Goal: Task Accomplishment & Management: Use online tool/utility

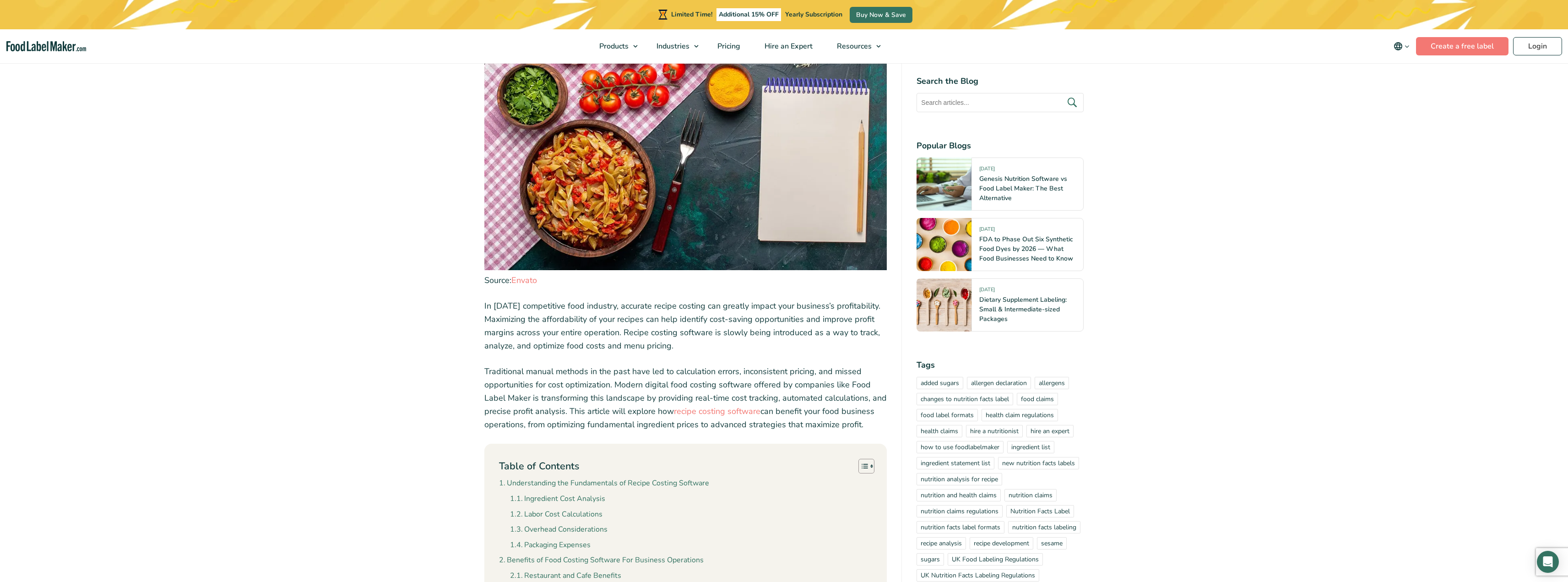
scroll to position [359, 0]
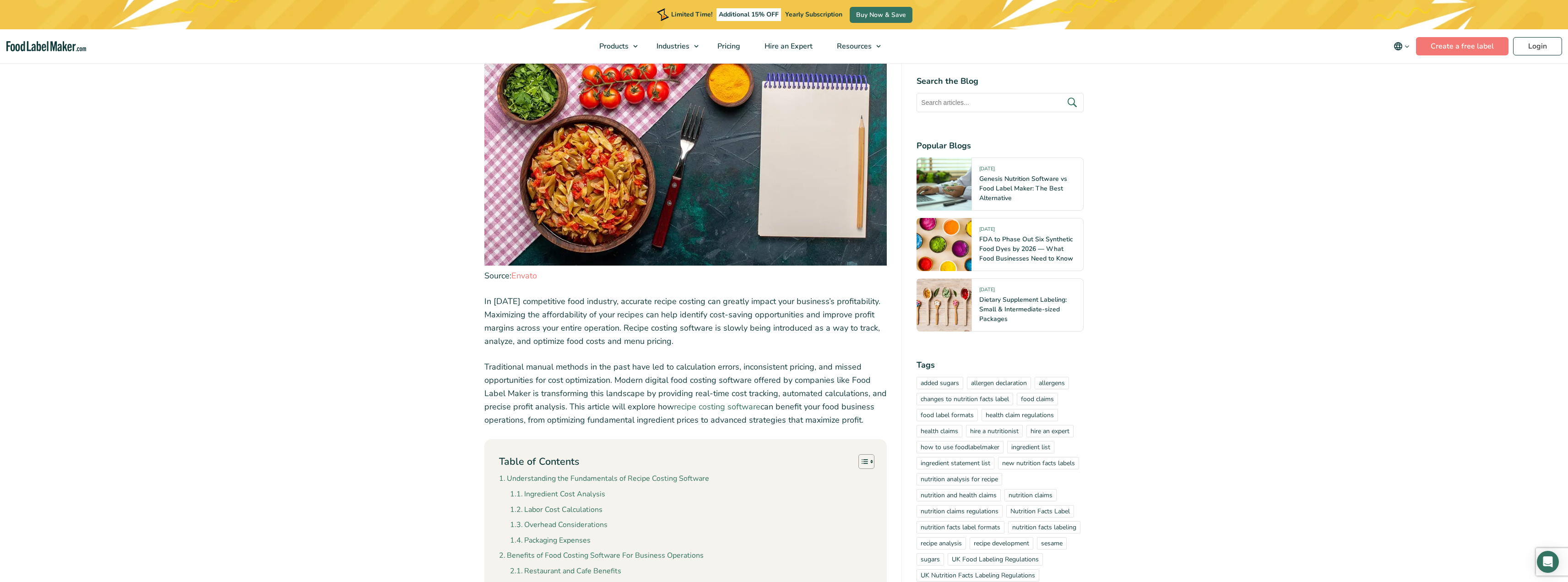
click at [713, 407] on link "recipe costing software" at bounding box center [717, 407] width 87 height 11
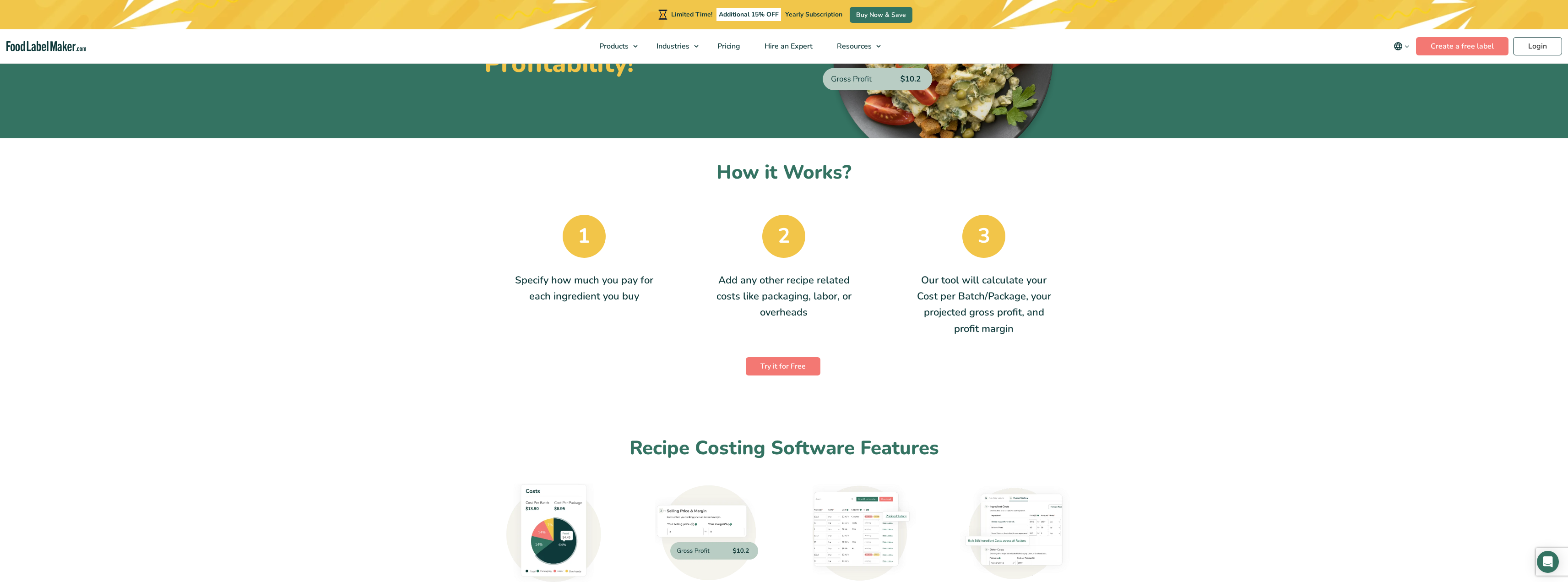
scroll to position [138, 0]
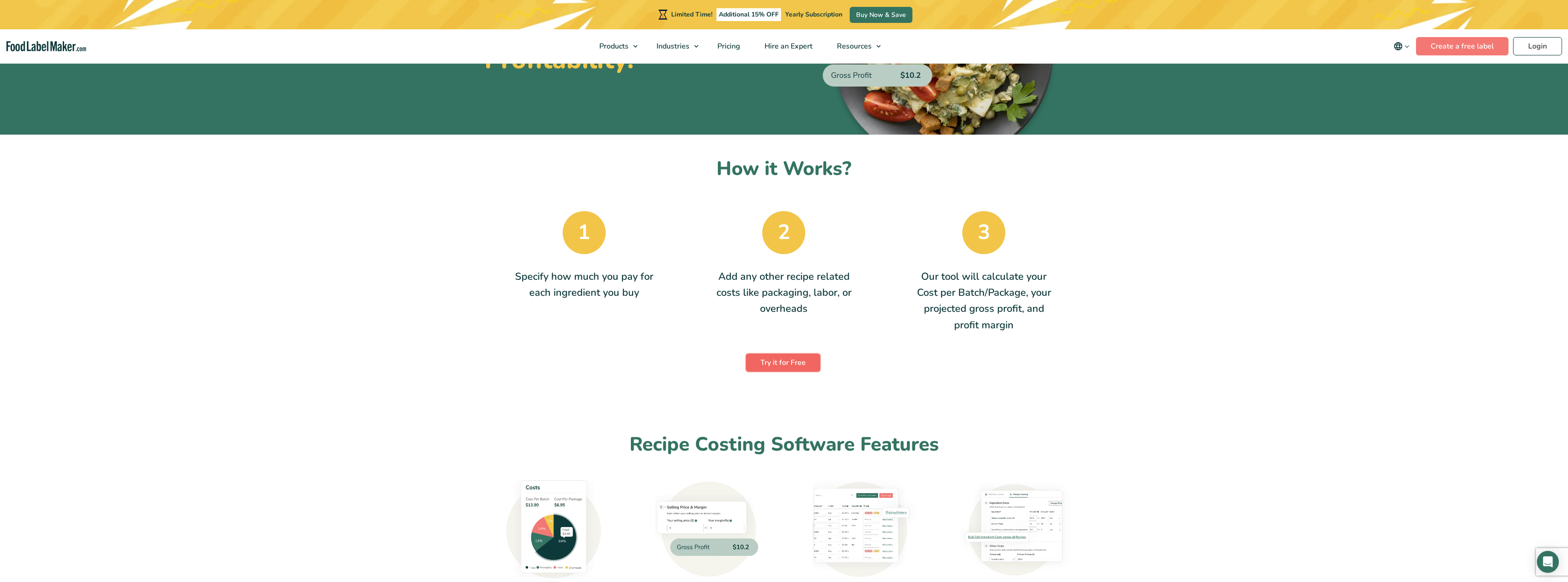
click at [765, 361] on link "Try it for Free" at bounding box center [783, 363] width 75 height 18
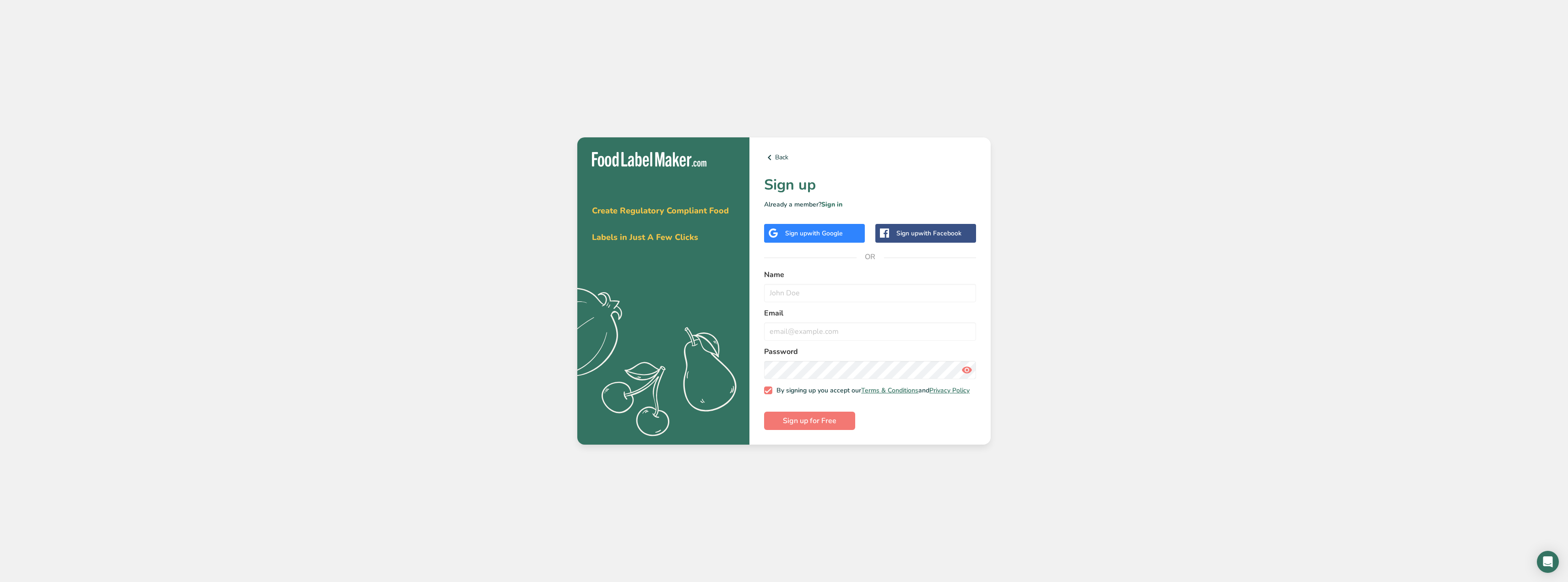
click at [811, 229] on span "with Google" at bounding box center [825, 233] width 35 height 9
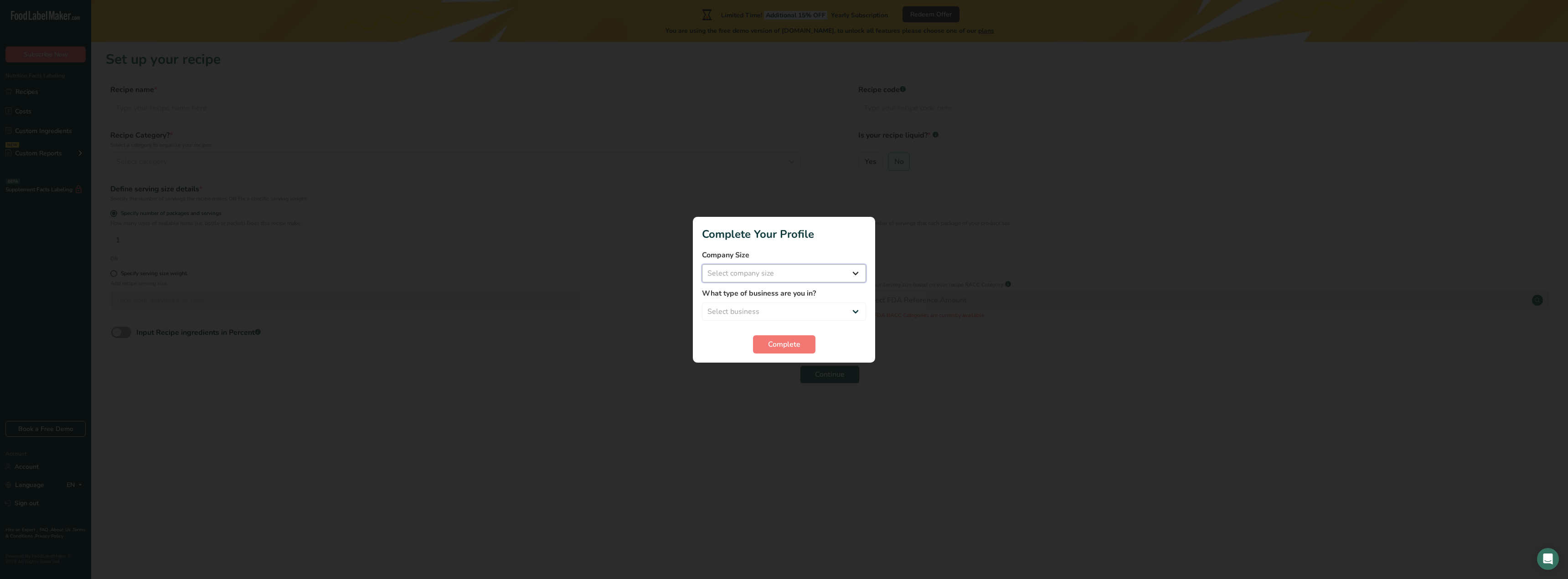
click at [788, 279] on select "Select company size Fewer than 10 Employees 10 to 50 Employees 51 to 500 Employ…" at bounding box center [784, 273] width 164 height 18
select select "1"
click at [702, 264] on select "Select company size Fewer than 10 Employees 10 to 50 Employees 51 to 500 Employ…" at bounding box center [784, 273] width 164 height 18
click at [772, 311] on select "Select business Packaged Food Manufacturer Restaurant & Cafe Bakery Meal Plans …" at bounding box center [784, 311] width 164 height 18
select select "4"
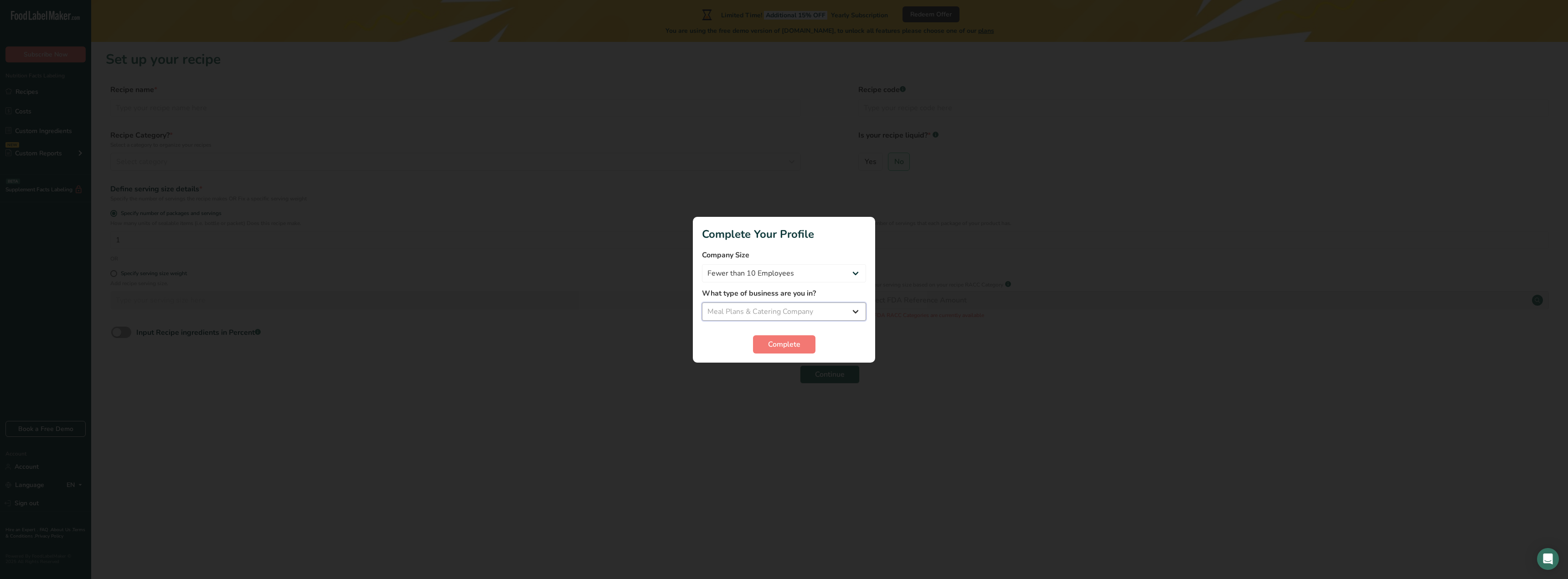
click at [702, 302] on select "Select business Packaged Food Manufacturer Restaurant & Cafe Bakery Meal Plans …" at bounding box center [784, 311] width 164 height 18
click at [780, 344] on span "Complete" at bounding box center [784, 344] width 32 height 11
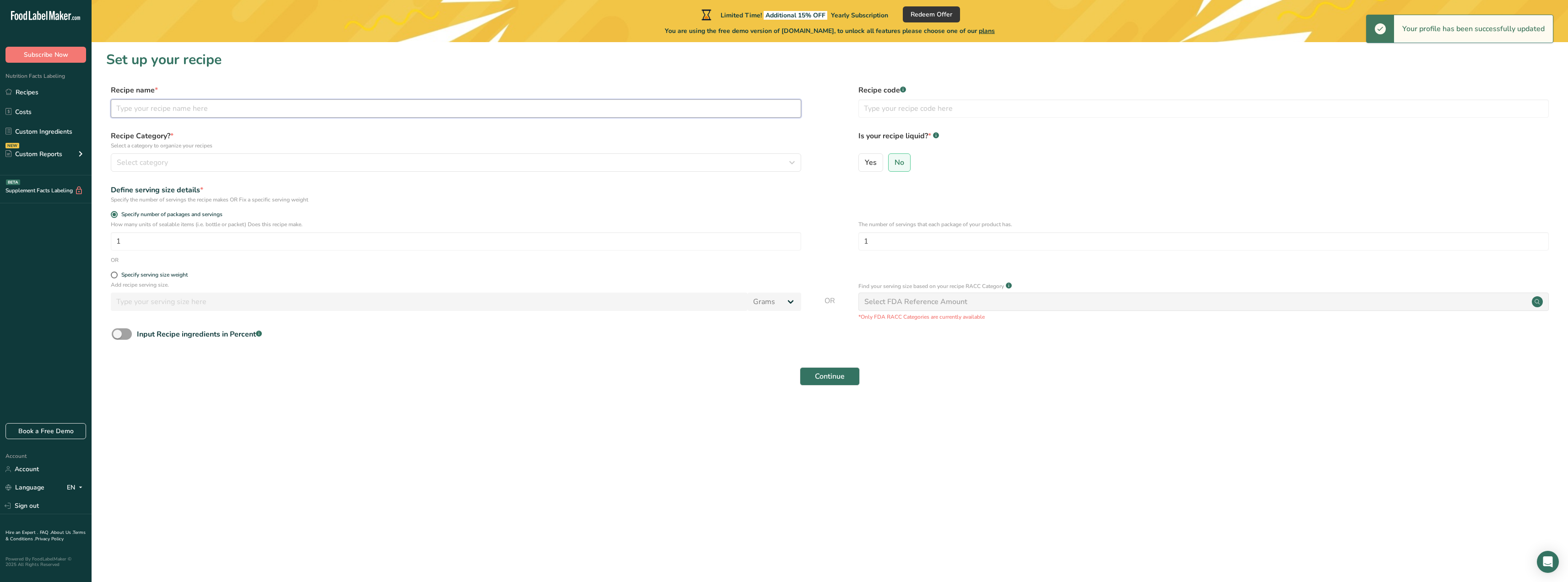
click at [316, 111] on input "text" at bounding box center [455, 108] width 690 height 18
type input "Korean Pork Bowl"
click at [380, 164] on div "Select category" at bounding box center [453, 163] width 673 height 11
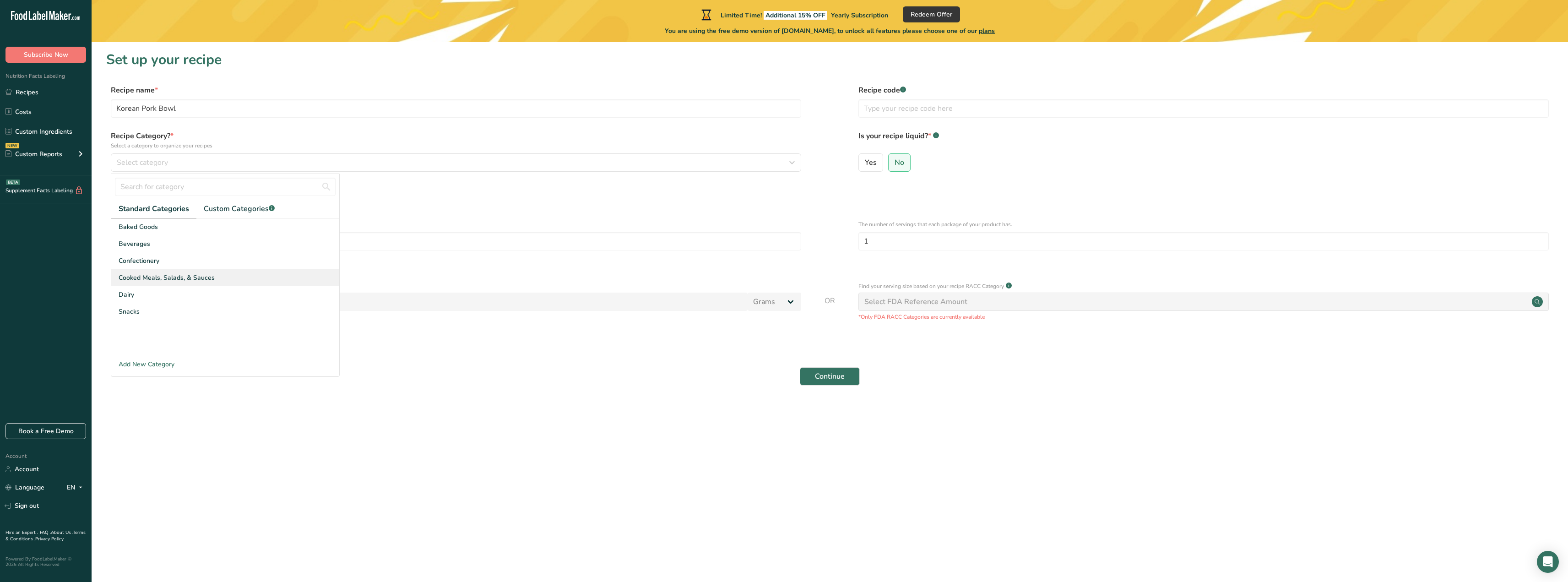
click at [152, 274] on span "Cooked Meals, Salads, & Sauces" at bounding box center [166, 278] width 96 height 10
click at [116, 277] on span at bounding box center [114, 274] width 7 height 7
click at [116, 277] on input "Specify serving size weight" at bounding box center [114, 275] width 6 height 6
radio input "true"
radio input "false"
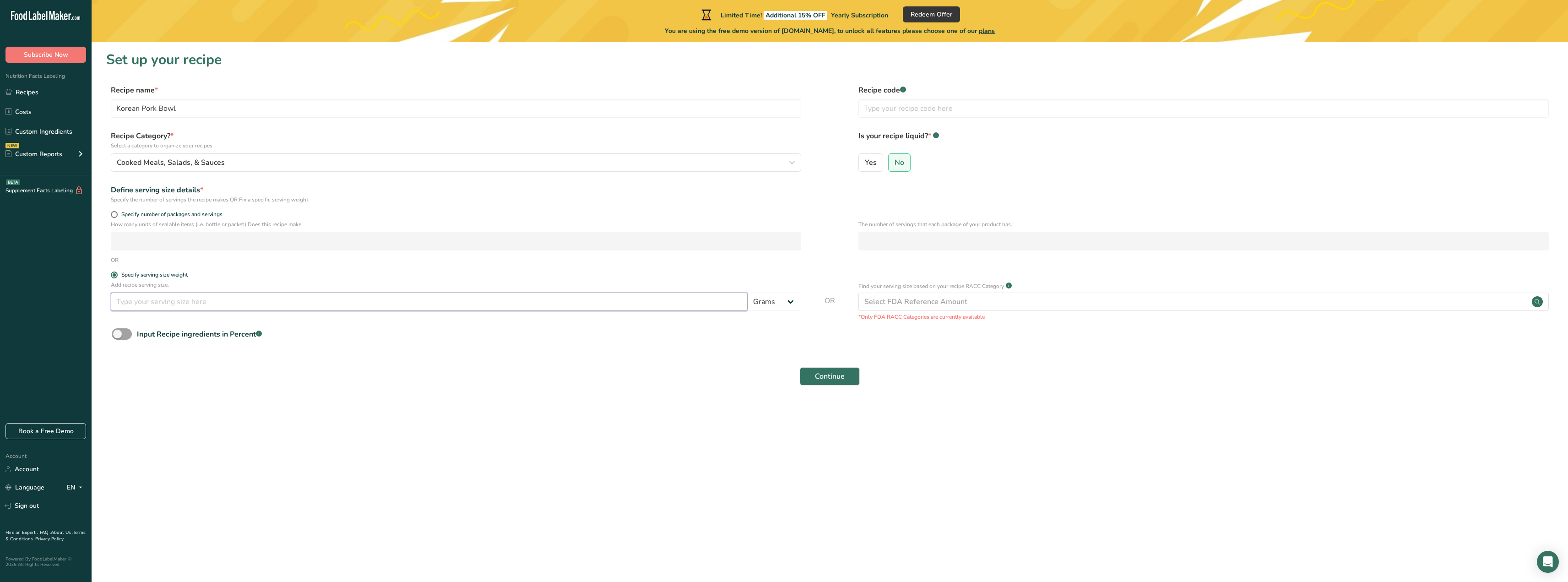
click at [154, 304] on input "number" at bounding box center [429, 302] width 637 height 18
type input "400"
click at [918, 303] on div "Select FDA Reference Amount" at bounding box center [916, 301] width 103 height 11
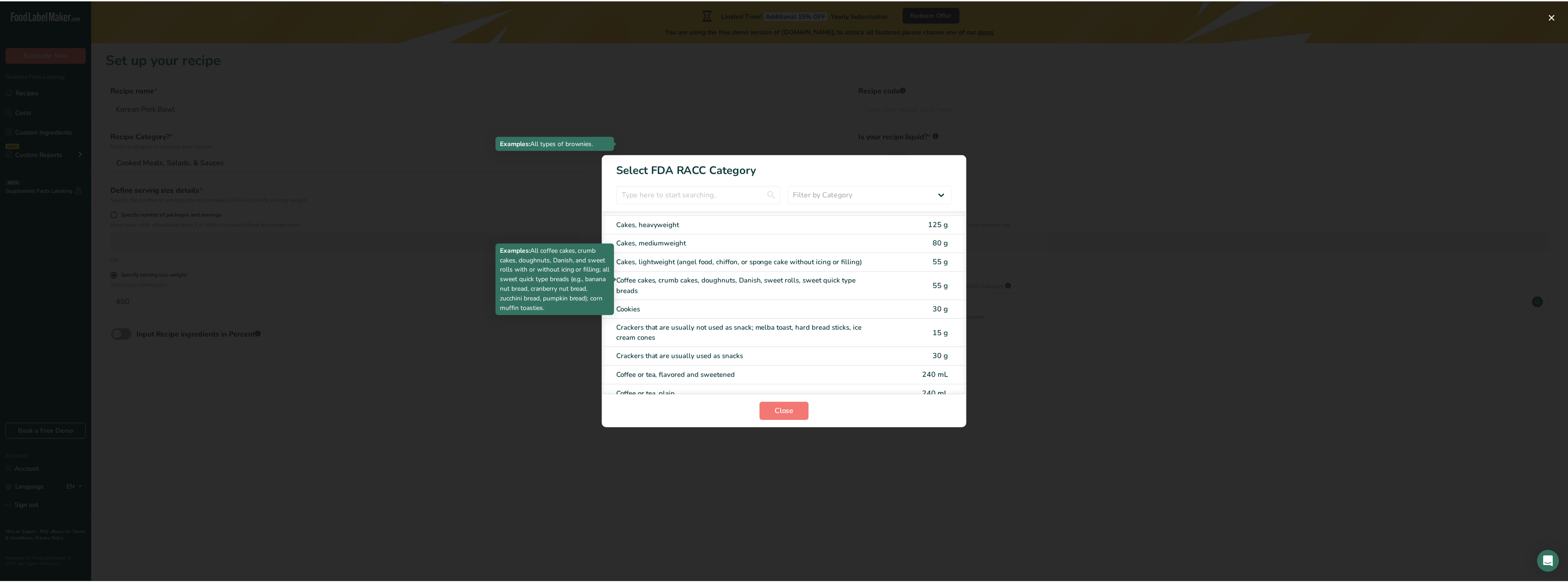
scroll to position [183, 0]
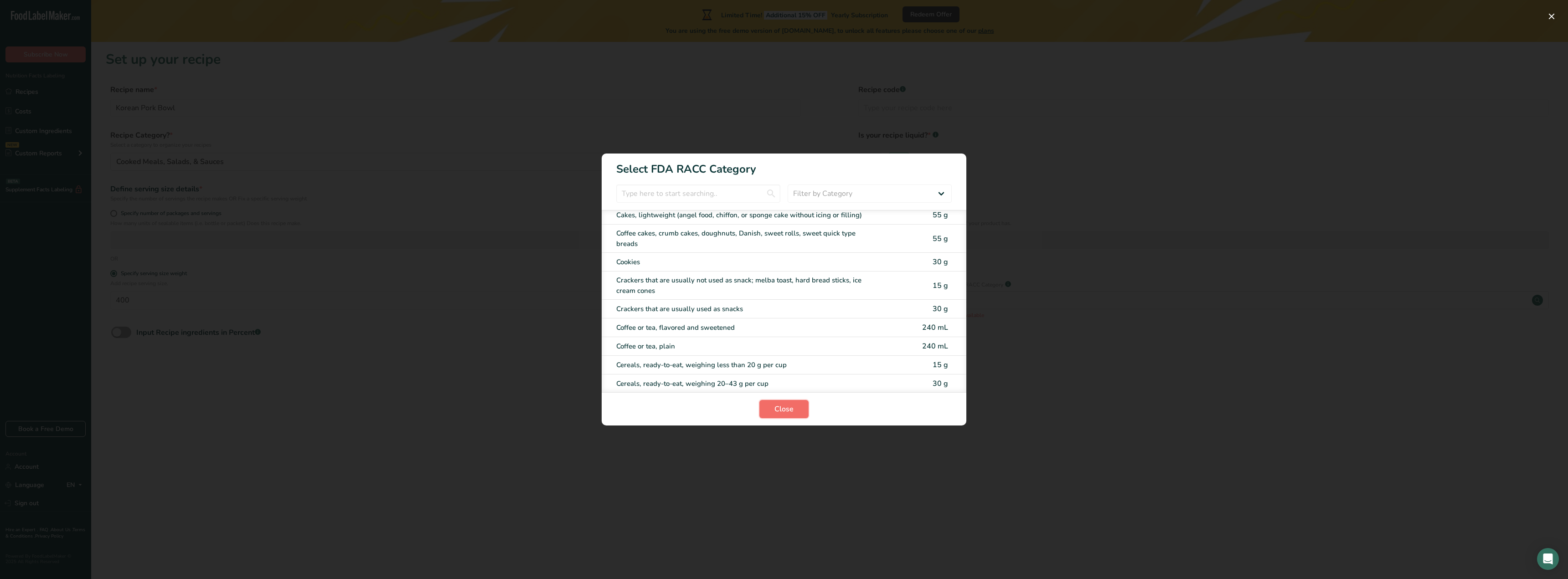
click at [791, 411] on span "Close" at bounding box center [783, 409] width 19 height 11
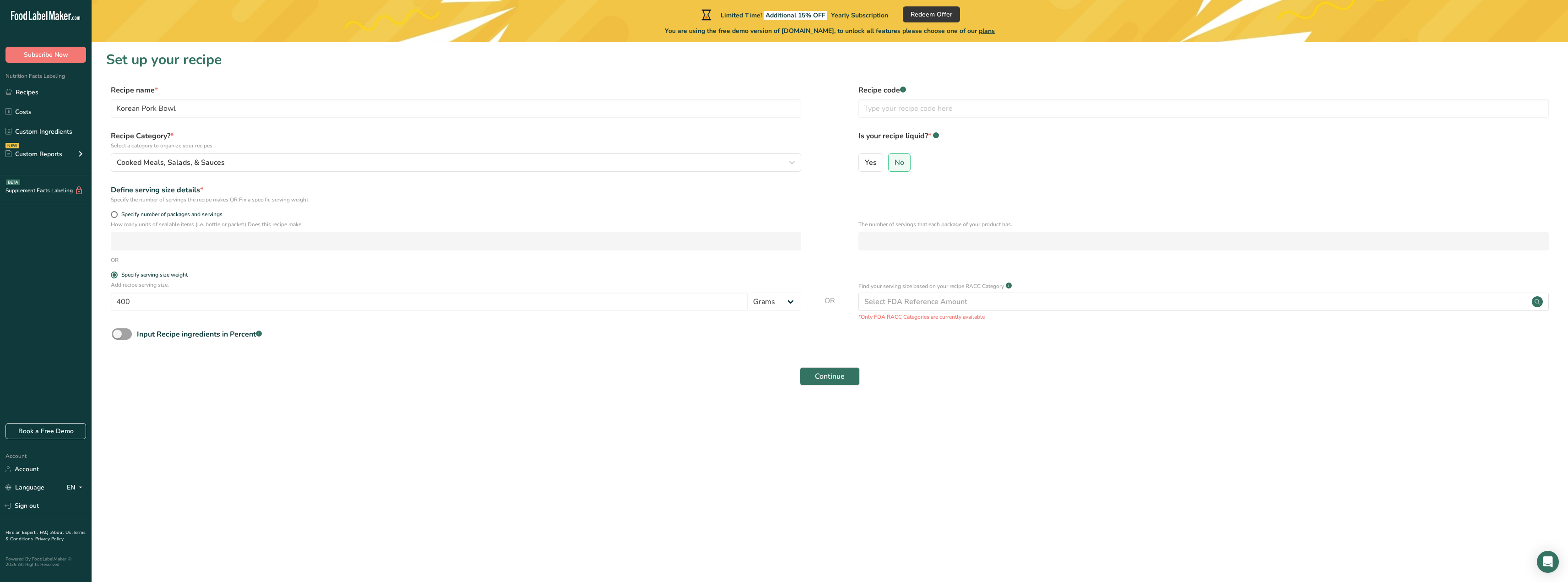
click at [793, 414] on main "Limited Time! Additional 15% OFF Yearly Subscription Redeem Offer You are using…" at bounding box center [784, 291] width 1568 height 582
click at [1018, 305] on div "Select FDA Reference Amount" at bounding box center [1203, 302] width 690 height 18
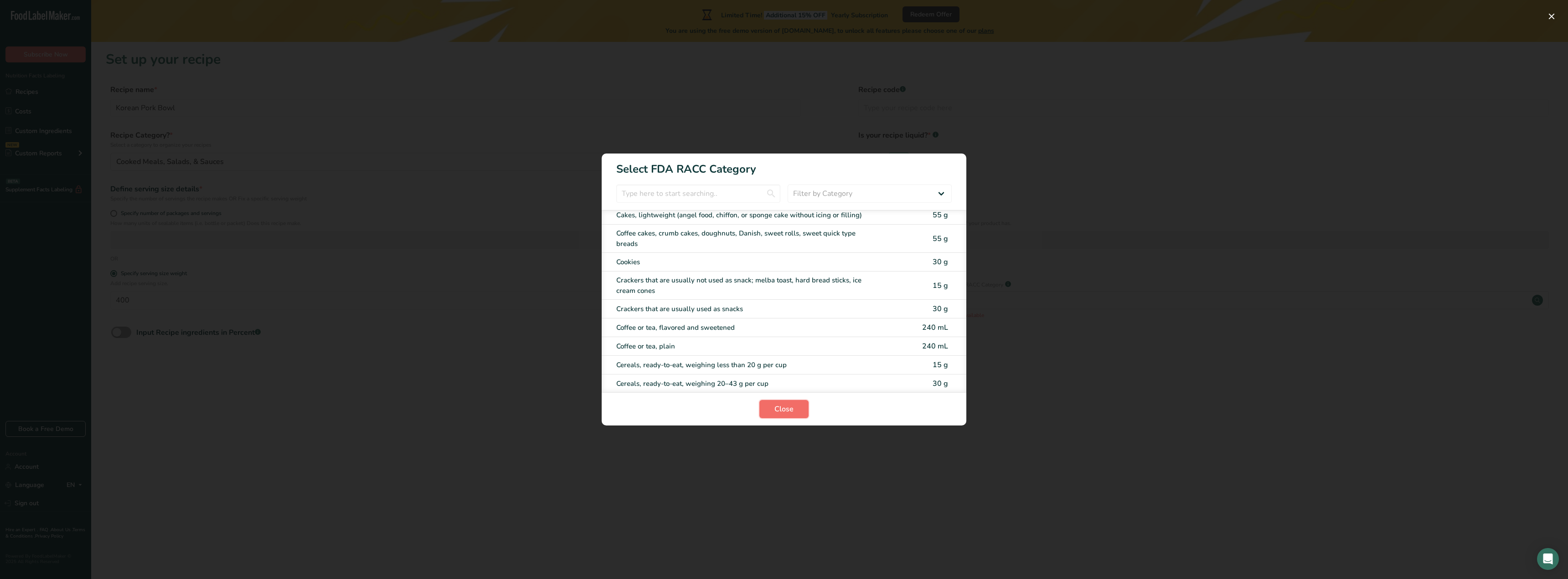
click at [782, 409] on span "Close" at bounding box center [783, 409] width 19 height 11
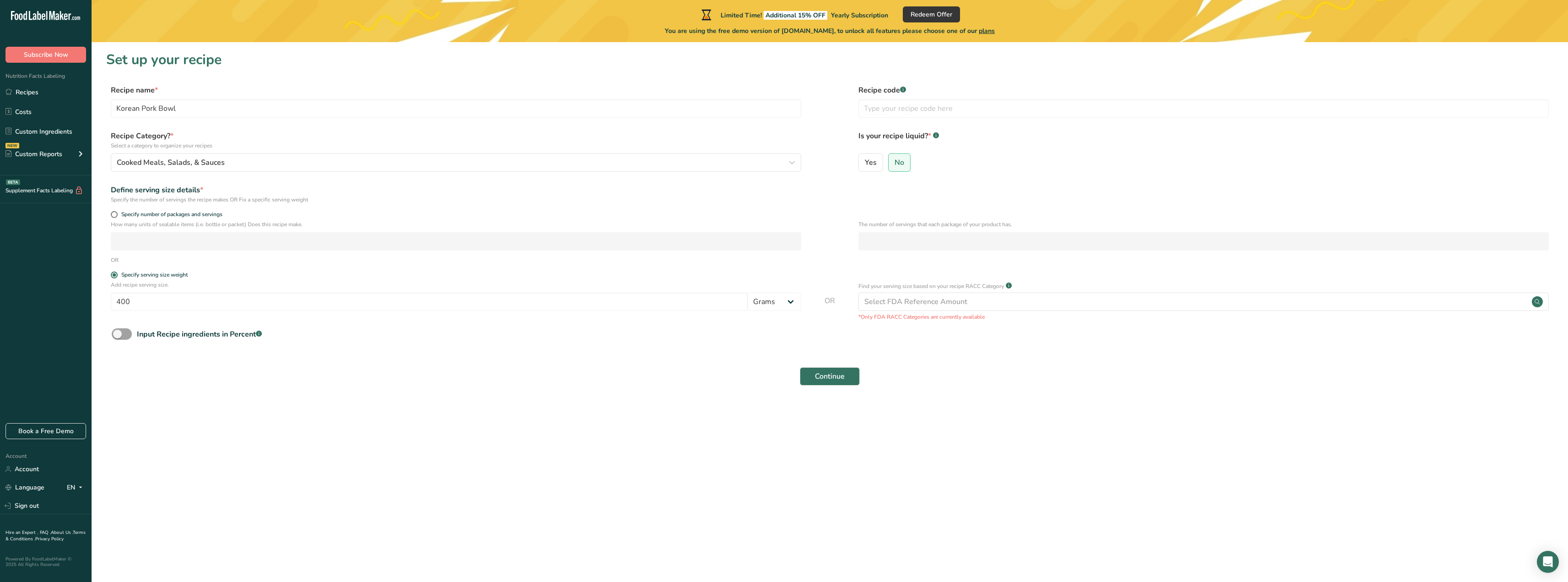
click at [565, 391] on div "Continue" at bounding box center [830, 377] width 1447 height 29
click at [836, 372] on span "Continue" at bounding box center [830, 377] width 30 height 11
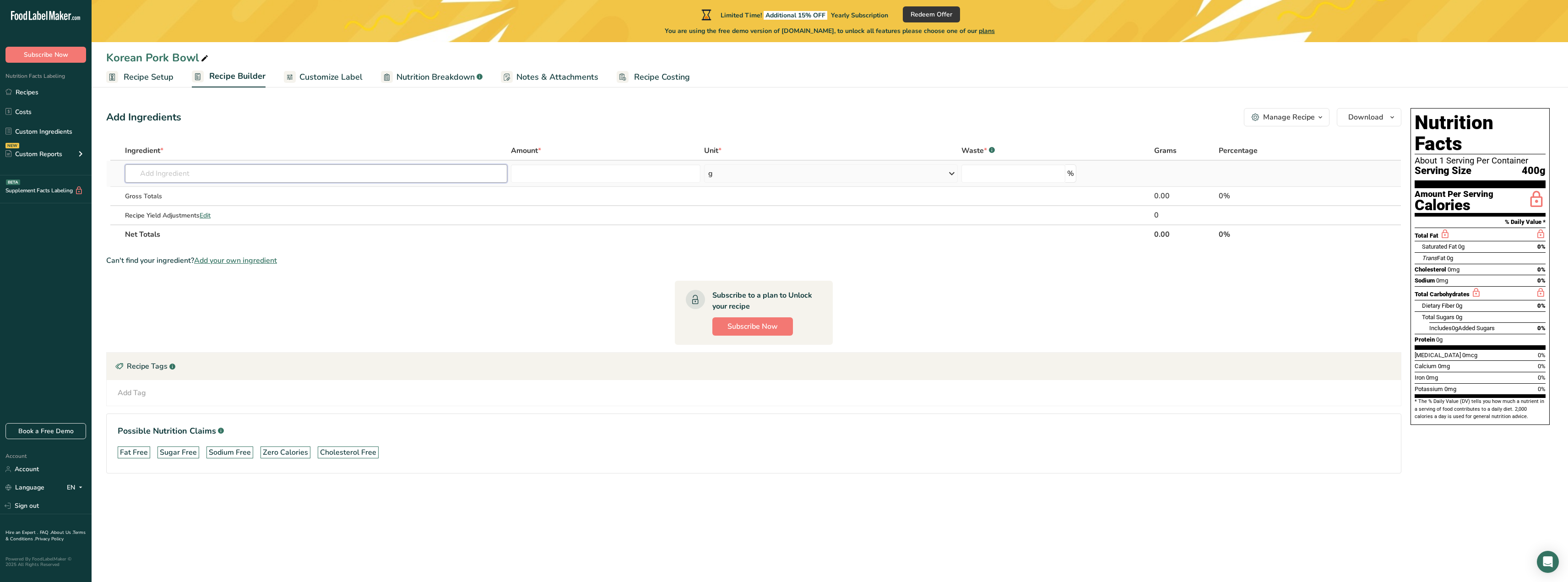
click at [273, 177] on input "text" at bounding box center [315, 174] width 382 height 18
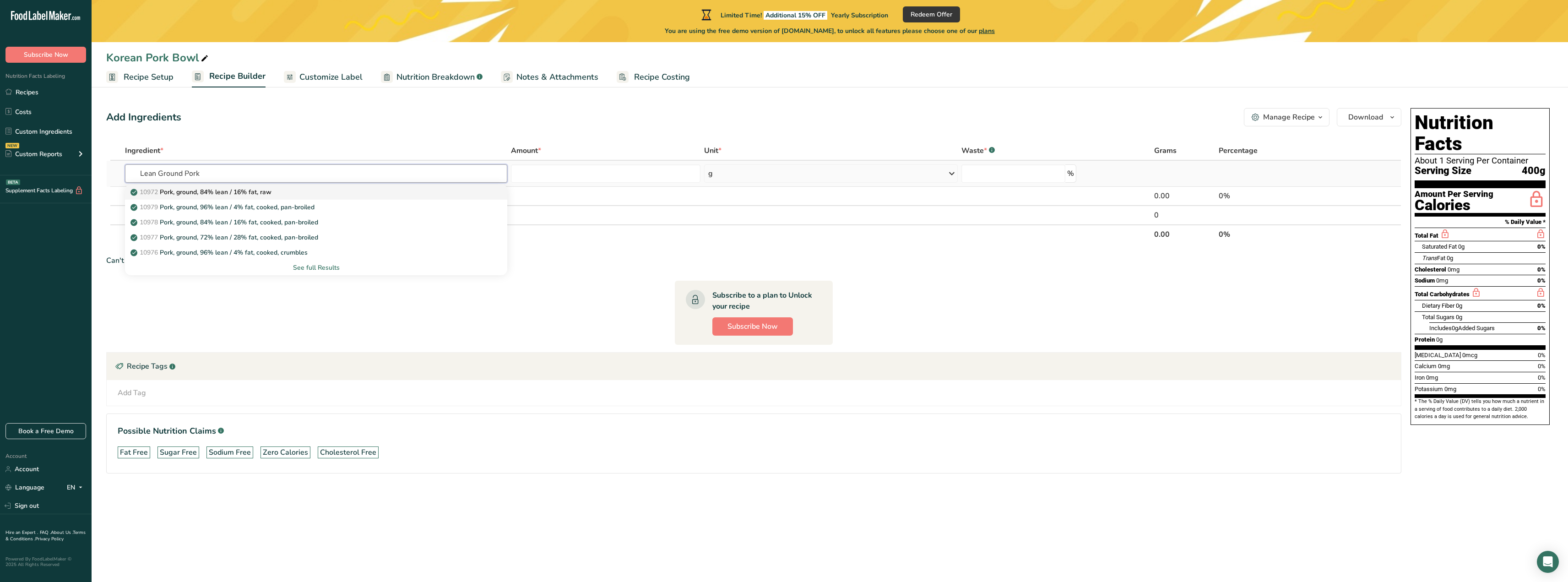
type input "Lean Ground Pork"
click at [268, 188] on p "10972 Pork, ground, 84% lean / 16% fat, raw" at bounding box center [202, 192] width 139 height 10
type input "Pork, ground, 84% lean / 16% fat, raw"
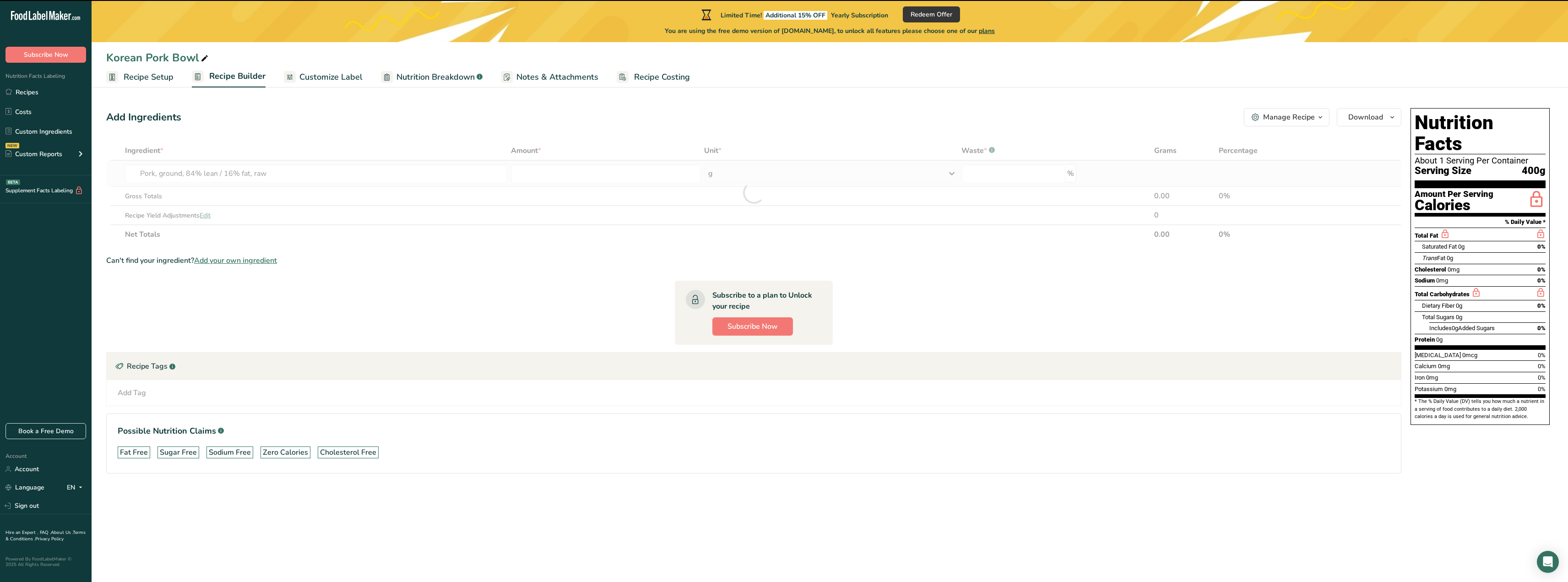
type input "0"
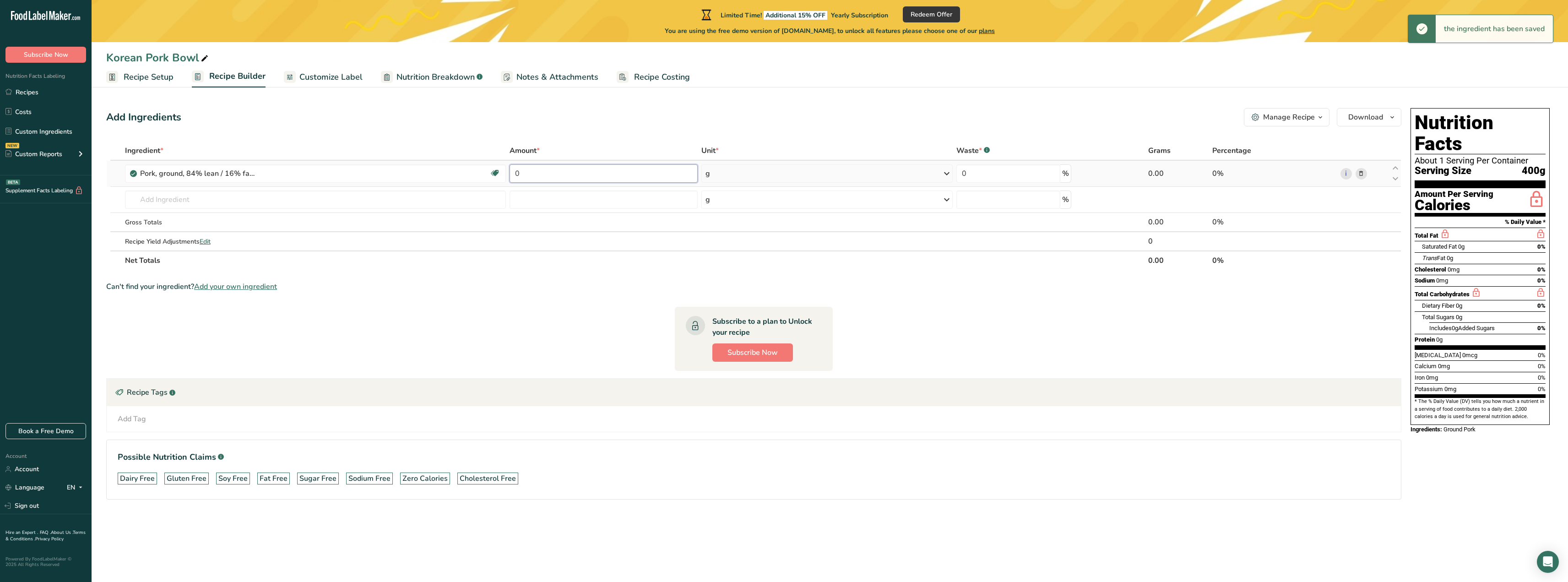
click at [642, 169] on input "0" at bounding box center [603, 174] width 188 height 18
drag, startPoint x: 642, startPoint y: 169, endPoint x: 558, endPoint y: 160, distance: 84.5
click at [558, 160] on table "Ingredient * Amount * Unit * Waste * .a-a{fill:#347362;}.b-a{fill:#fff;} Grams …" at bounding box center [754, 205] width 1295 height 129
type input "4"
type input "1361"
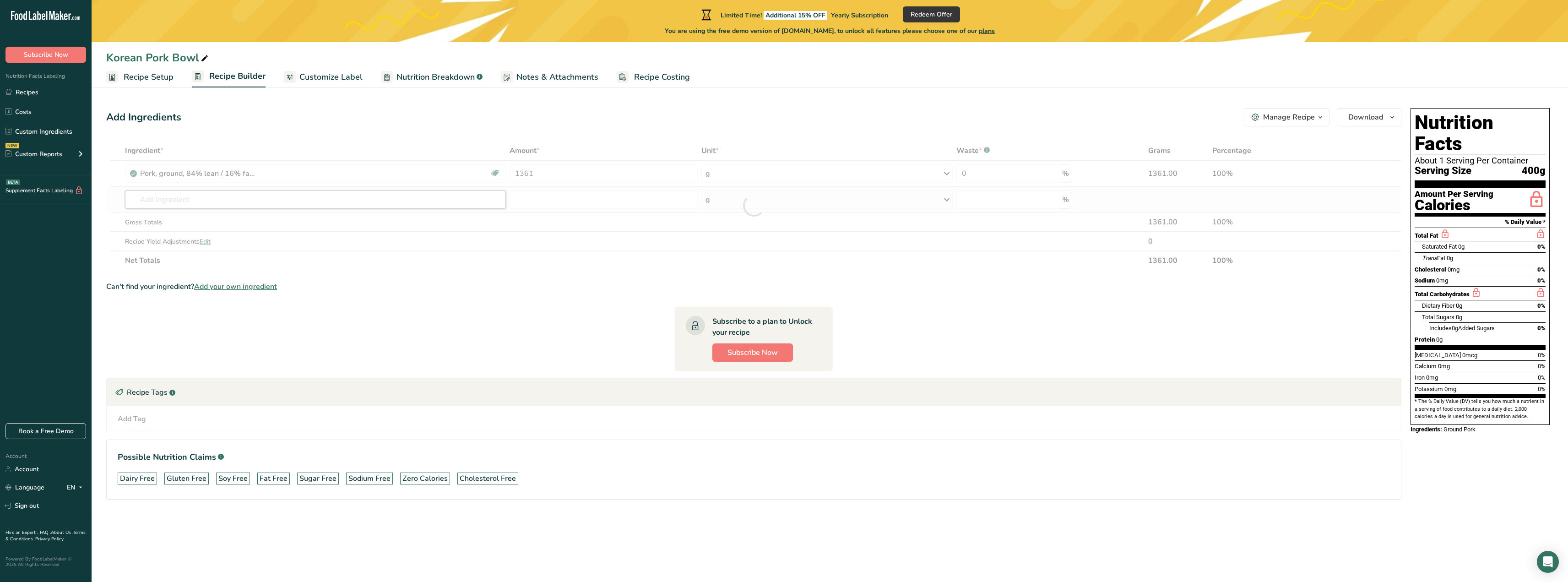
click at [356, 195] on div "Ingredient * Amount * Unit * Waste * .a-a{fill:#347362;}.b-a{fill:#fff;} Grams …" at bounding box center [754, 205] width 1295 height 129
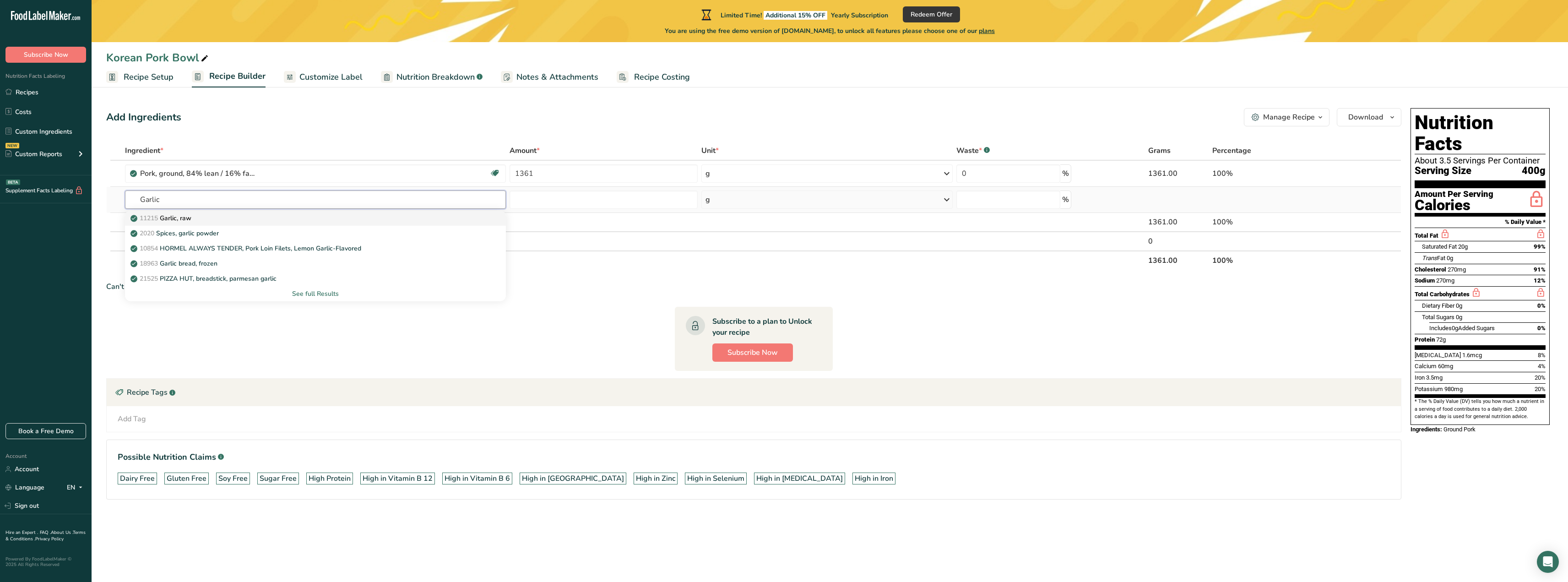
type input "Garlic"
click at [267, 216] on div "11215 Garlic, raw" at bounding box center [307, 218] width 352 height 10
type input "Garlic, raw"
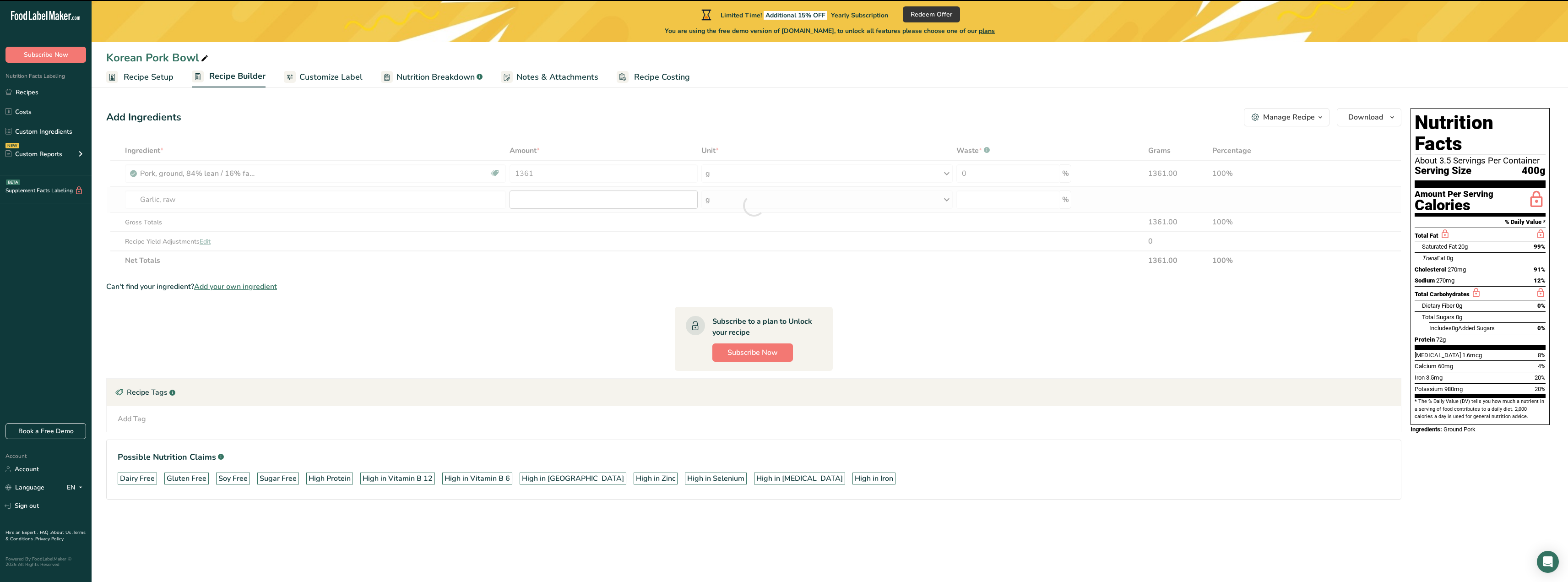
type input "0"
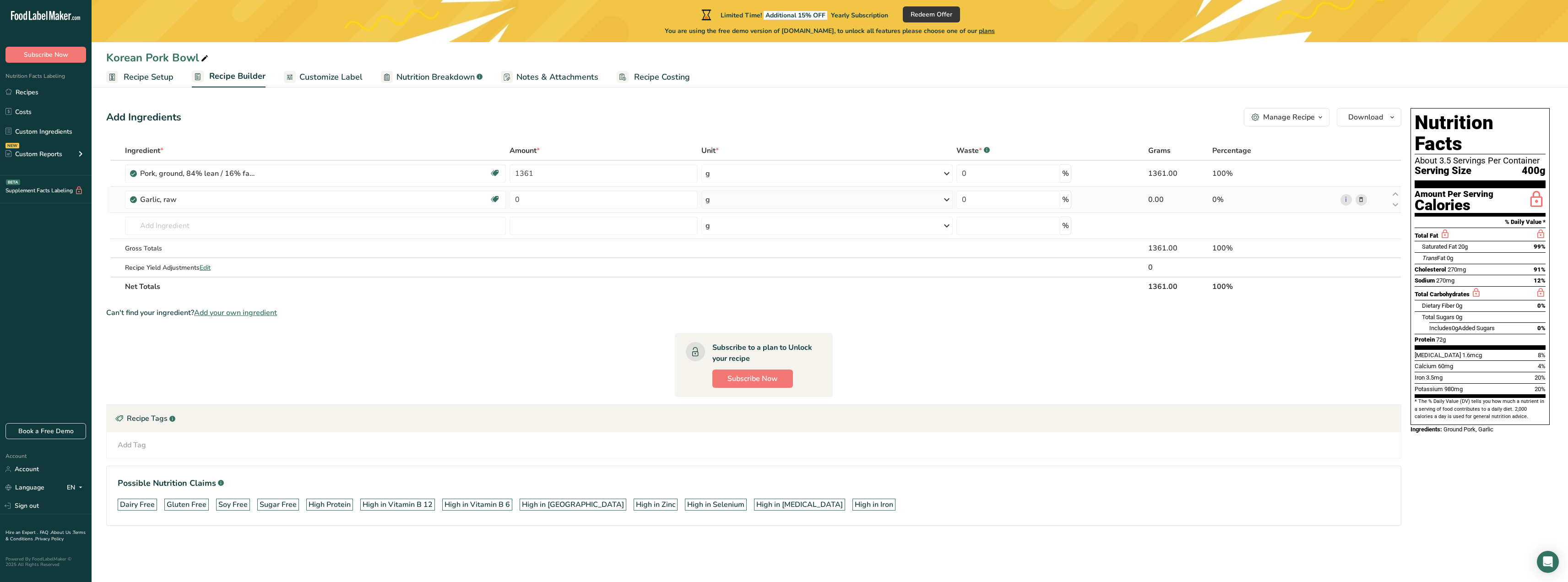
click at [719, 205] on div "g" at bounding box center [826, 200] width 251 height 18
click at [726, 240] on div "1 tsp" at bounding box center [745, 244] width 77 height 13
drag, startPoint x: 660, startPoint y: 201, endPoint x: 572, endPoint y: 202, distance: 88.0
click at [572, 202] on input "0" at bounding box center [603, 200] width 188 height 18
drag, startPoint x: 575, startPoint y: 204, endPoint x: 488, endPoint y: 181, distance: 90.0
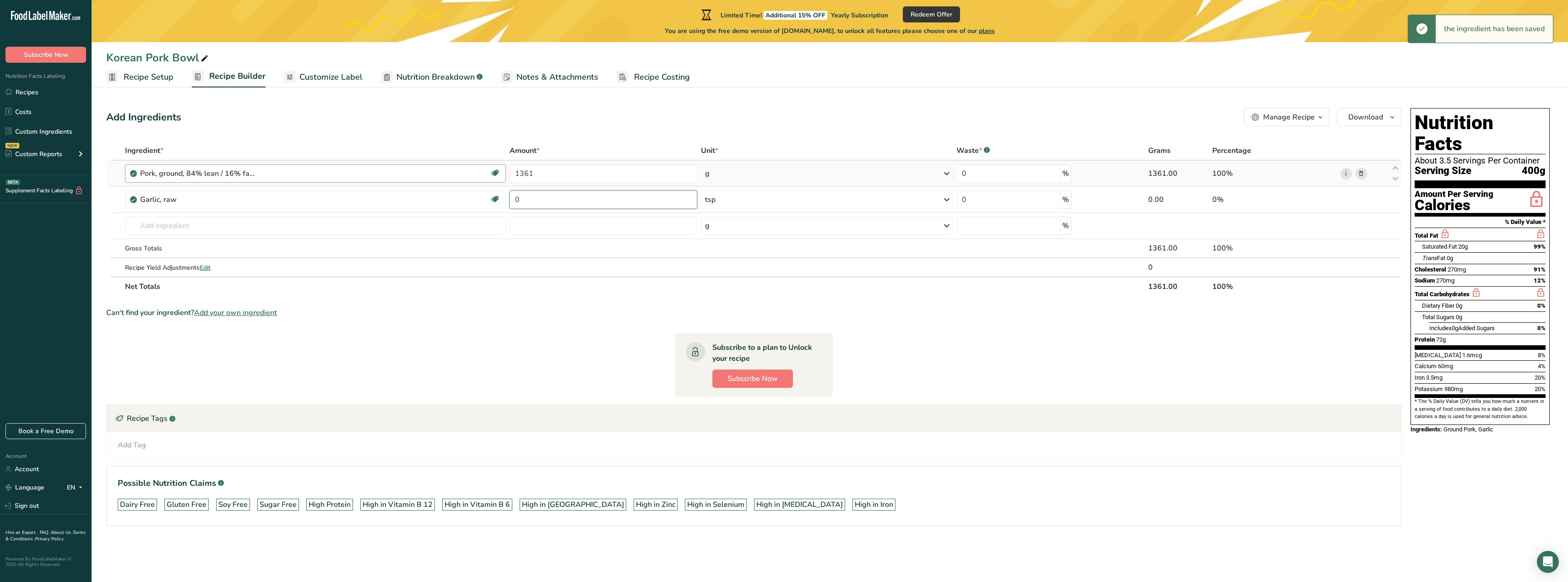
click at [488, 181] on tbody "Pork, ground, 84% lean / 16% fat, raw Dairy free Gluten free Soy free 1361 g Po…" at bounding box center [753, 218] width 1294 height 116
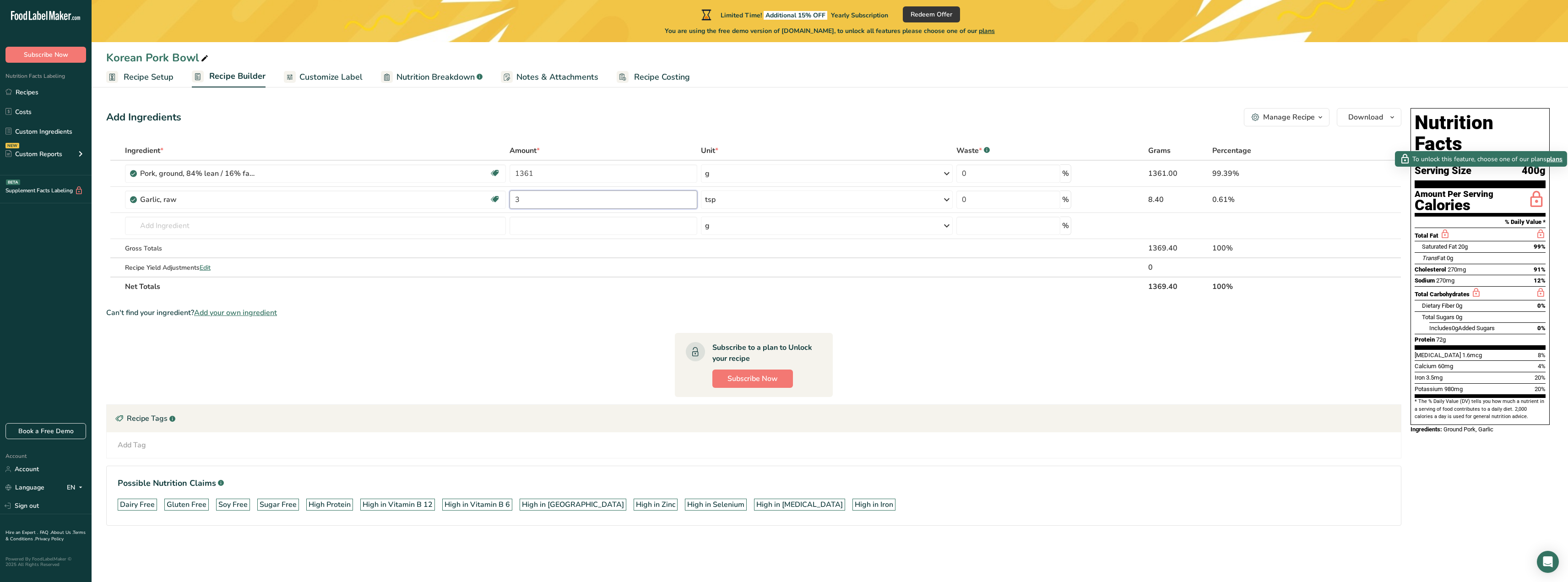
type input "3"
click at [1555, 157] on span "plans" at bounding box center [1555, 159] width 16 height 10
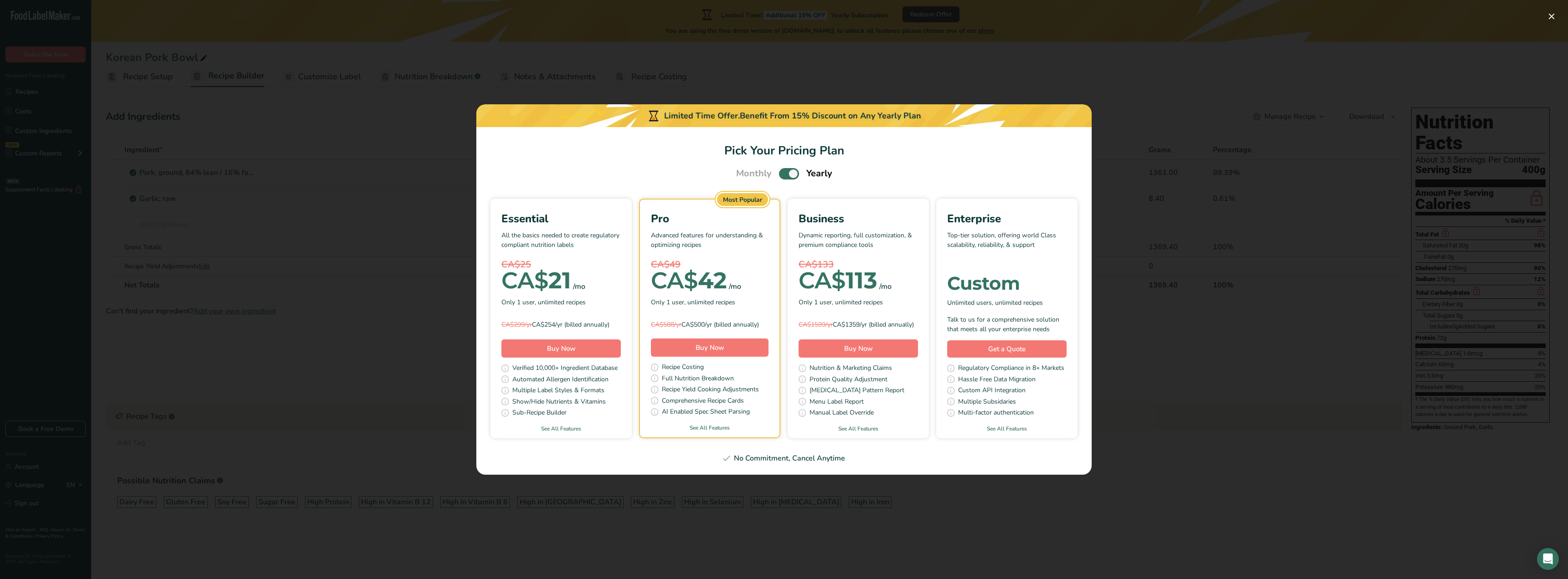
click at [788, 172] on span "Pick Your Pricing Plan Modal" at bounding box center [789, 173] width 20 height 12
click at [785, 172] on input "Pick Your Pricing Plan Modal" at bounding box center [782, 174] width 6 height 6
checkbox input "false"
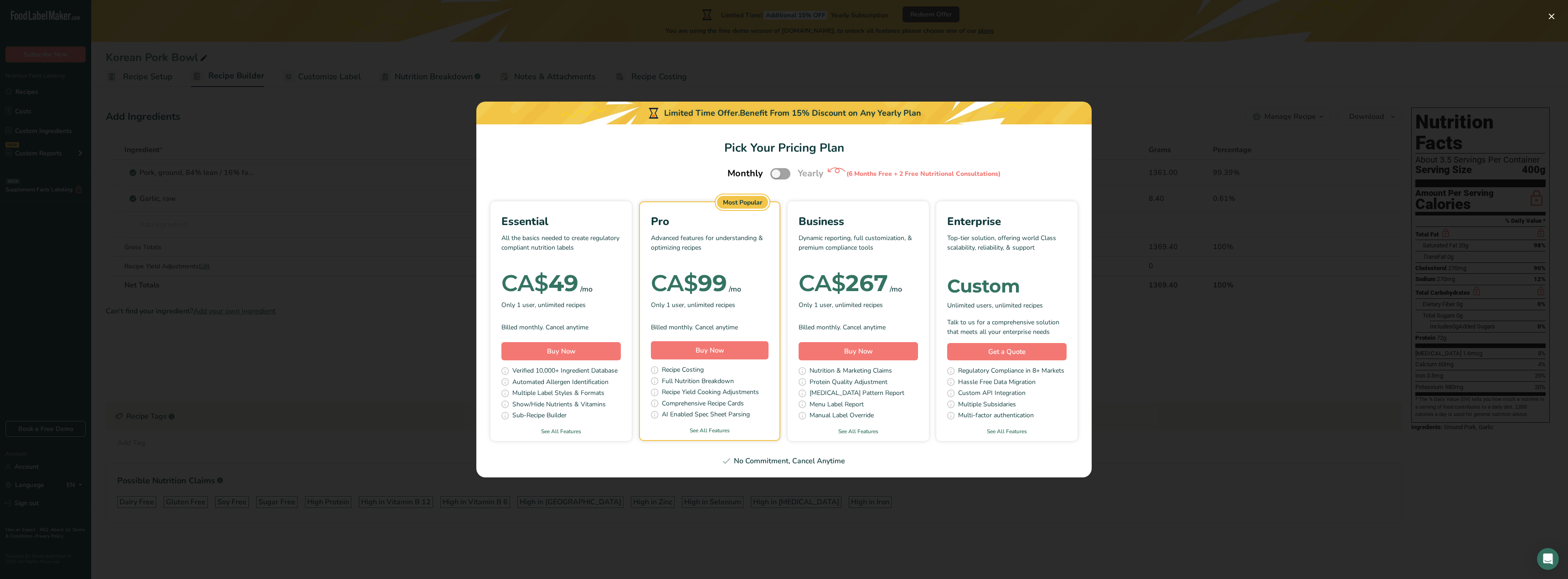
click at [378, 317] on div "Pick Your Pricing Plan Modal" at bounding box center [784, 290] width 1568 height 579
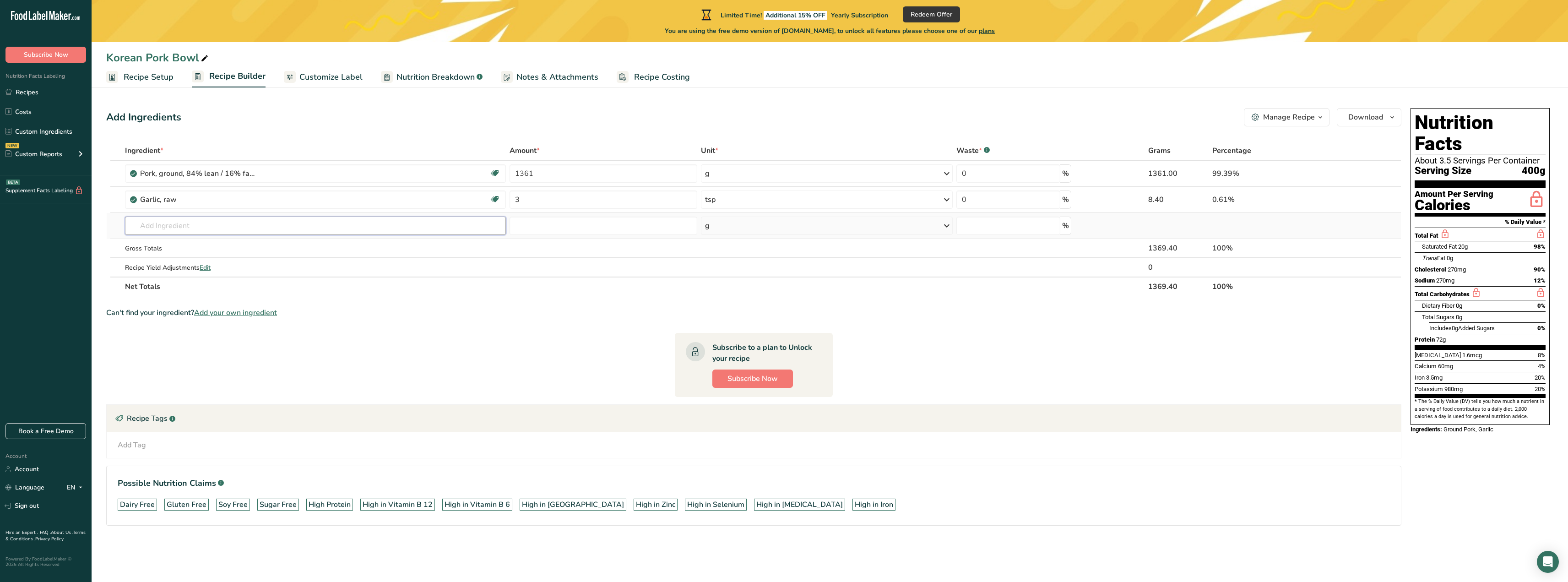
click at [246, 230] on input "text" at bounding box center [315, 226] width 381 height 18
type input "C"
type input "Cabbage"
click at [223, 256] on div "11109 Cabbage, raw" at bounding box center [307, 259] width 352 height 10
type input "Cabbage, raw"
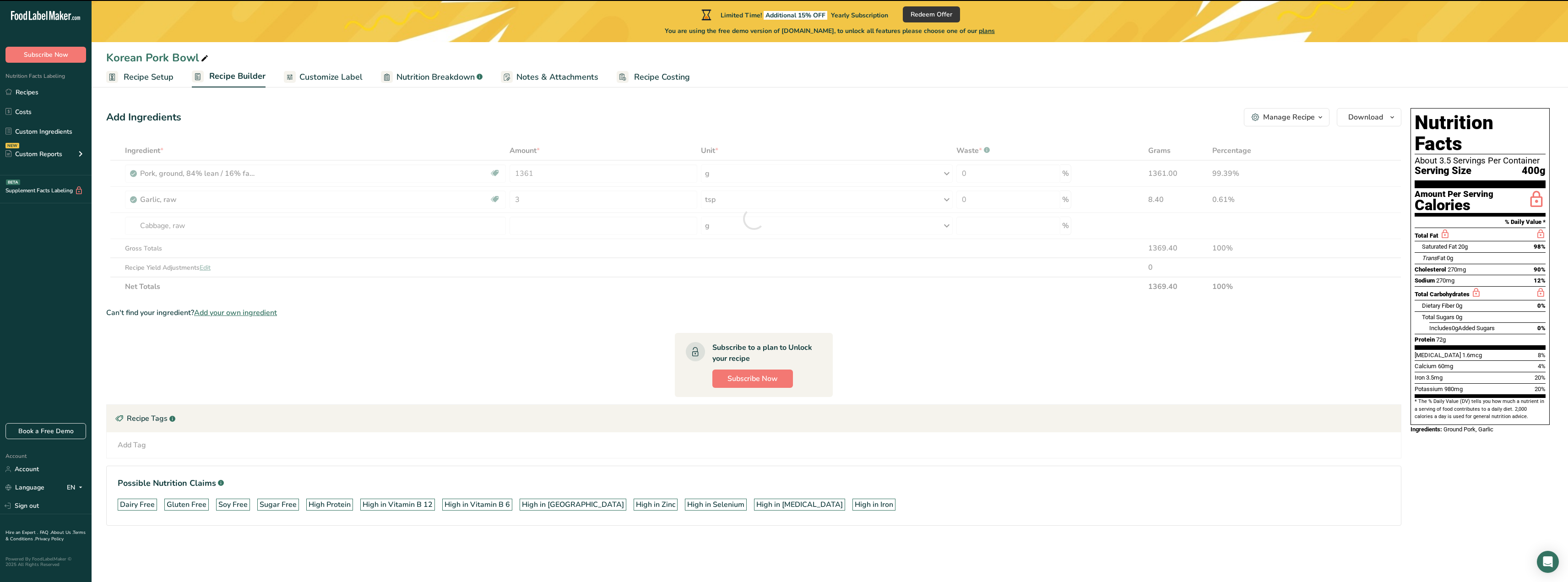
type input "0"
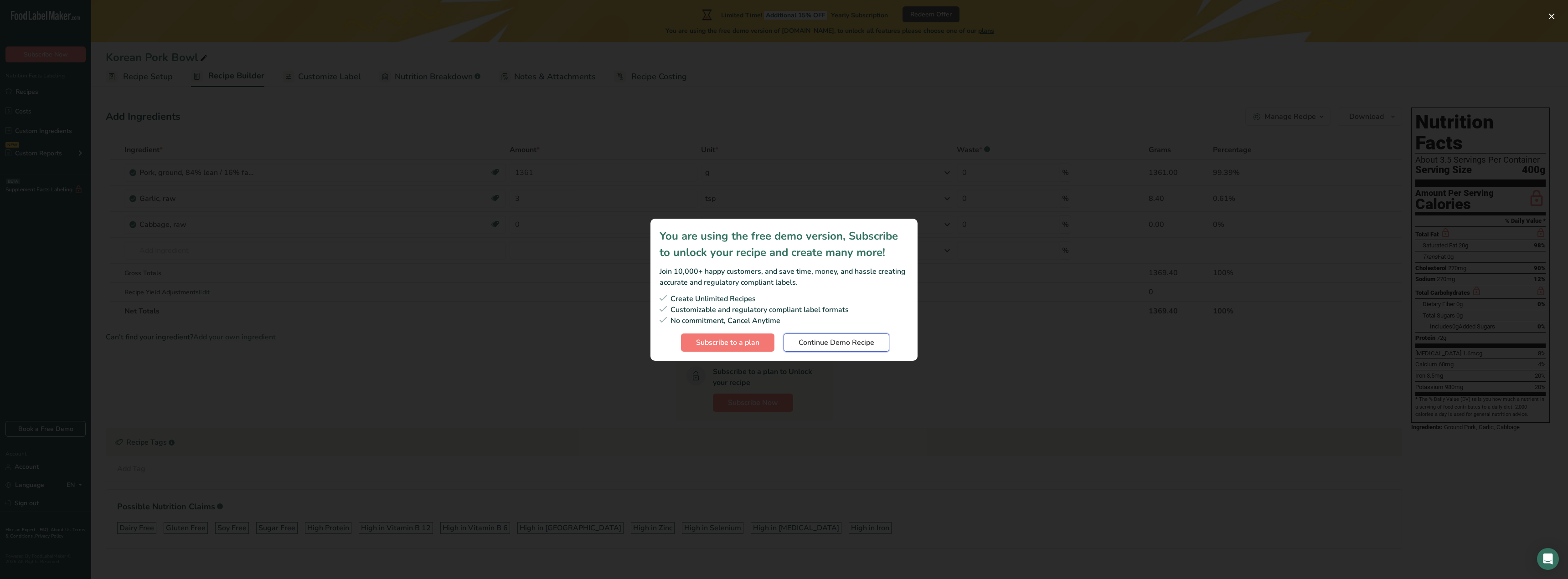
click at [801, 342] on span "Continue Demo Recipe" at bounding box center [836, 342] width 75 height 11
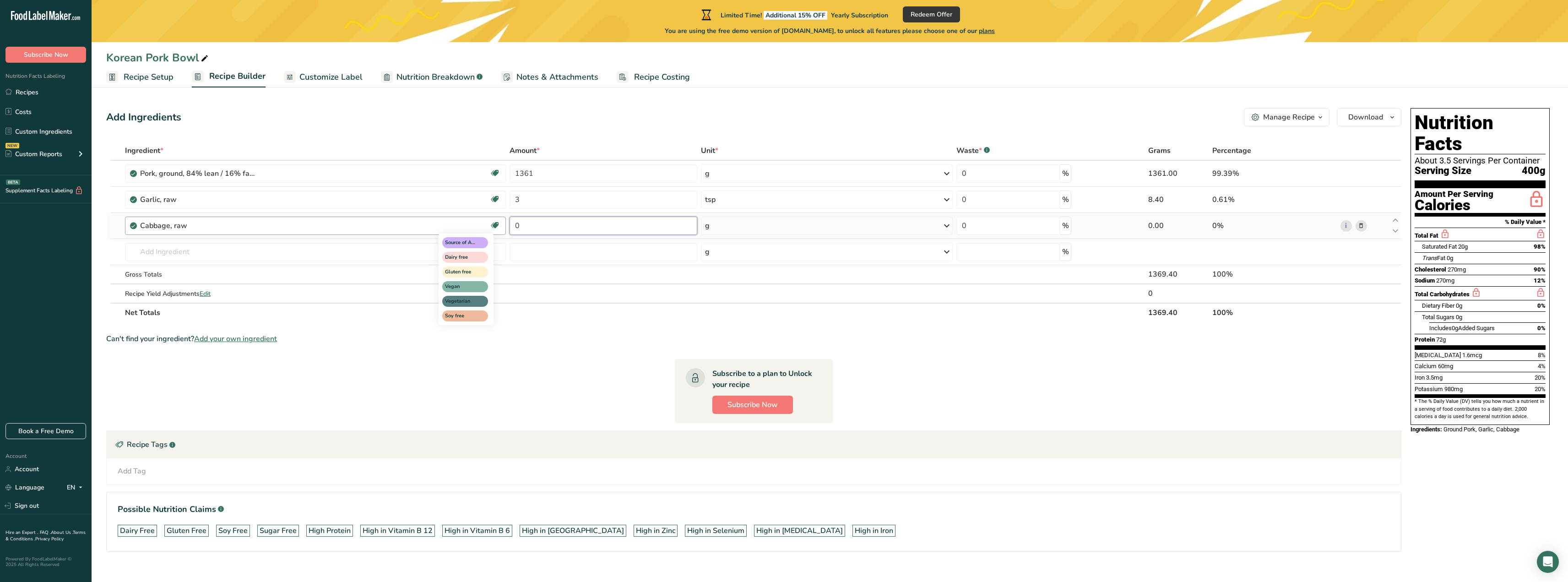
drag, startPoint x: 655, startPoint y: 230, endPoint x: 499, endPoint y: 221, distance: 156.3
click at [499, 221] on tr "Cabbage, raw Source of Antioxidants Dairy free Gluten free Vegan Vegetarian Soy…" at bounding box center [753, 226] width 1294 height 26
type input "42"
click at [785, 226] on div "Ingredient * Amount * Unit * Waste * .a-a{fill:#347362;}.b-a{fill:#fff;} Grams …" at bounding box center [754, 232] width 1295 height 182
click at [928, 229] on div "g" at bounding box center [826, 226] width 252 height 18
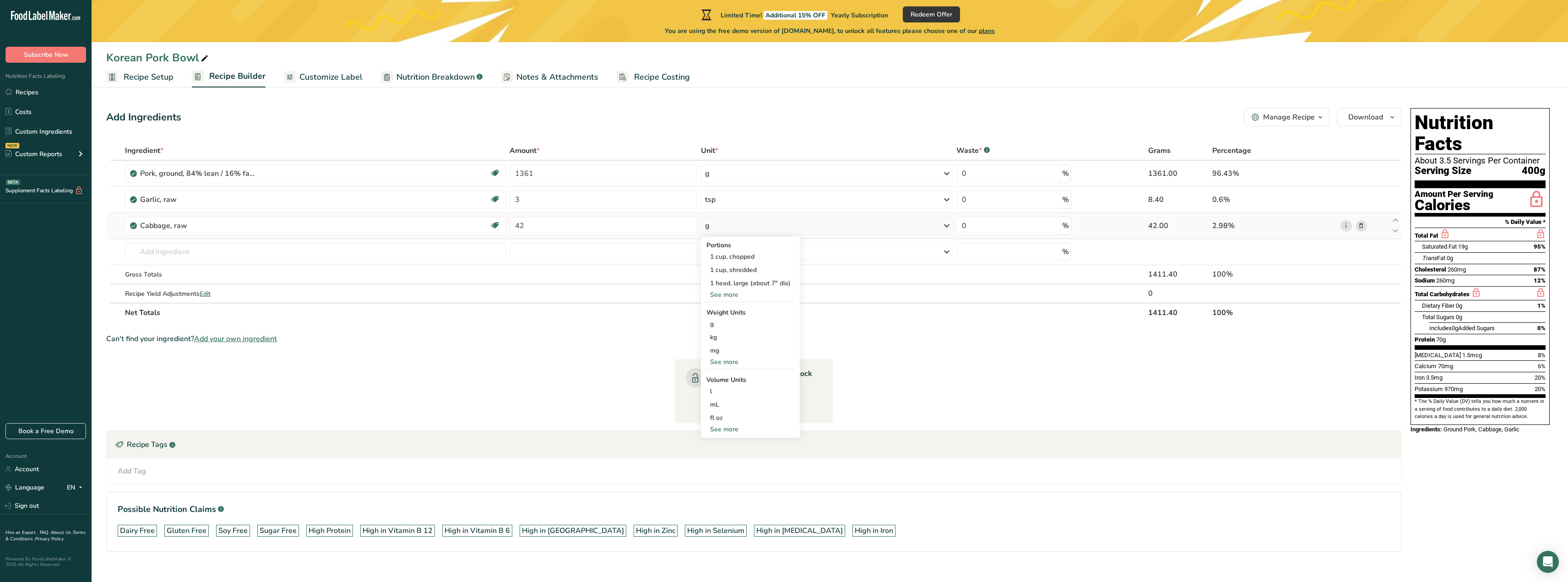
click at [733, 359] on div "See more" at bounding box center [750, 362] width 88 height 10
click at [723, 386] on div "oz" at bounding box center [750, 391] width 88 height 13
click at [356, 248] on input "text" at bounding box center [315, 252] width 381 height 18
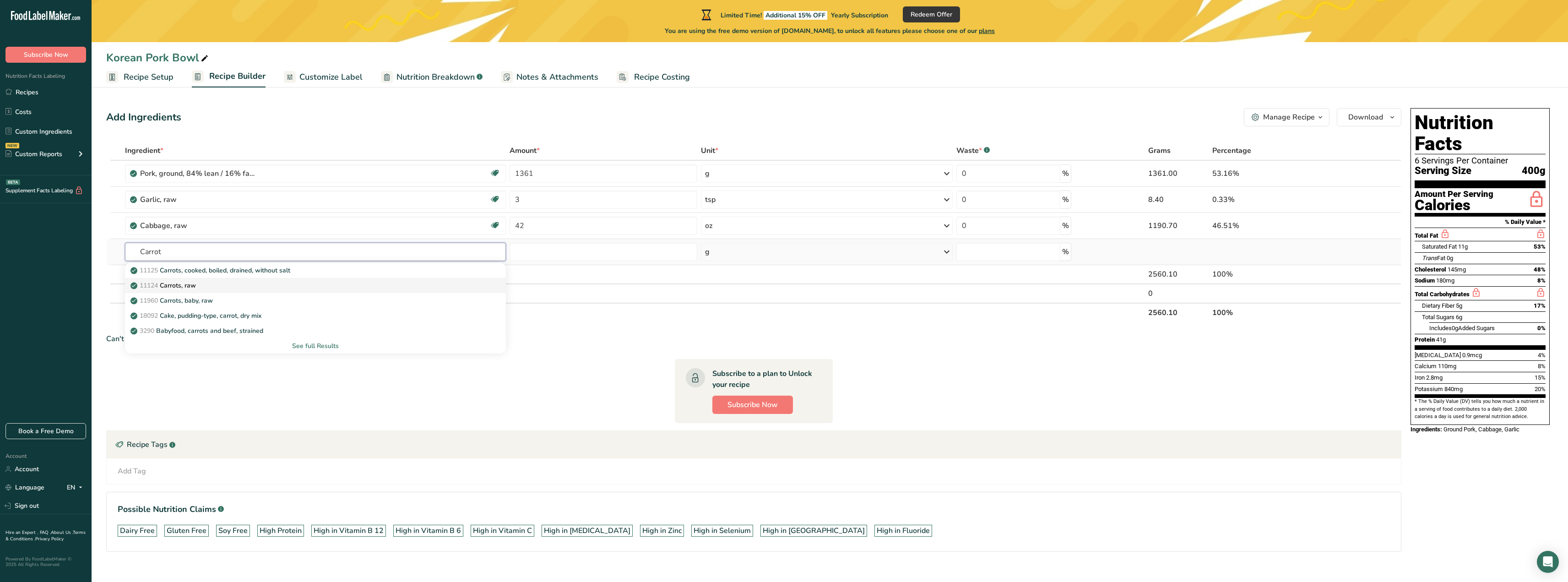
type input "Carrot"
click at [242, 278] on link "11124 [GEOGRAPHIC_DATA], raw" at bounding box center [315, 285] width 381 height 15
type input "Carrots, raw"
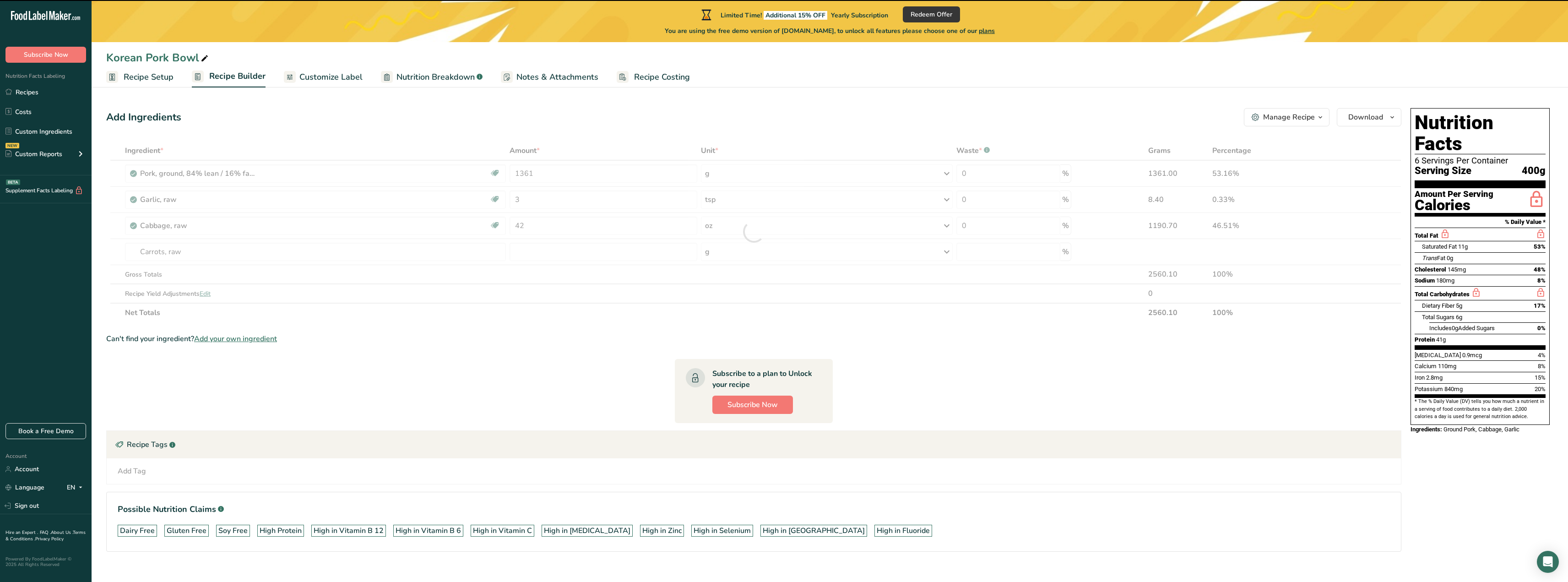
type input "0"
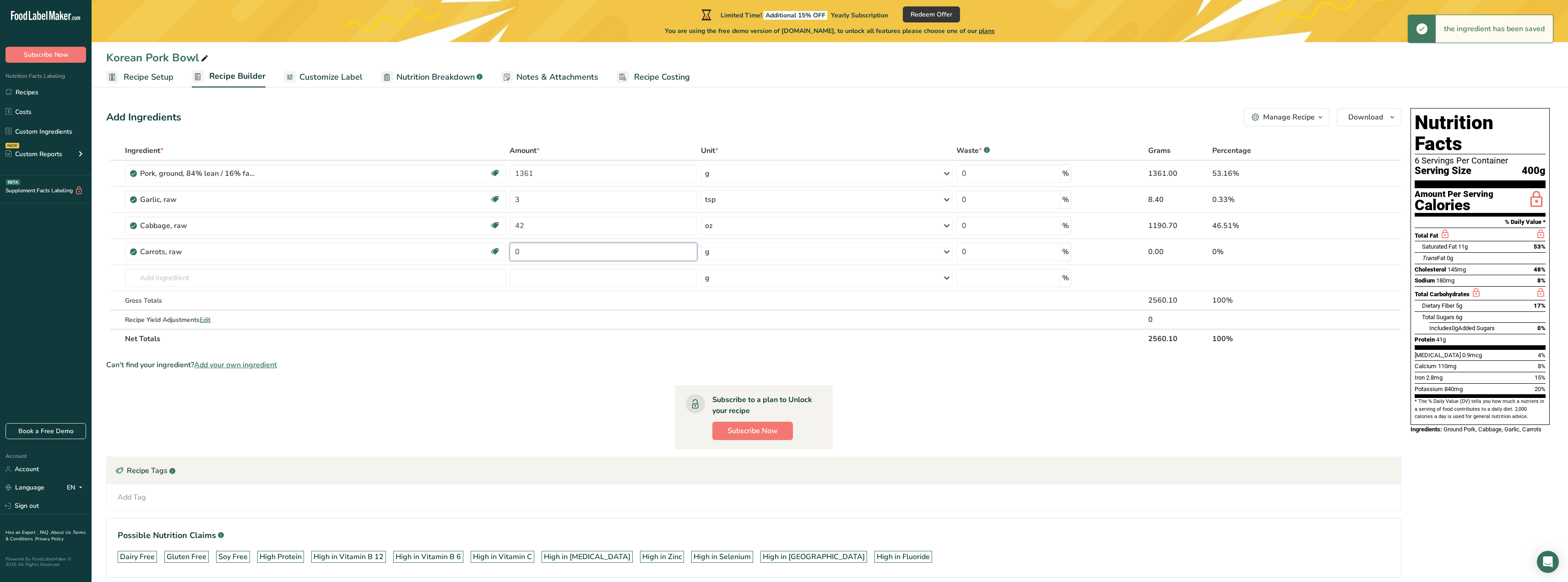
click at [572, 253] on input "0" at bounding box center [603, 252] width 188 height 18
drag, startPoint x: 535, startPoint y: 256, endPoint x: 512, endPoint y: 255, distance: 23.0
click at [512, 255] on input "0" at bounding box center [603, 252] width 188 height 18
type input "10"
click at [798, 258] on div "Ingredient * Amount * Unit * Waste * .a-a{fill:#347362;}.b-a{fill:#fff;} Grams …" at bounding box center [754, 245] width 1295 height 207
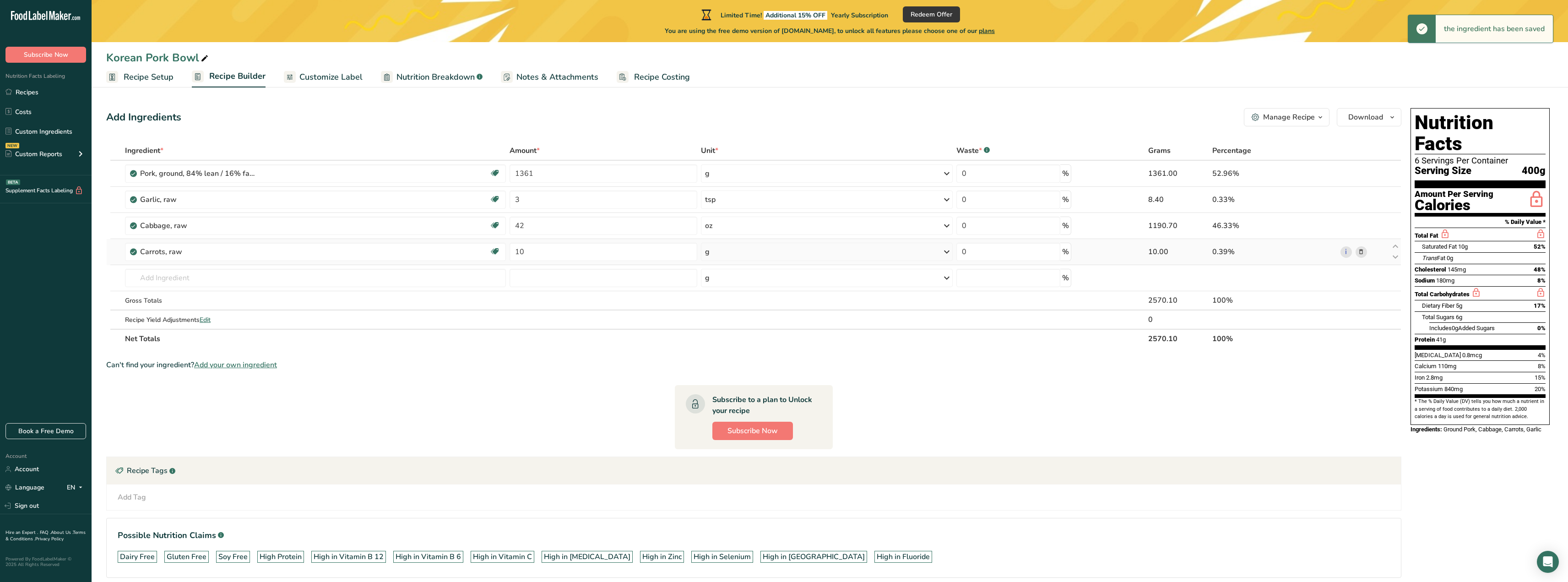
click at [754, 258] on div "g" at bounding box center [826, 252] width 252 height 18
click at [731, 388] on div "See more" at bounding box center [745, 388] width 77 height 10
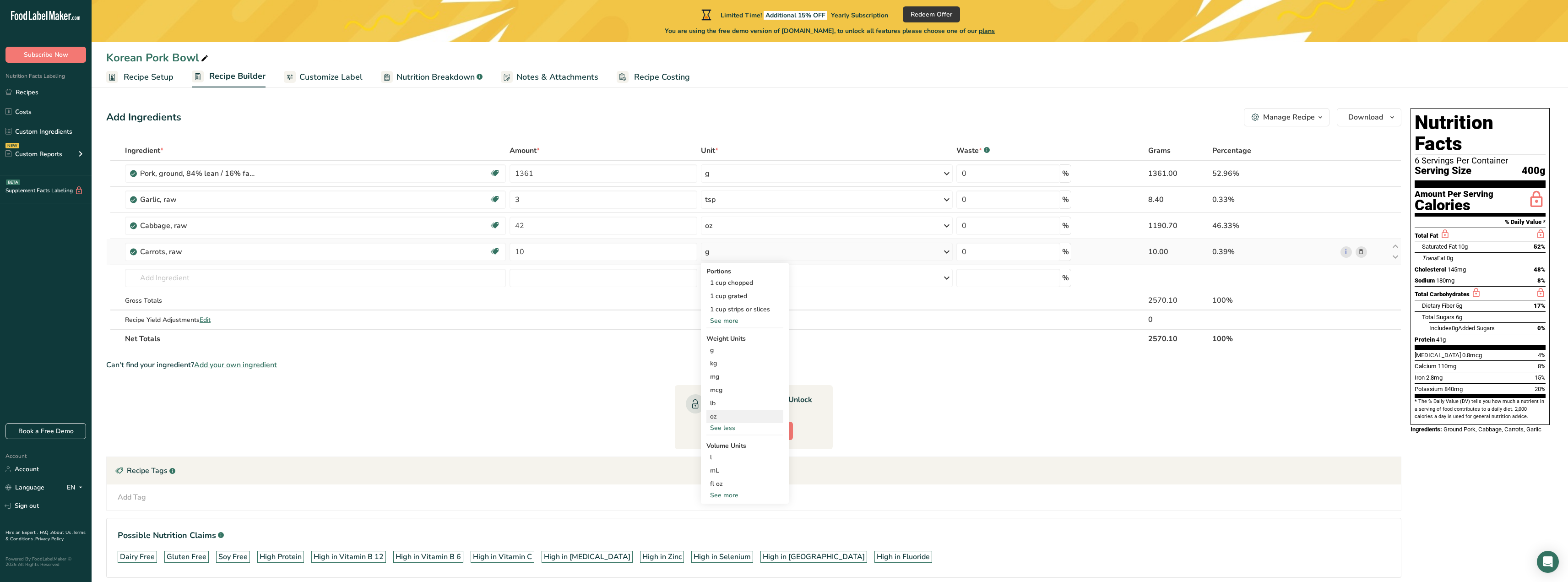
click at [721, 413] on div "oz" at bounding box center [745, 416] width 77 height 13
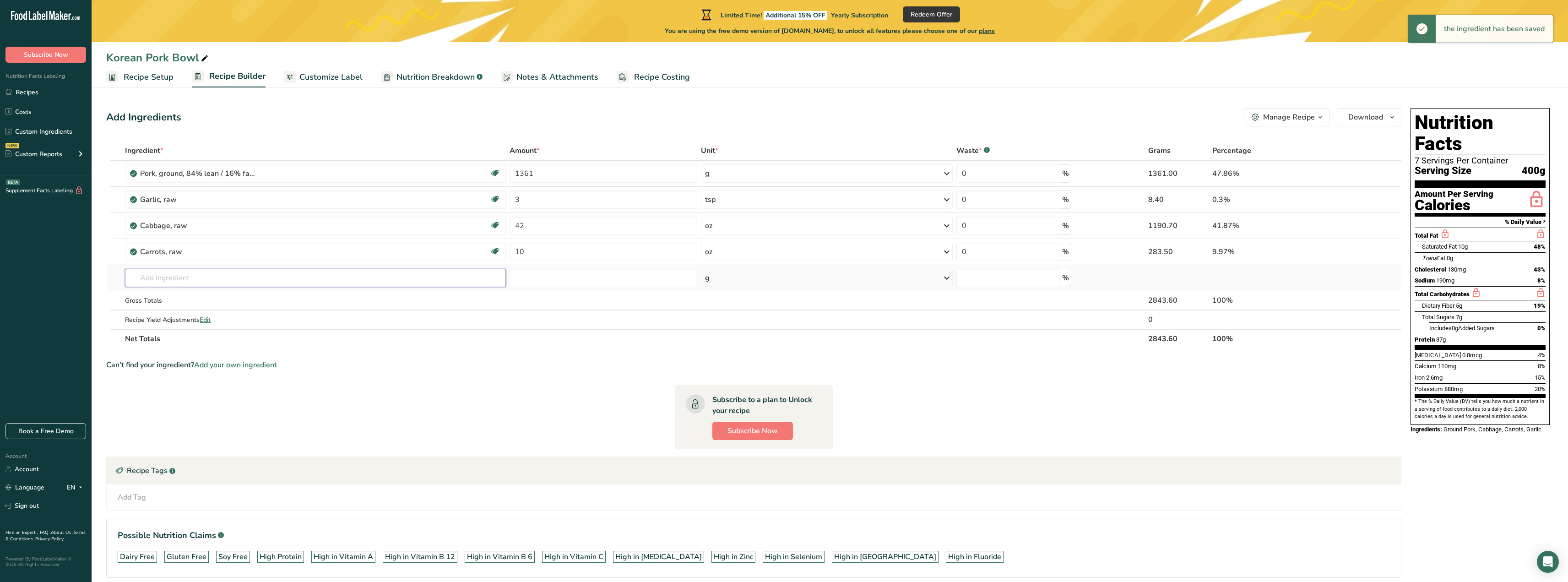
click at [285, 281] on input "text" at bounding box center [315, 278] width 381 height 18
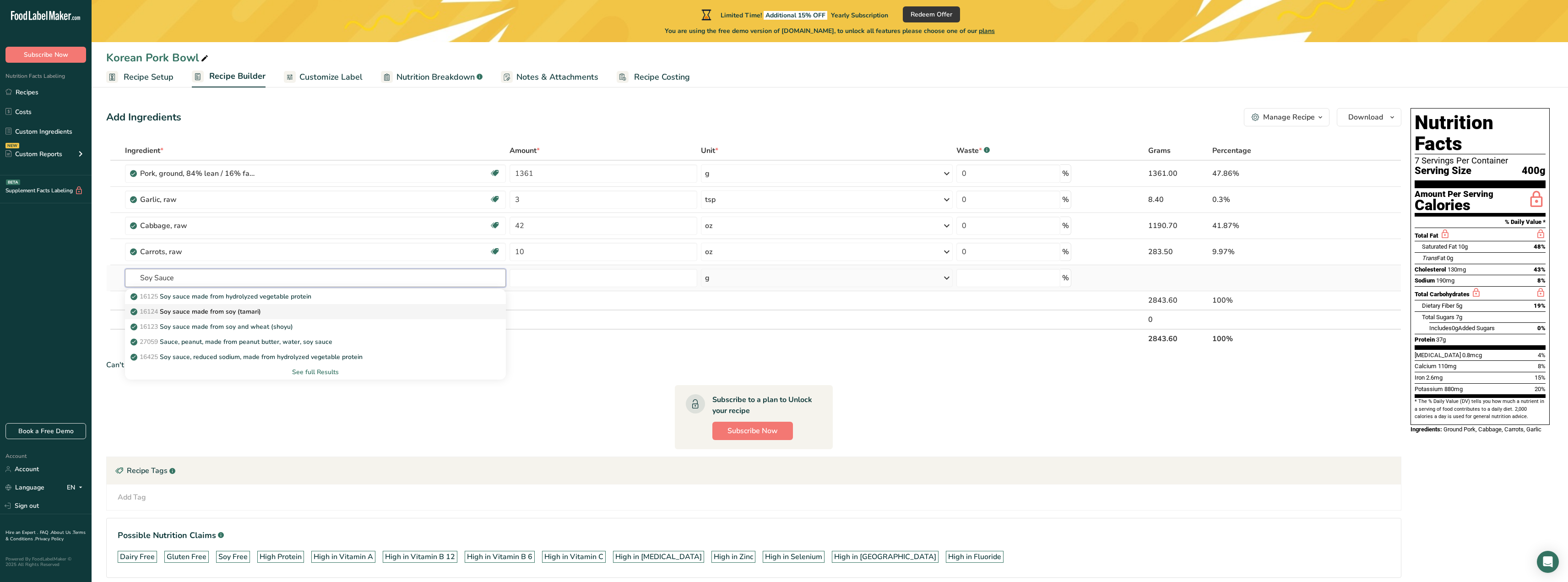
type input "Soy Sauce"
click at [268, 311] on div "16124 Soy sauce made from soy (tamari)" at bounding box center [307, 312] width 352 height 10
type input "Soy sauce made from soy (tamari)"
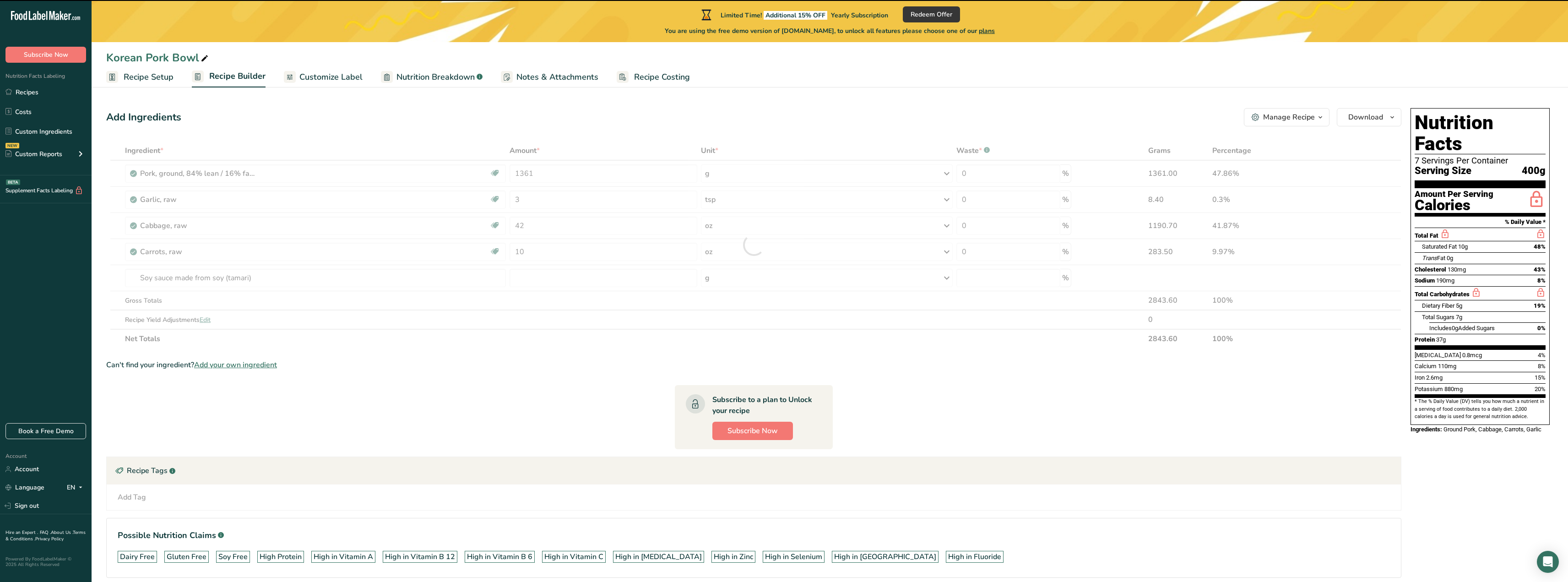
type input "0"
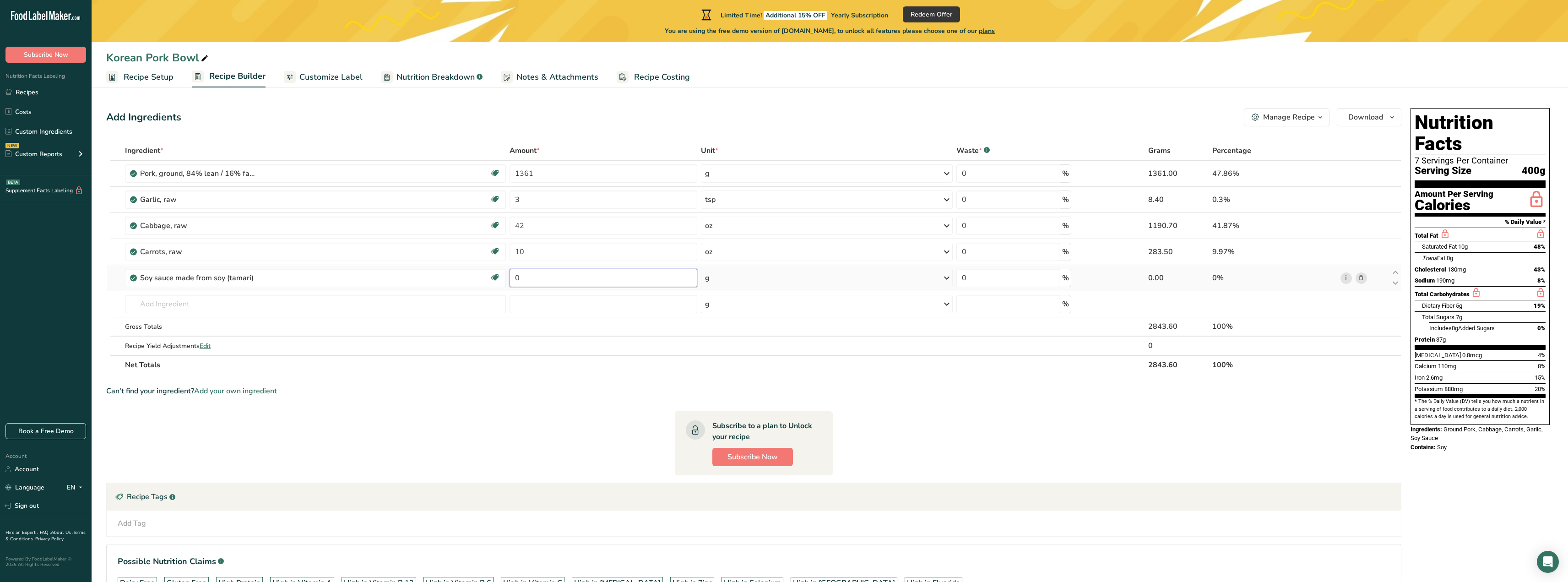
drag, startPoint x: 584, startPoint y: 275, endPoint x: 512, endPoint y: 270, distance: 72.2
click at [512, 270] on input "0" at bounding box center [603, 278] width 188 height 18
type input "0.75"
click at [734, 271] on div "Ingredient * Amount * Unit * Waste * .a-a{fill:#347362;}.b-a{fill:#fff;} Grams …" at bounding box center [754, 258] width 1295 height 234
click at [730, 271] on div "g" at bounding box center [826, 278] width 252 height 18
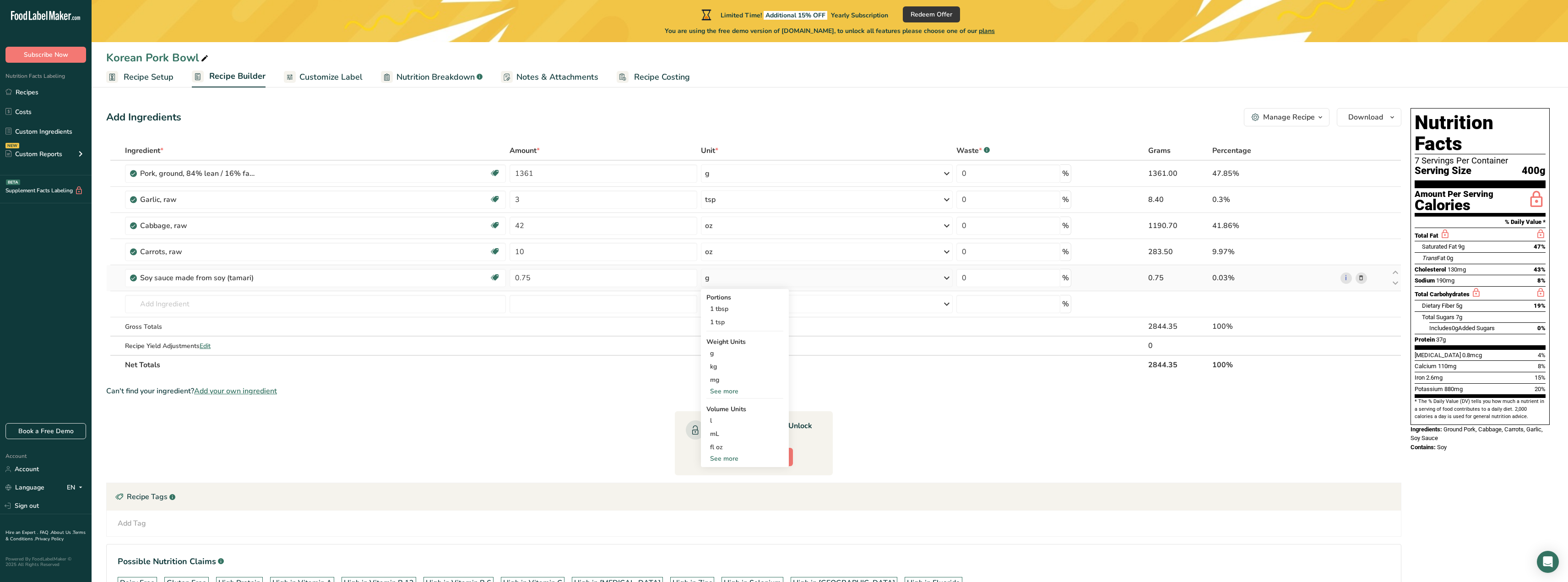
click at [715, 462] on div "See more" at bounding box center [745, 459] width 77 height 10
select select "22"
click at [719, 484] on div "cup" at bounding box center [745, 487] width 70 height 10
click at [841, 529] on span "Confirm" at bounding box center [849, 531] width 20 height 8
click at [730, 438] on div "mL Volume units require a density conversion. If you know your ingredient's den…" at bounding box center [745, 434] width 77 height 13
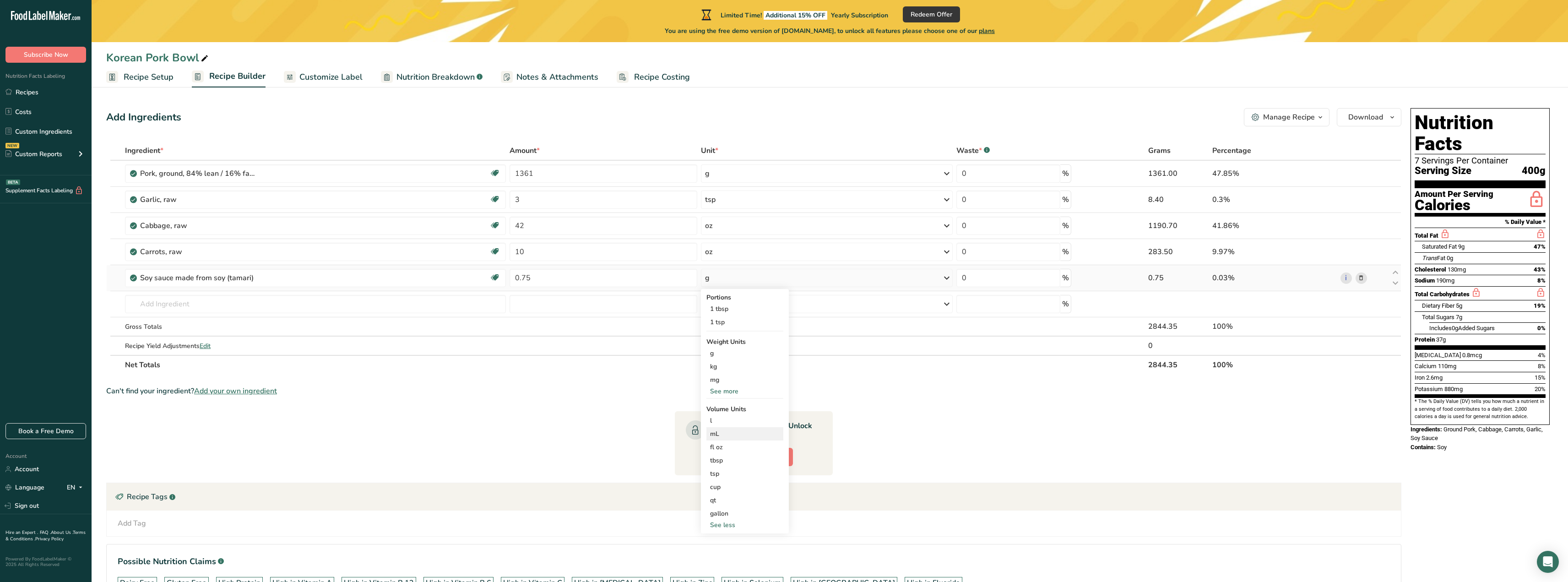
click at [723, 433] on div "mL" at bounding box center [745, 434] width 70 height 10
click at [736, 391] on div "See more" at bounding box center [745, 391] width 77 height 10
click at [724, 309] on div "1 tbsp" at bounding box center [745, 309] width 77 height 13
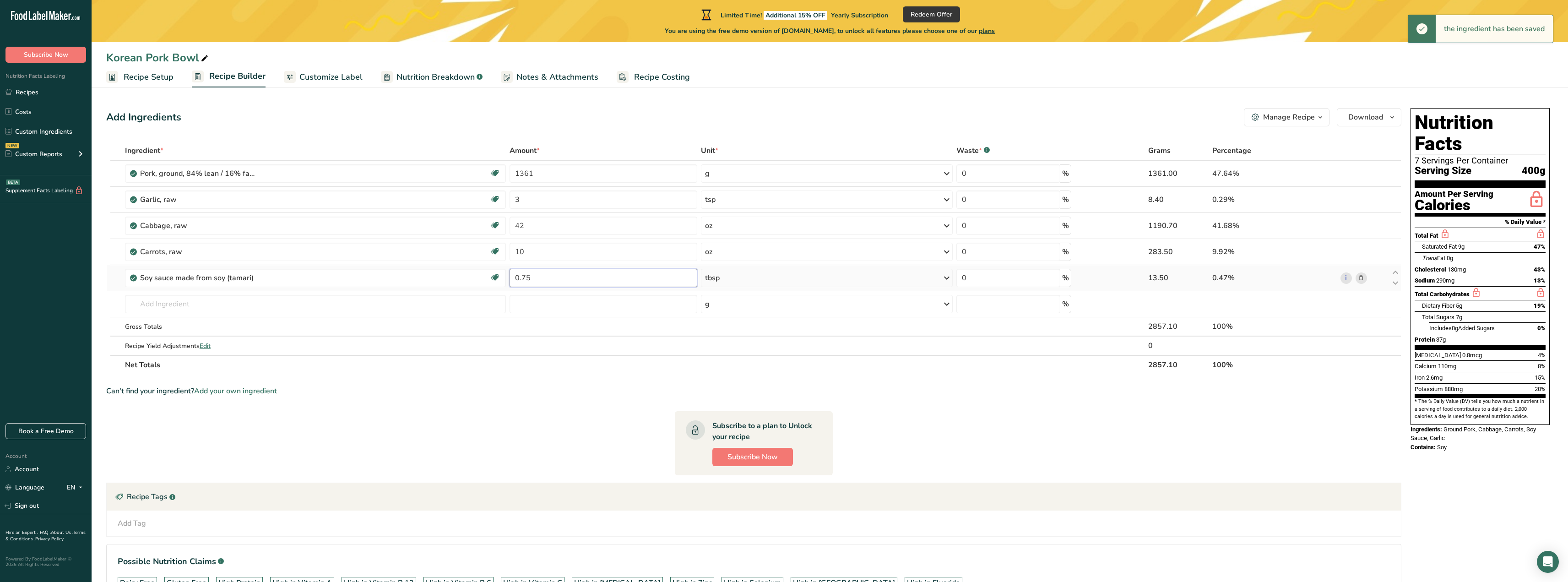
drag, startPoint x: 595, startPoint y: 279, endPoint x: 509, endPoint y: 278, distance: 86.0
click at [509, 278] on input "0.75" at bounding box center [603, 278] width 188 height 18
type input "12"
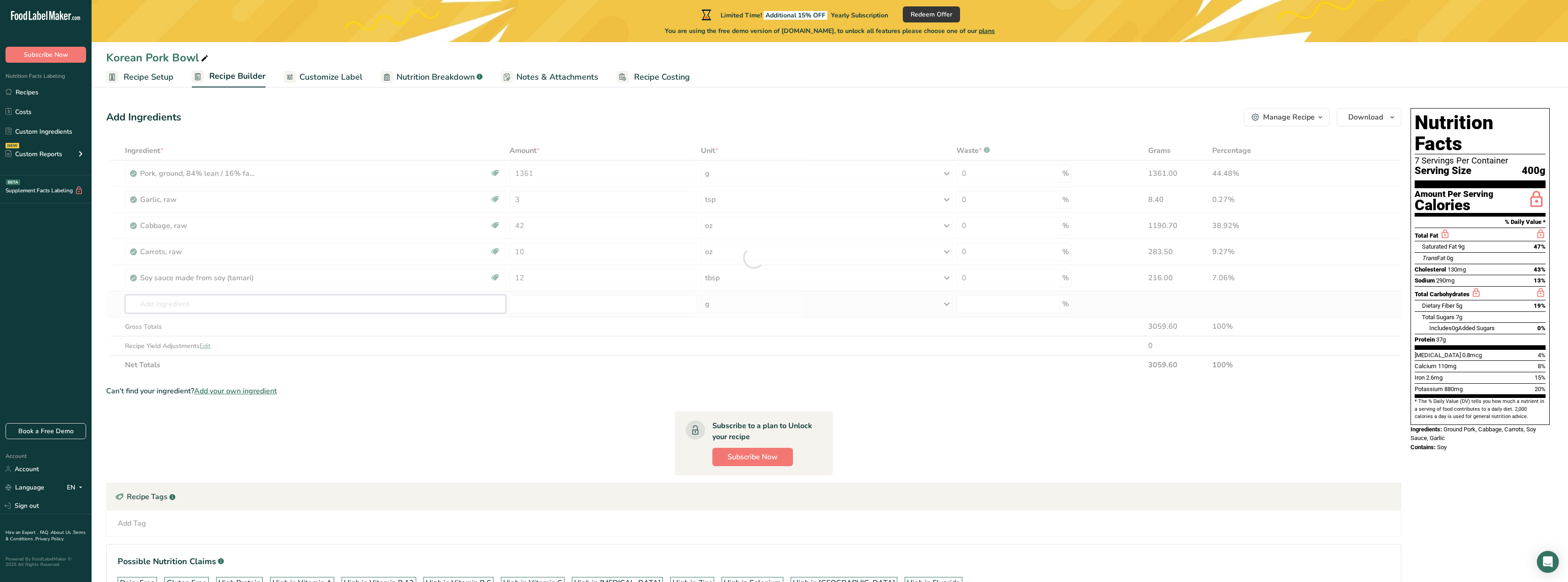
click at [288, 306] on div "Ingredient * Amount * Unit * Waste * .a-a{fill:#347362;}.b-a{fill:#fff;} Grams …" at bounding box center [754, 258] width 1295 height 234
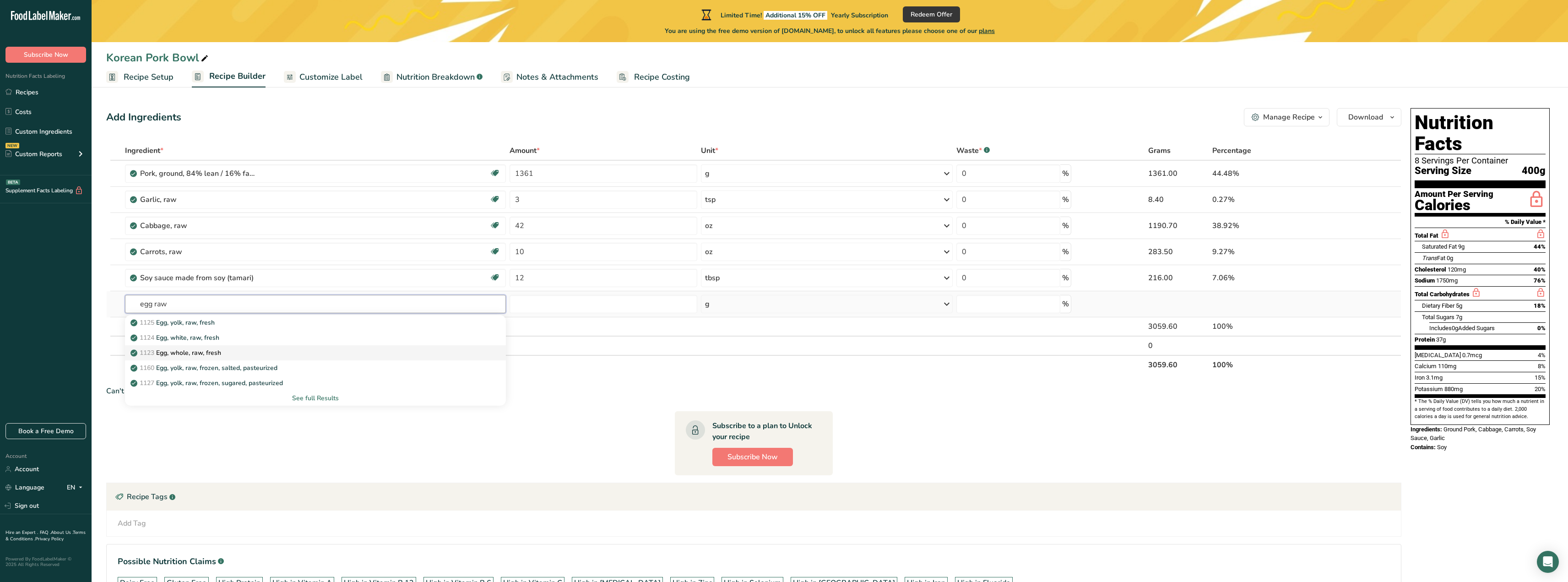
type input "egg raw"
click at [216, 347] on link "1123 Egg, whole, raw, fresh" at bounding box center [315, 353] width 381 height 15
type input "Egg, whole, raw, fresh"
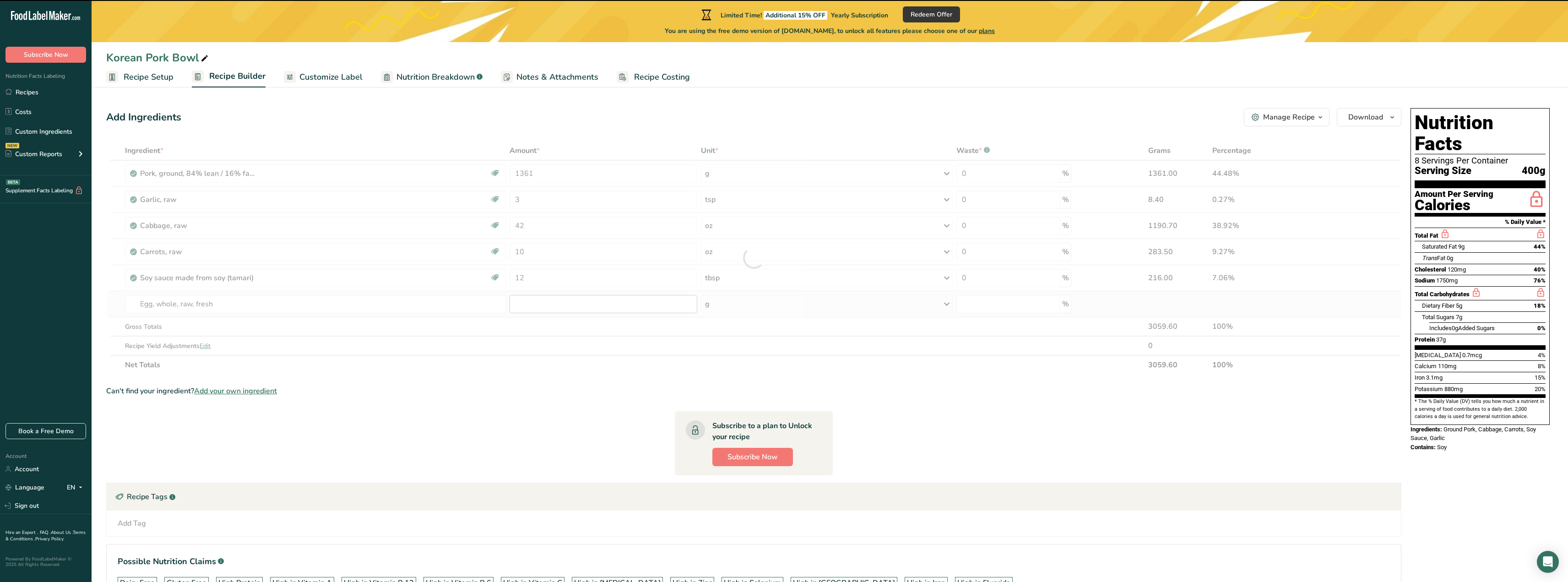
type input "0"
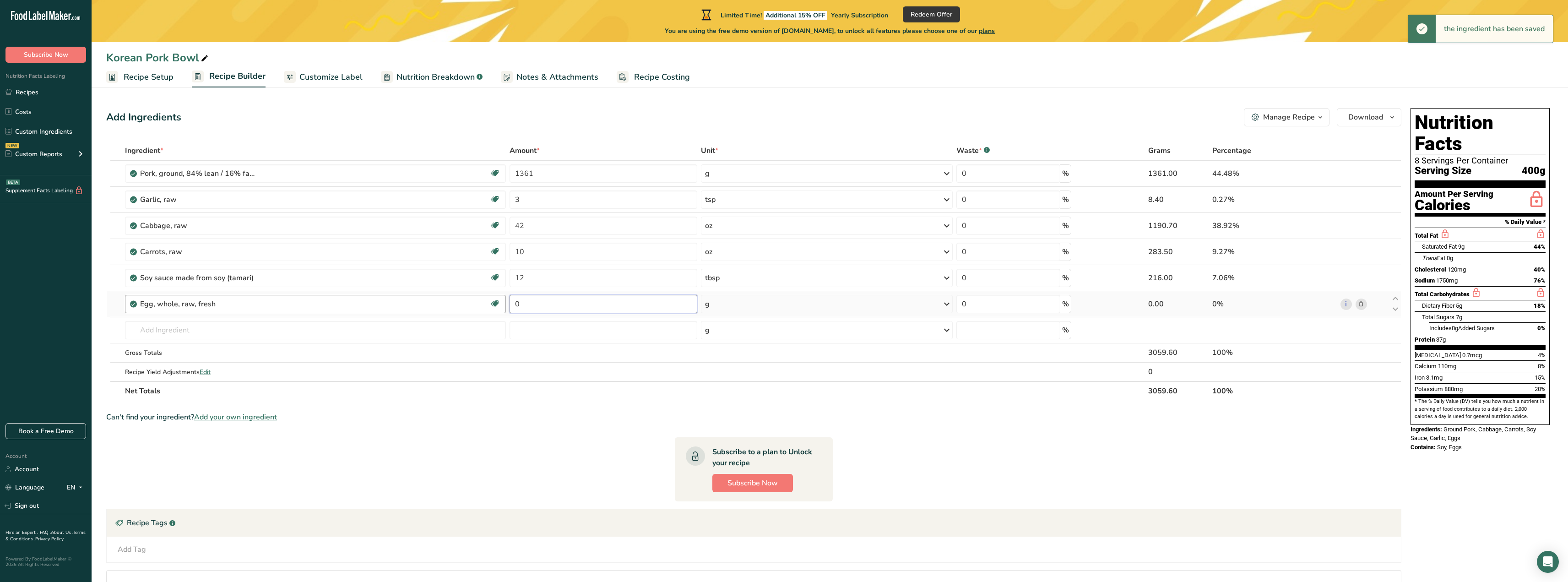
drag, startPoint x: 587, startPoint y: 303, endPoint x: 498, endPoint y: 300, distance: 89.1
click at [498, 300] on tr "Egg, whole, raw, fresh Gluten free Vegetarian Soy free 0 g Portions 1 large 1 e…" at bounding box center [753, 304] width 1294 height 26
type input "3"
click at [747, 312] on div "Ingredient * Amount * Unit * Waste * .a-a{fill:#347362;}.b-a{fill:#fff;} Grams …" at bounding box center [754, 271] width 1295 height 260
click at [756, 308] on div "g" at bounding box center [826, 304] width 252 height 18
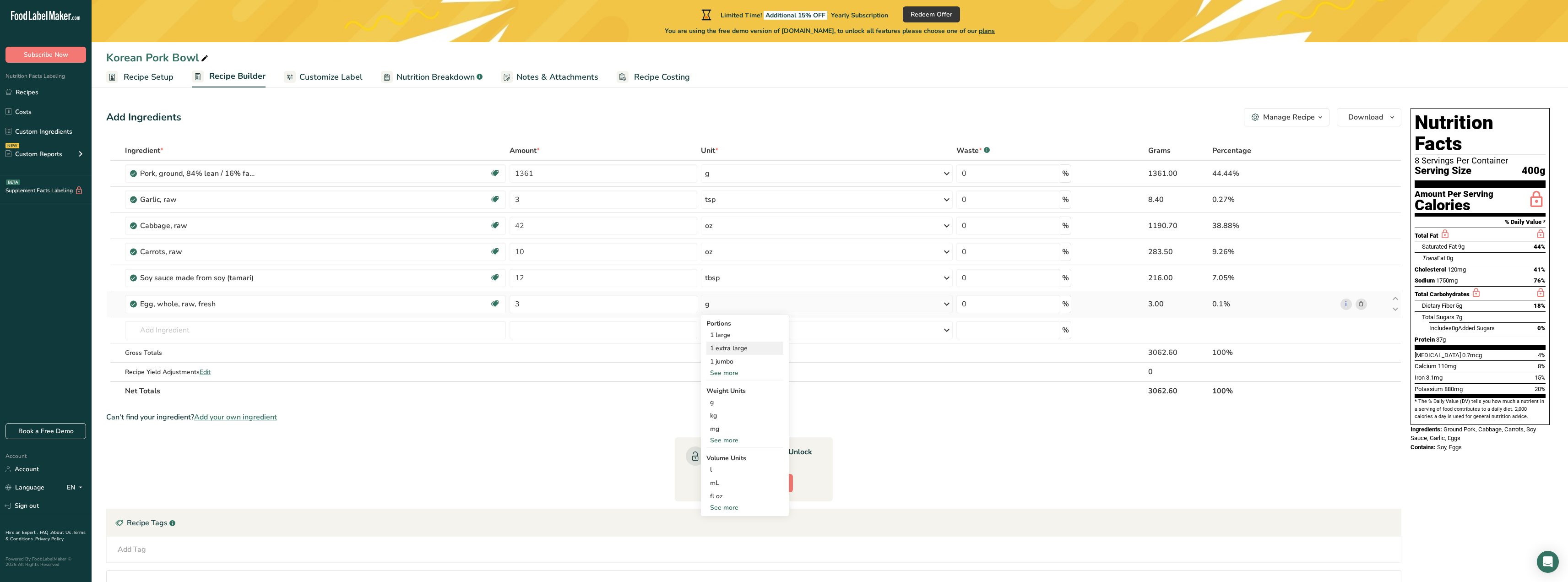
click at [734, 345] on div "1 extra large" at bounding box center [745, 348] width 77 height 13
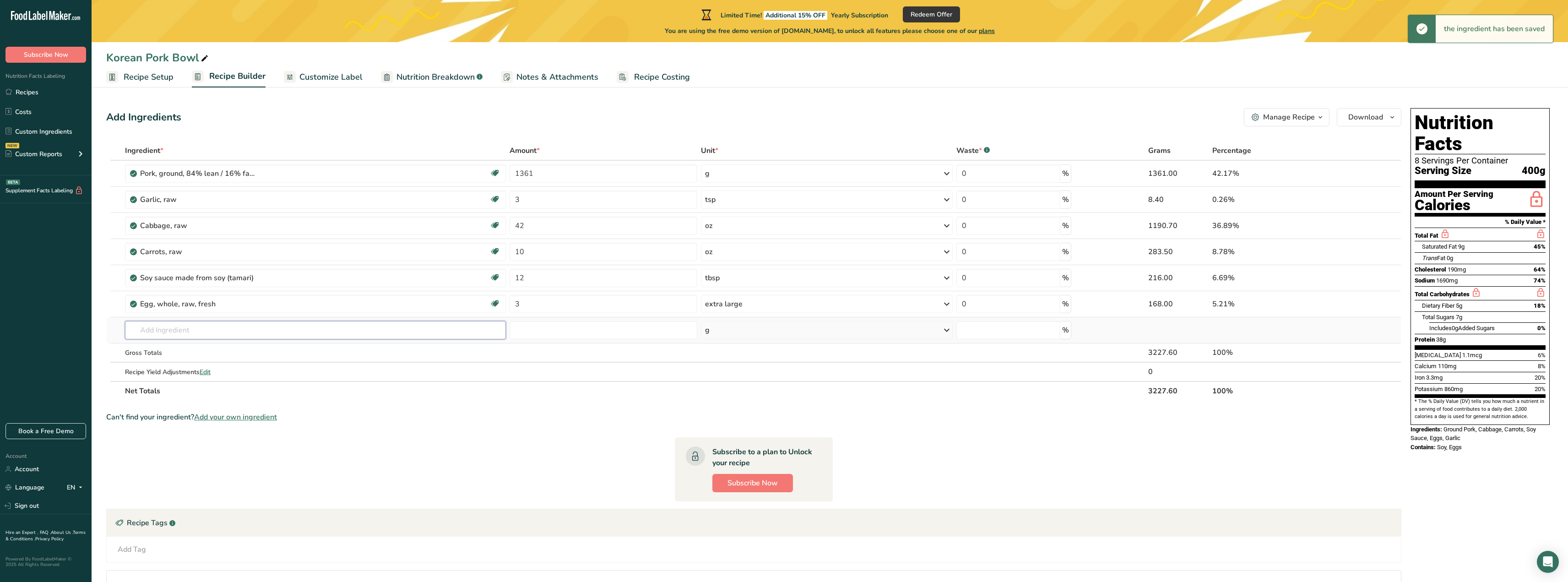
click at [337, 330] on input "text" at bounding box center [315, 330] width 381 height 18
type input "Ginger"
click at [272, 350] on div "2021 Spices, ginger, ground" at bounding box center [307, 348] width 352 height 10
type input "Spices, ginger, ground"
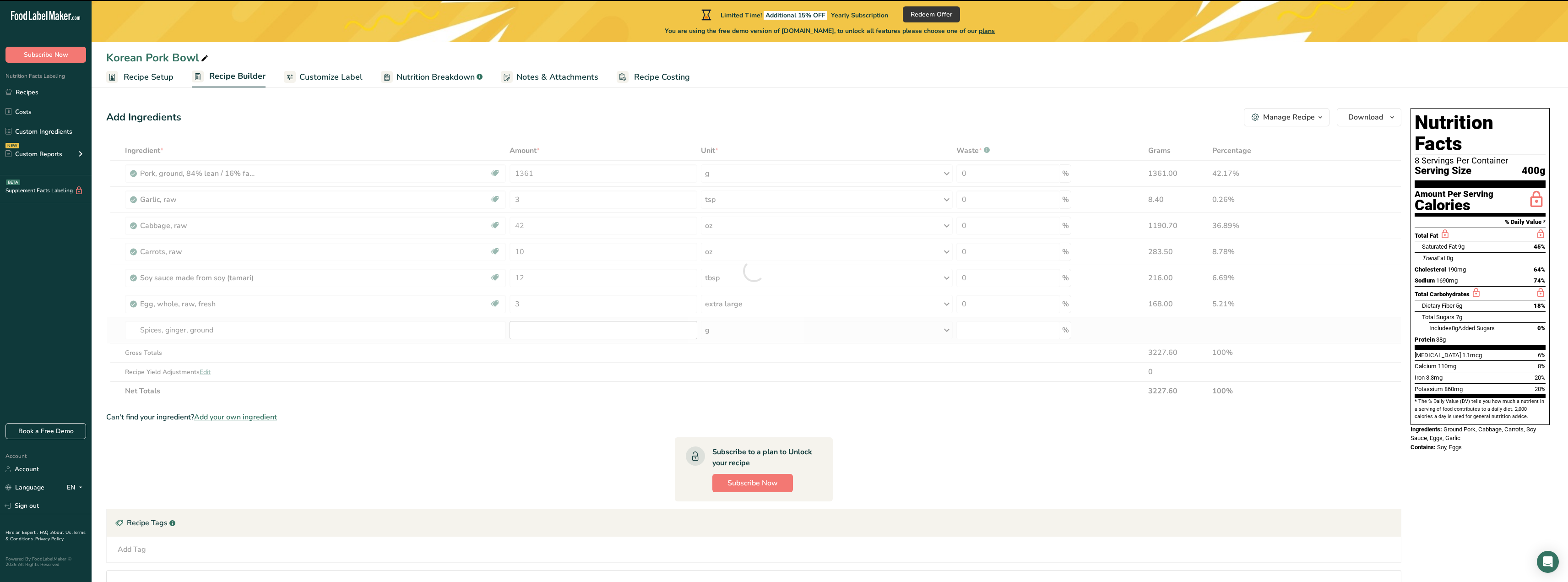
type input "0"
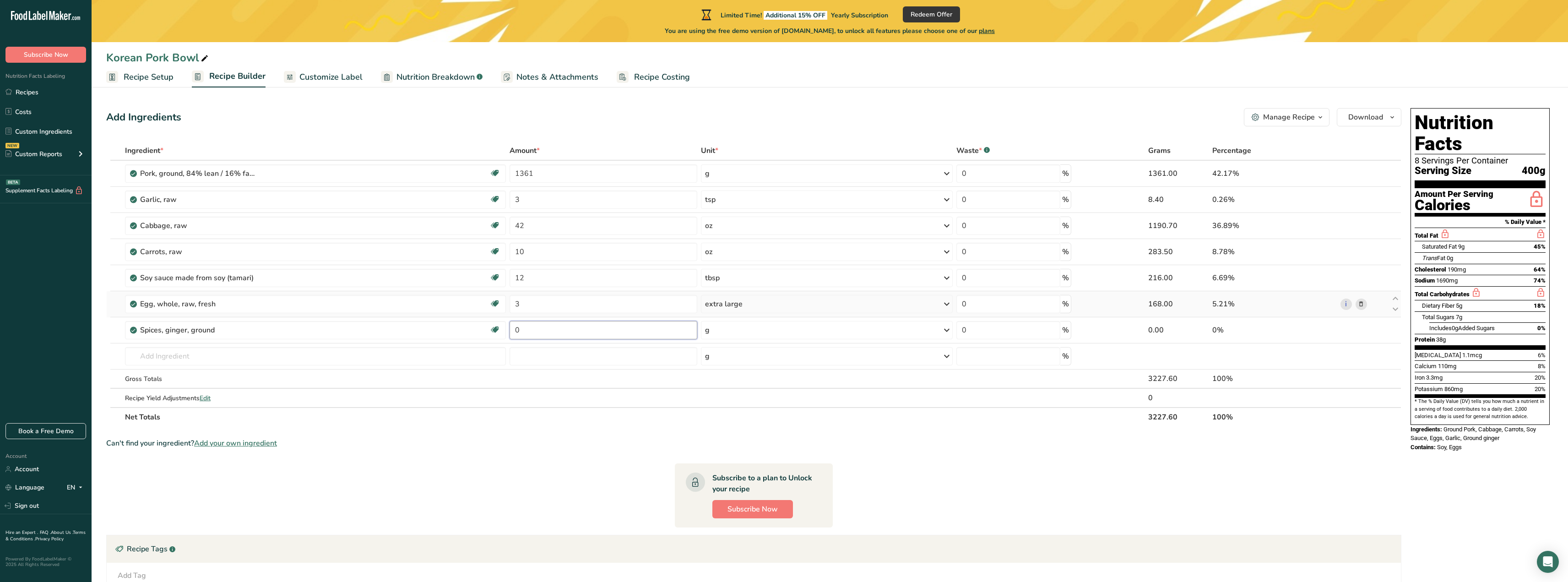
drag, startPoint x: 613, startPoint y: 328, endPoint x: 516, endPoint y: 316, distance: 97.7
click at [516, 316] on tbody "Pork, ground, 84% lean / 16% fat, raw Dairy free Gluten free Soy free 1361 g Po…" at bounding box center [753, 284] width 1294 height 246
type input "3"
click at [808, 323] on div "Ingredient * Amount * Unit * Waste * .a-a{fill:#347362;}.b-a{fill:#fff;} Grams …" at bounding box center [754, 284] width 1295 height 285
click at [808, 323] on div "g" at bounding box center [826, 330] width 252 height 18
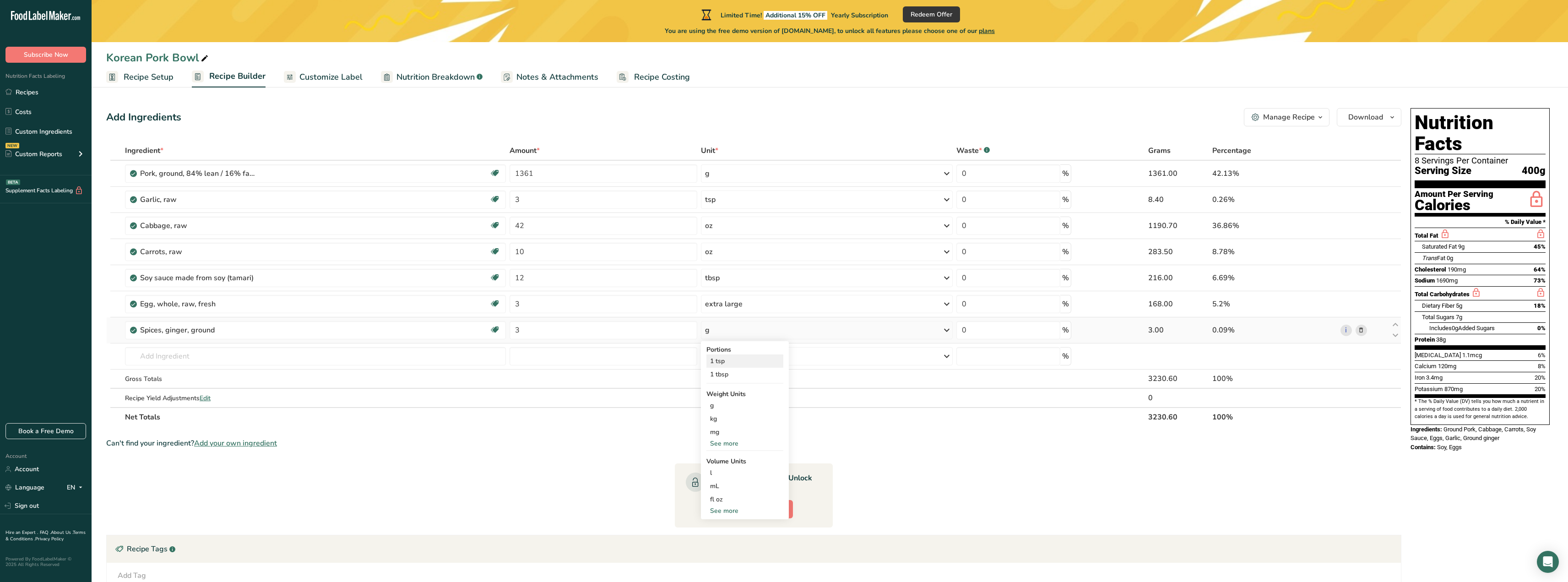
click at [748, 365] on div "1 tsp" at bounding box center [745, 361] width 77 height 13
click at [273, 353] on input "text" at bounding box center [315, 356] width 381 height 18
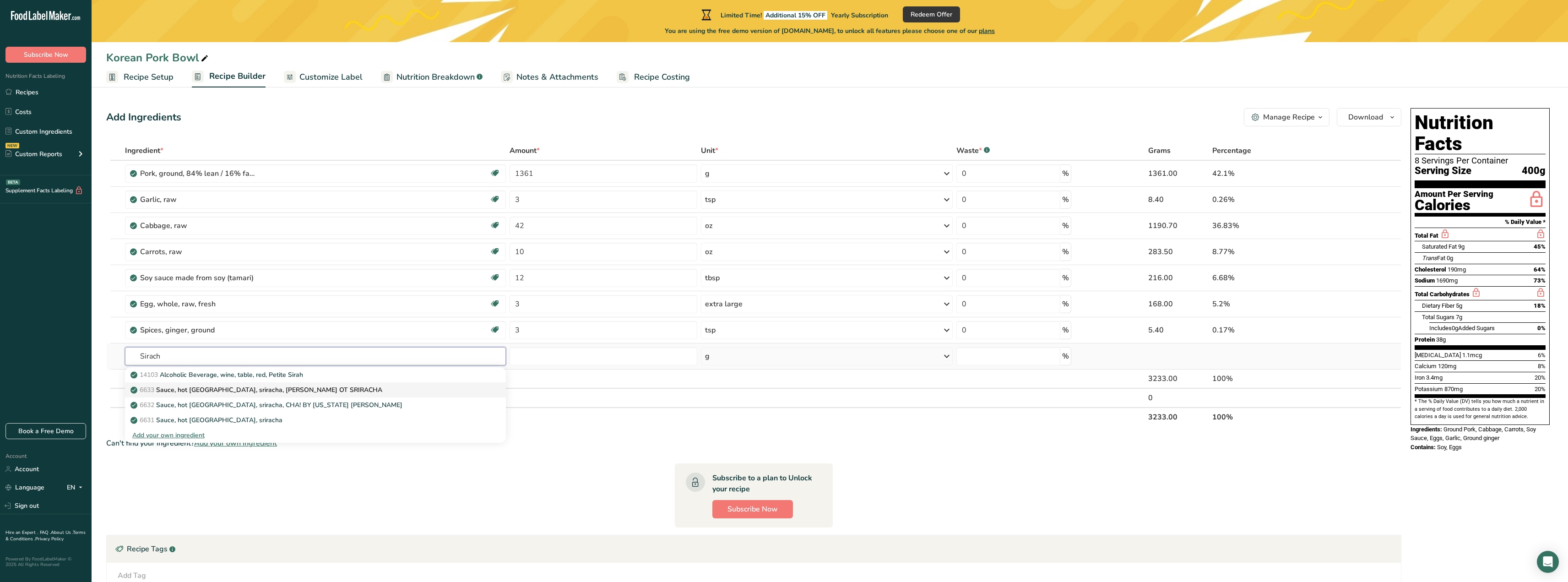
type input "Sirach"
click at [296, 387] on p "6633 [GEOGRAPHIC_DATA], hot [GEOGRAPHIC_DATA], sriracha, [PERSON_NAME] OT SRIRA…" at bounding box center [257, 390] width 250 height 10
type input "Sauce, hot [GEOGRAPHIC_DATA], sriracha, [PERSON_NAME] OT SRIRACHA"
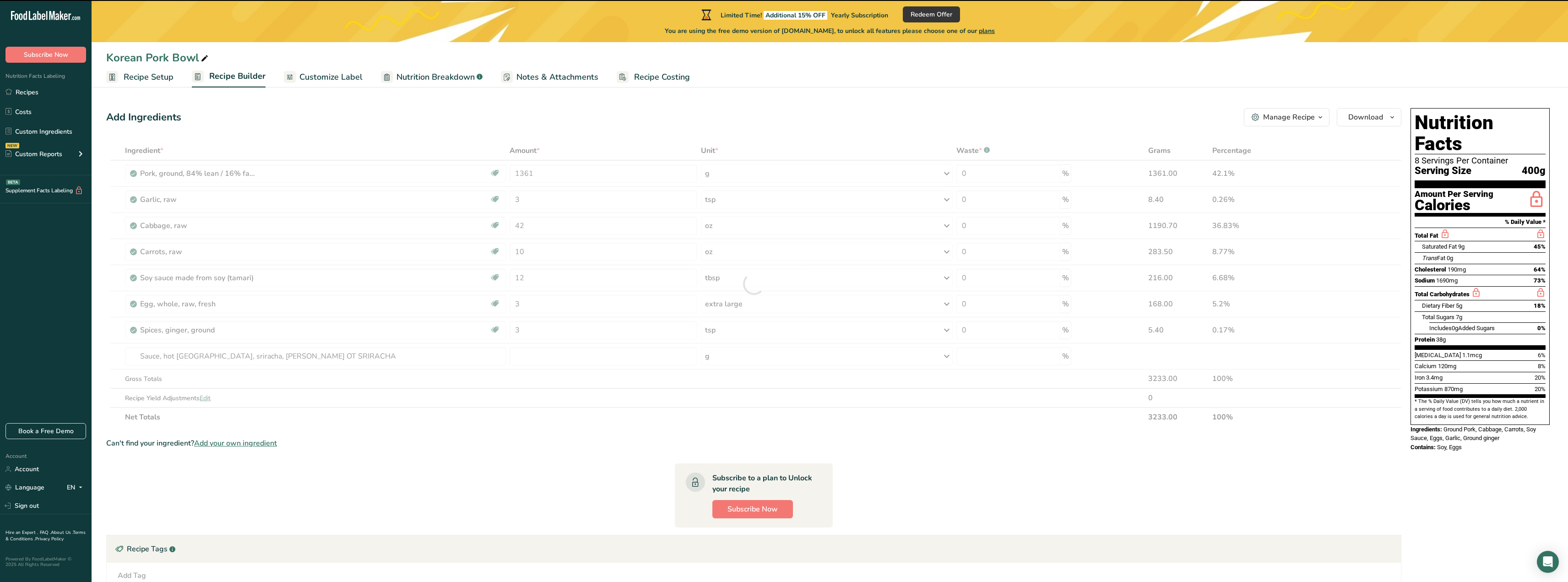
type input "0"
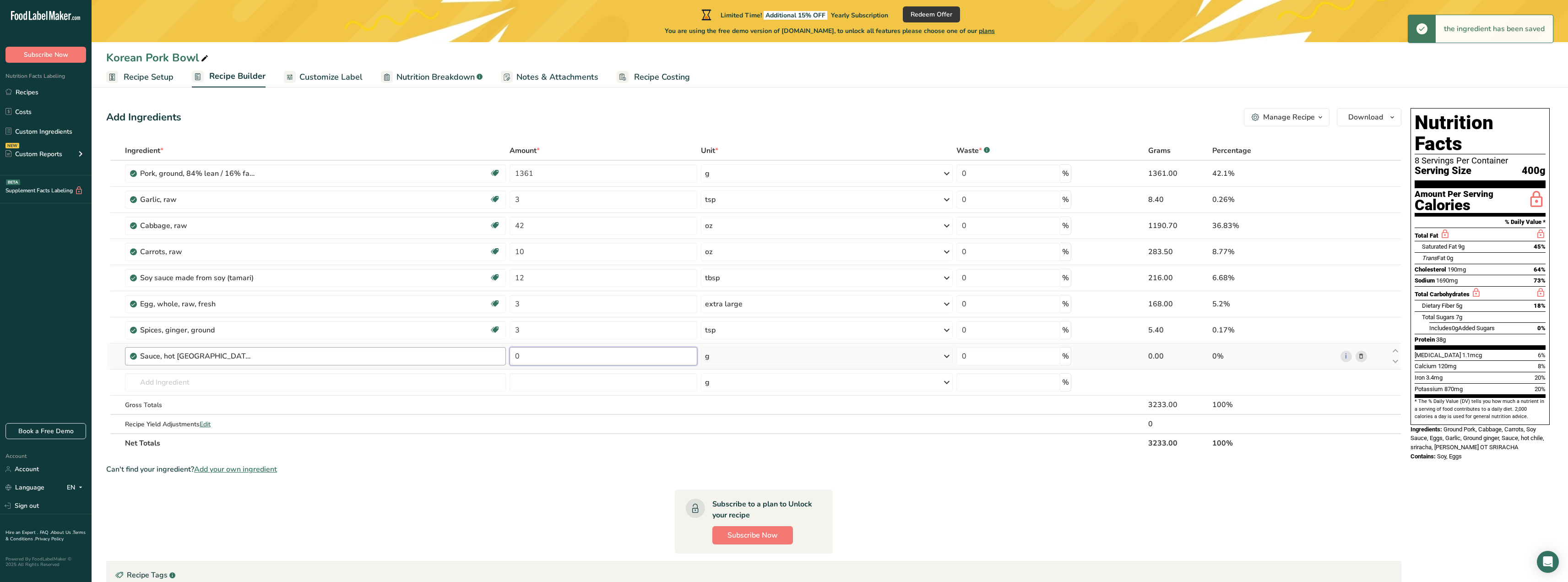
drag, startPoint x: 531, startPoint y: 351, endPoint x: 503, endPoint y: 350, distance: 28.0
click at [503, 350] on tr "Sauce, hot [GEOGRAPHIC_DATA], sriracha, [PERSON_NAME] OT SRIRACHA 0 g Portions …" at bounding box center [753, 356] width 1294 height 26
click at [738, 357] on div "Ingredient * Amount * Unit * Waste * .a-a{fill:#347362;}.b-a{fill:#fff;} Grams …" at bounding box center [754, 297] width 1295 height 312
click at [738, 357] on div "g" at bounding box center [826, 356] width 252 height 18
click at [721, 386] on div "1 tsp" at bounding box center [745, 387] width 77 height 13
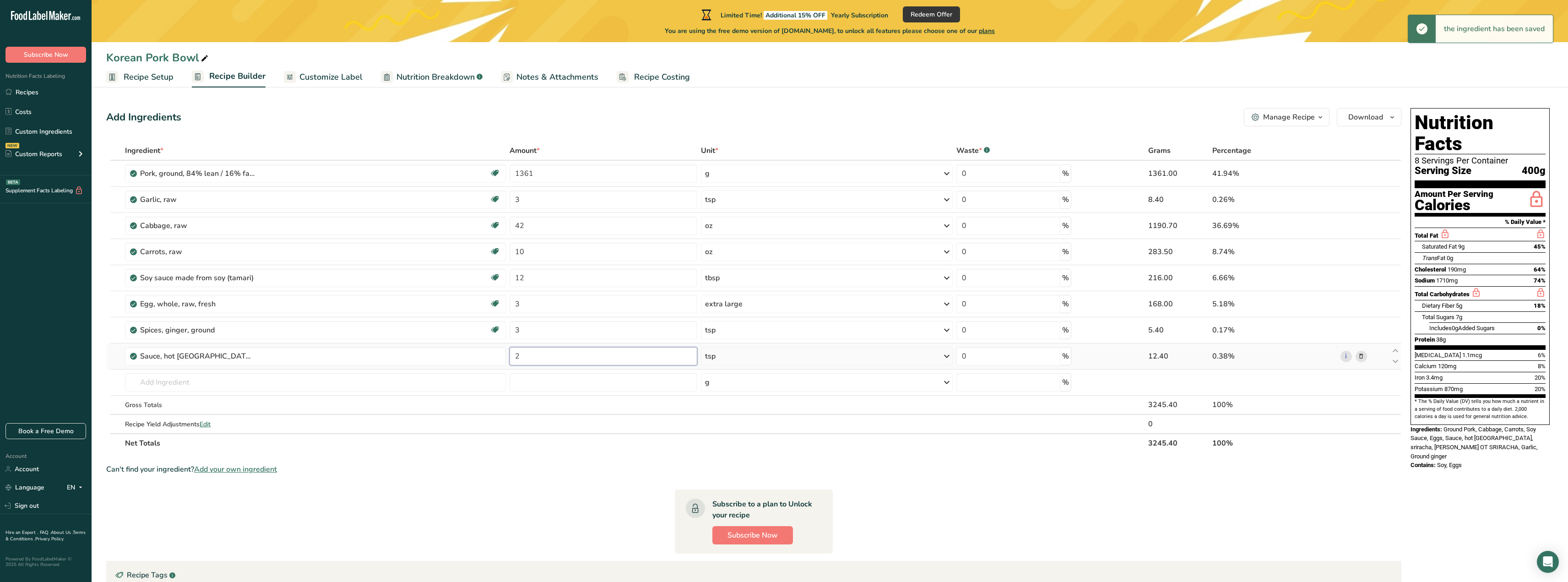
drag, startPoint x: 602, startPoint y: 348, endPoint x: 491, endPoint y: 345, distance: 111.0
click at [491, 345] on tr "Sauce, hot [GEOGRAPHIC_DATA], sriracha, [PERSON_NAME] OT SRIRACHA 2 tsp Portion…" at bounding box center [753, 356] width 1294 height 26
type input "6"
click at [285, 389] on div "Ingredient * Amount * Unit * Waste * .a-a{fill:#347362;}.b-a{fill:#fff;} Grams …" at bounding box center [754, 297] width 1295 height 312
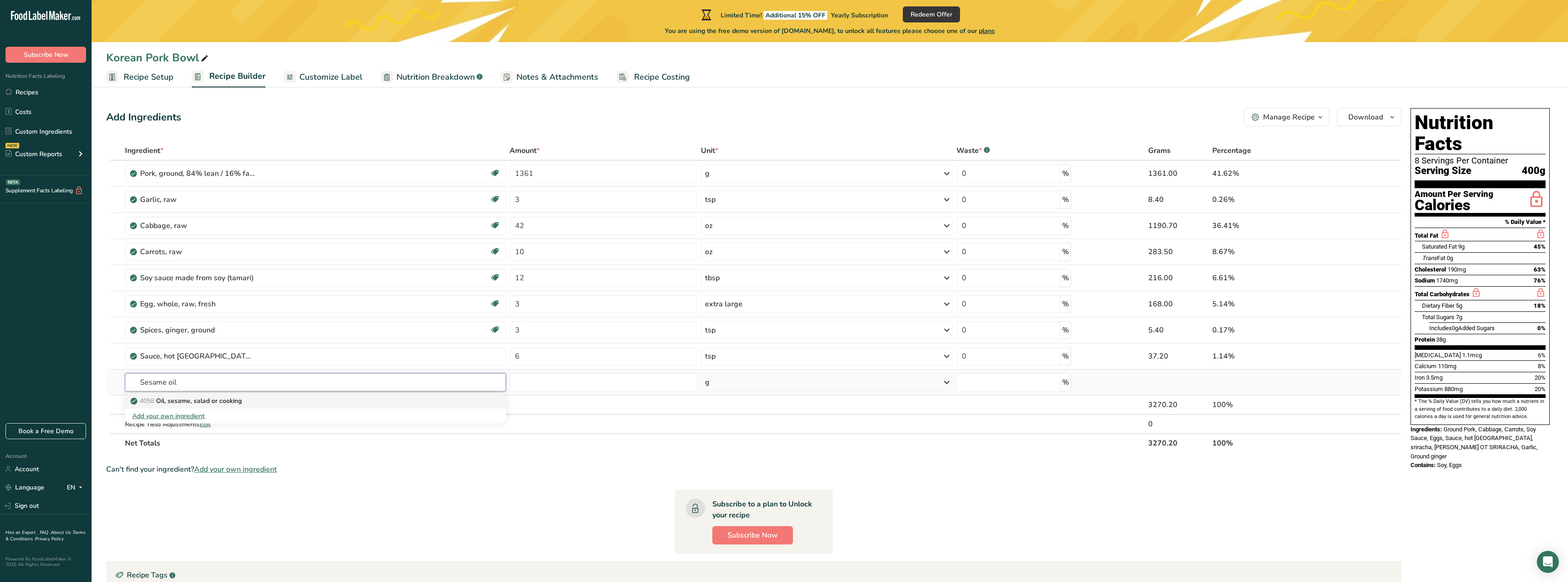
type input "Sesame oil"
click at [212, 401] on p "4058 Oil, sesame, salad or cooking" at bounding box center [186, 401] width 109 height 10
type input "Oil, sesame, salad or cooking"
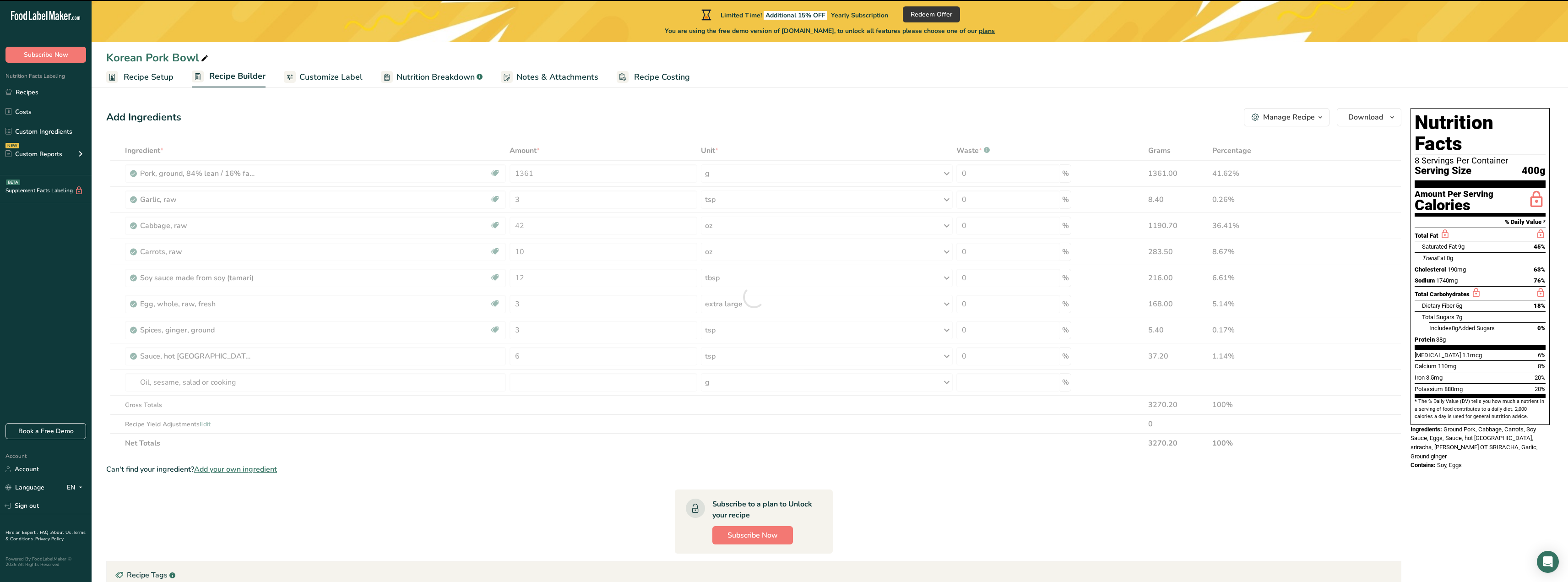
type input "0"
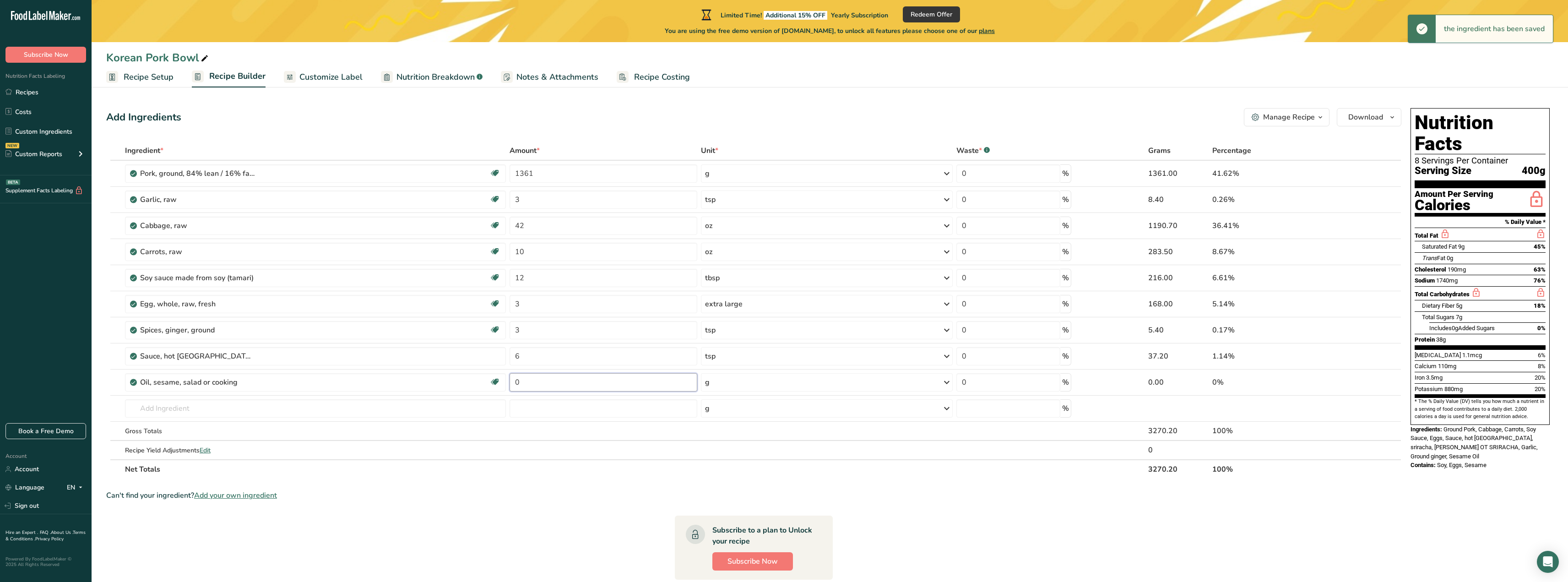
click at [575, 384] on input "0" at bounding box center [603, 382] width 188 height 18
drag, startPoint x: 575, startPoint y: 384, endPoint x: 509, endPoint y: 385, distance: 66.0
click at [509, 385] on td "0" at bounding box center [603, 382] width 191 height 26
click at [762, 380] on div "Ingredient * Amount * Unit * Waste * .a-a{fill:#347362;}.b-a{fill:#fff;} Grams …" at bounding box center [754, 310] width 1295 height 338
click at [751, 380] on div "g" at bounding box center [826, 382] width 252 height 18
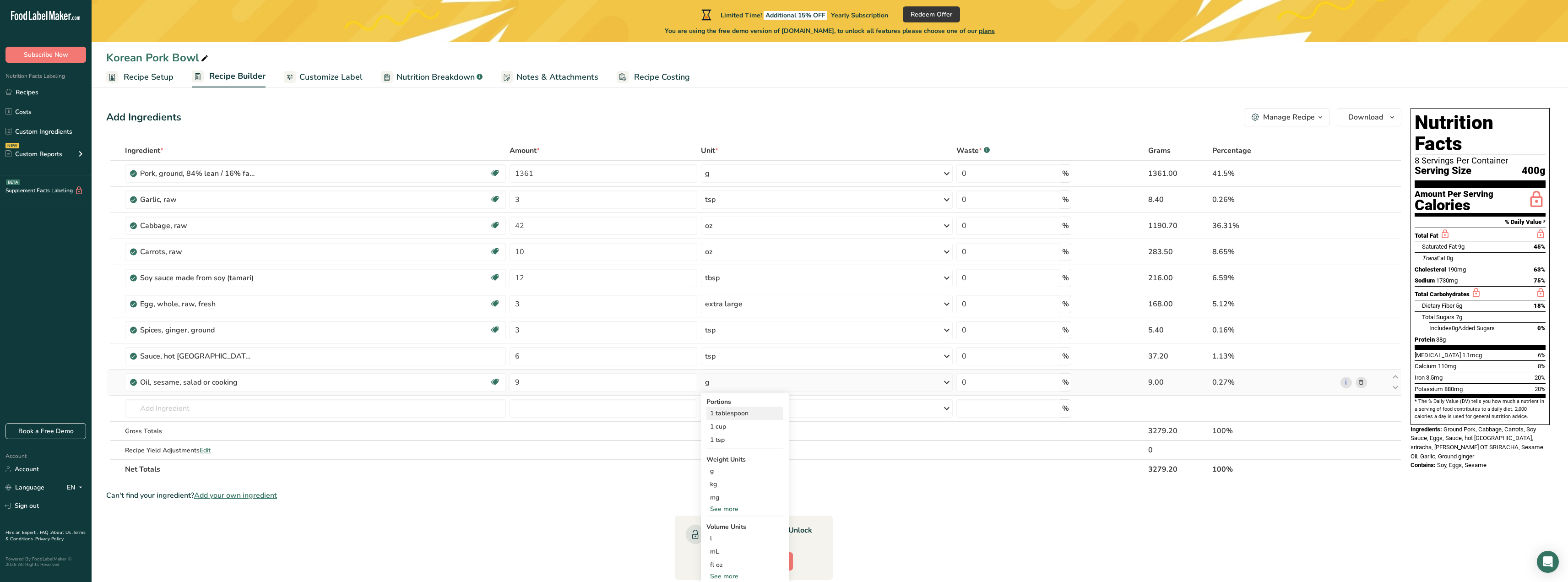
click at [727, 414] on div "1 tablespoon" at bounding box center [745, 413] width 77 height 13
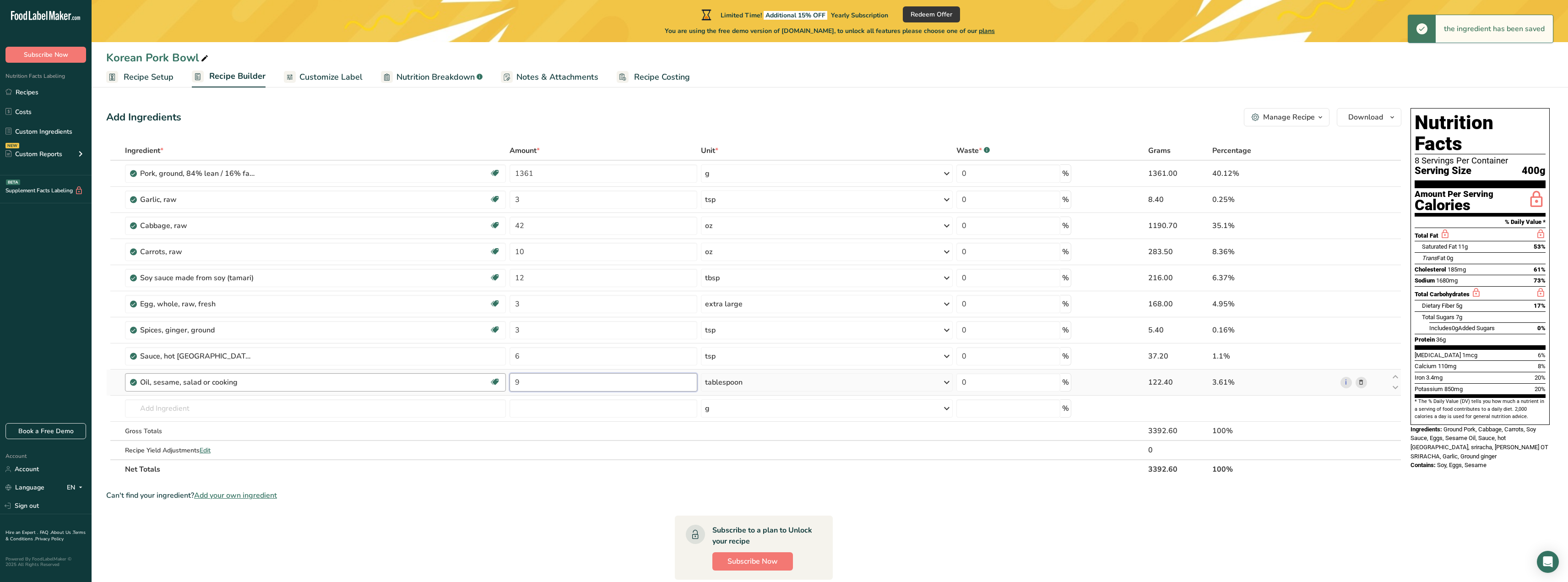
drag, startPoint x: 588, startPoint y: 384, endPoint x: 475, endPoint y: 378, distance: 113.2
click at [475, 378] on tr "Oil, sesame, salad or cooking Source of Antioxidants Dairy free Gluten free Veg…" at bounding box center [753, 382] width 1294 height 26
type input "3"
click at [368, 403] on div "Ingredient * Amount * Unit * Waste * .a-a{fill:#347362;}.b-a{fill:#fff;} Grams …" at bounding box center [754, 310] width 1295 height 338
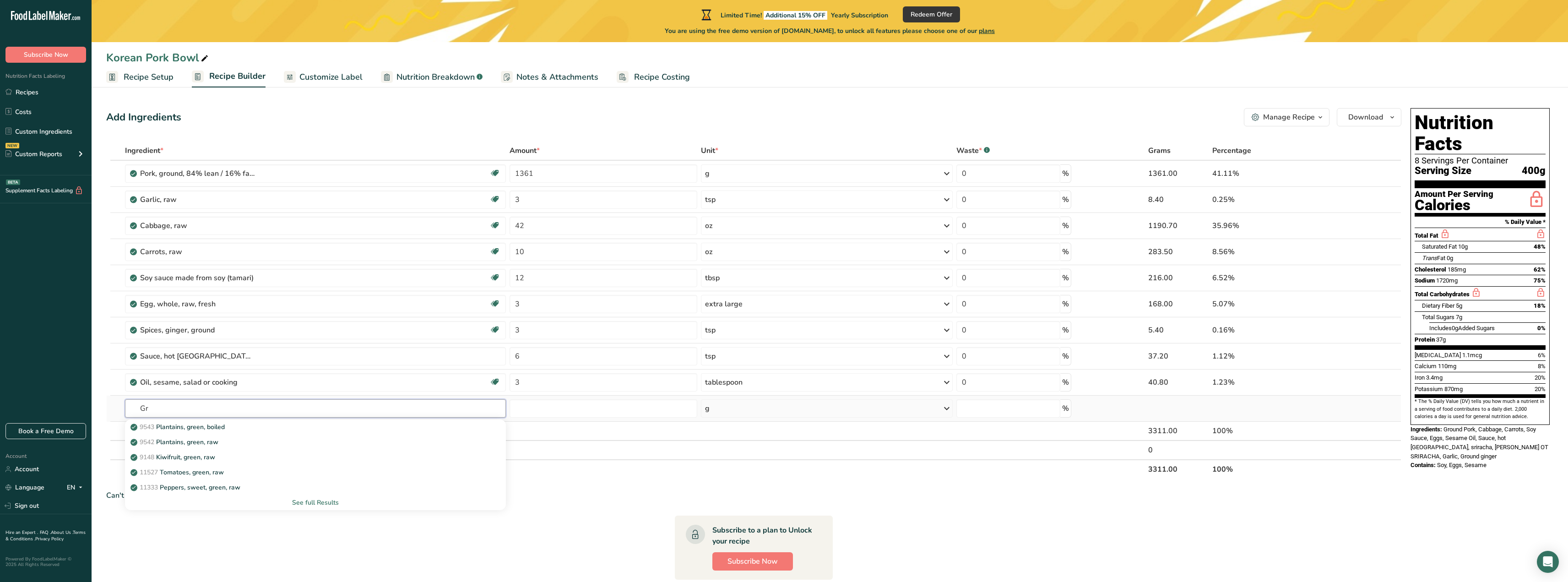
type input "G"
type input "Onion"
click at [226, 470] on p "11291 Onions, spring or scallions (includes tops and bulb), raw" at bounding box center [228, 473] width 192 height 10
type input "Onions, spring or scallions (includes tops and bulb), raw"
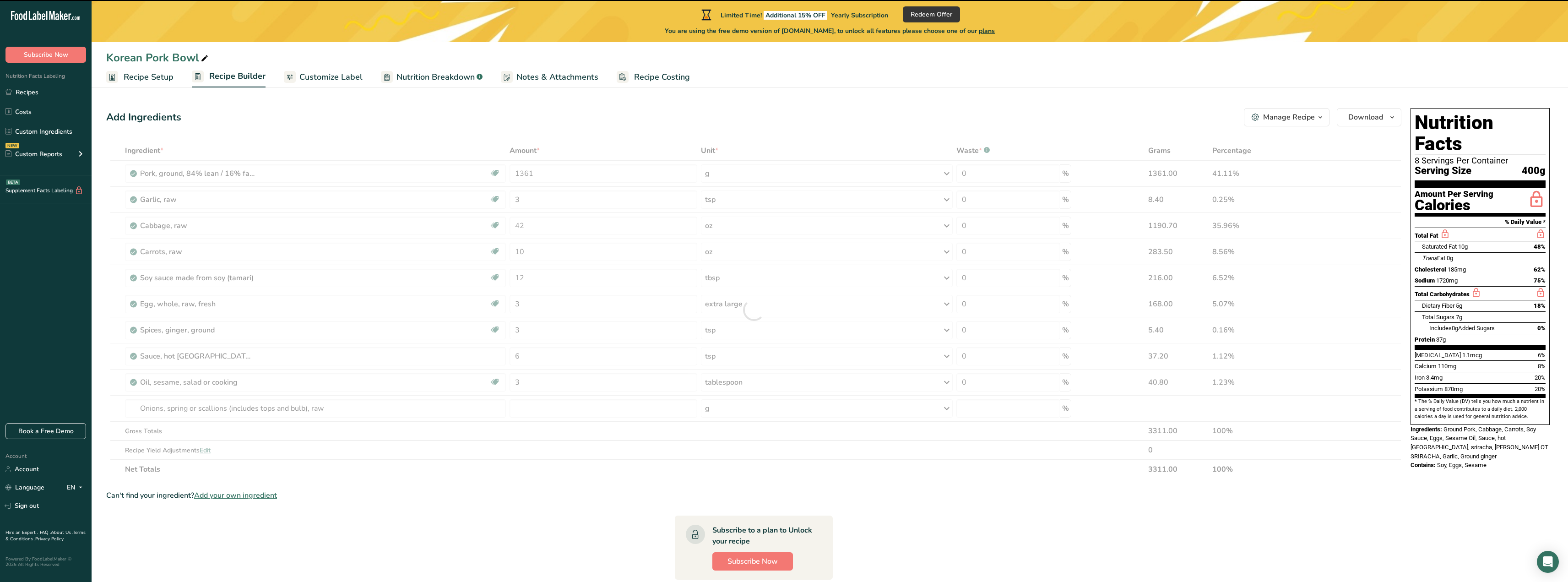
type input "0"
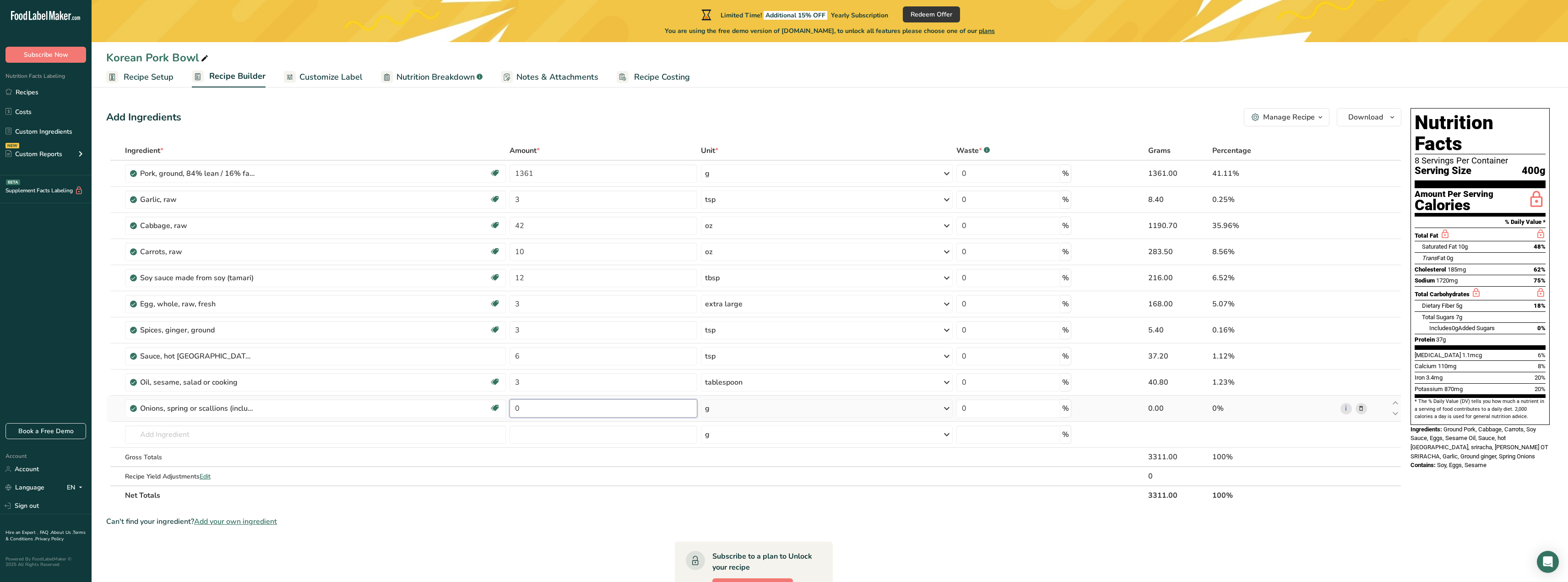
click at [635, 409] on input "0" at bounding box center [603, 408] width 188 height 18
drag, startPoint x: 517, startPoint y: 402, endPoint x: 526, endPoint y: 416, distance: 16.6
click at [497, 403] on tr "Onions, spring or scallions (includes tops and bulb), raw Source of Antioxidant…" at bounding box center [753, 408] width 1294 height 26
type input "30"
click at [281, 439] on div "Ingredient * Amount * Unit * Waste * .a-a{fill:#347362;}.b-a{fill:#fff;} Grams …" at bounding box center [754, 323] width 1295 height 364
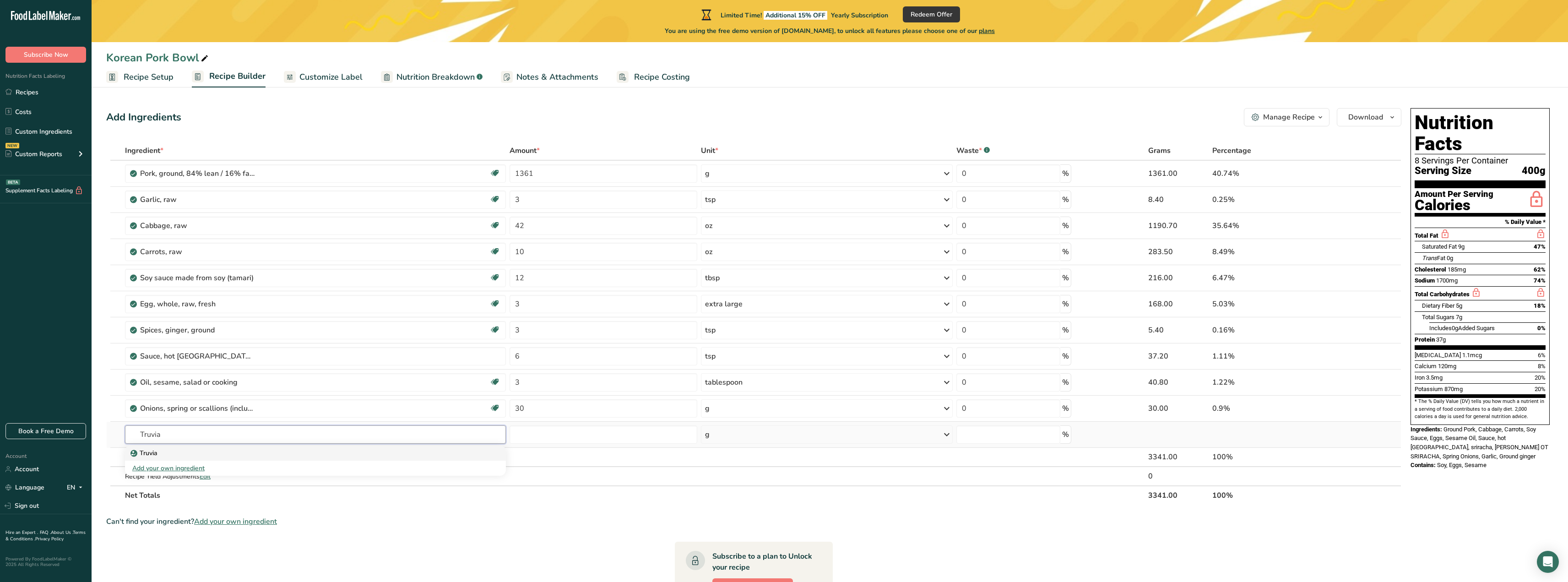
type input "Truvia"
click at [196, 455] on div "Truvia" at bounding box center [307, 453] width 352 height 10
type input "Truvia"
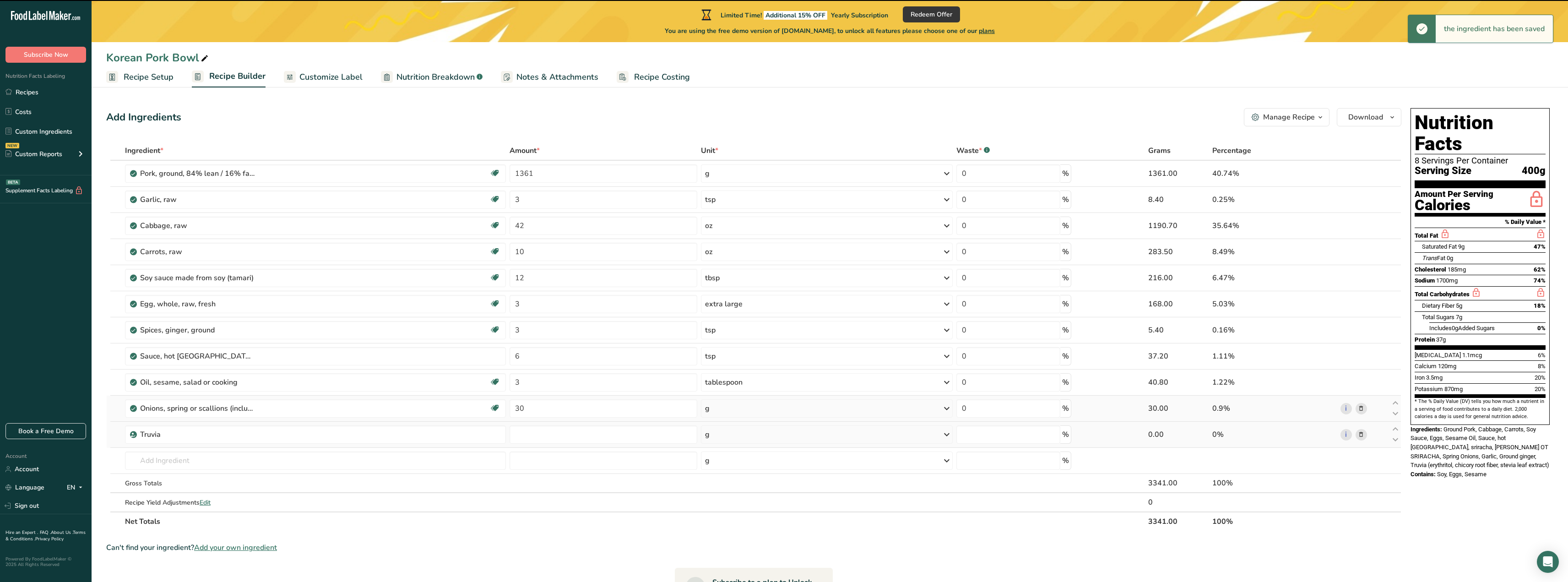
type input "0"
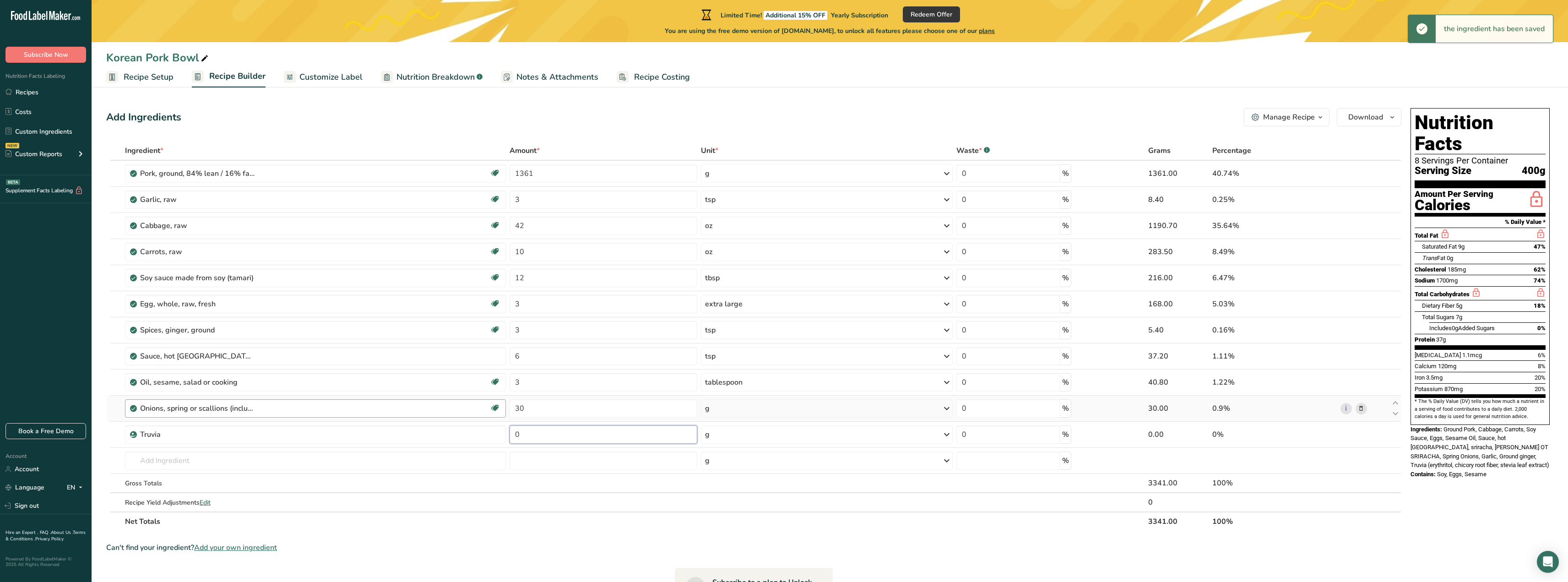
drag, startPoint x: 553, startPoint y: 433, endPoint x: 430, endPoint y: 414, distance: 124.5
click at [424, 414] on tbody "Pork, ground, 84% lean / 16% fat, raw Dairy free Gluten free Soy free 1361 g Po…" at bounding box center [753, 336] width 1294 height 351
type input "60"
click at [1284, 116] on div "Manage Recipe" at bounding box center [1289, 117] width 52 height 11
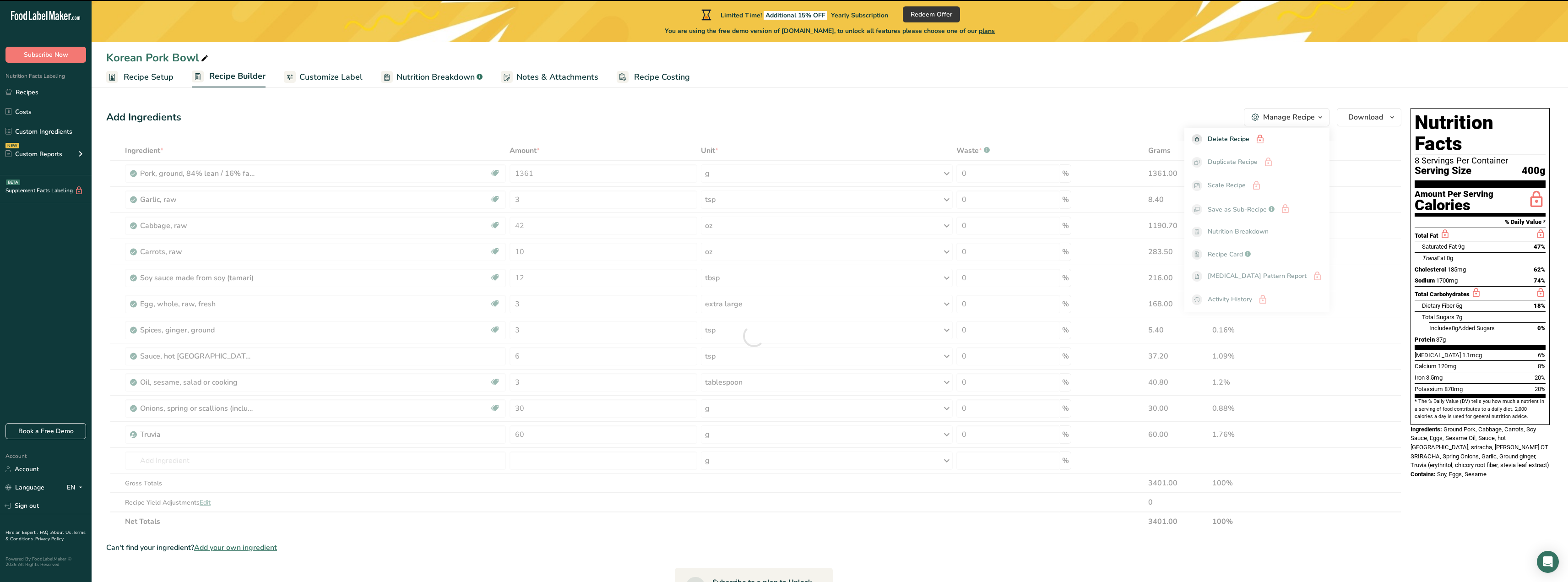
click at [1284, 116] on div "Manage Recipe" at bounding box center [1289, 117] width 52 height 11
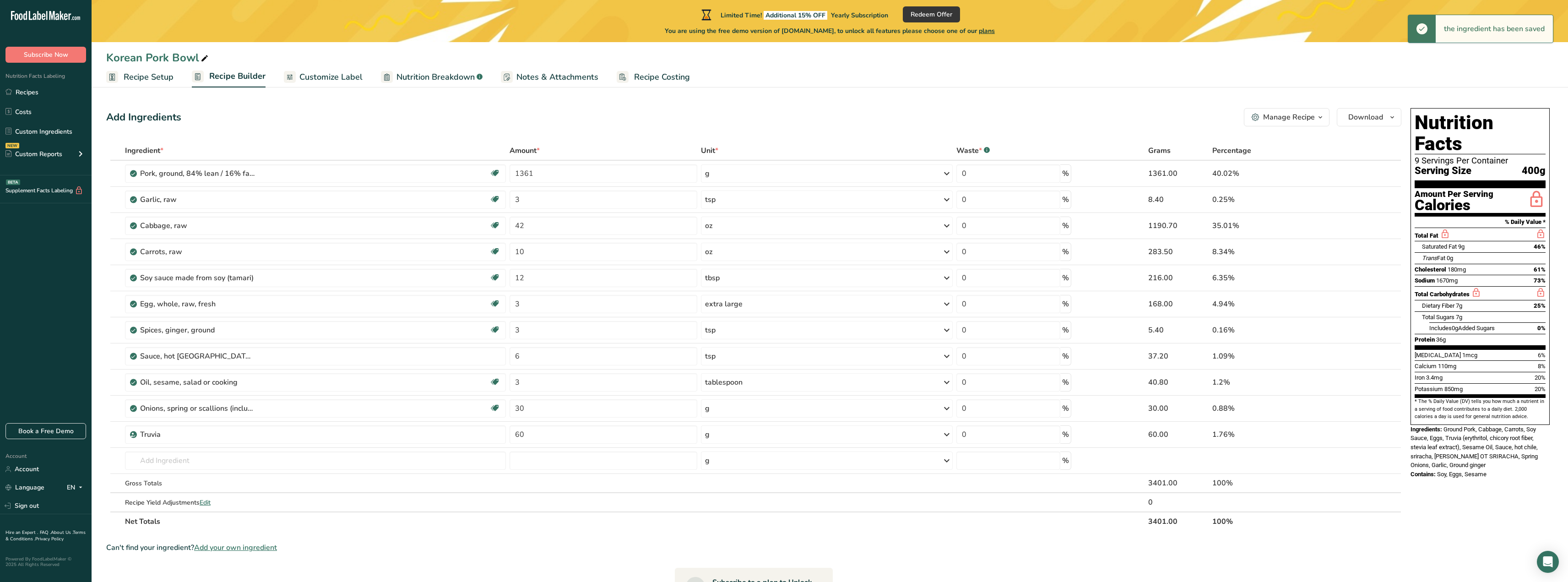
click at [1103, 105] on div "Add Ingredients Manage Recipe Delete Recipe Duplicate Recipe Scale Recipe Save …" at bounding box center [756, 447] width 1300 height 685
click at [644, 78] on span "Recipe Costing" at bounding box center [661, 77] width 56 height 12
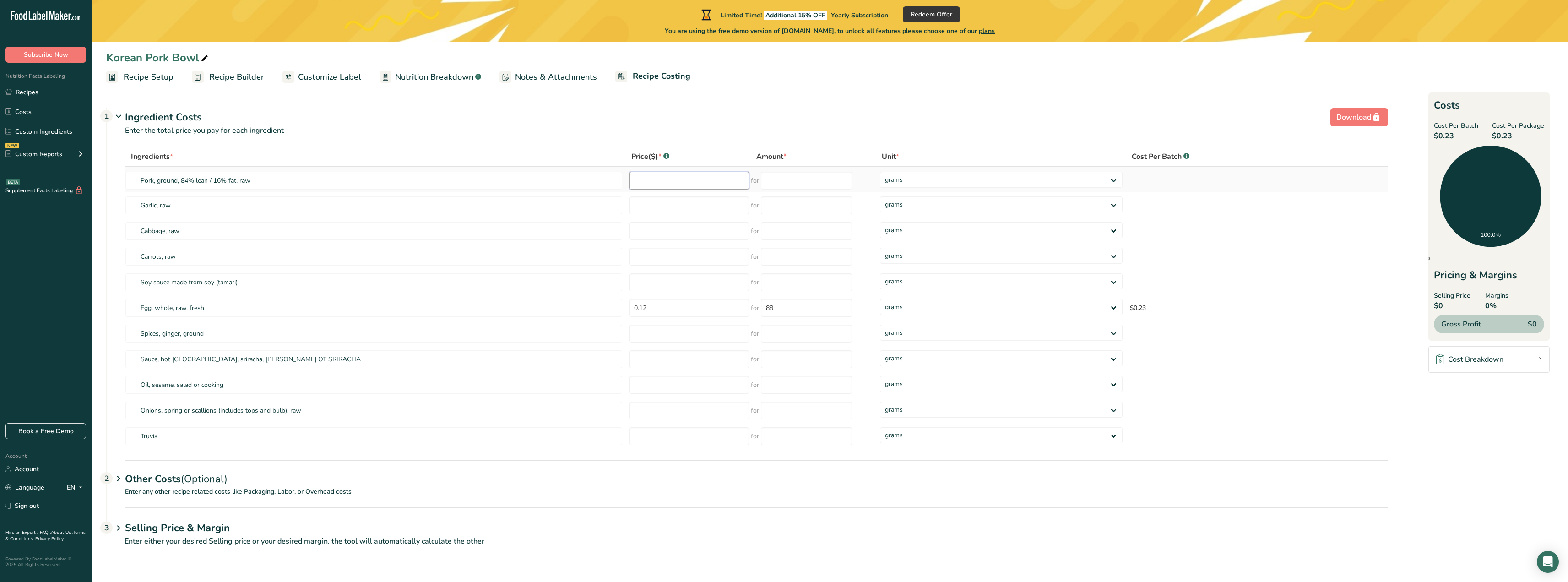
click at [701, 182] on input "number" at bounding box center [690, 180] width 120 height 18
type input "35.00"
click at [715, 201] on input "number" at bounding box center [690, 205] width 120 height 18
type input "3.00"
click at [682, 232] on input "number" at bounding box center [690, 230] width 120 height 18
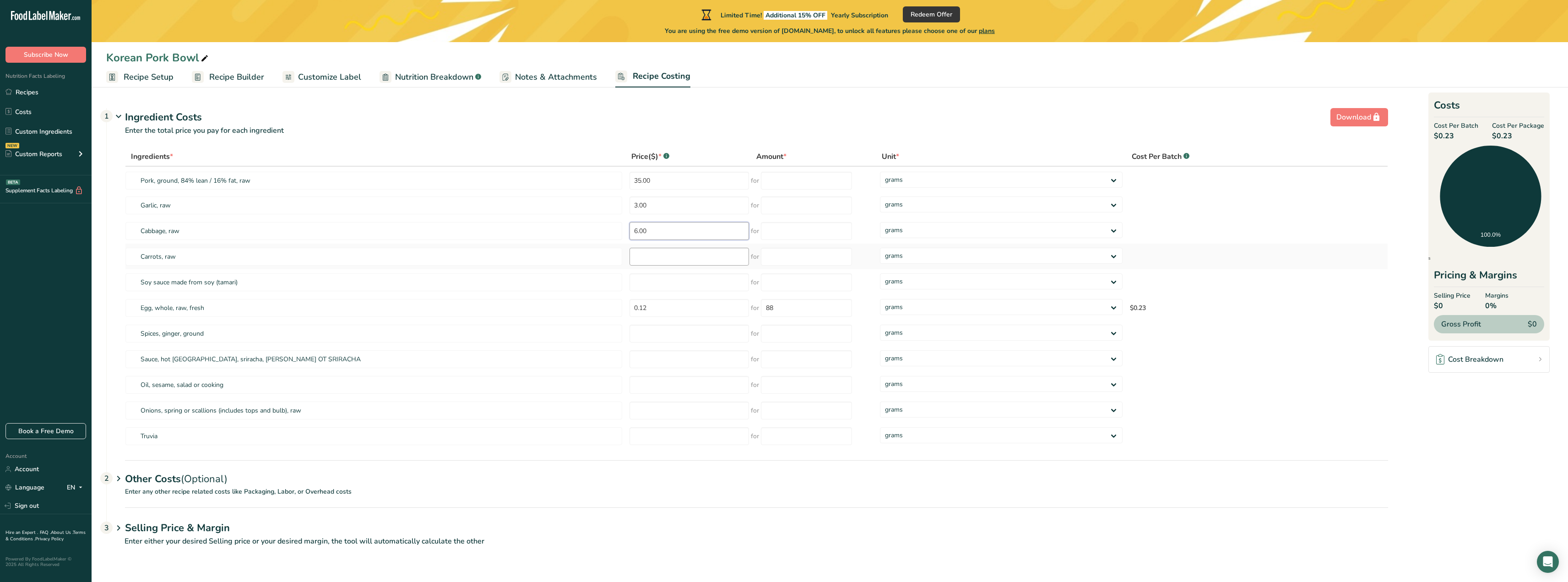
type input "6.00"
click at [663, 260] on input "number" at bounding box center [690, 256] width 120 height 18
type input "4.00"
click at [650, 280] on input "number" at bounding box center [690, 282] width 120 height 18
click at [783, 173] on input "number" at bounding box center [806, 180] width 91 height 18
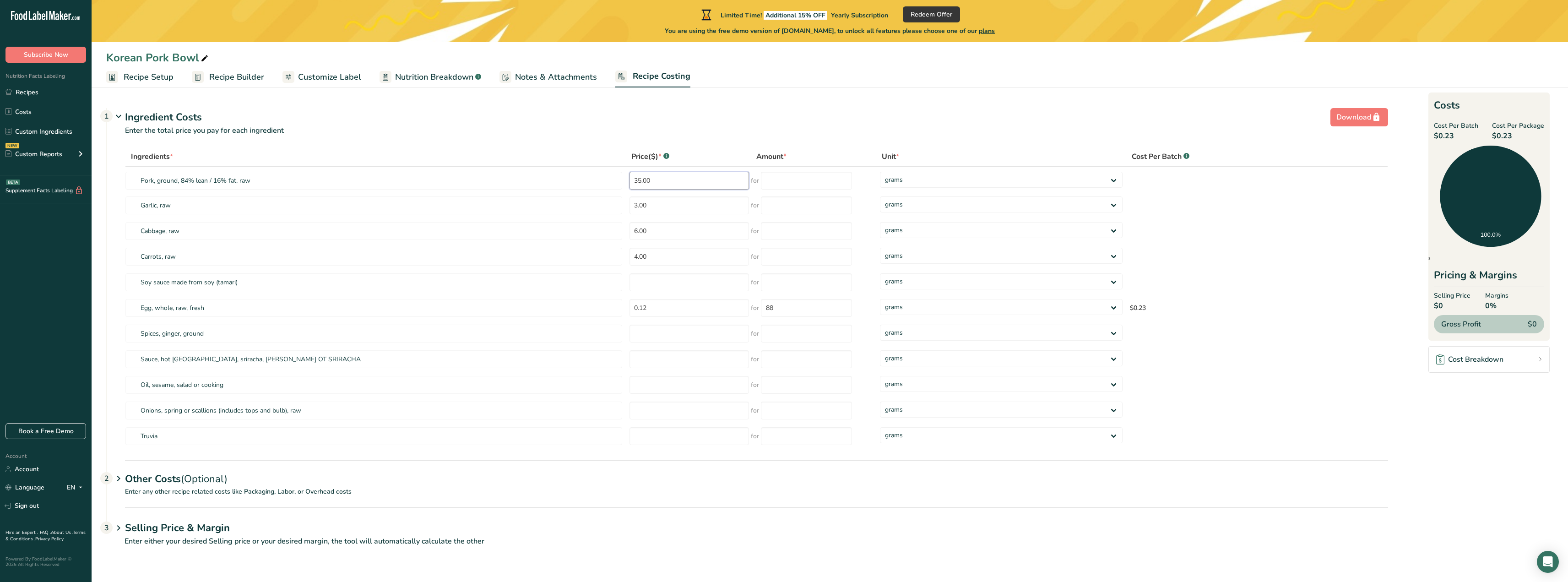
drag, startPoint x: 695, startPoint y: 178, endPoint x: 442, endPoint y: 155, distance: 254.0
click at [440, 155] on table "Ingredients * Price($) * .a-a{fill:#347362;}.b-a{fill:#fff;} Amount * Unit * Co…" at bounding box center [756, 298] width 1263 height 302
type input "1.20"
click at [787, 183] on input "number" at bounding box center [806, 180] width 91 height 18
type input "100"
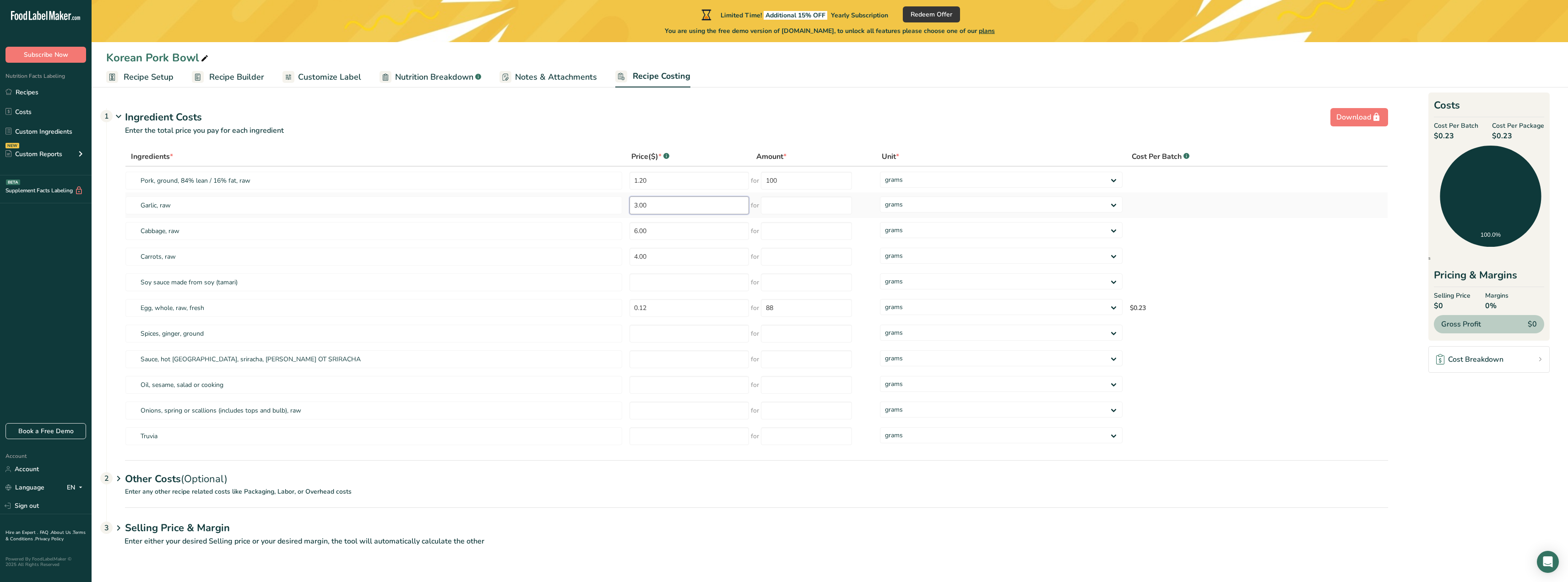
click at [689, 210] on div "Ingredients * Price($) * .a-a{fill:#347362;}.b-a{fill:#fff;} Amount * Unit * Co…" at bounding box center [756, 298] width 1263 height 302
type input "1.00"
click at [800, 207] on input "number" at bounding box center [806, 205] width 91 height 18
type input "50"
click at [661, 233] on div "Ingredients * Price($) * .a-a{fill:#347362;}.b-a{fill:#fff;} Amount * Unit * Co…" at bounding box center [756, 298] width 1263 height 302
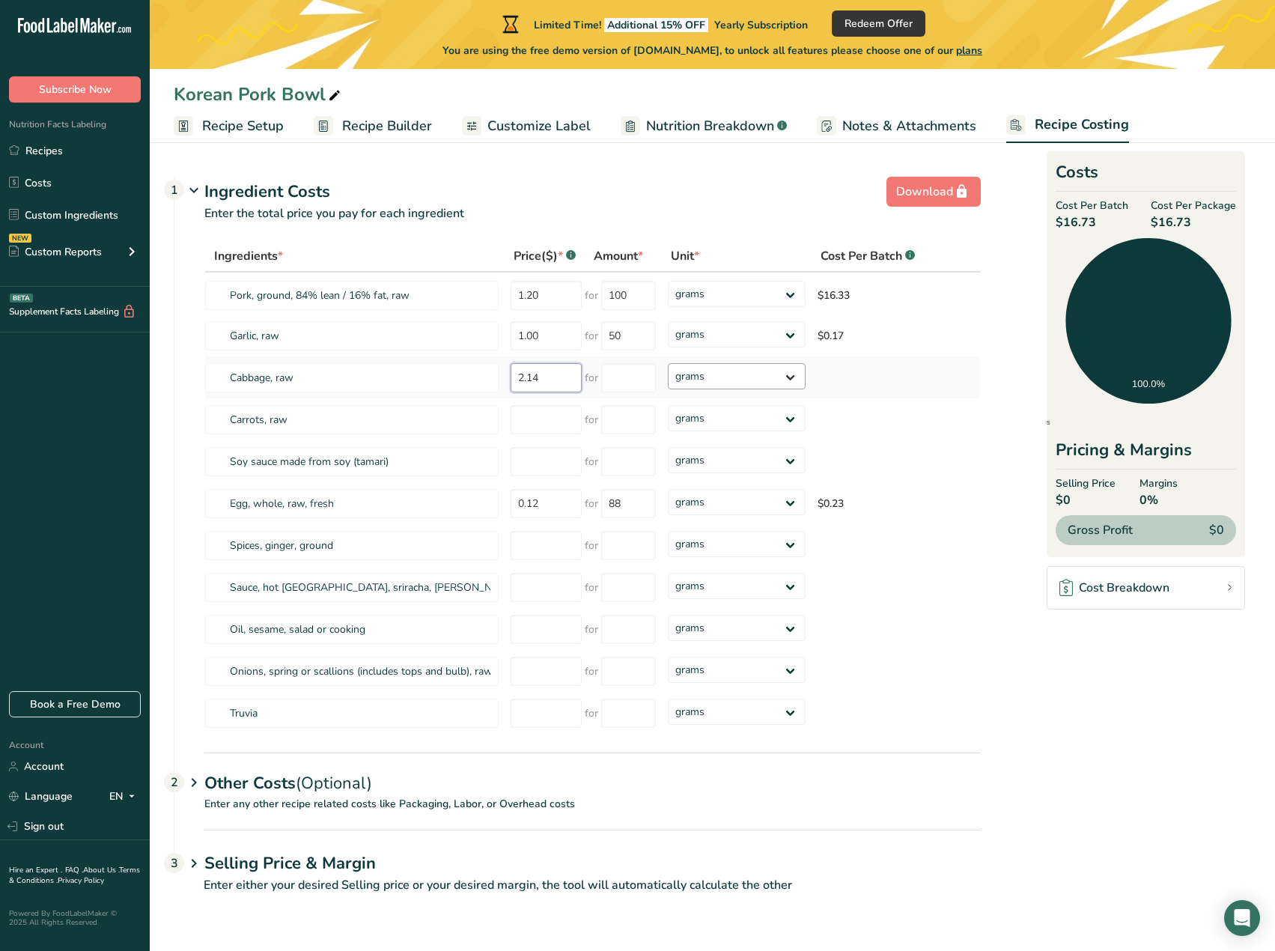
type input "2.14"
click at [672, 365] on select "grams kg mg mcg lb oz" at bounding box center [737, 376] width 138 height 26
select select "1"
click at [668, 363] on select "grams kg mg mcg lb oz" at bounding box center [737, 376] width 138 height 26
click at [550, 418] on input "number" at bounding box center [546, 419] width 71 height 29
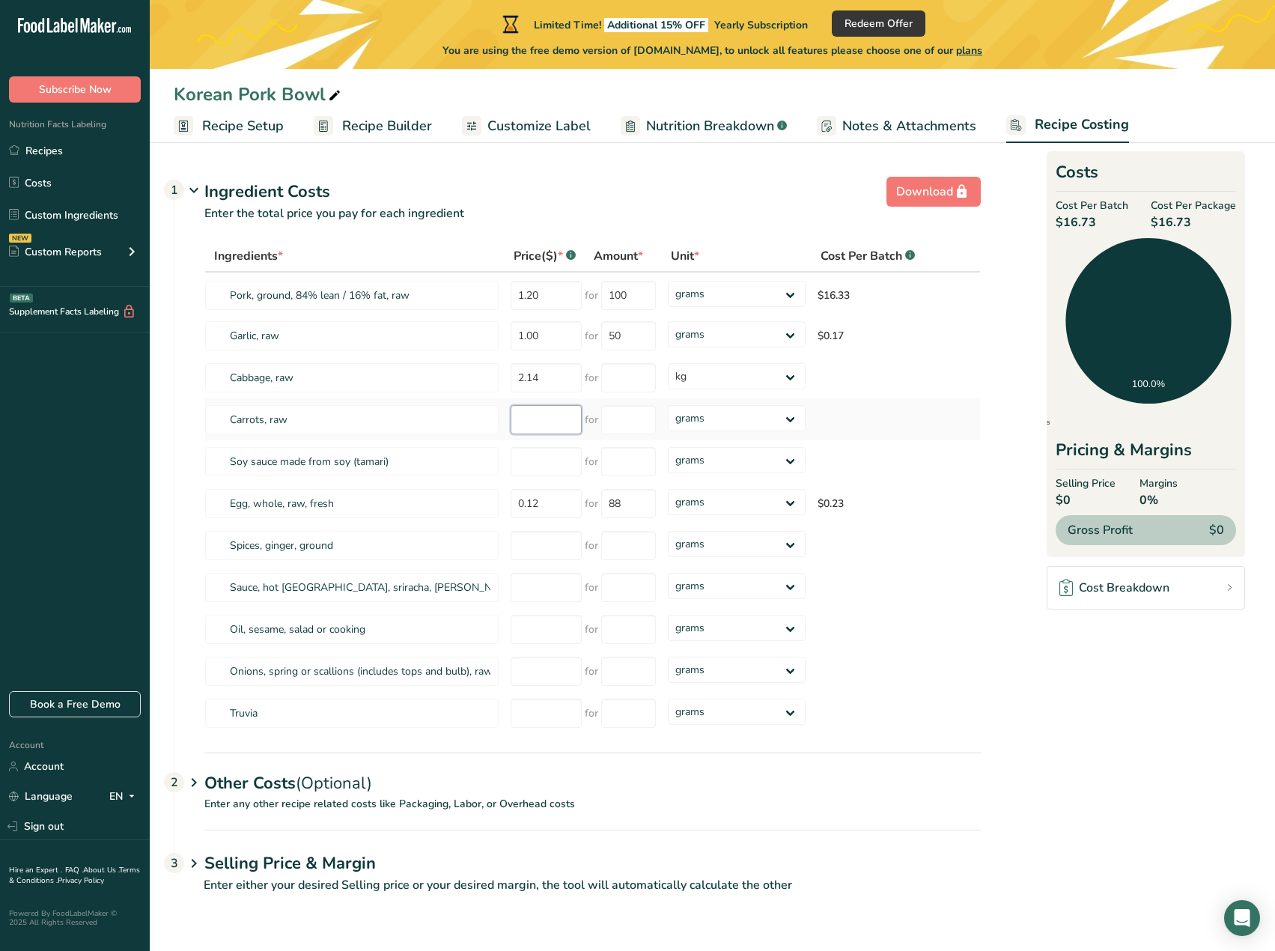
click at [540, 423] on input "number" at bounding box center [546, 419] width 71 height 29
type input "0.39"
type input "100"
click at [624, 384] on div "Ingredients * Price($) * .a-a{fill:#347362;}.b-a{fill:#fff;} Amount * Unit * Co…" at bounding box center [592, 487] width 777 height 494
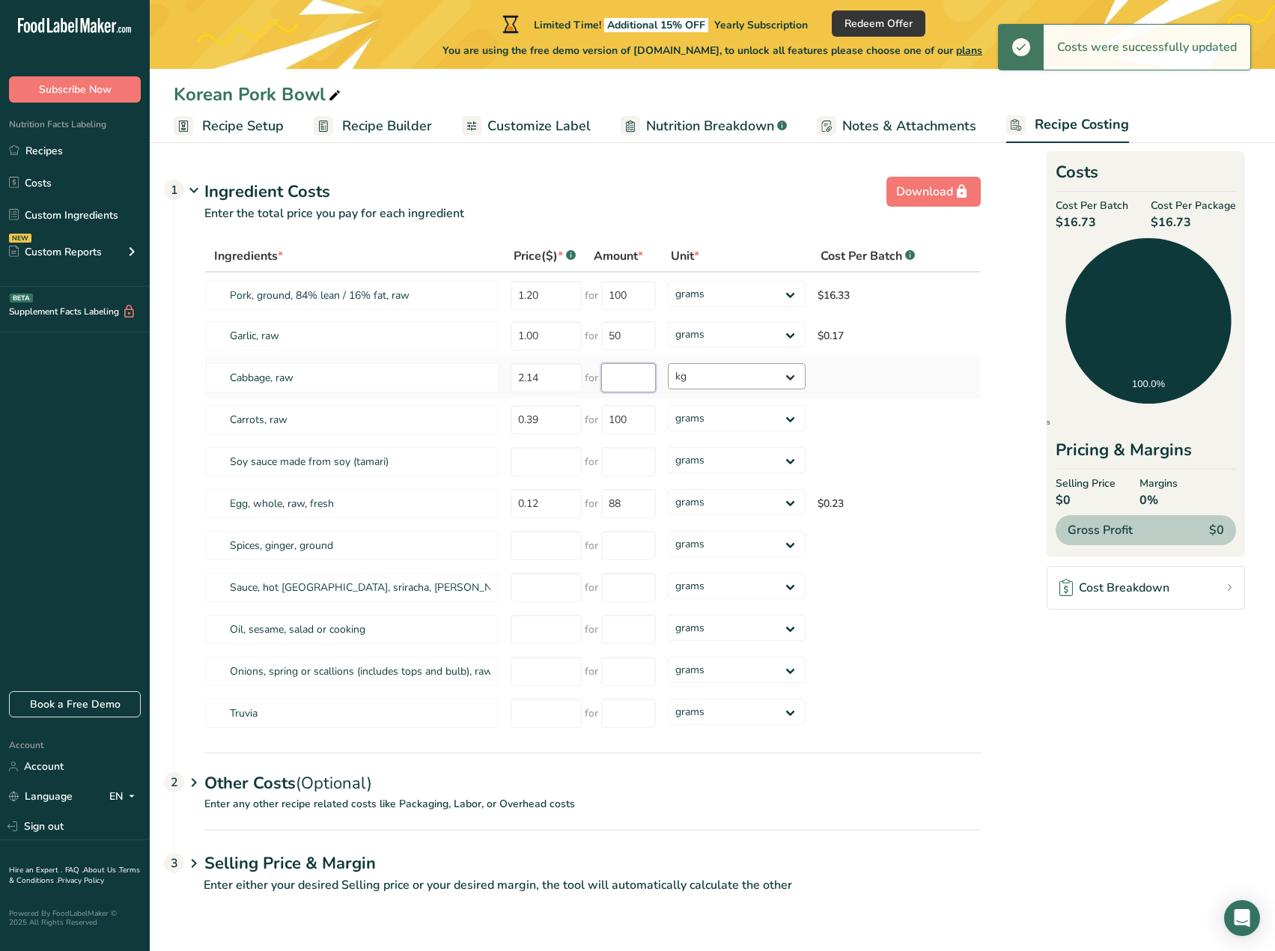
type input "1"
select select
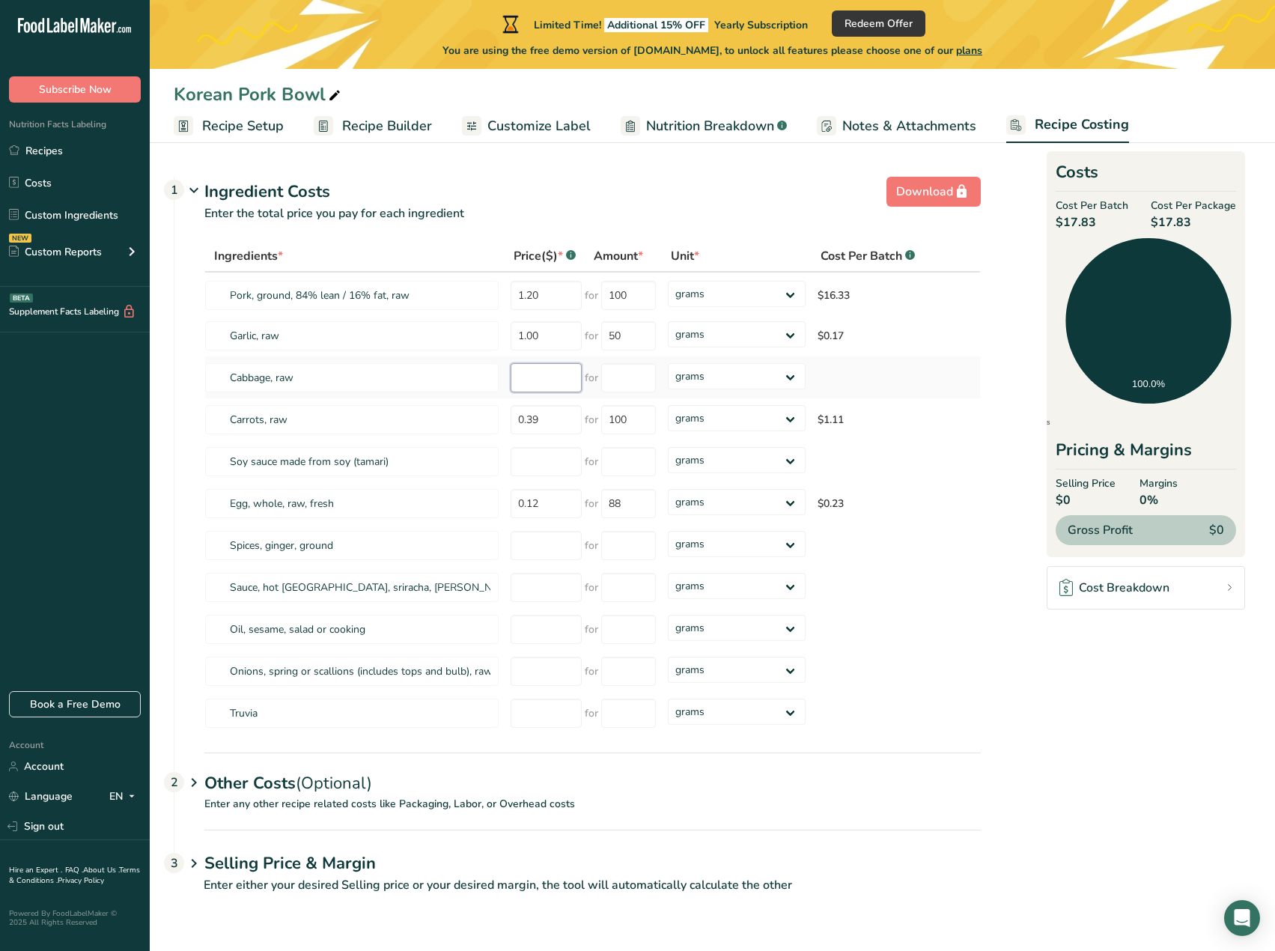
click at [555, 385] on input "number" at bounding box center [546, 377] width 71 height 29
click at [383, 383] on tr "Cabbage, raw 0.97 for grams kg mg mcg lb oz" at bounding box center [592, 377] width 775 height 42
type input "2.14"
click at [637, 380] on input "number" at bounding box center [628, 377] width 55 height 29
type input "0"
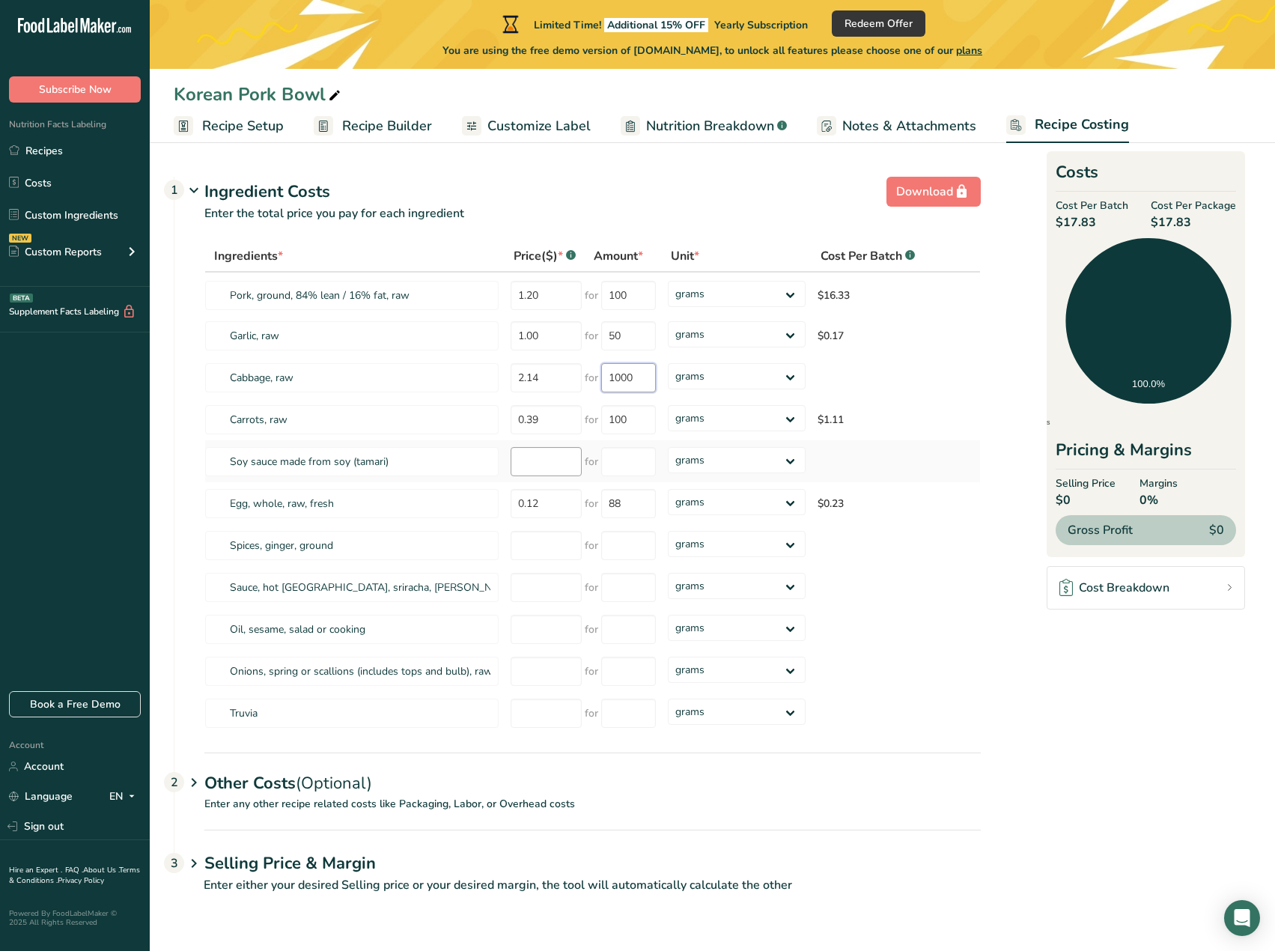
type input "1000"
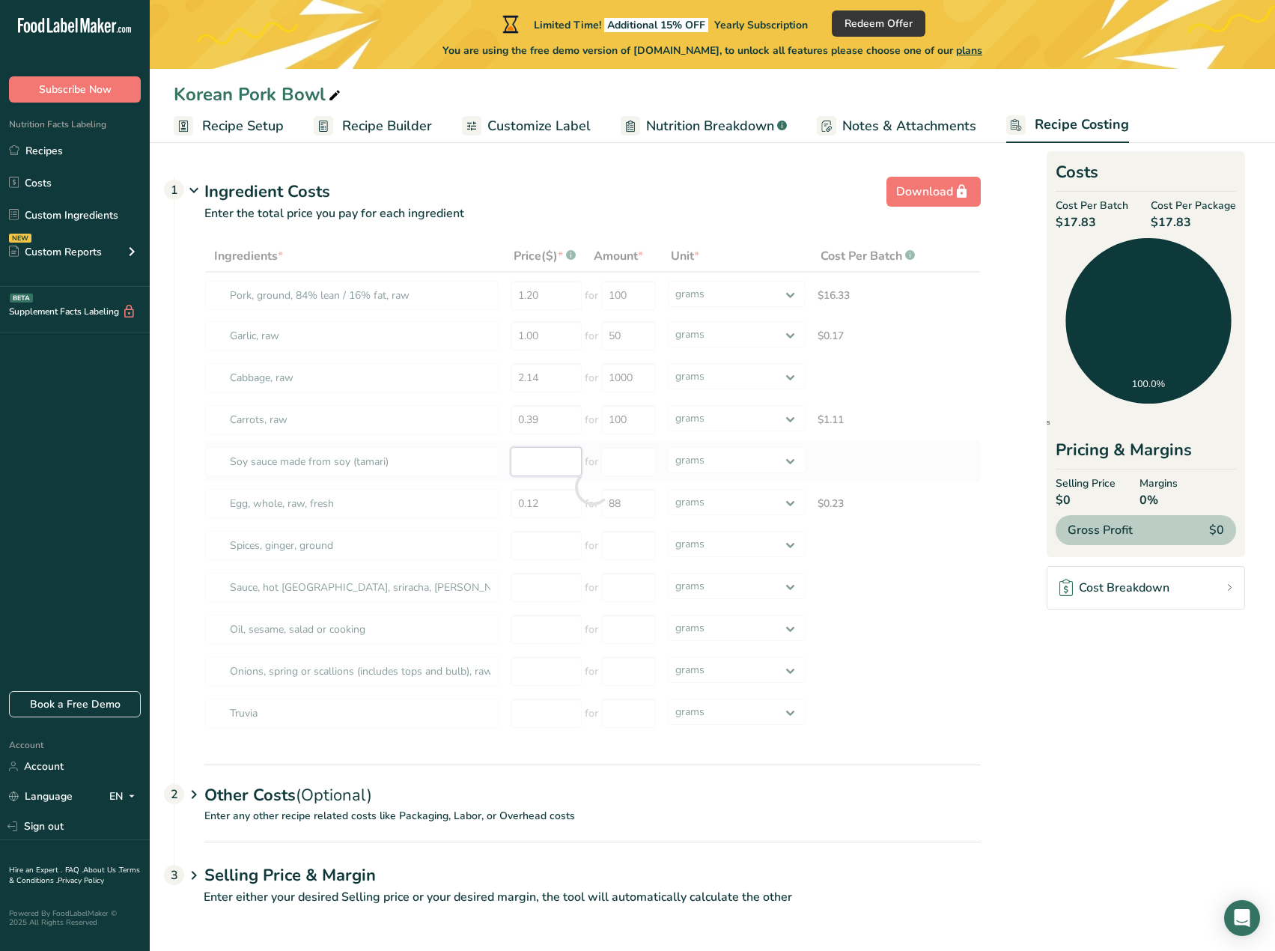
click at [555, 465] on div "Ingredients * Price($) * .a-a{fill:#347362;}.b-a{fill:#fff;} Amount * Unit * Co…" at bounding box center [592, 487] width 777 height 494
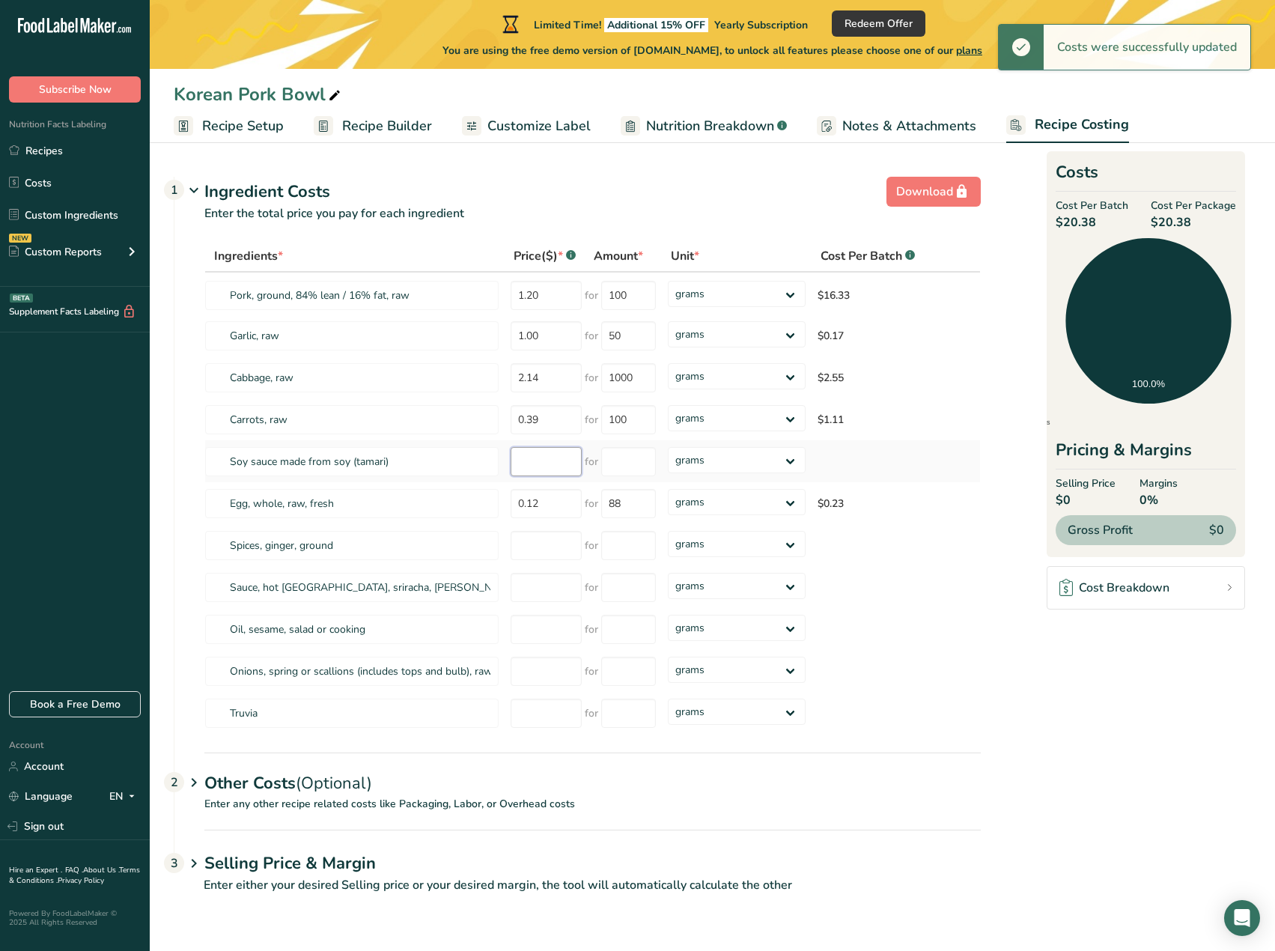
click at [544, 462] on input "number" at bounding box center [546, 461] width 71 height 29
type input "0.51"
click at [496, 458] on tr "Soy sauce made from soy (tamari) 0.51 for grams kg mg mcg lb oz" at bounding box center [592, 461] width 775 height 42
type input "0.37"
click at [648, 461] on input "number" at bounding box center [628, 461] width 55 height 29
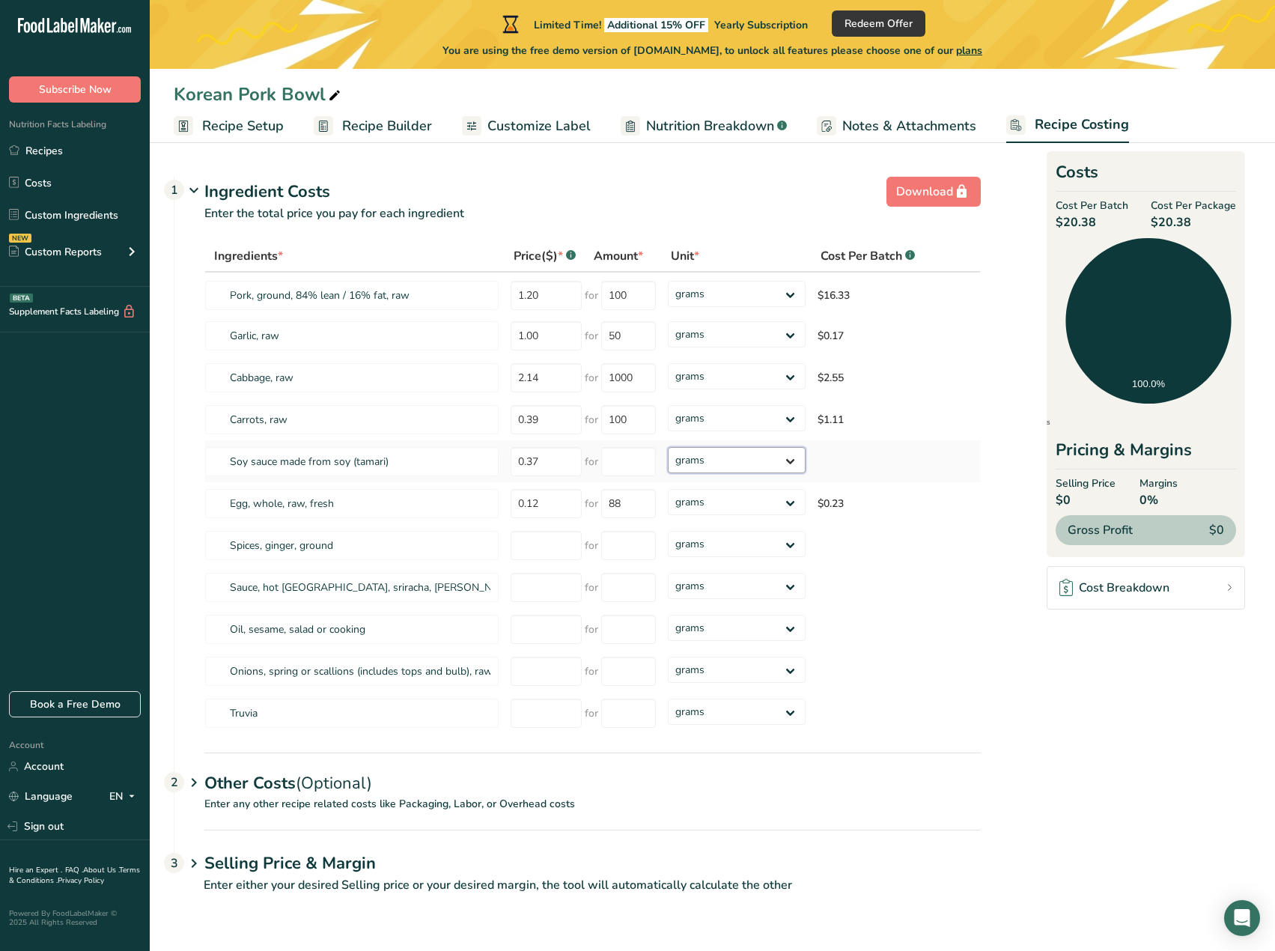
click at [695, 460] on select "grams kg mg mcg lb oz" at bounding box center [737, 460] width 138 height 26
click at [722, 465] on select "grams kg mg mcg lb oz" at bounding box center [737, 460] width 138 height 26
click at [632, 464] on input "number" at bounding box center [628, 461] width 55 height 29
type input "100"
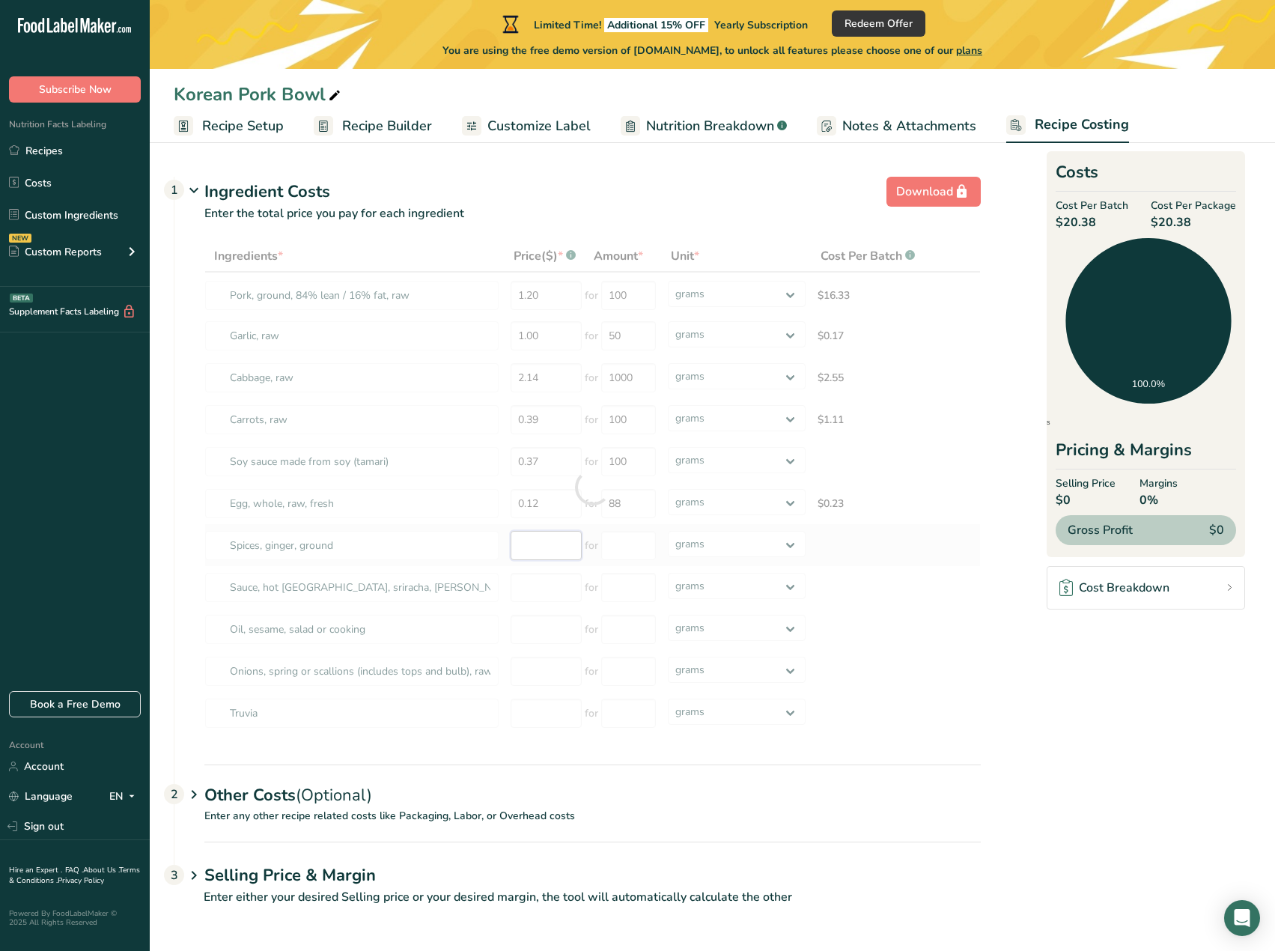
click at [546, 554] on div "Ingredients * Price($) * .a-a{fill:#347362;}.b-a{fill:#fff;} Amount * Unit * Co…" at bounding box center [592, 487] width 777 height 494
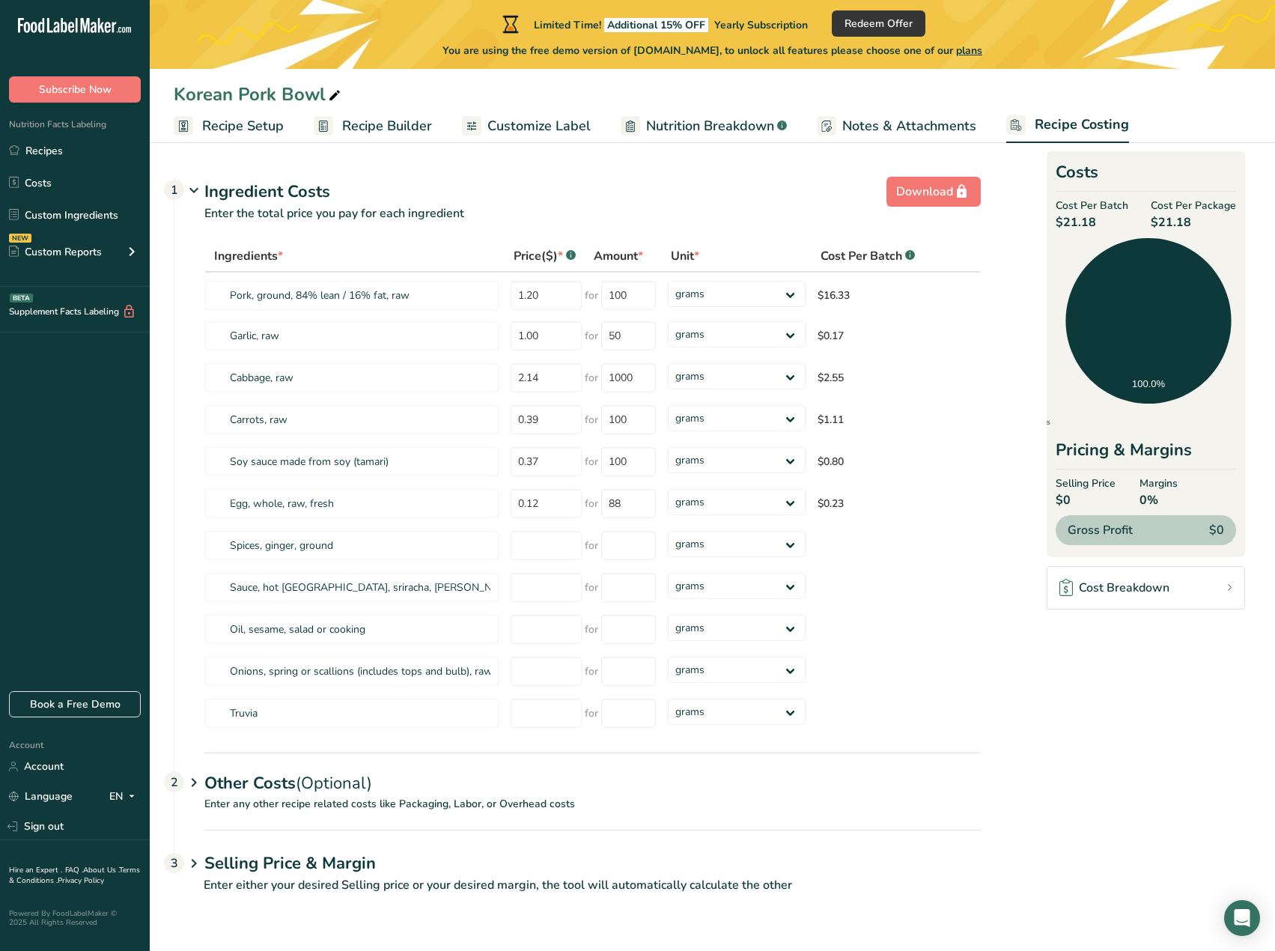
click at [1221, 592] on link "Cost Breakdown" at bounding box center [1146, 587] width 198 height 43
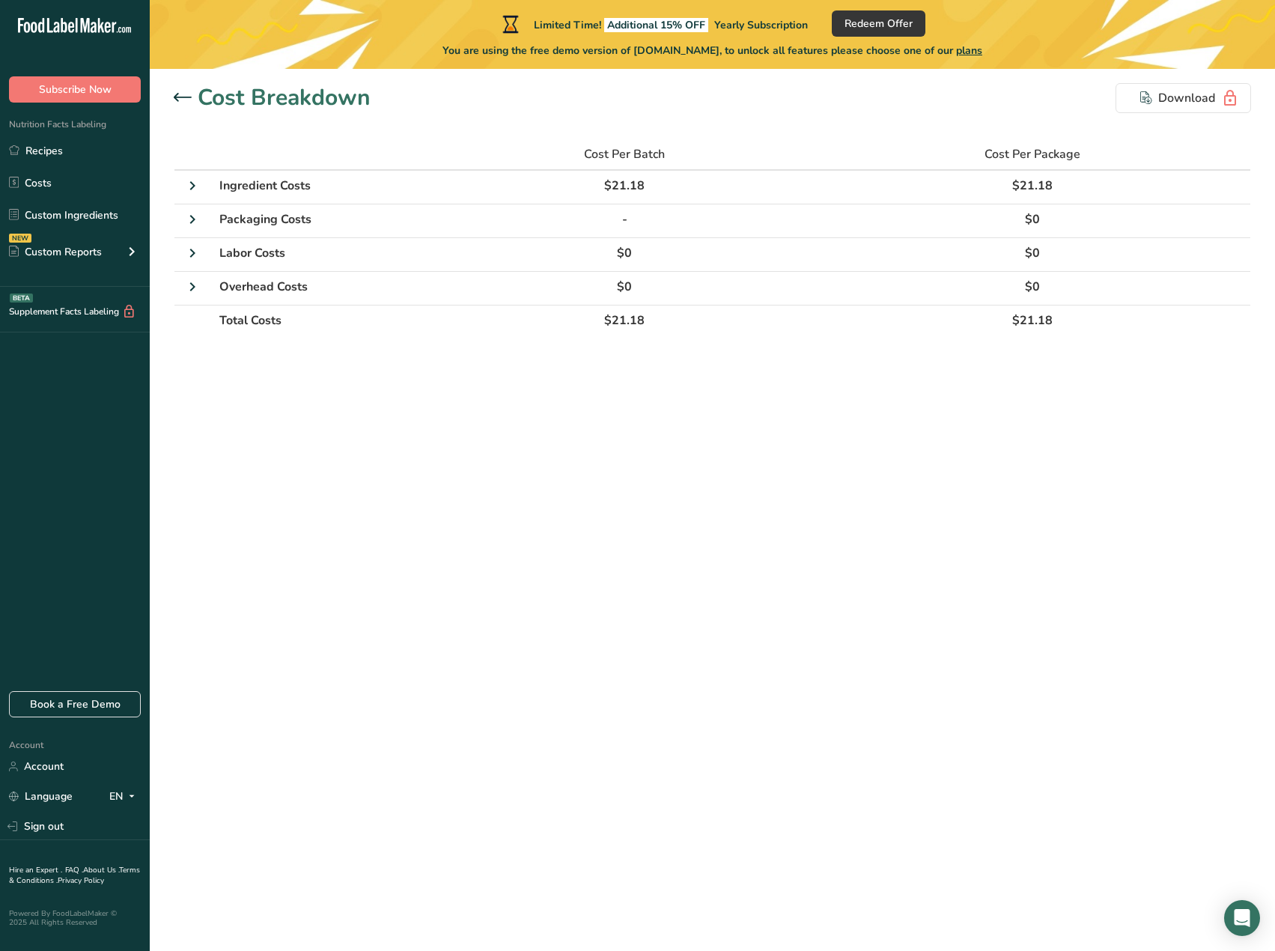
click at [180, 95] on icon at bounding box center [183, 97] width 18 height 9
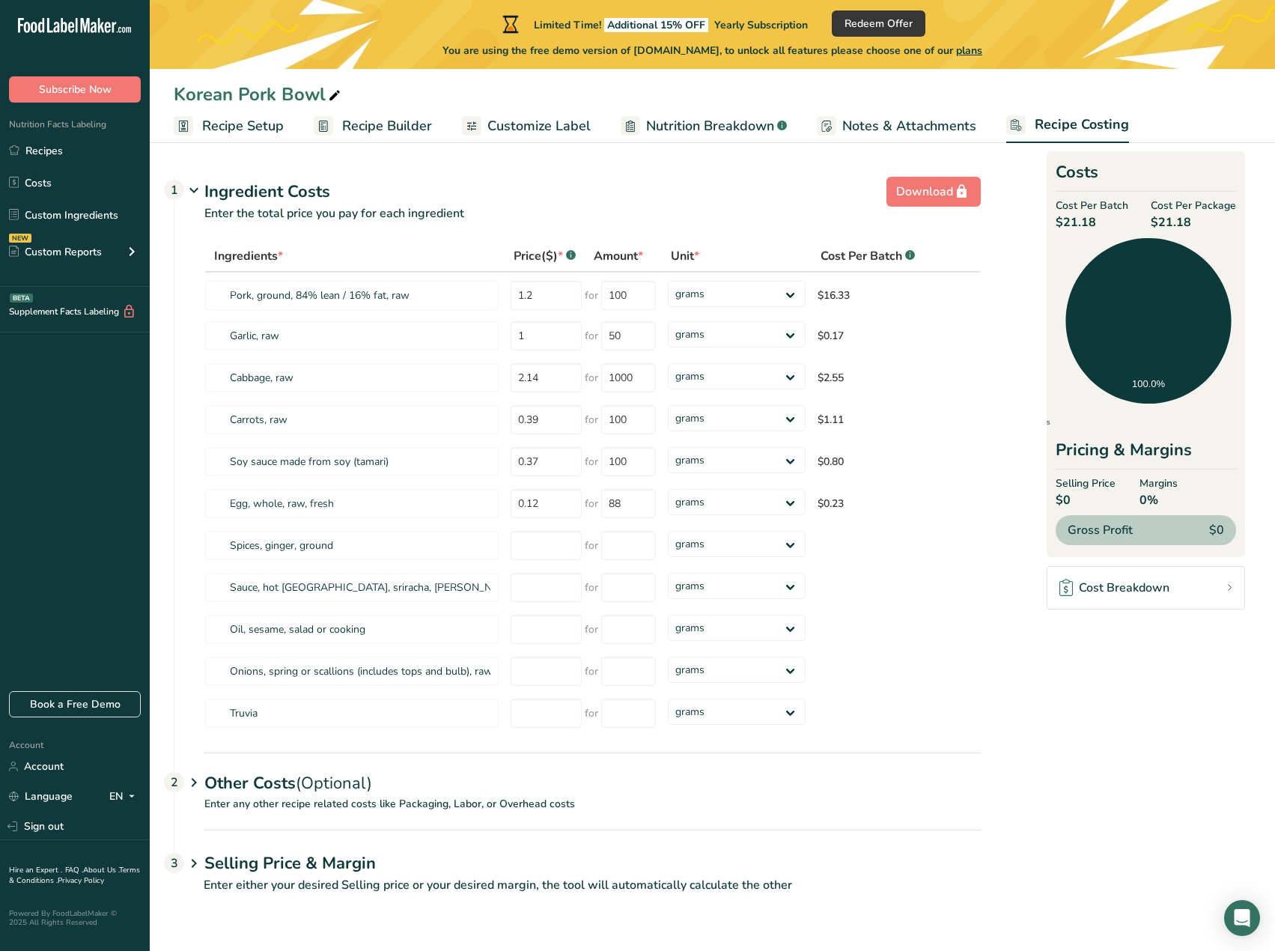
click at [416, 114] on link "Recipe Builder" at bounding box center [373, 126] width 118 height 34
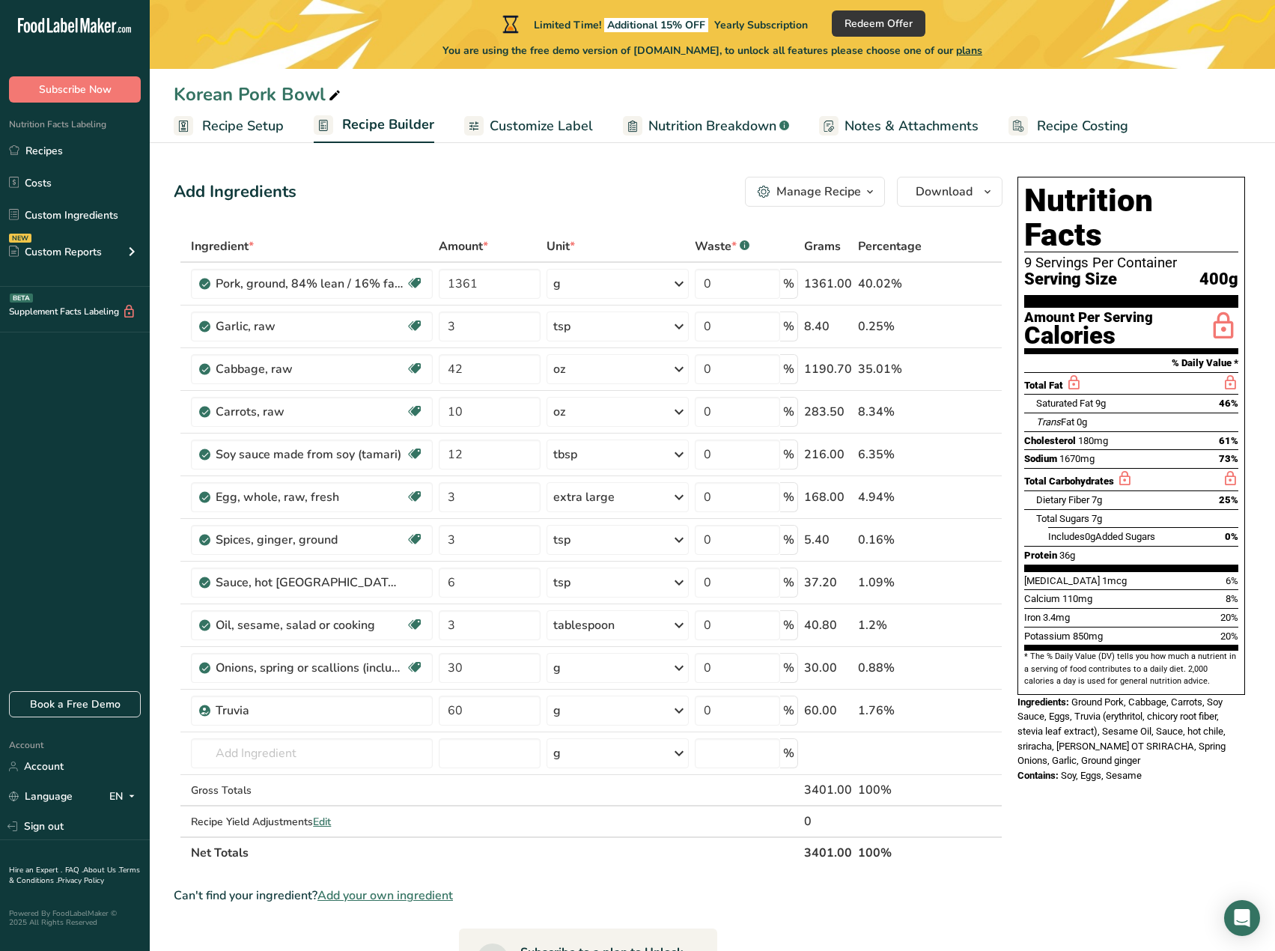
click at [235, 123] on span "Recipe Setup" at bounding box center [243, 126] width 82 height 20
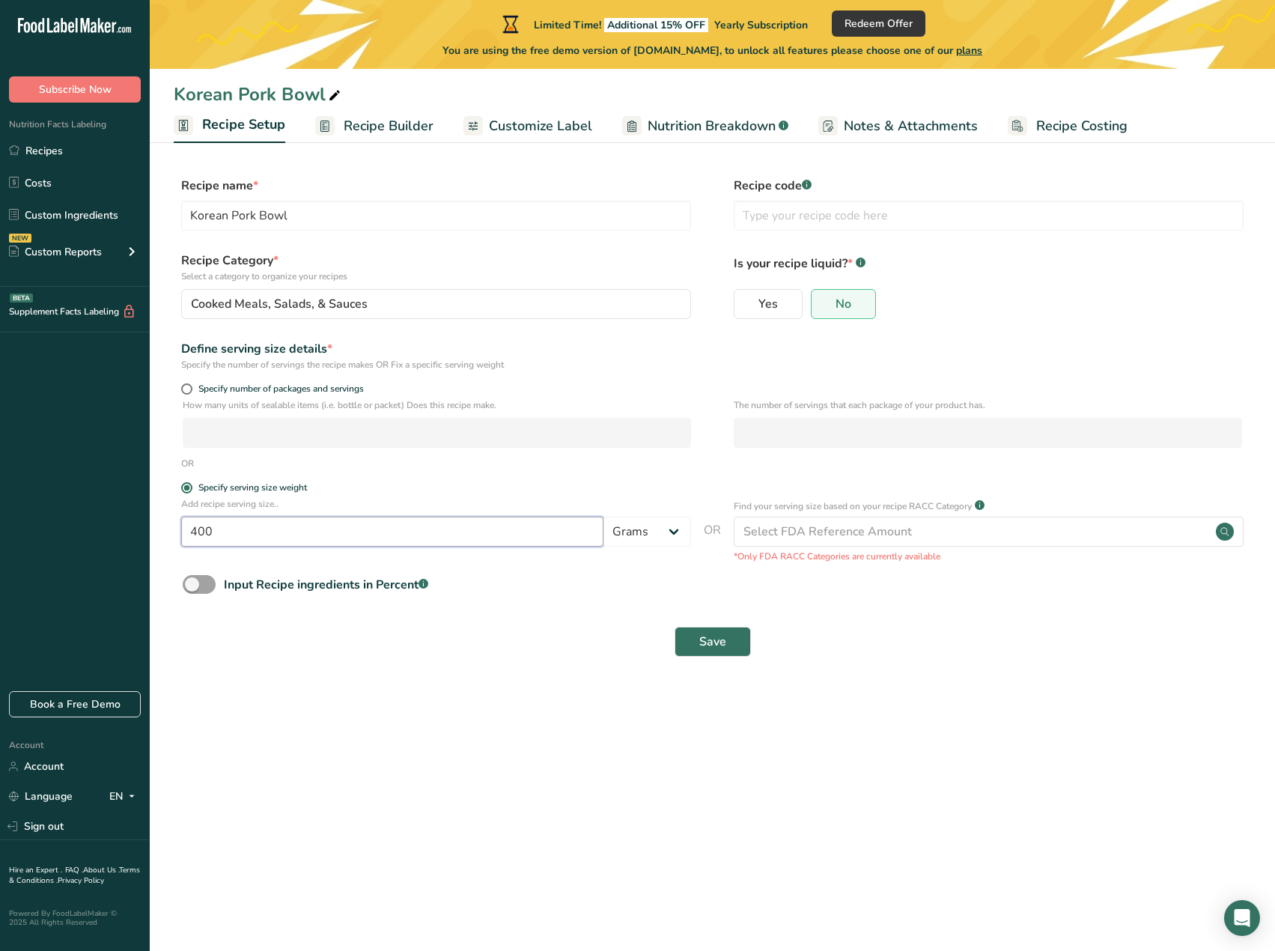
drag, startPoint x: 284, startPoint y: 527, endPoint x: 138, endPoint y: 508, distance: 147.3
click at [138, 508] on div ".a-20{fill:#fff;} Subscribe Now Nutrition Facts Labeling Recipes Costs Custom I…" at bounding box center [637, 475] width 1275 height 951
type input "300"
click at [708, 650] on span "Save" at bounding box center [712, 642] width 27 height 18
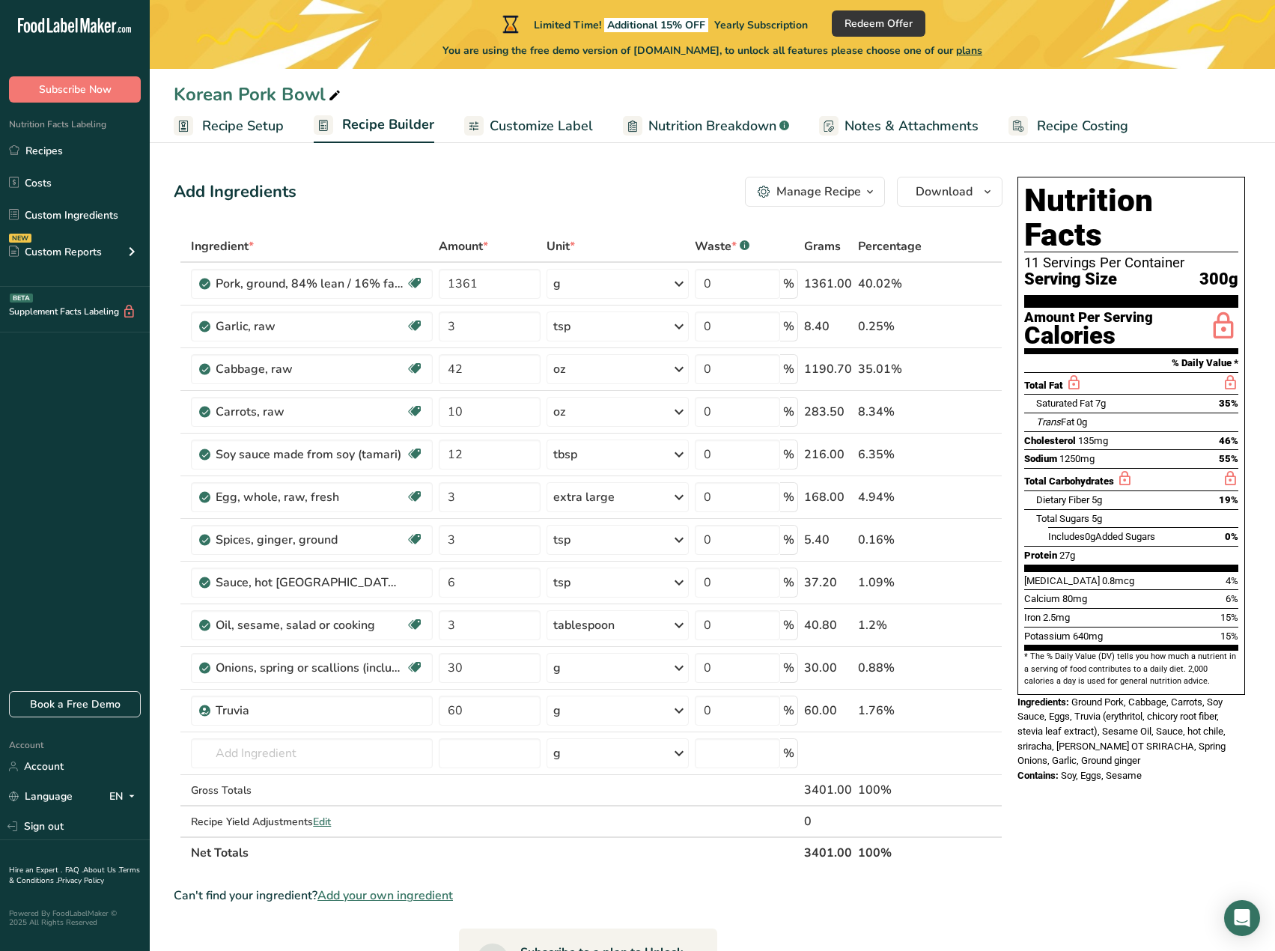
click at [1068, 125] on span "Recipe Costing" at bounding box center [1082, 126] width 91 height 20
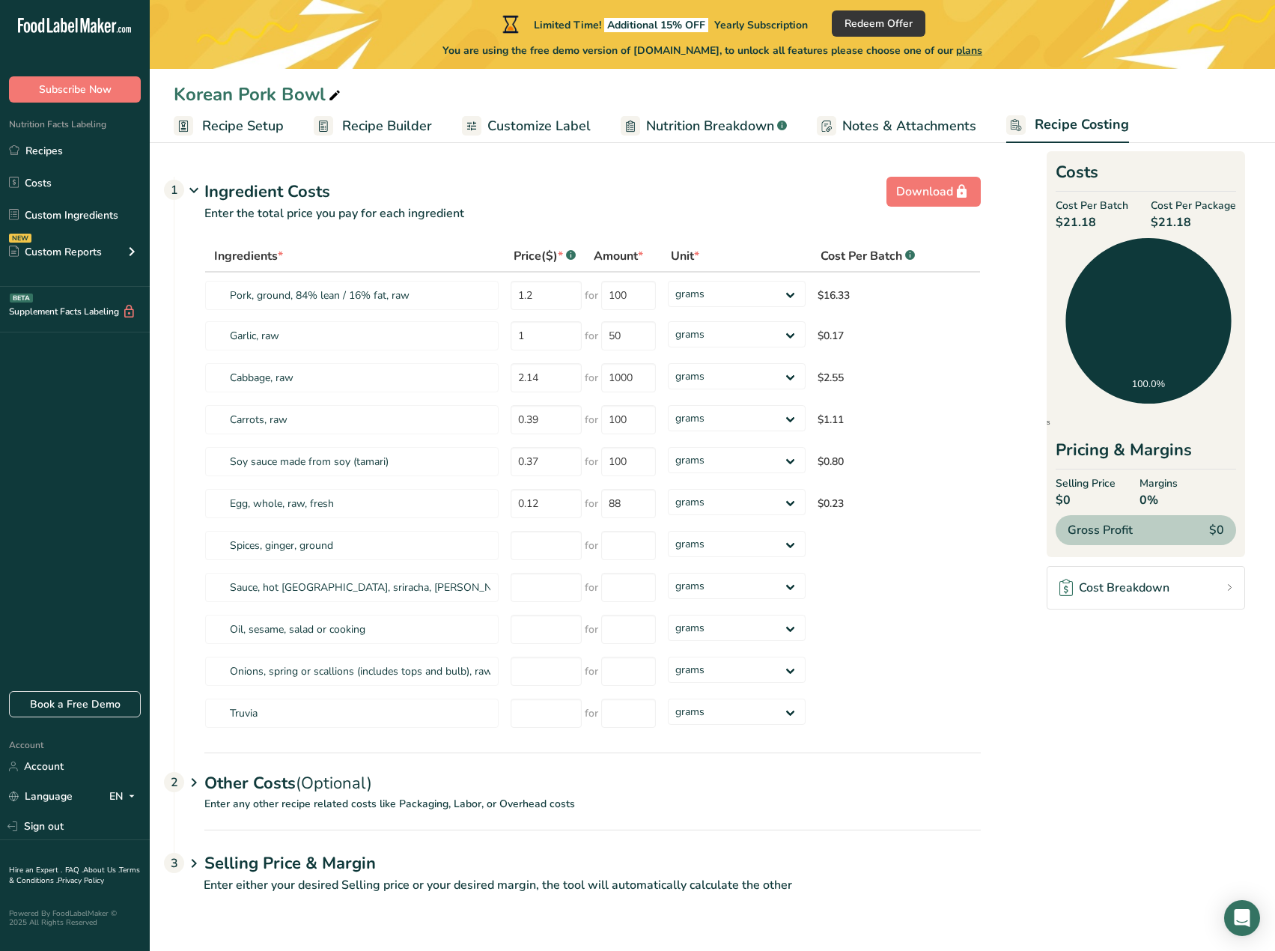
click at [396, 127] on span "Recipe Builder" at bounding box center [387, 126] width 90 height 20
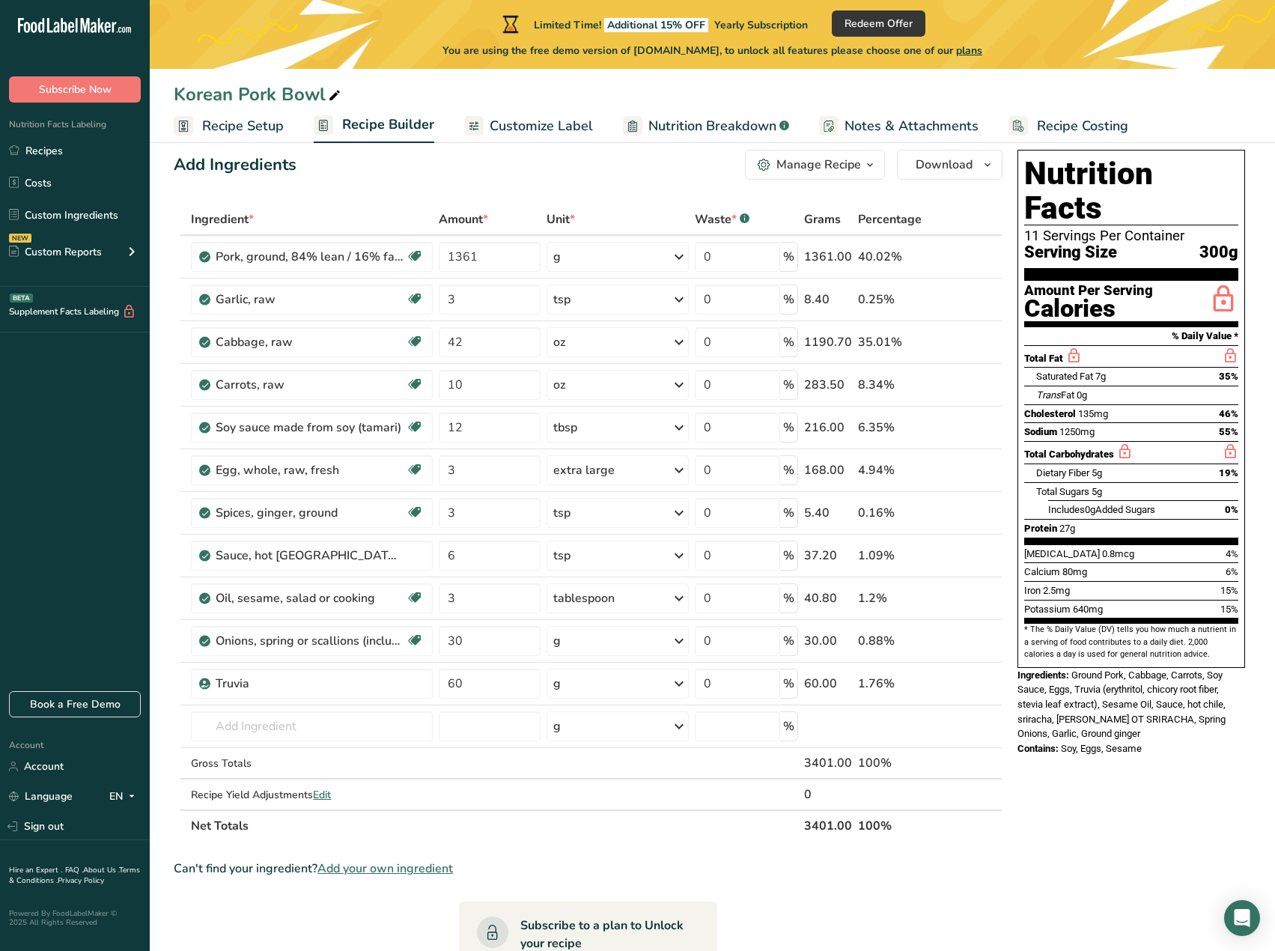
scroll to position [22, 0]
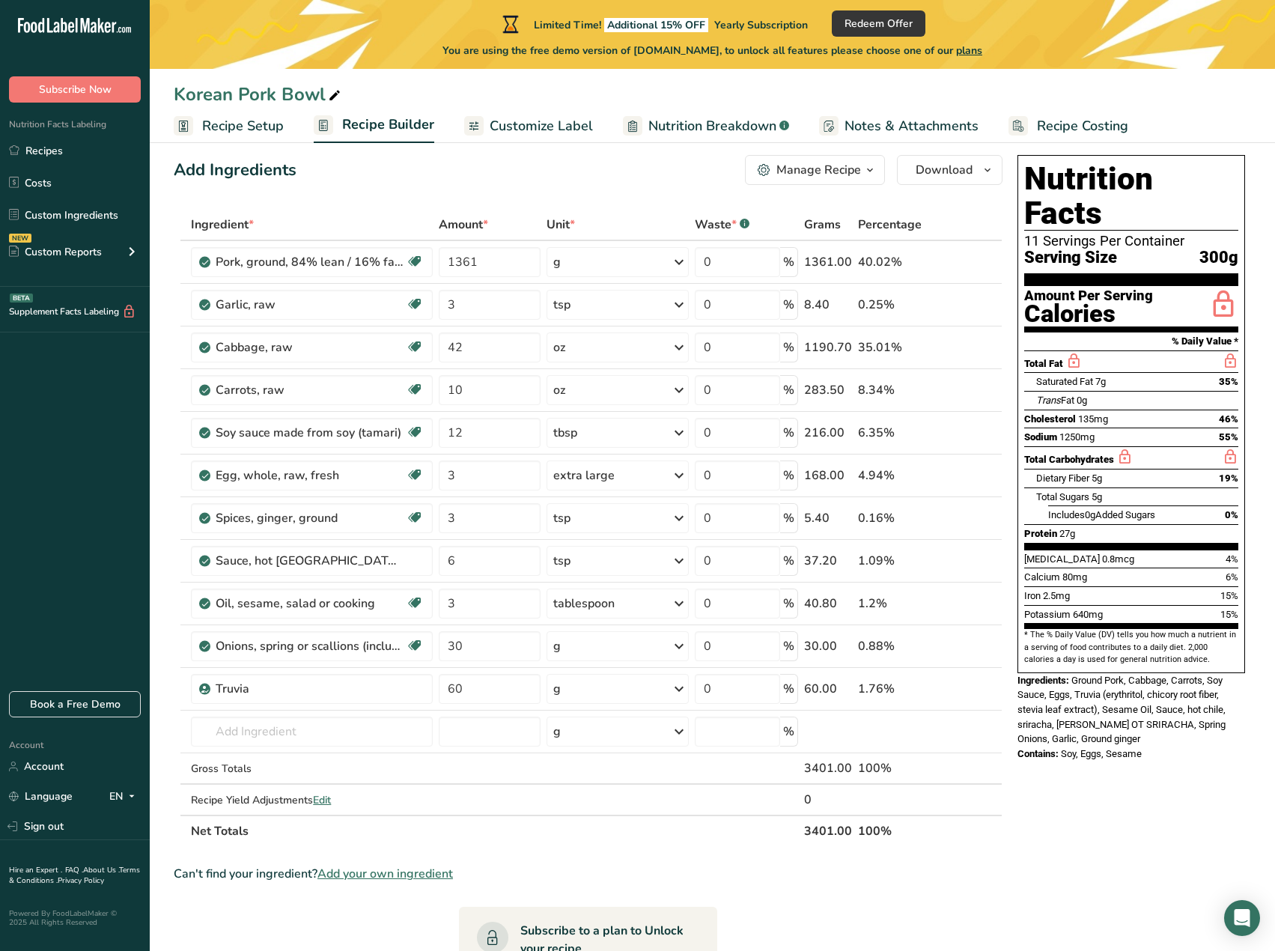
click at [264, 118] on span "Recipe Setup" at bounding box center [243, 126] width 82 height 20
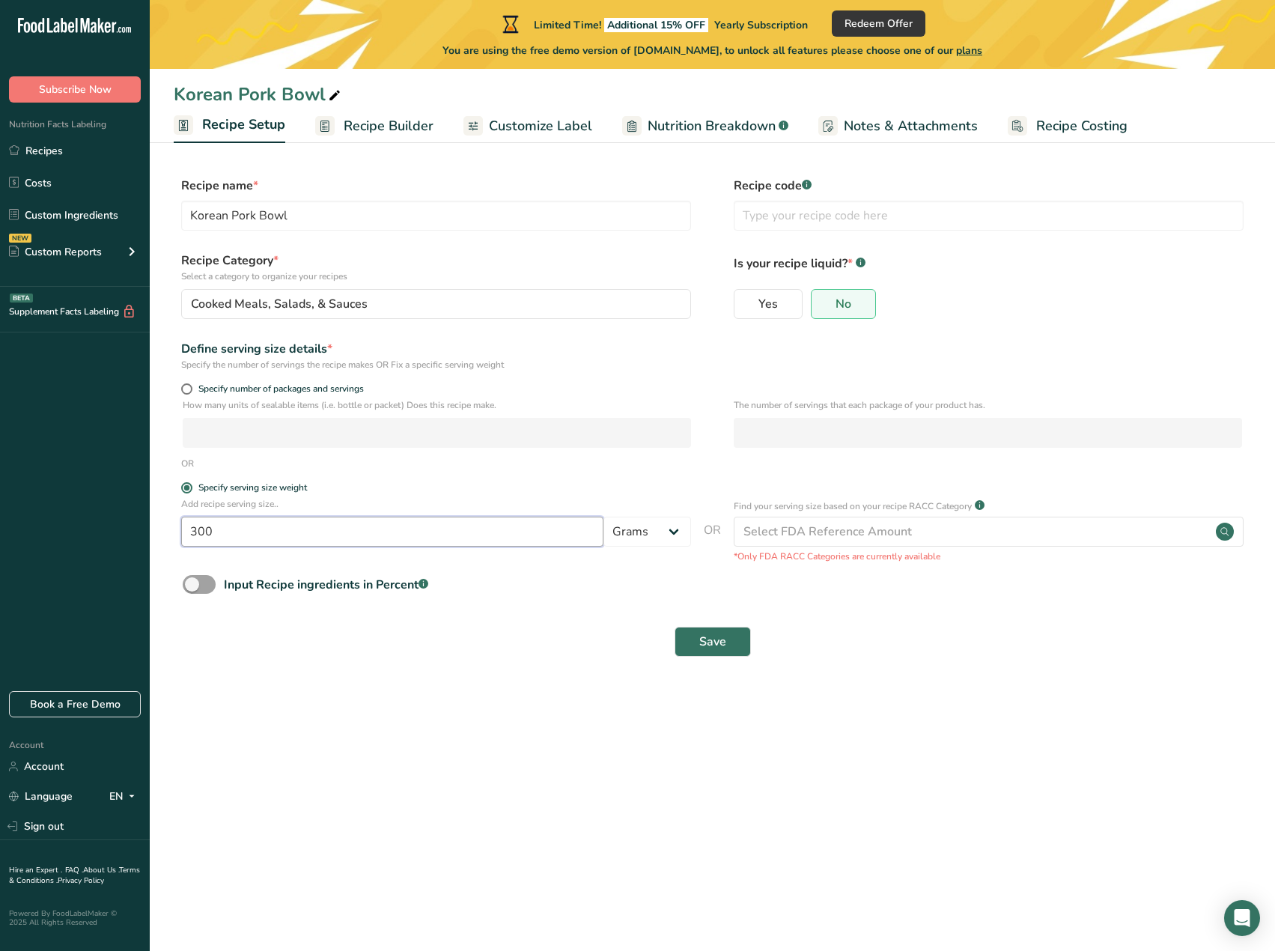
drag, startPoint x: 380, startPoint y: 535, endPoint x: 175, endPoint y: 511, distance: 205.8
click at [175, 511] on div "Add recipe serving size.. 300 Grams kg mg mcg lb oz l mL fl oz tbsp tsp cup qt …" at bounding box center [713, 530] width 1078 height 66
type input "250"
click at [726, 652] on button "Save" at bounding box center [713, 642] width 76 height 30
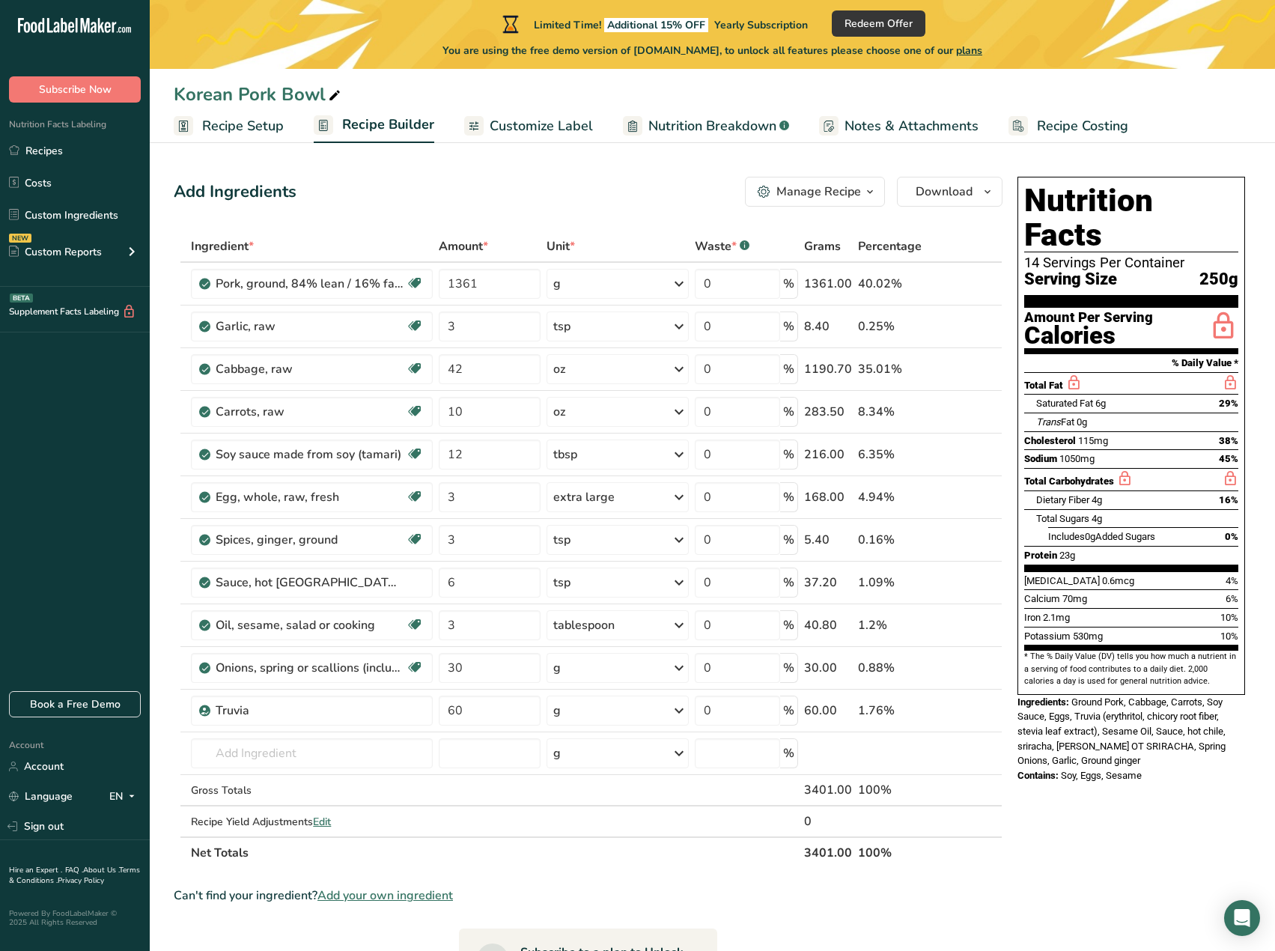
click at [1046, 119] on span "Recipe Costing" at bounding box center [1082, 126] width 91 height 20
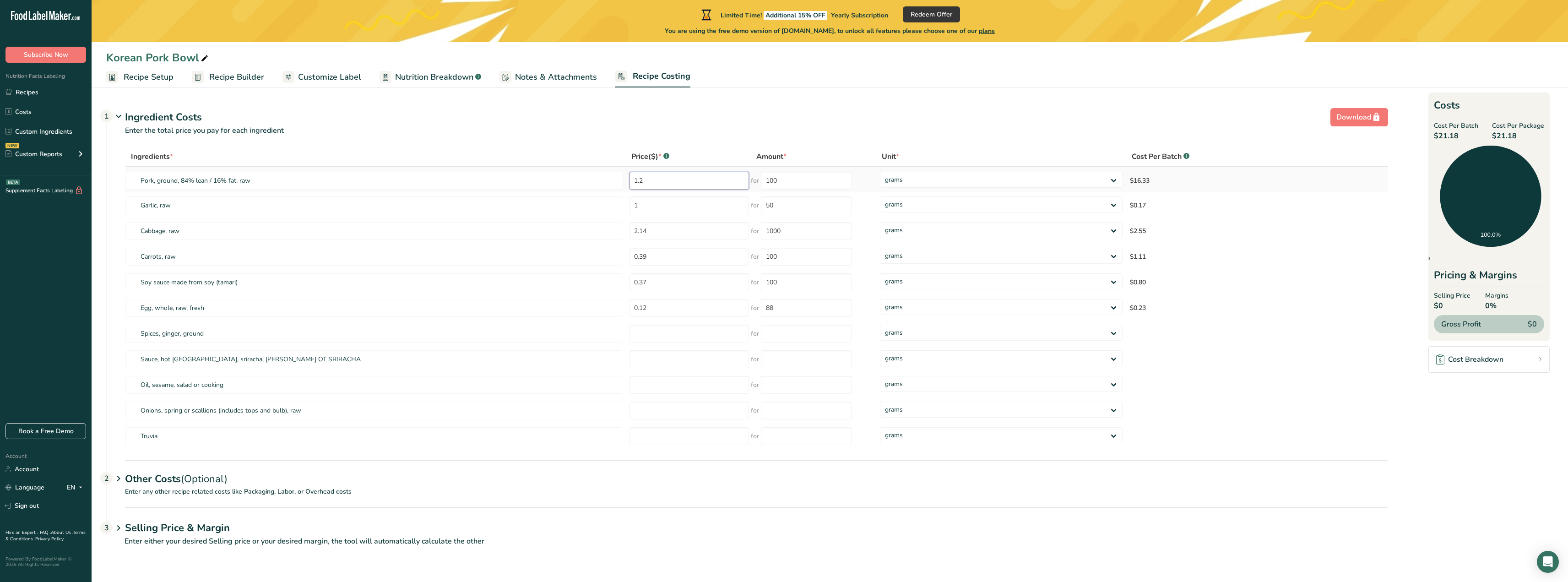
drag, startPoint x: 663, startPoint y: 175, endPoint x: 603, endPoint y: 167, distance: 60.5
click at [603, 167] on tr "Pork, ground, 84% lean / 16% fat, raw 1.2 for 100 grams kg mg mcg lb oz $16.33" at bounding box center [756, 180] width 1262 height 26
type input "20.99"
click at [908, 179] on div "Ingredients * Price($) * .a-a{fill:#347362;}.b-a{fill:#fff;} Amount * Unit * Co…" at bounding box center [756, 298] width 1263 height 302
select select "12"
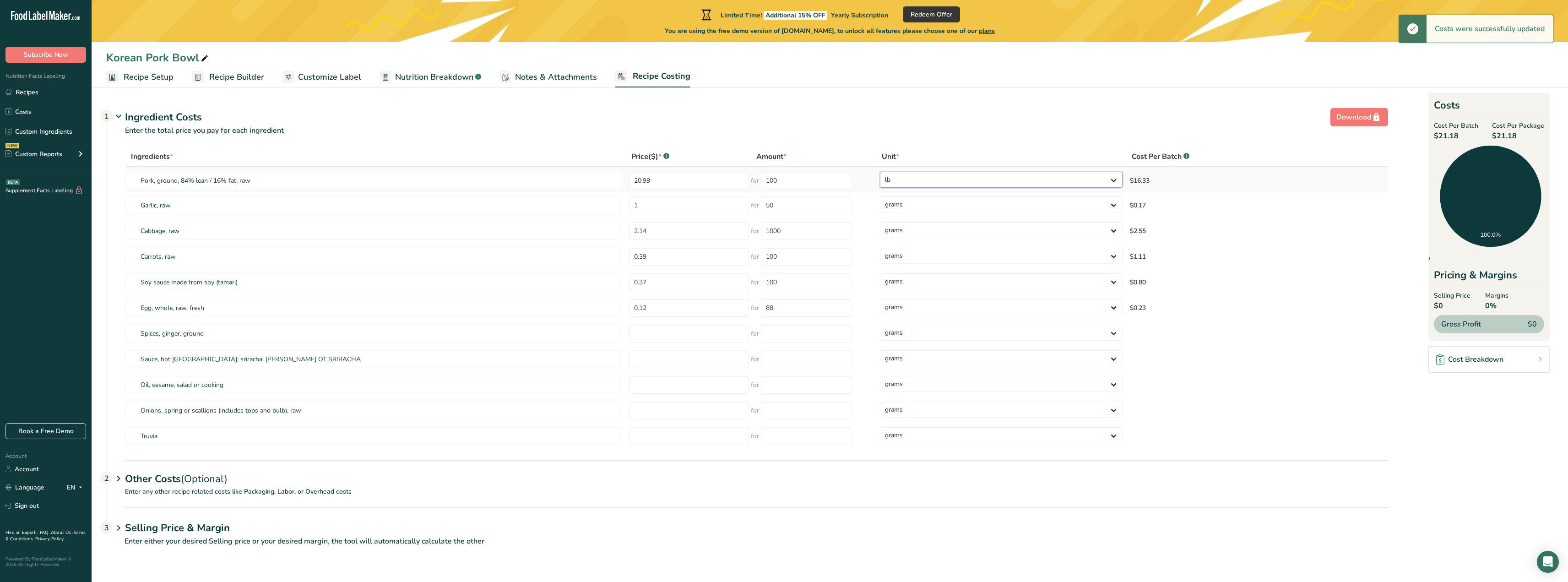
click at [880, 172] on select "grams kg mg mcg lb oz" at bounding box center [1001, 180] width 243 height 16
drag, startPoint x: 797, startPoint y: 182, endPoint x: 749, endPoint y: 174, distance: 48.7
click at [749, 174] on div "for 100" at bounding box center [808, 180] width 121 height 18
drag, startPoint x: 790, startPoint y: 191, endPoint x: 756, endPoint y: 186, distance: 34.4
click at [756, 186] on td "for 100" at bounding box center [809, 180] width 125 height 26
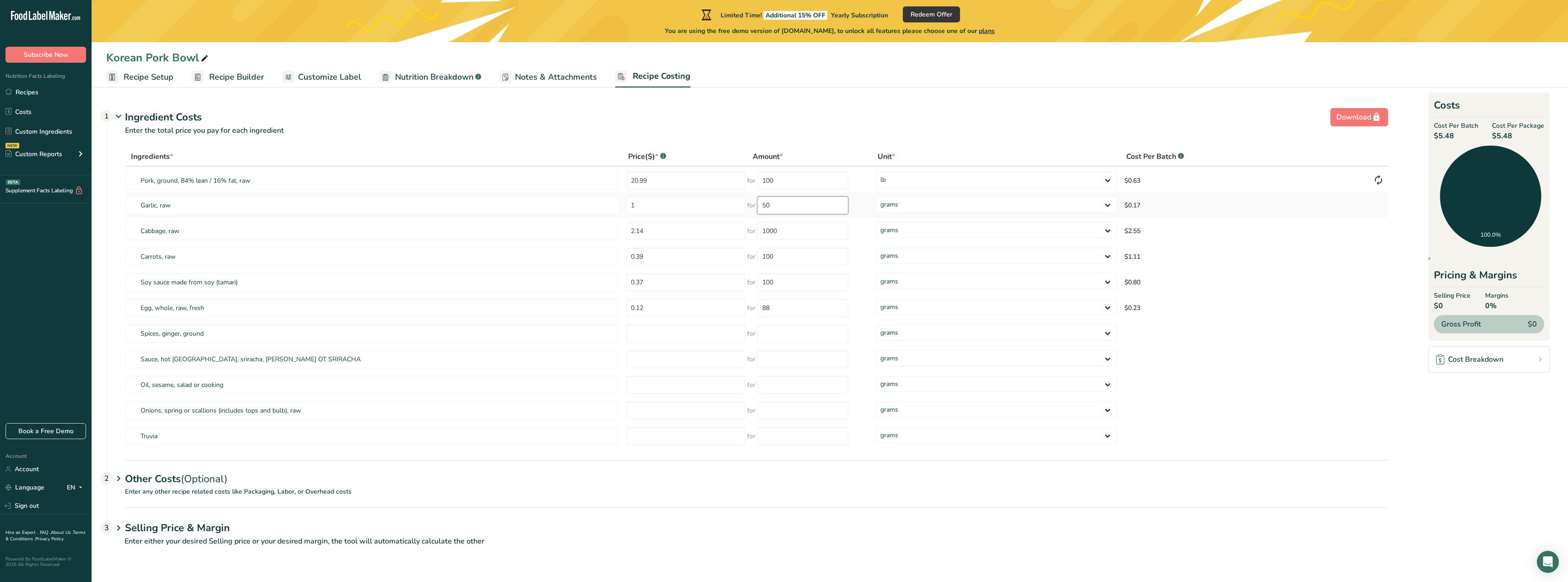
click at [809, 199] on input "50" at bounding box center [803, 205] width 91 height 18
drag, startPoint x: 800, startPoint y: 178, endPoint x: 751, endPoint y: 180, distance: 49.0
click at [739, 175] on tr "Pork, ground, 84% lean / 16% fat, raw 20.99 for 100 grams kg mg mcg lb oz $0.63" at bounding box center [756, 180] width 1262 height 26
click at [783, 197] on div "Ingredients * Price($) * .a-a{fill:#347362;}.b-a{fill:#fff;} Amount * Unit * Co…" at bounding box center [756, 298] width 1263 height 302
type input "3"
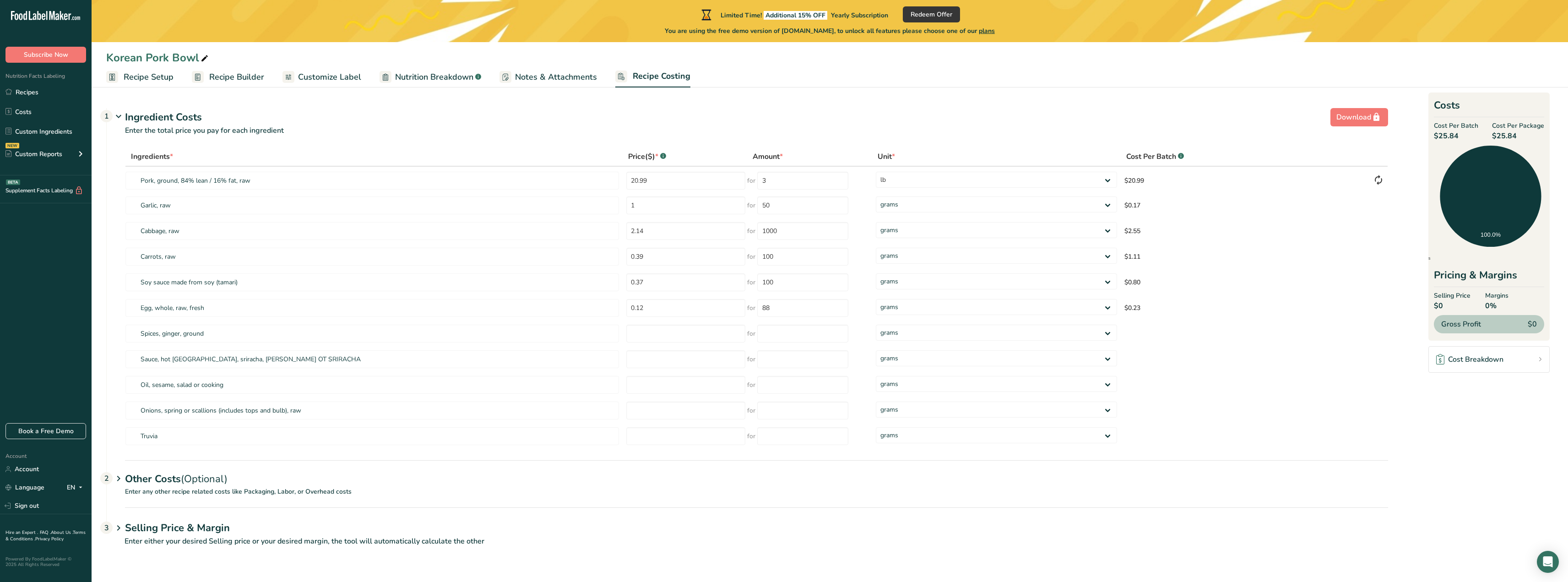
click at [243, 77] on span "Recipe Builder" at bounding box center [237, 77] width 55 height 12
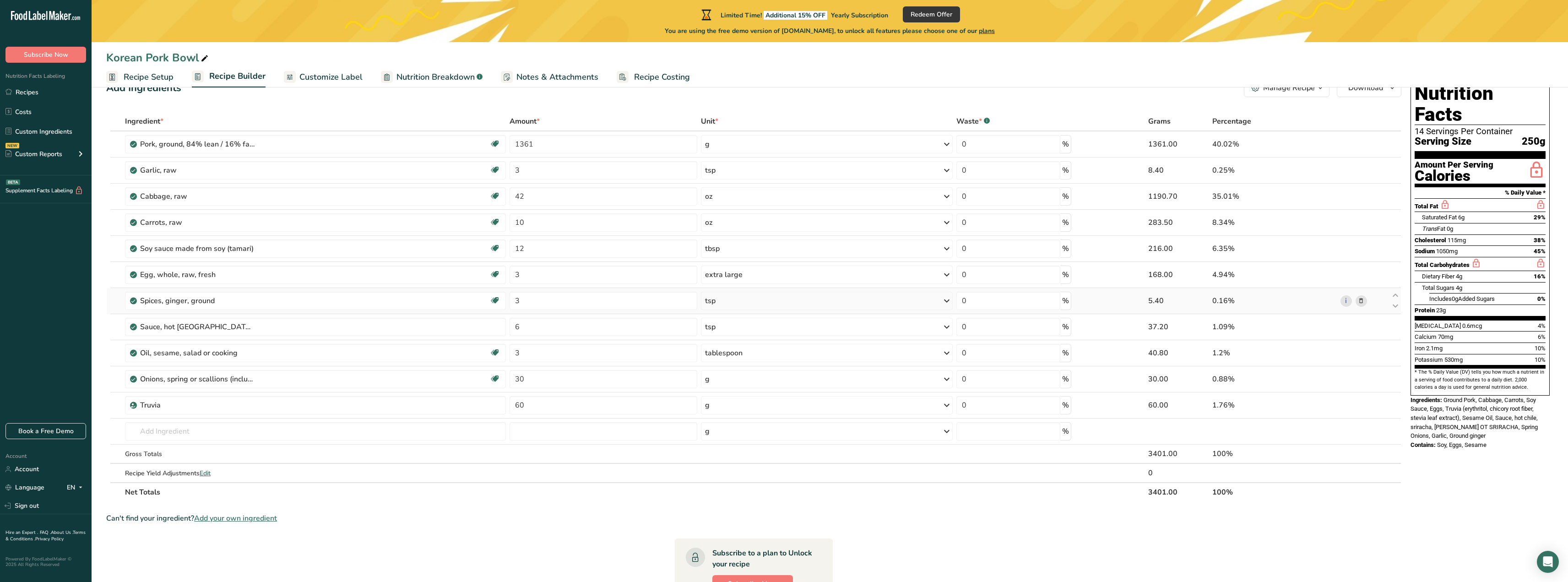
scroll to position [46, 0]
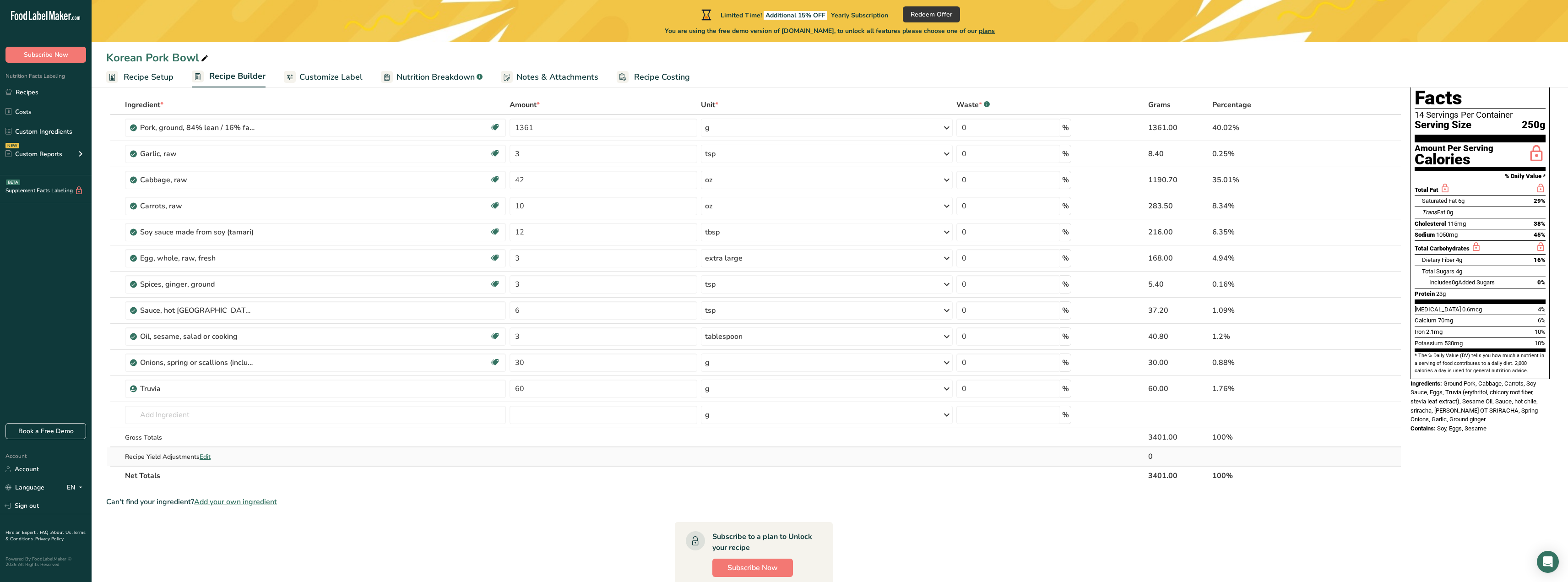
click at [207, 455] on span "Edit" at bounding box center [205, 457] width 11 height 9
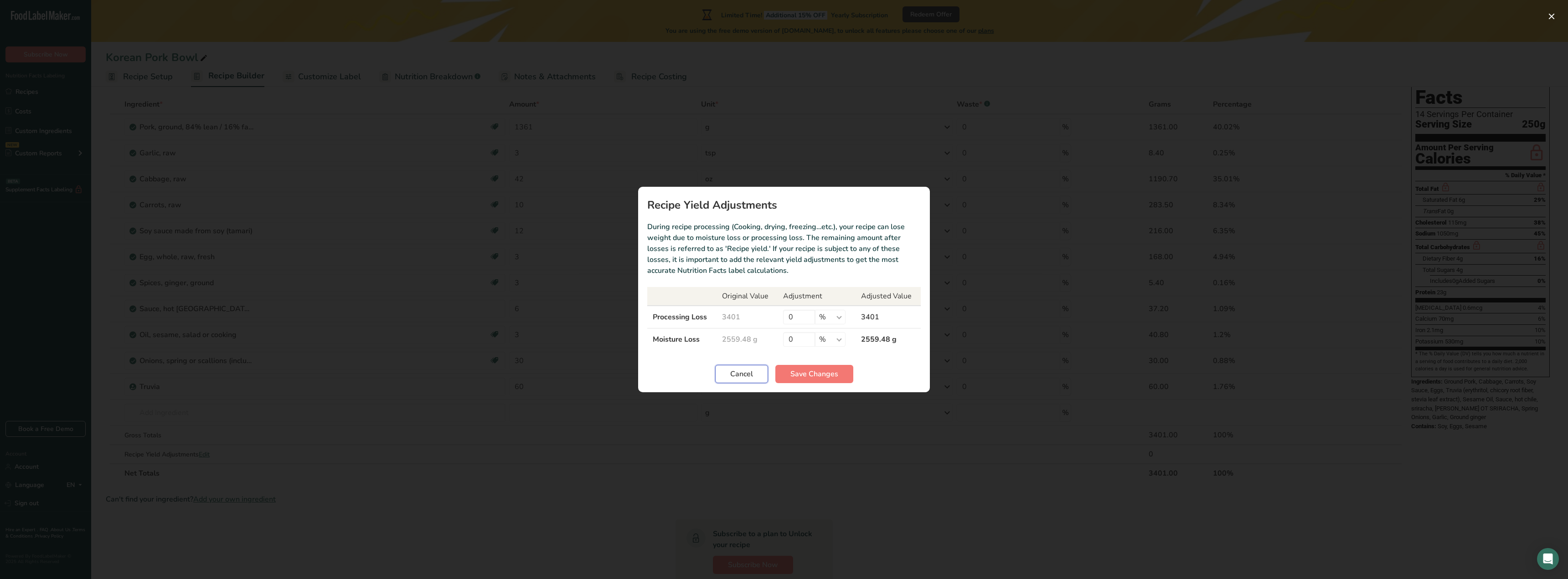
click at [741, 371] on span "Cancel" at bounding box center [741, 374] width 23 height 11
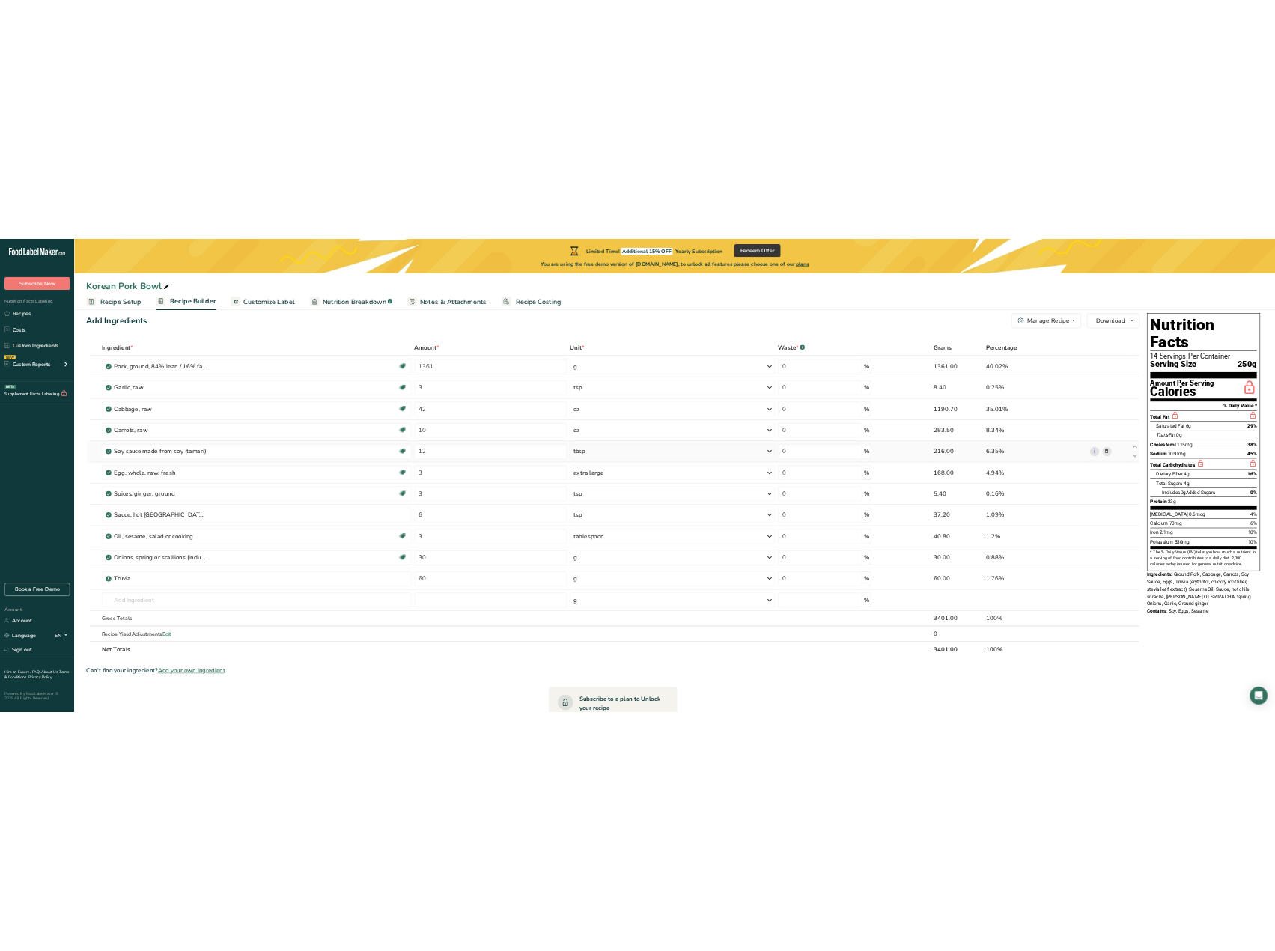
scroll to position [0, 0]
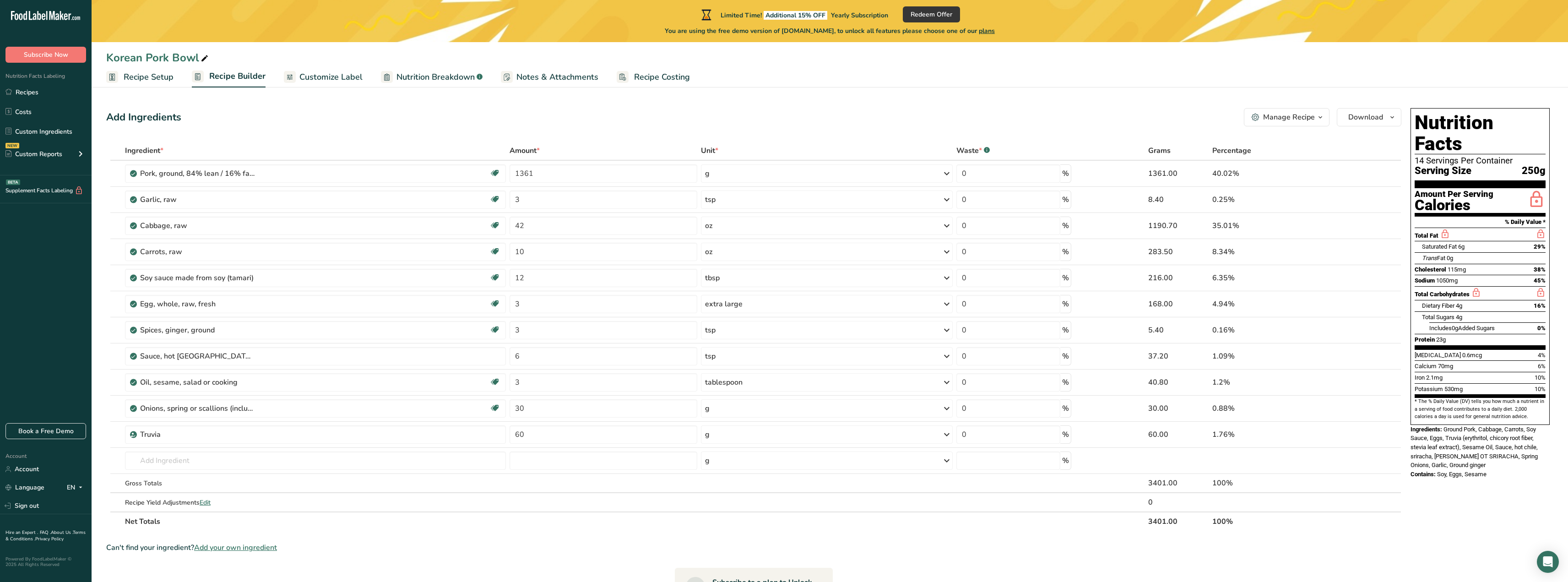
click at [154, 78] on span "Recipe Setup" at bounding box center [149, 77] width 50 height 12
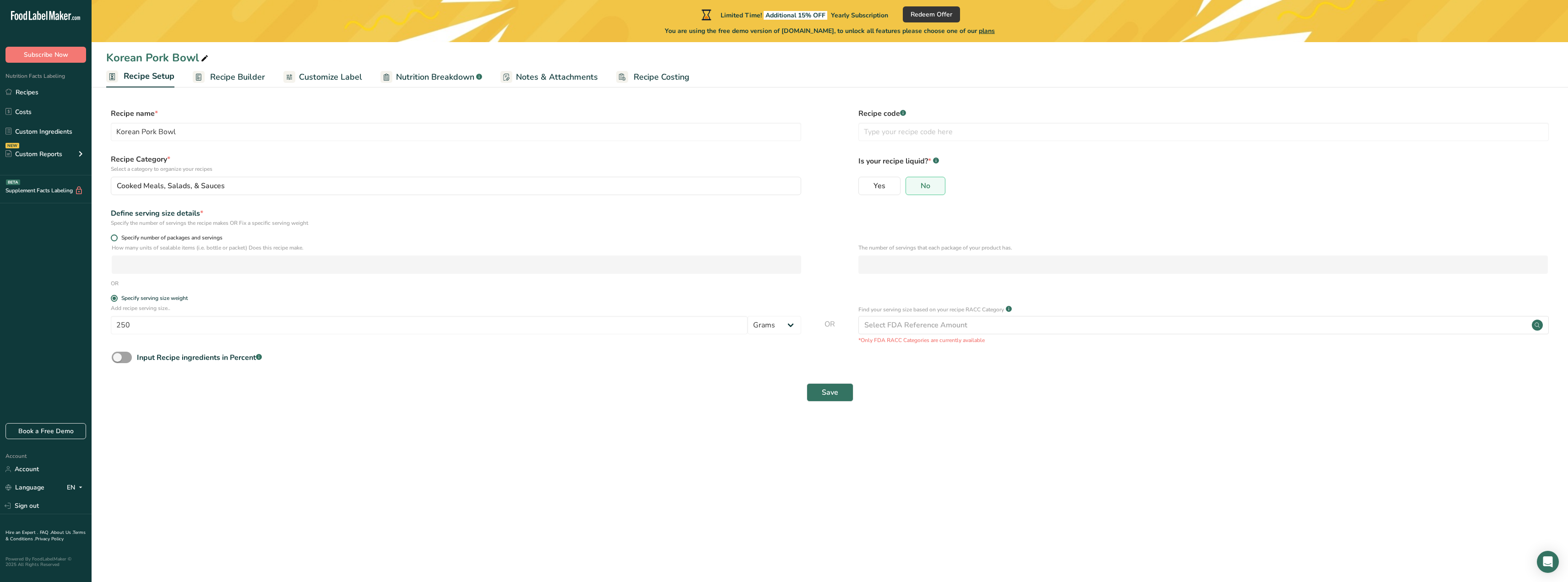
click at [112, 238] on span at bounding box center [114, 237] width 7 height 7
click at [112, 238] on input "Specify number of packages and servings" at bounding box center [114, 238] width 6 height 6
radio input "true"
radio input "false"
click at [150, 262] on input "number" at bounding box center [457, 265] width 690 height 18
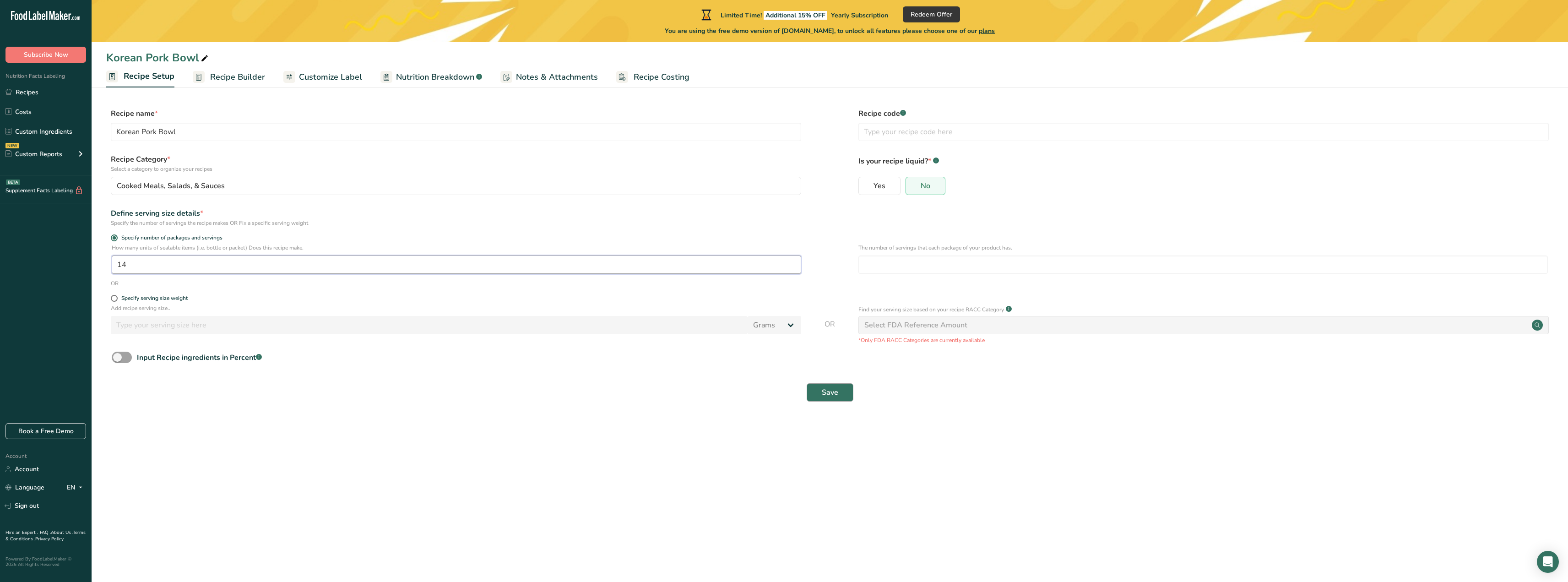
type input "14"
click at [828, 388] on span "Save" at bounding box center [830, 392] width 17 height 11
click at [930, 270] on input "number" at bounding box center [1203, 265] width 690 height 18
type input "14"
click at [829, 393] on span "Save" at bounding box center [830, 392] width 17 height 11
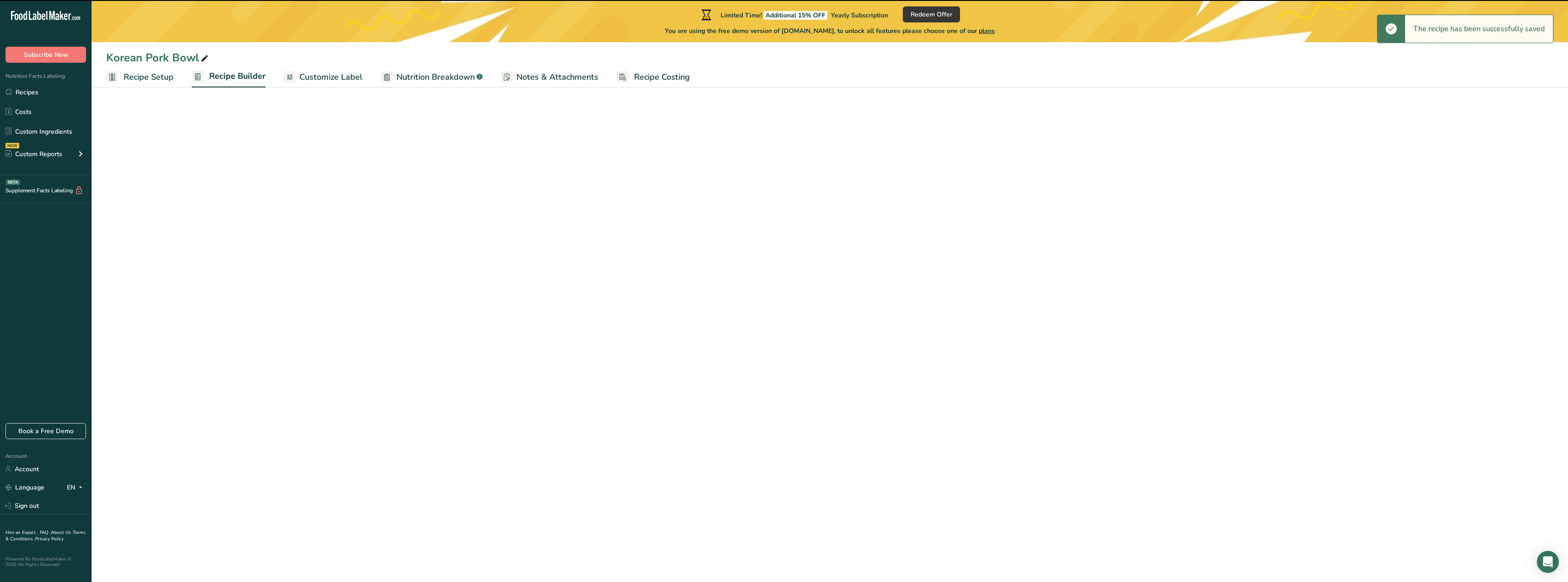
click at [644, 77] on span "Recipe Costing" at bounding box center [661, 77] width 56 height 12
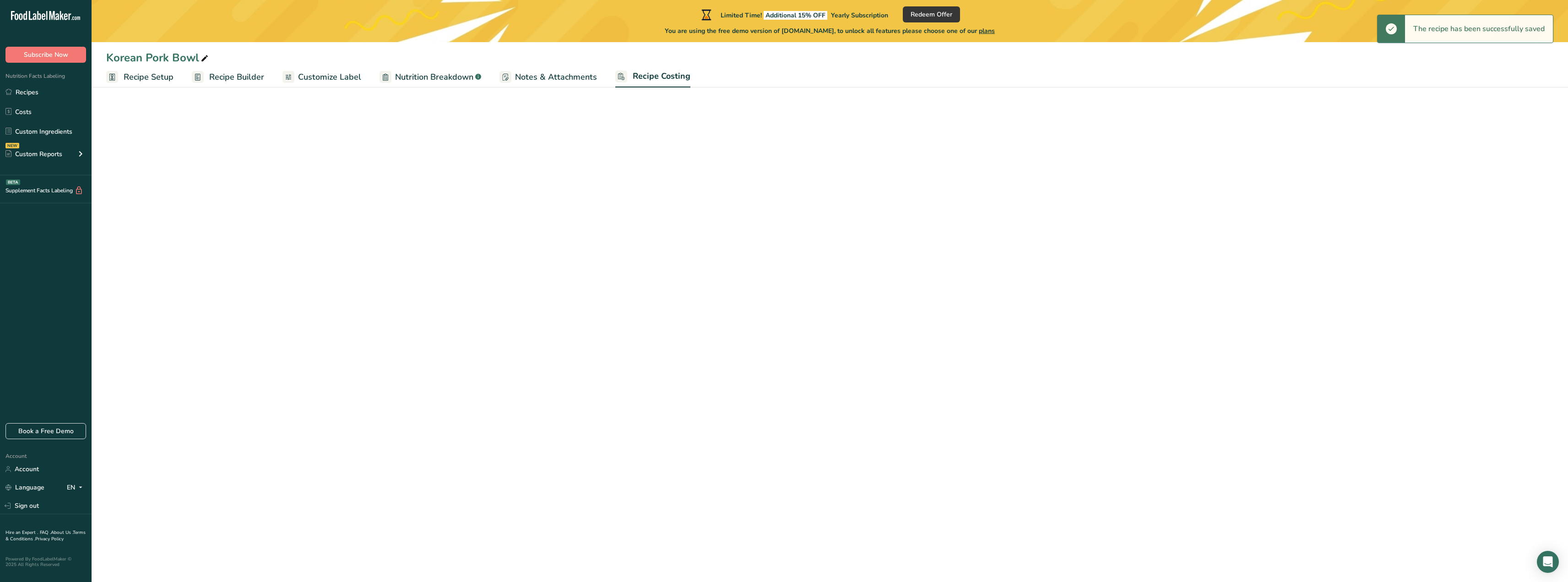
select select "12"
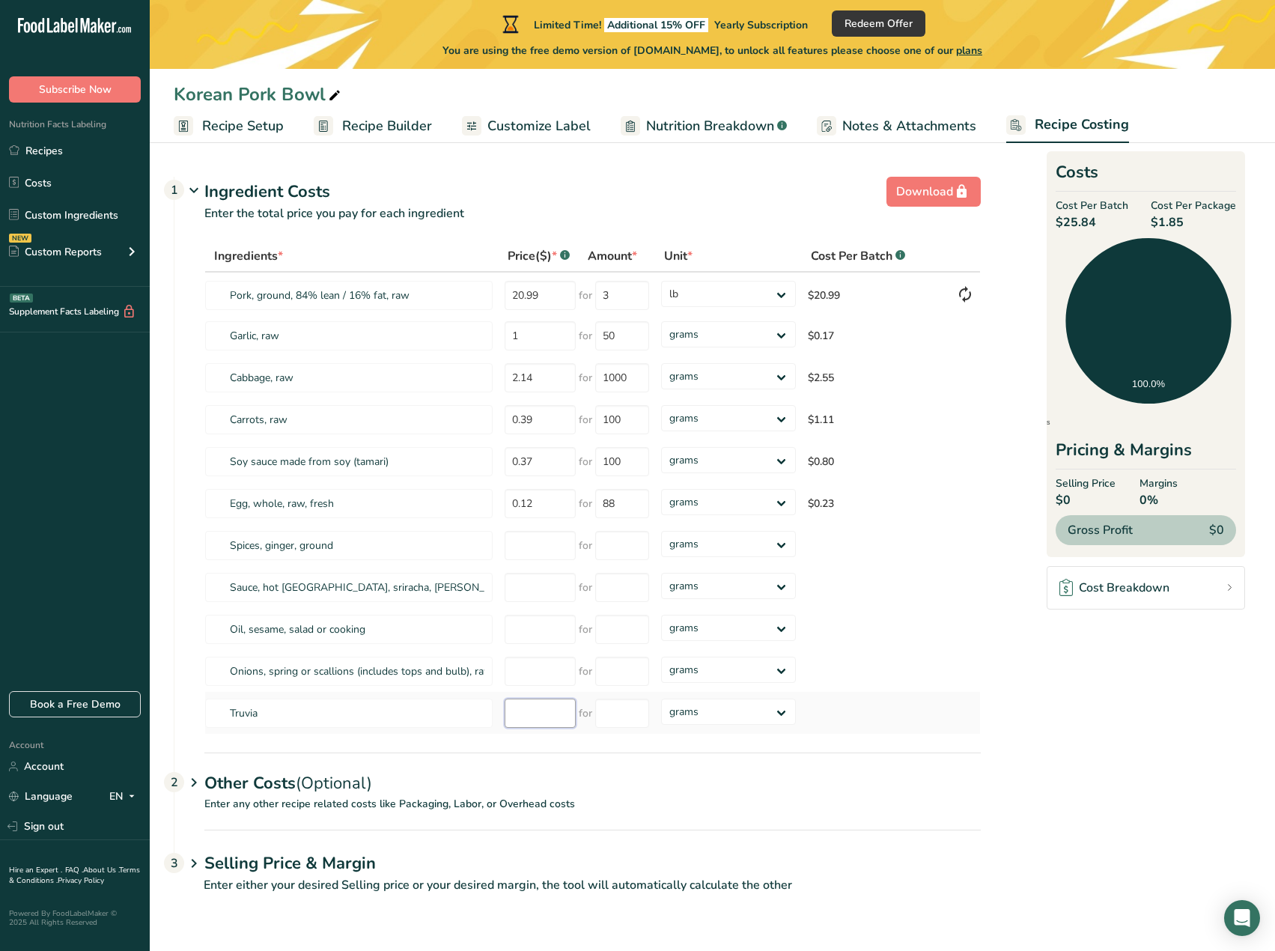
click at [545, 718] on input "number" at bounding box center [540, 713] width 71 height 29
type input "3.02"
type input "100"
click at [543, 669] on input "number" at bounding box center [540, 671] width 71 height 29
type input "1.89"
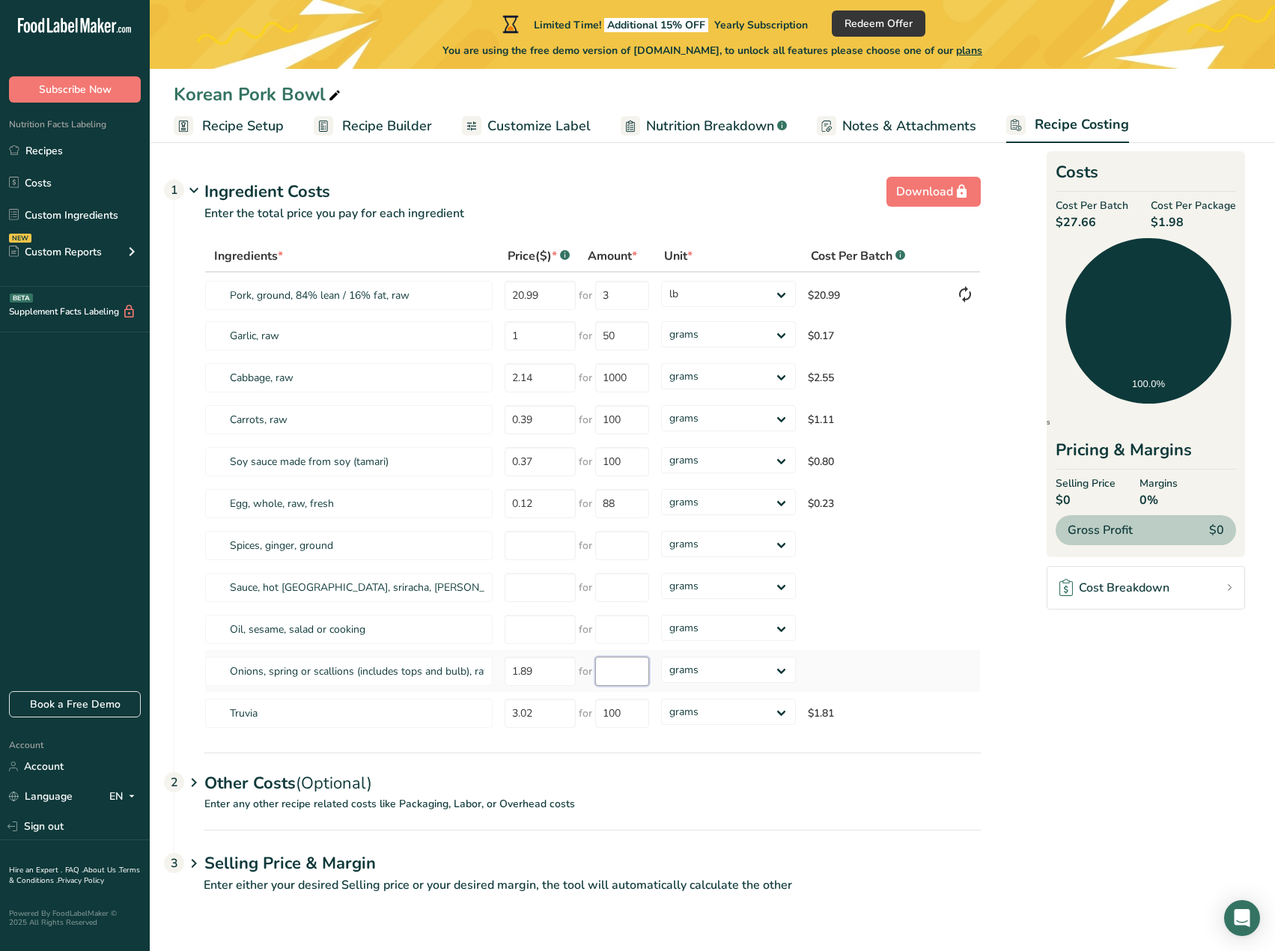
click at [620, 660] on input "number" at bounding box center [622, 671] width 54 height 29
type input "6"
type input "50"
click at [544, 634] on input "number" at bounding box center [540, 629] width 71 height 29
type input "3.00"
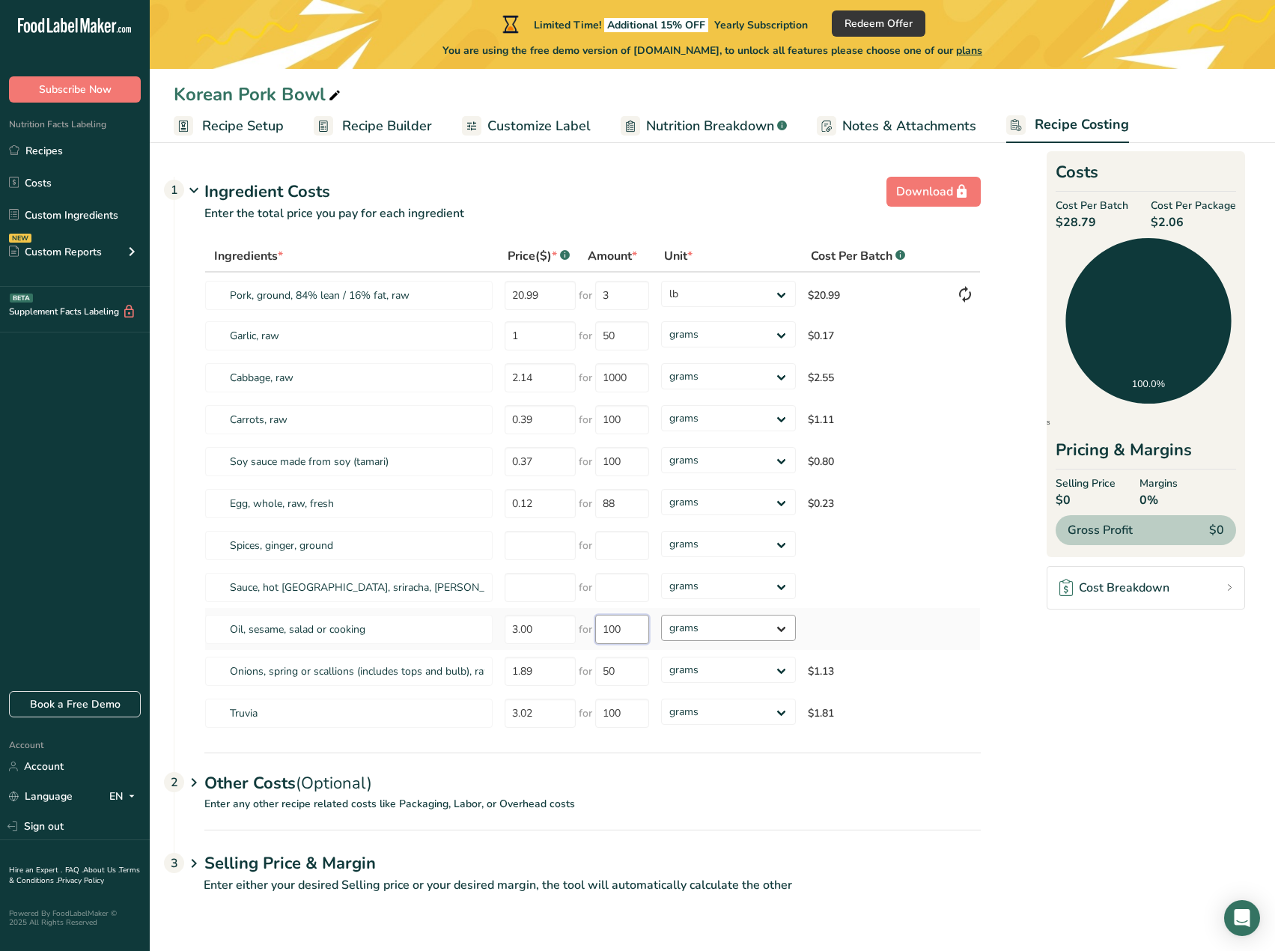
type input "100"
click at [753, 621] on div "Ingredients * Price($) * .a-a{fill:#347362;}.b-a{fill:#fff;} Amount * Unit * Co…" at bounding box center [592, 487] width 777 height 494
click at [631, 632] on input "100" at bounding box center [622, 629] width 54 height 29
drag, startPoint x: 628, startPoint y: 636, endPoint x: 595, endPoint y: 629, distance: 34.4
click at [595, 629] on input "100" at bounding box center [622, 629] width 54 height 29
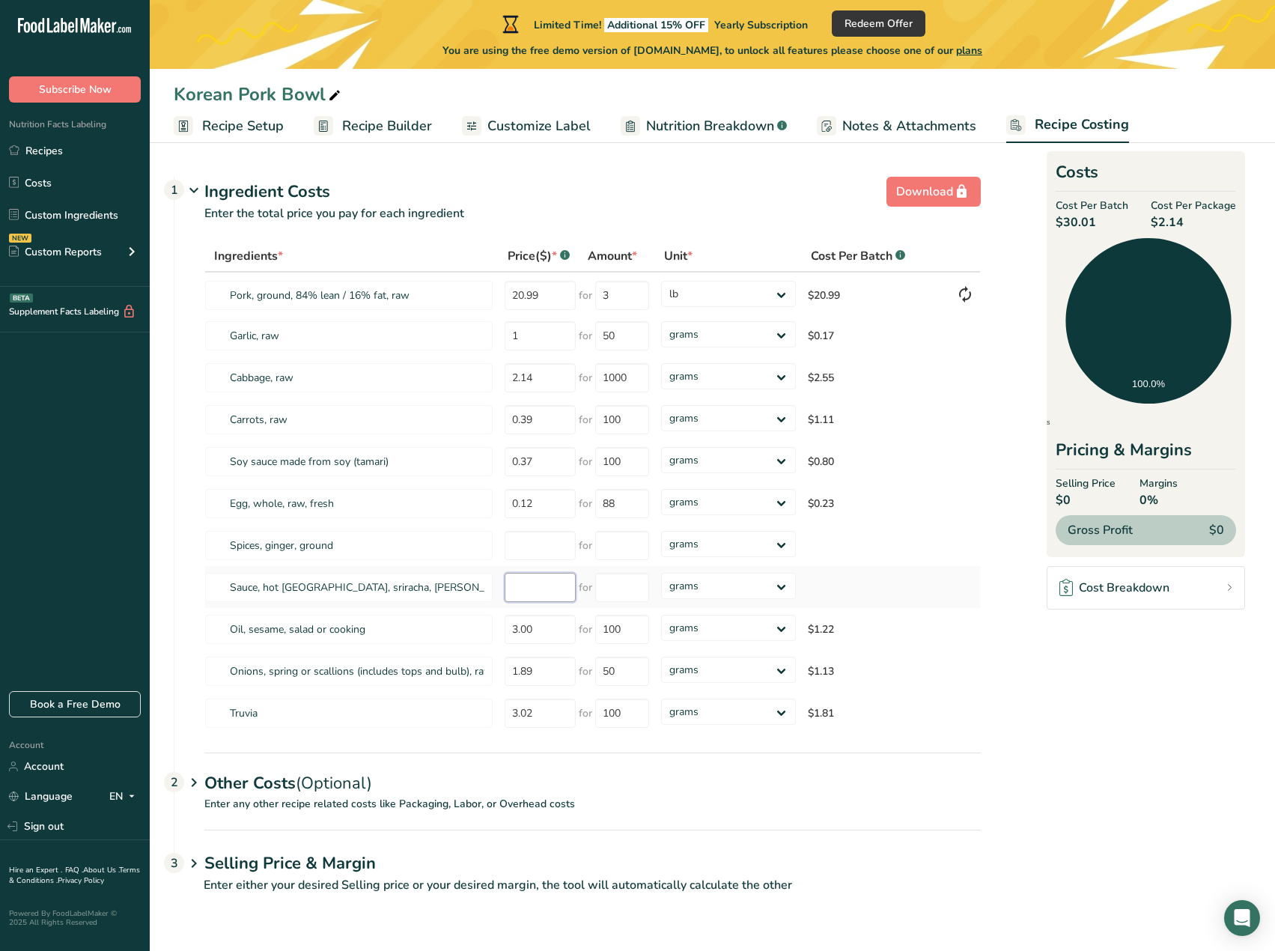
click at [543, 586] on input "number" at bounding box center [540, 587] width 71 height 29
click at [541, 586] on input "number" at bounding box center [540, 587] width 71 height 29
type input "0.84"
type input "100"
click at [536, 553] on div "Ingredients * Price($) * .a-a{fill:#347362;}.b-a{fill:#fff;} Amount * Unit * Co…" at bounding box center [592, 487] width 777 height 494
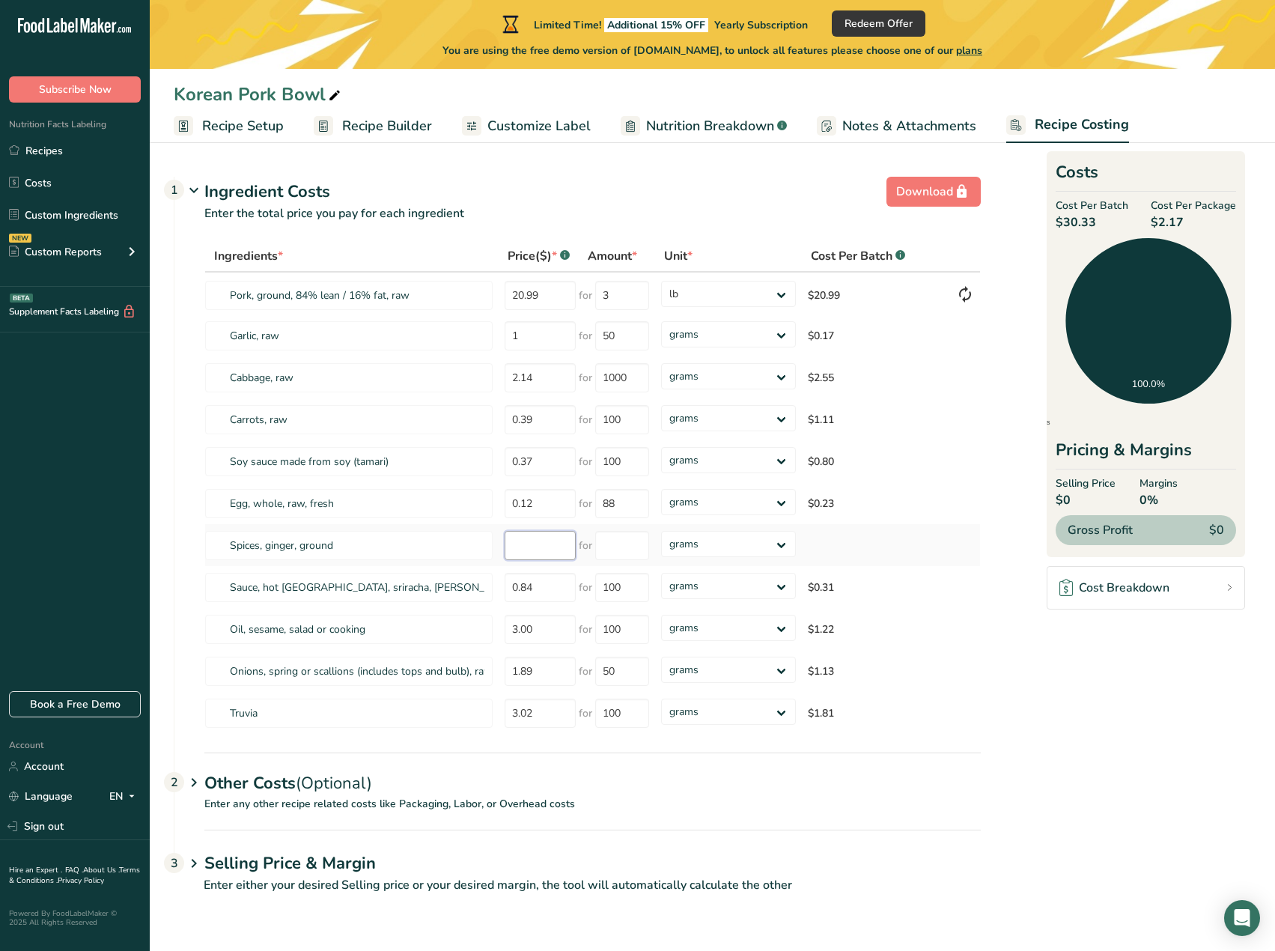
click at [533, 550] on input "number" at bounding box center [540, 545] width 71 height 29
type input "2.5"
type input "100"
click at [1089, 752] on section "Download Ingredient Costs 1 Enter the total price you pay for each ingredient I…" at bounding box center [713, 541] width 1078 height 741
click at [277, 791] on div "Other Costs (Optional) 2" at bounding box center [592, 774] width 777 height 43
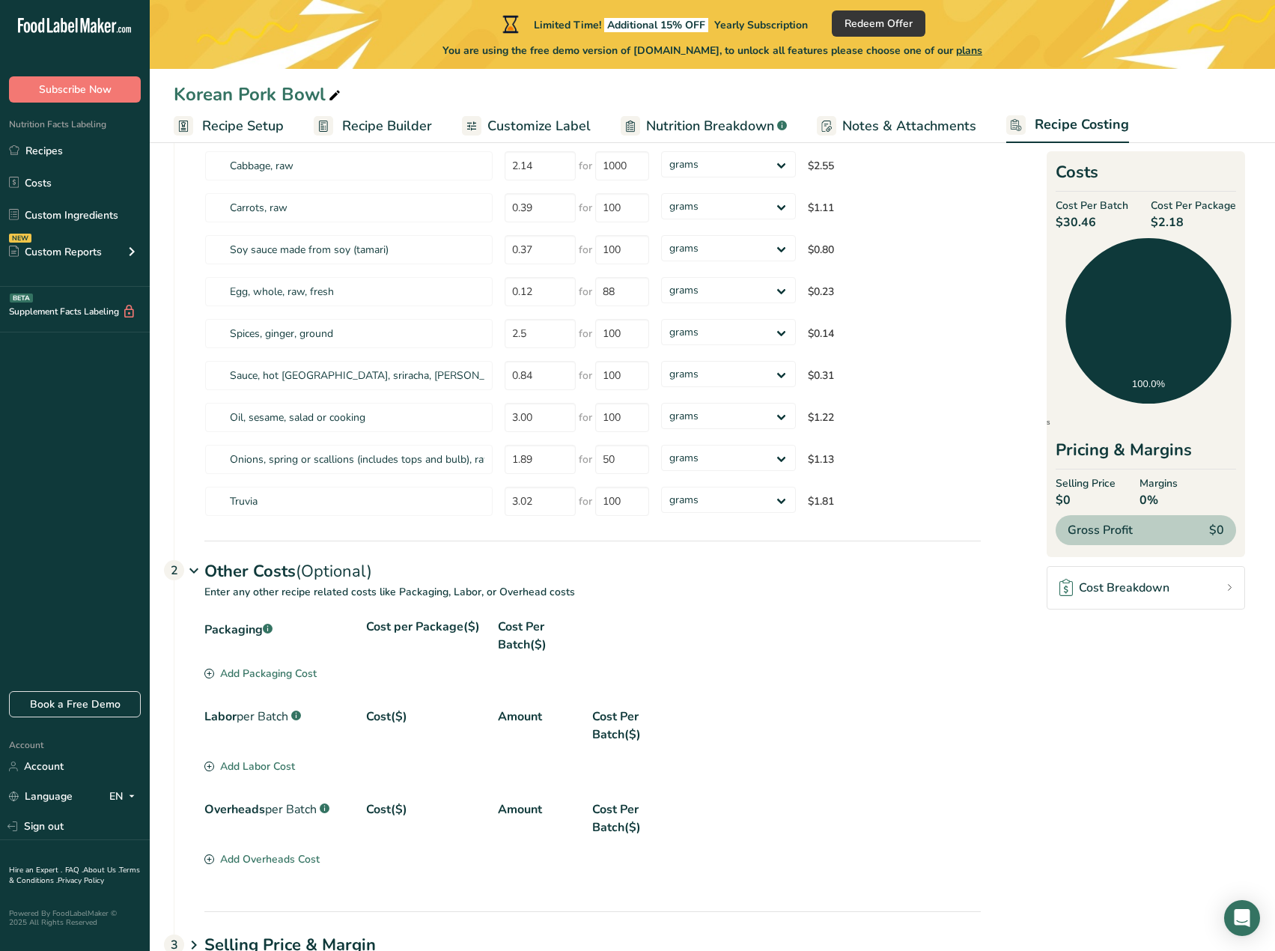
scroll to position [225, 0]
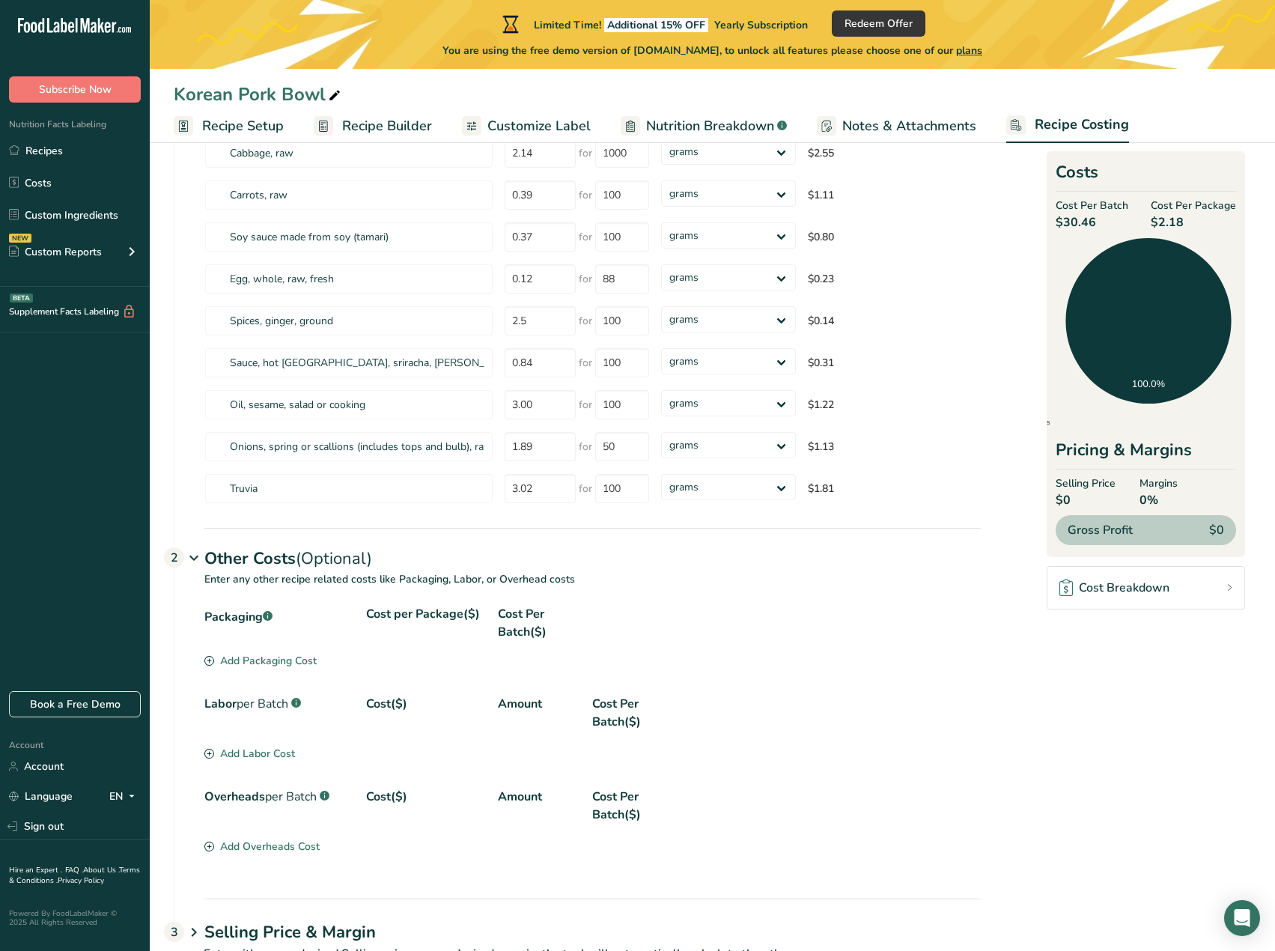
click at [227, 657] on div "Add Packaging Cost" at bounding box center [260, 661] width 112 height 16
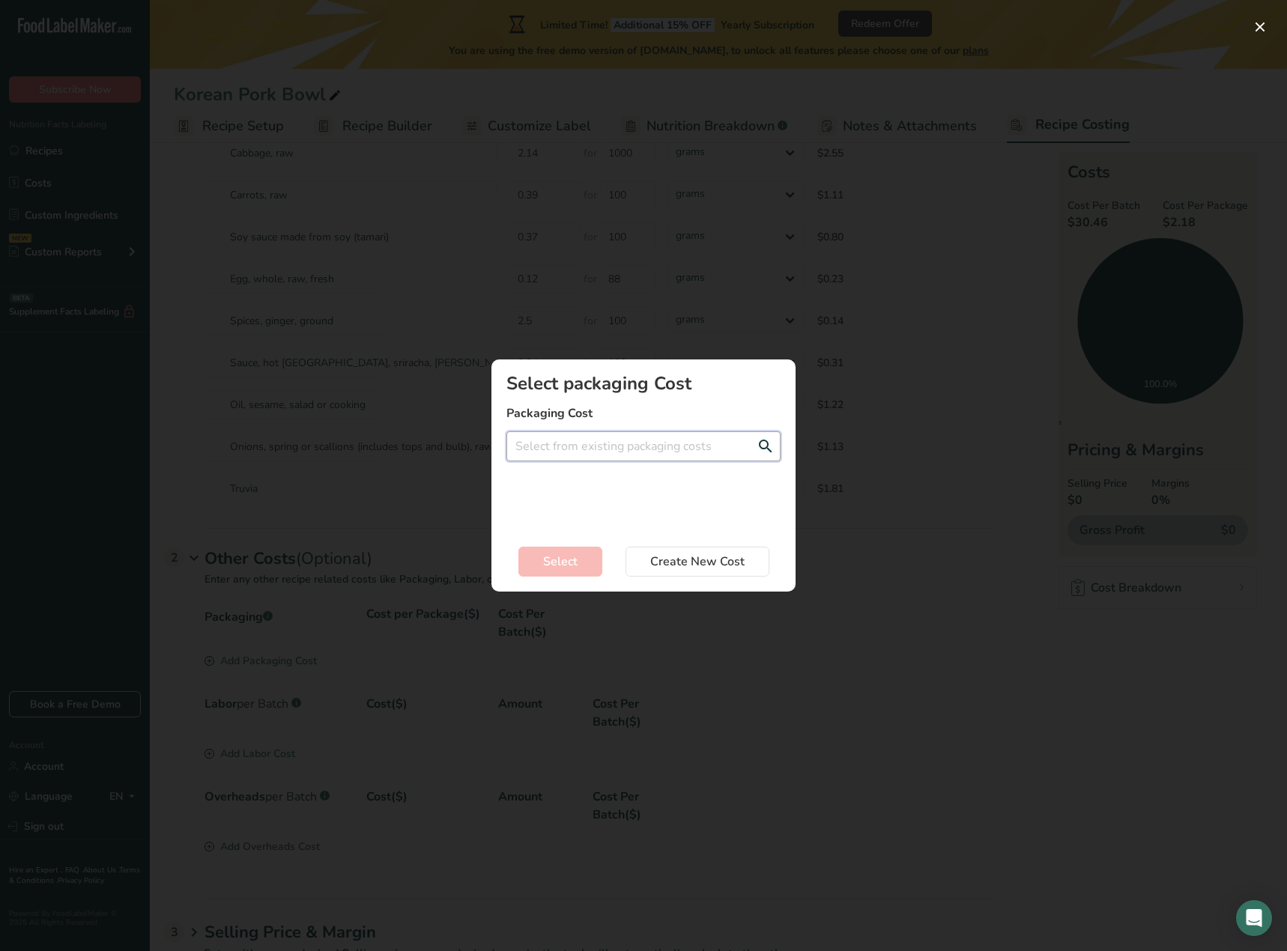
click at [646, 452] on input "Add New Recipe Cost Modal" at bounding box center [643, 446] width 274 height 30
click at [598, 550] on span "Create a new packaging cost" at bounding box center [588, 551] width 140 height 14
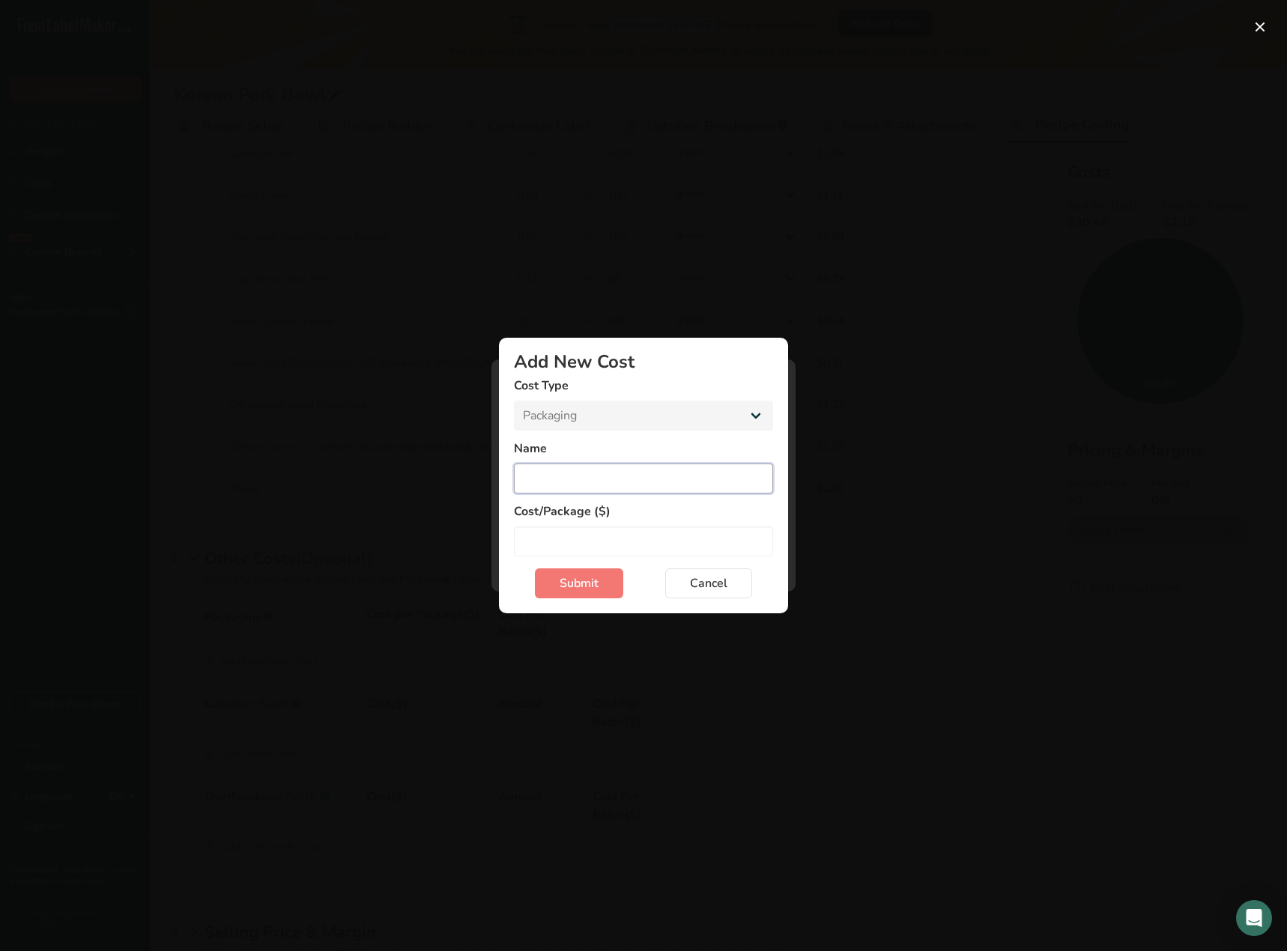
click at [574, 482] on input "Add New Cost Modal" at bounding box center [643, 479] width 259 height 30
type input "Meal Prep Containers (Black)"
click at [612, 532] on input "Add New Cost Modal" at bounding box center [643, 541] width 259 height 30
type input "30.99"
click at [582, 580] on span "Submit" at bounding box center [578, 583] width 39 height 18
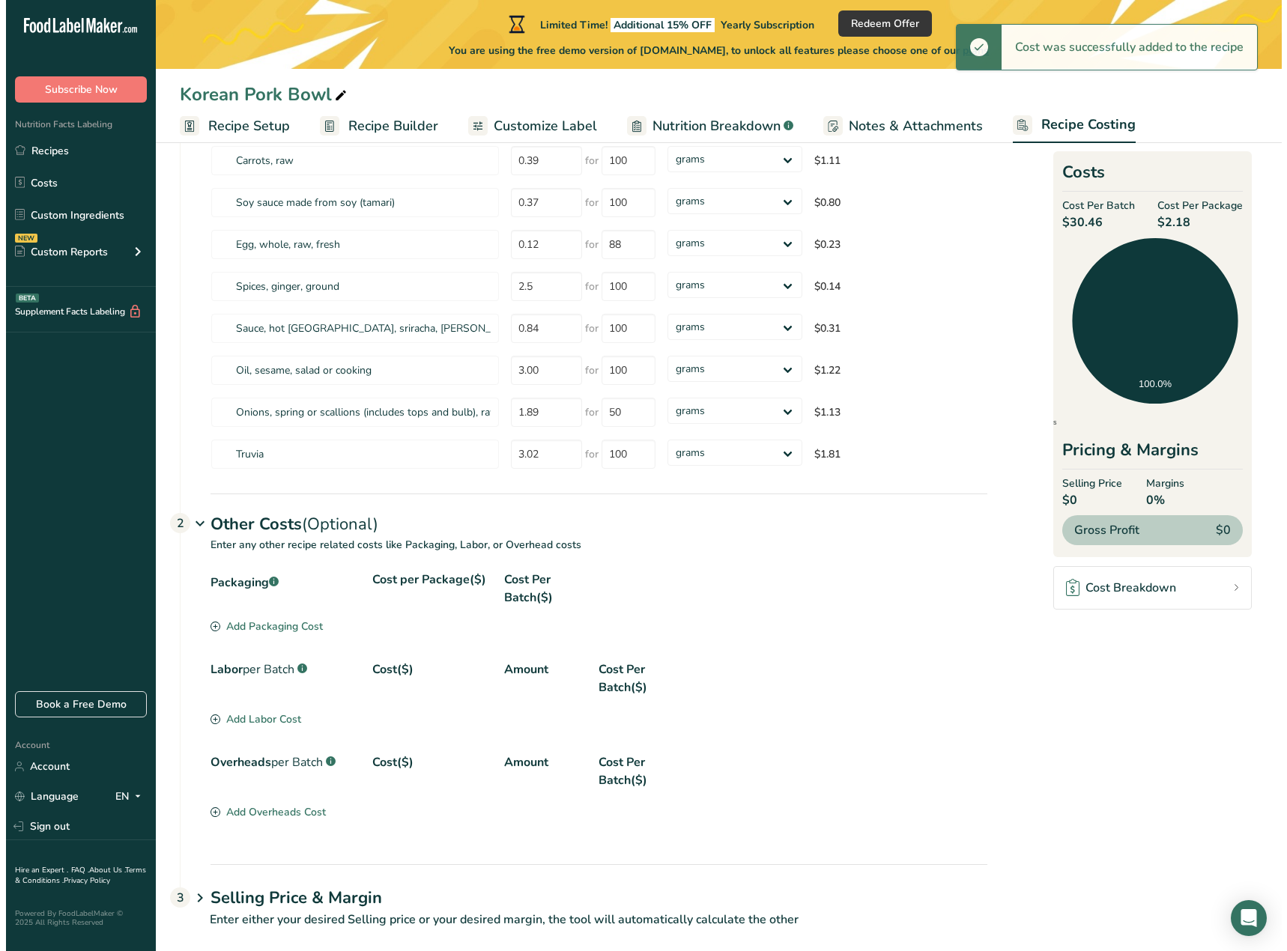
scroll to position [279, 0]
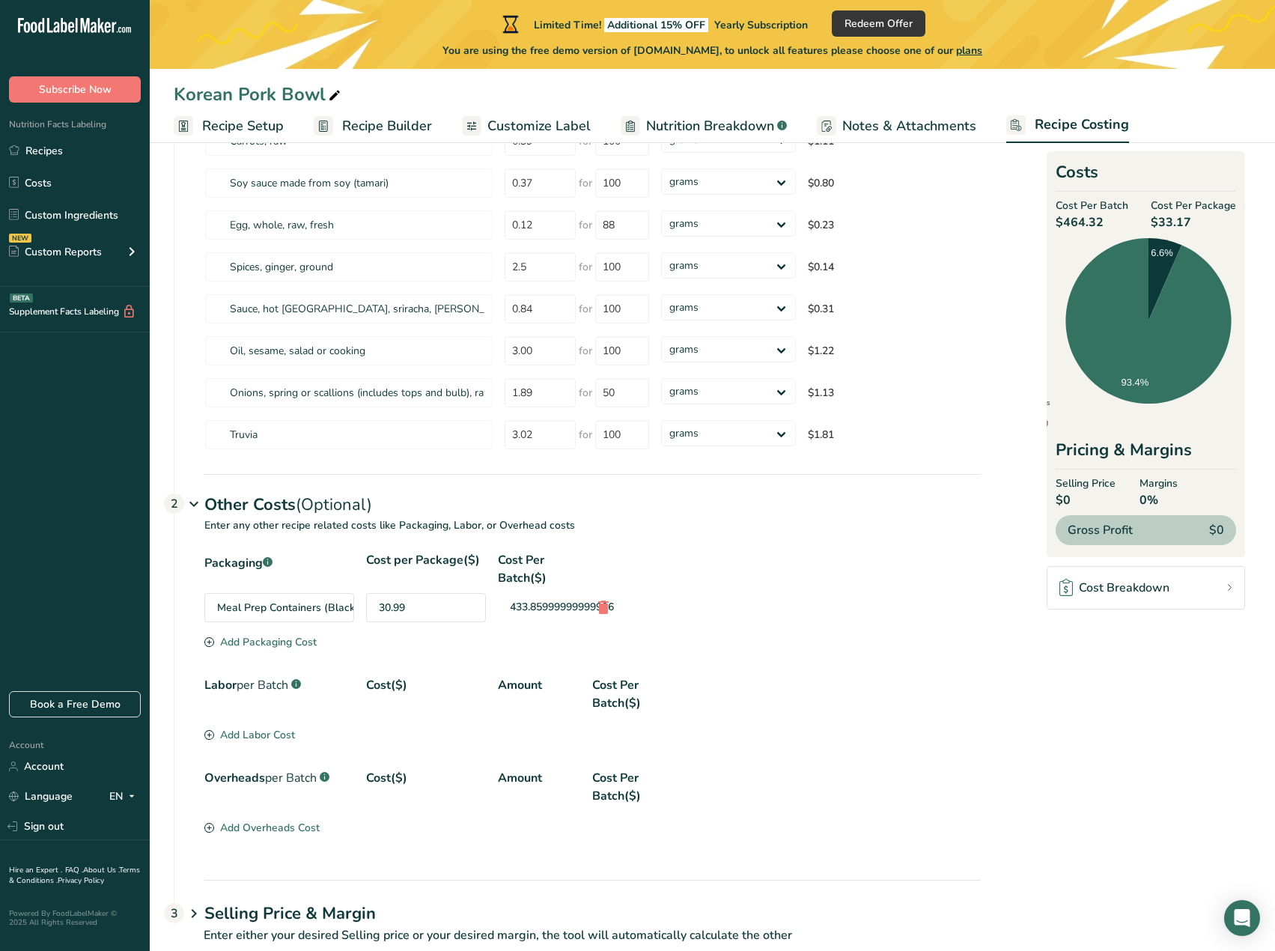
drag, startPoint x: 433, startPoint y: 606, endPoint x: 376, endPoint y: 612, distance: 57.2
click at [368, 604] on div "30.99" at bounding box center [426, 607] width 120 height 29
click at [439, 619] on div "30.99" at bounding box center [426, 607] width 120 height 29
drag, startPoint x: 438, startPoint y: 613, endPoint x: 378, endPoint y: 601, distance: 61.0
click at [378, 601] on div "30.99" at bounding box center [426, 607] width 120 height 29
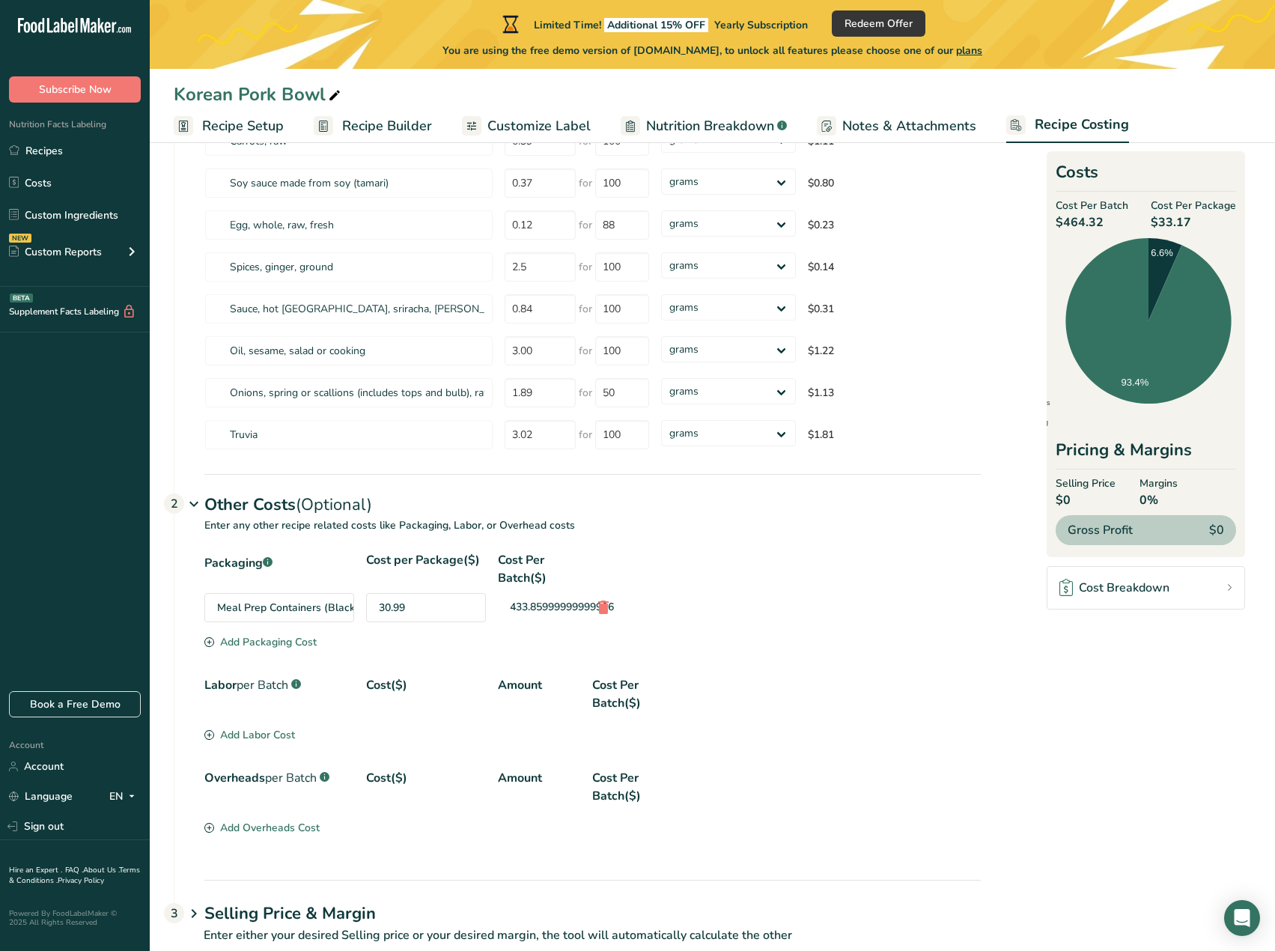
click at [760, 584] on div "Packaging .a-a{fill:#347362;}.b-a{fill:#fff;} Cost per Package($) Cost Per Batc…" at bounding box center [592, 569] width 777 height 36
click at [440, 603] on div "30.99" at bounding box center [426, 607] width 120 height 29
click at [267, 607] on div "Meal Prep Containers (Black)" at bounding box center [279, 607] width 150 height 29
drag, startPoint x: 427, startPoint y: 603, endPoint x: 351, endPoint y: 596, distance: 75.9
click at [351, 596] on div "Meal Prep Containers (Black) 30.99 433.85999999999996" at bounding box center [592, 607] width 777 height 29
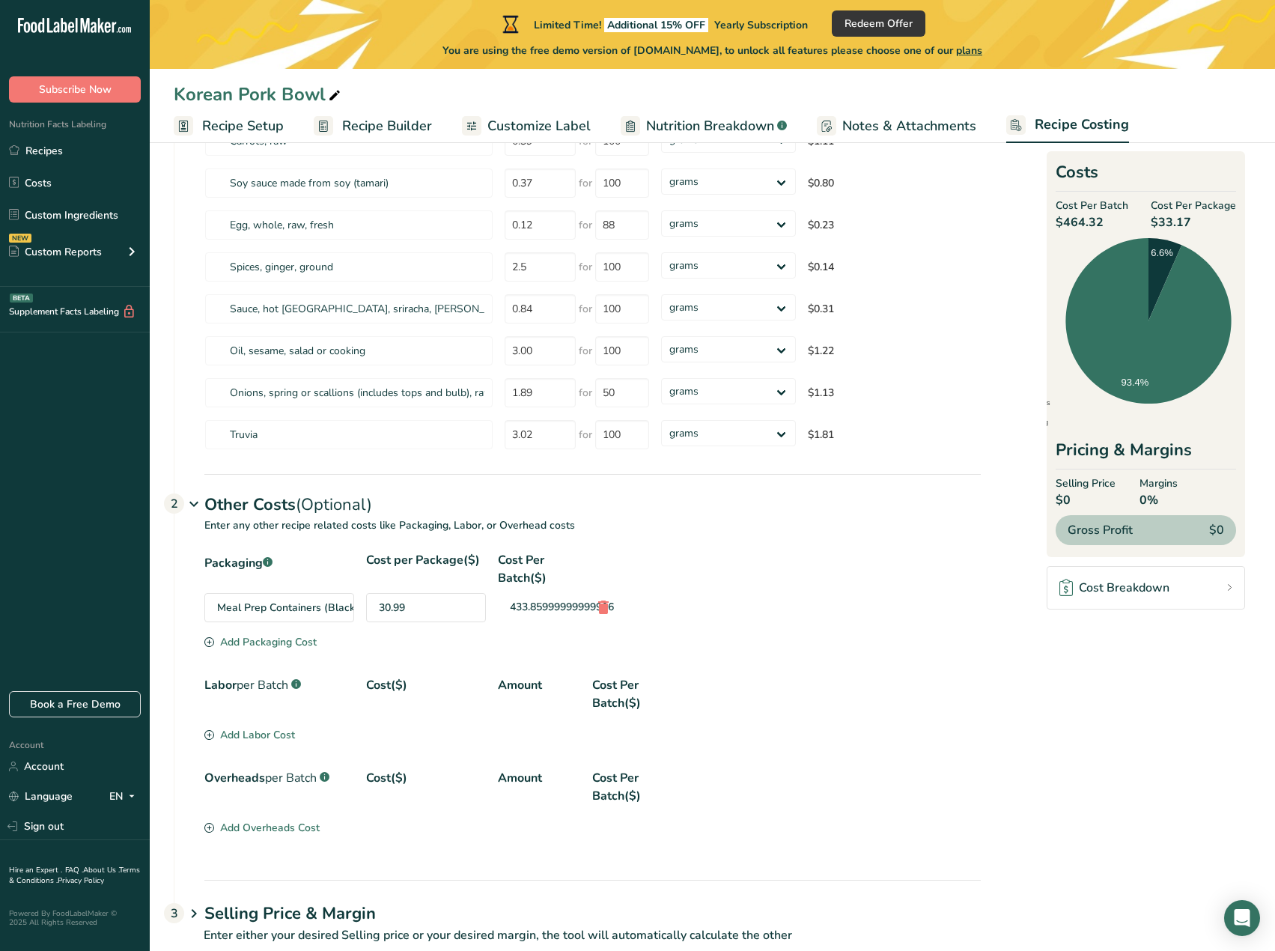
click at [1015, 699] on section "Download Ingredient Costs 1 Enter the total price you pay for each ingredient I…" at bounding box center [713, 427] width 1078 height 1070
click at [598, 609] on icon at bounding box center [604, 607] width 18 height 27
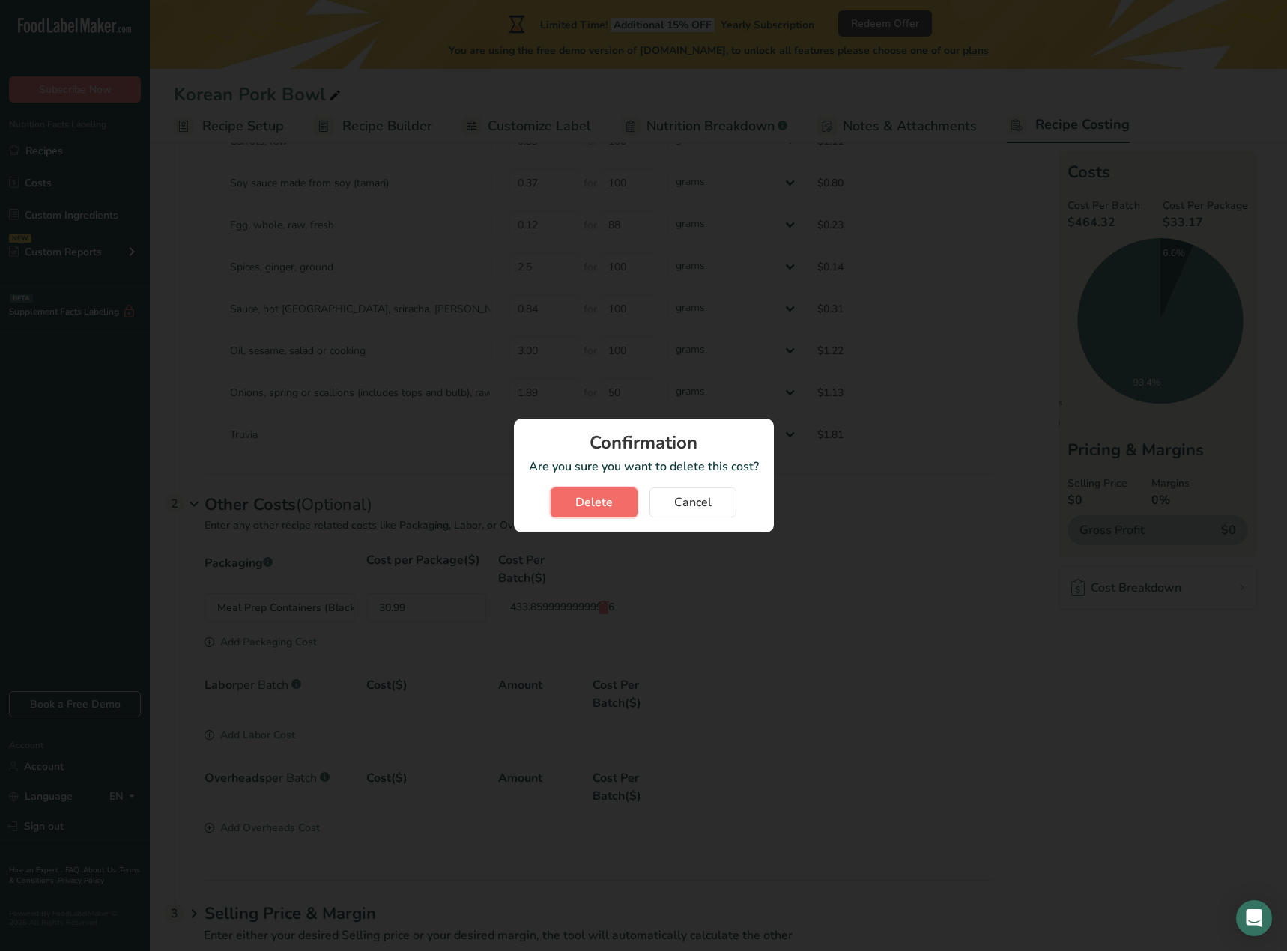
click at [612, 511] on button "Delete" at bounding box center [593, 502] width 87 height 30
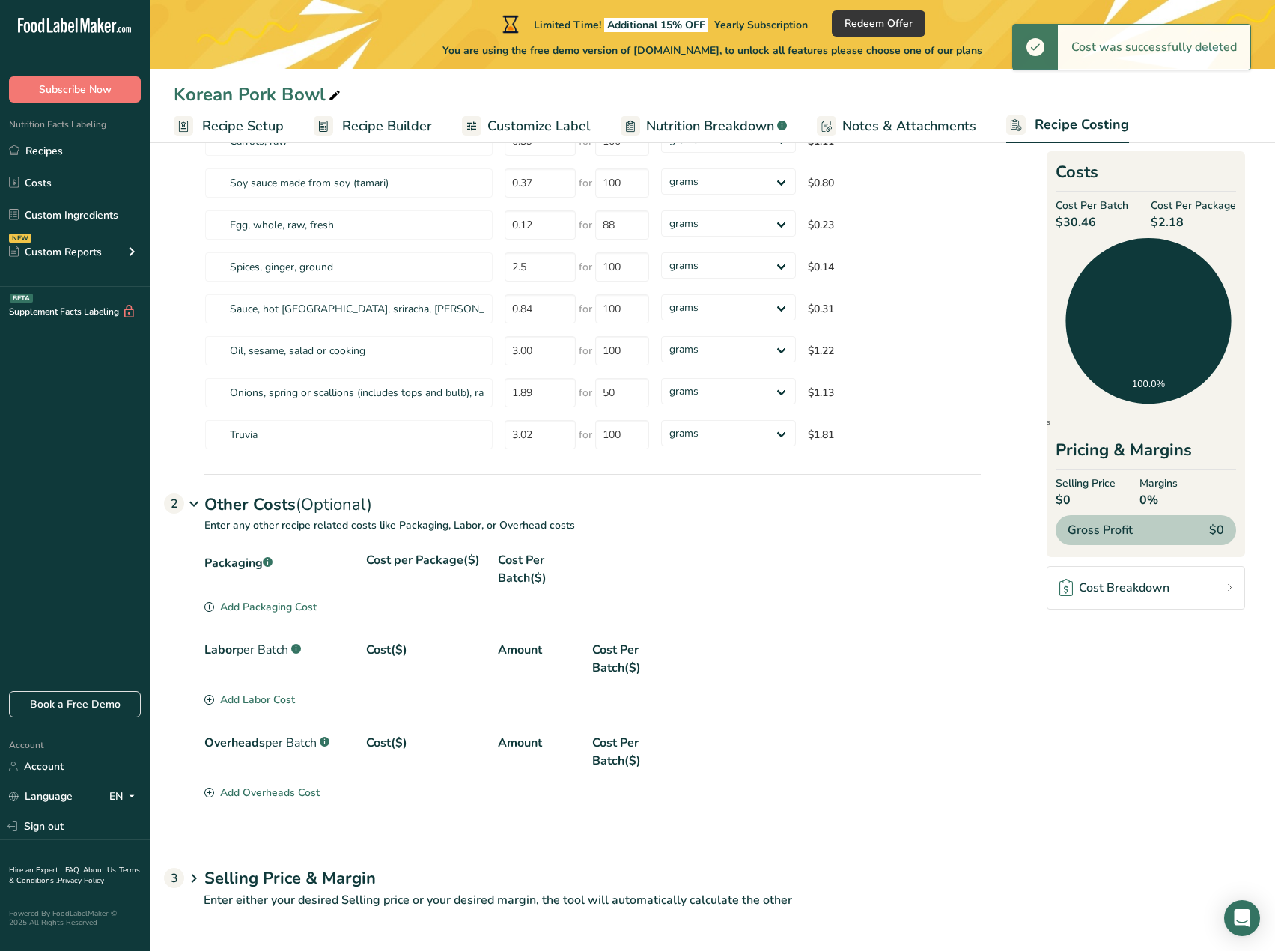
click at [277, 610] on div "Add Packaging Cost" at bounding box center [260, 607] width 112 height 16
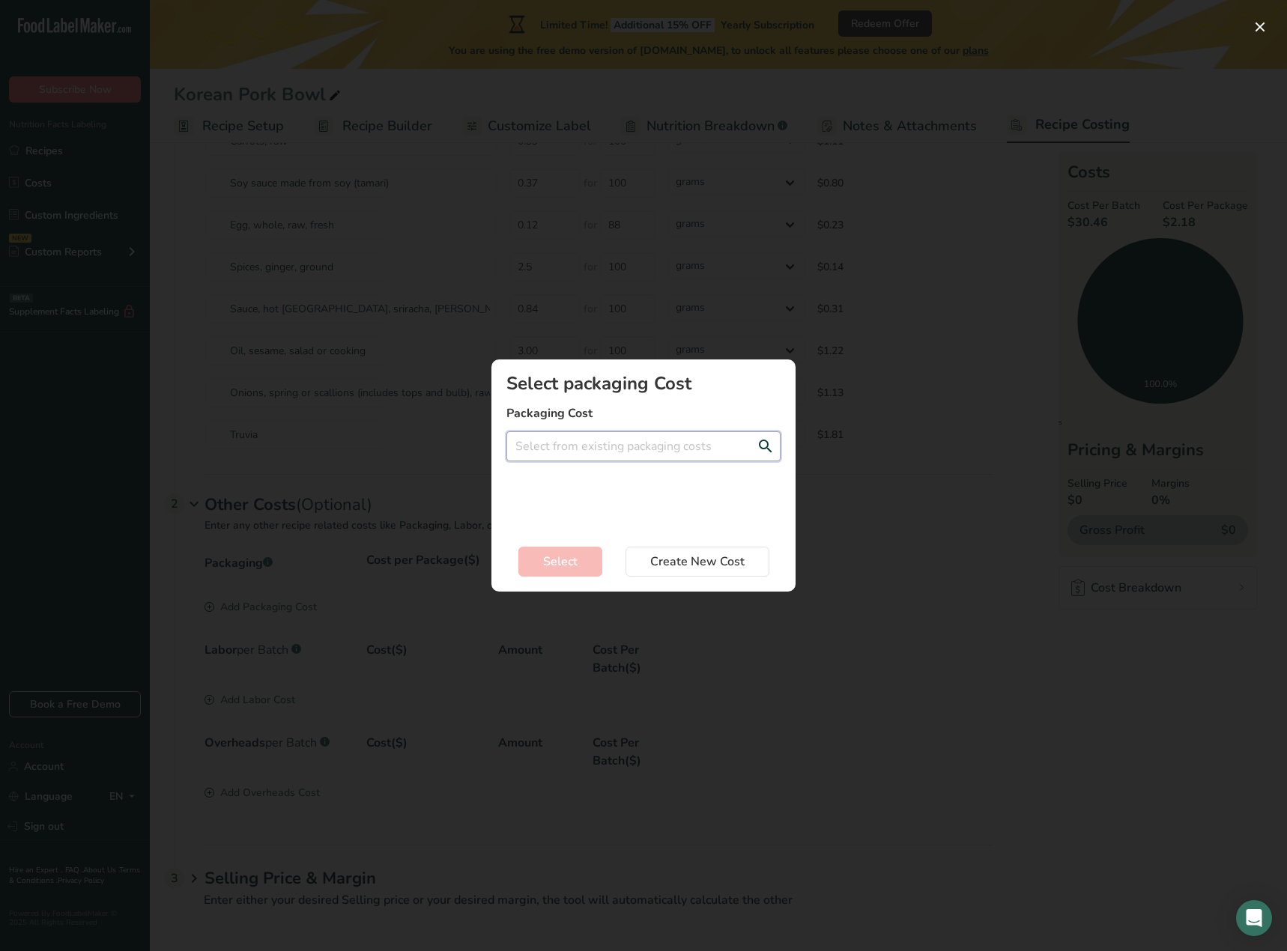
click at [580, 460] on input "Add New Recipe Cost Modal" at bounding box center [643, 446] width 274 height 30
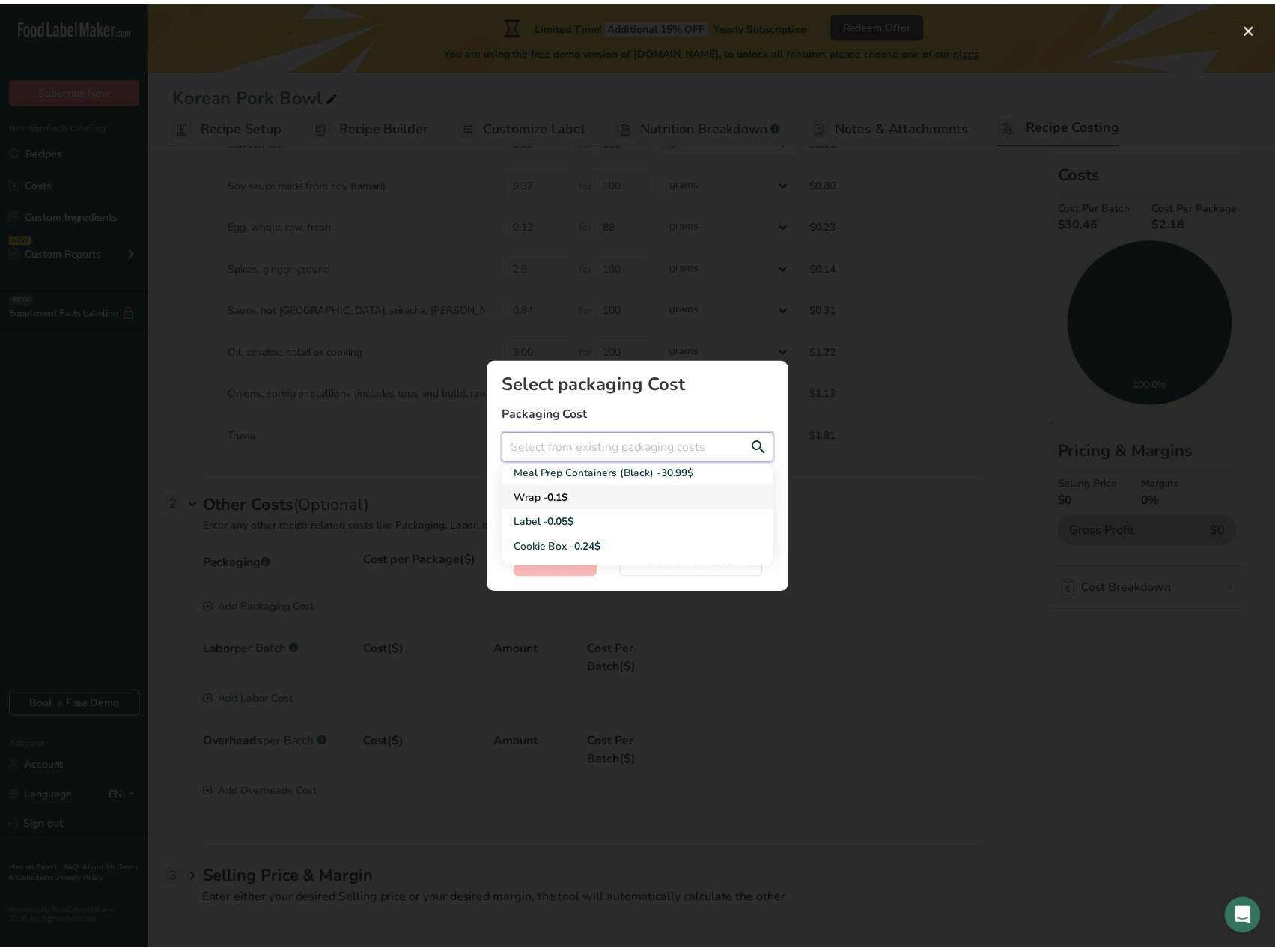
scroll to position [0, 0]
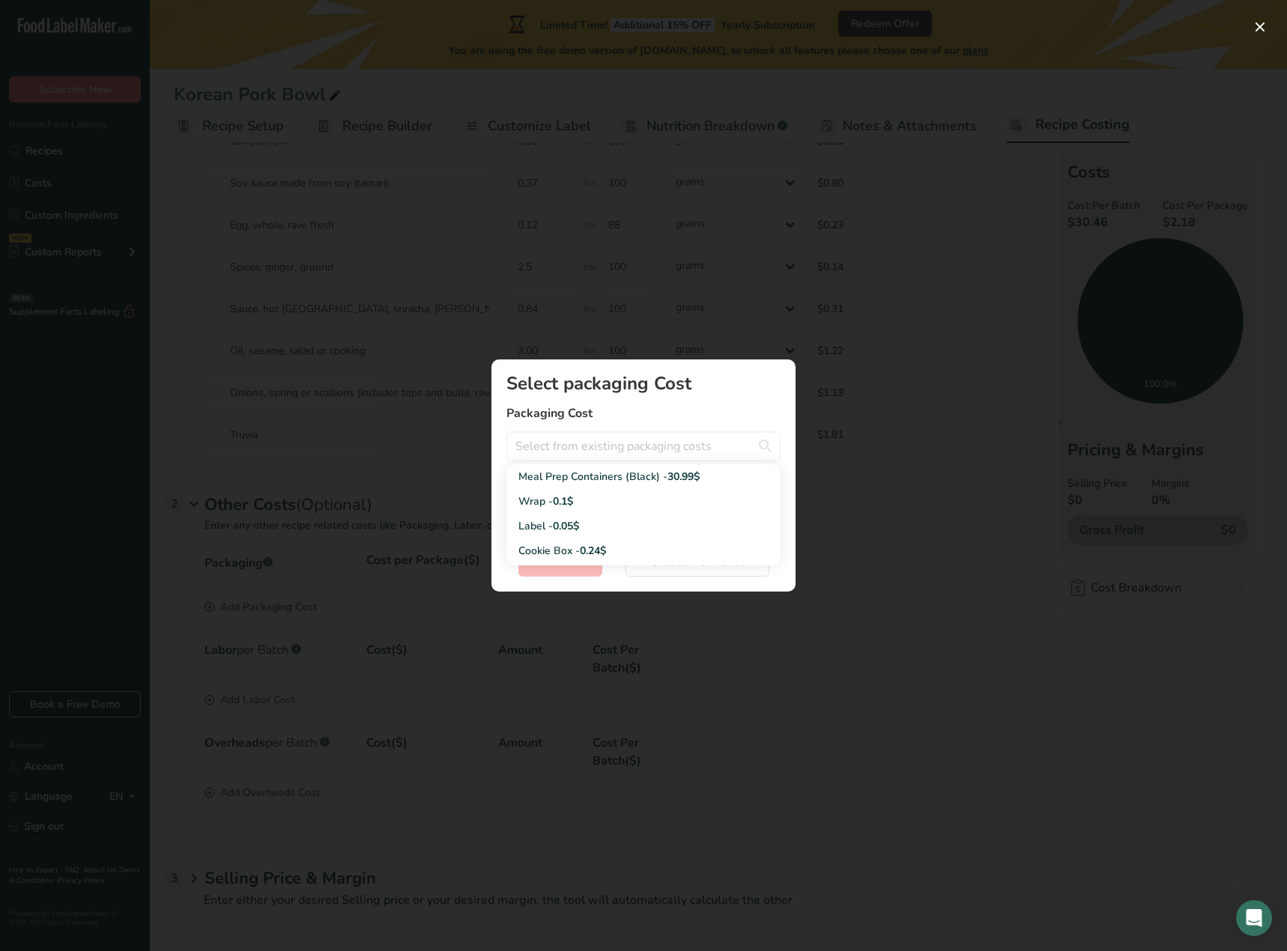
drag, startPoint x: 613, startPoint y: 473, endPoint x: 589, endPoint y: 483, distance: 26.6
click at [589, 483] on div "Meal Prep Containers (Black) - 30.99$" at bounding box center [631, 477] width 226 height 16
type input "Meal Prep Containers (Black) - 30.99$"
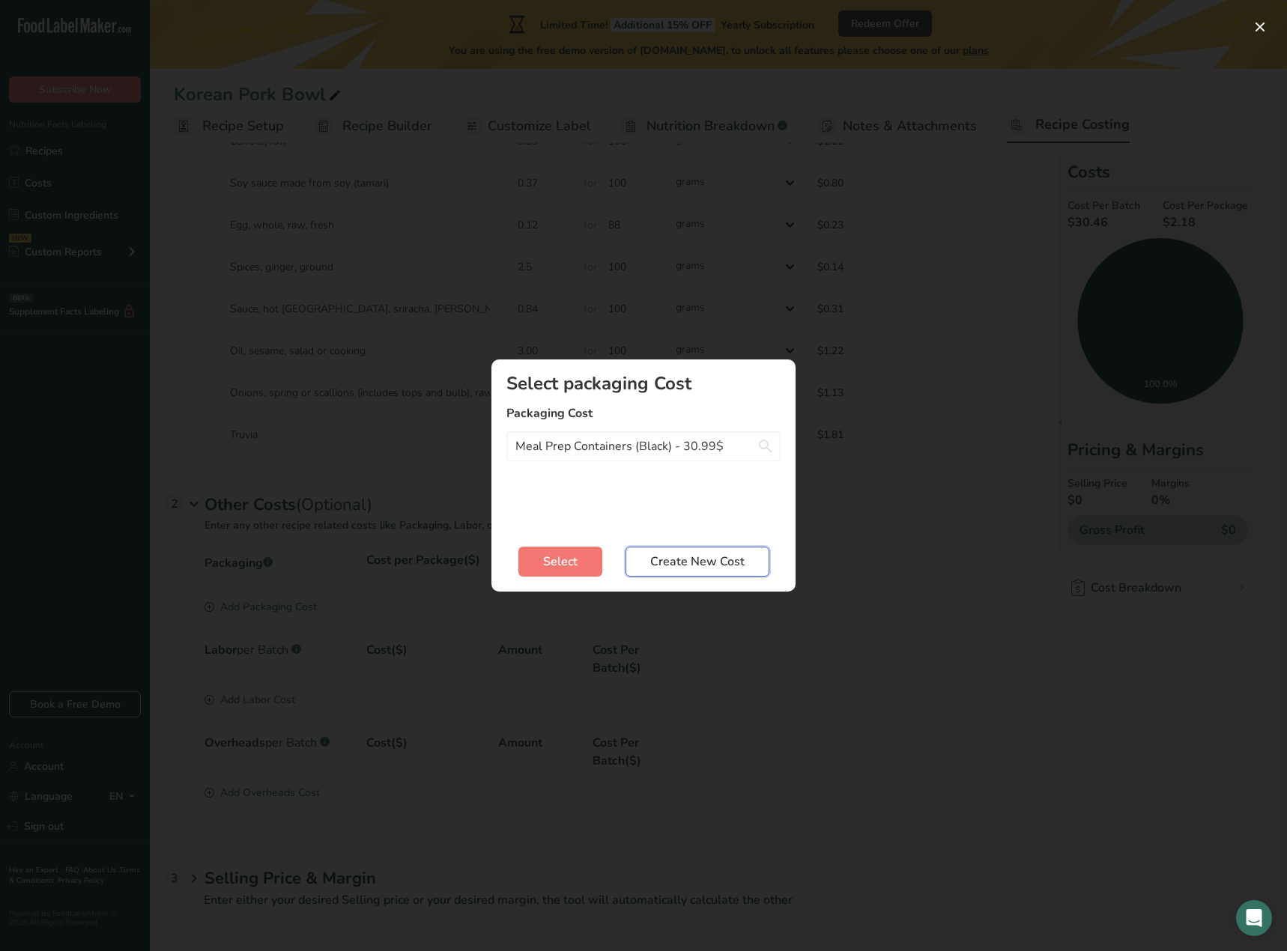
click at [689, 565] on span "Create New Cost" at bounding box center [697, 562] width 94 height 18
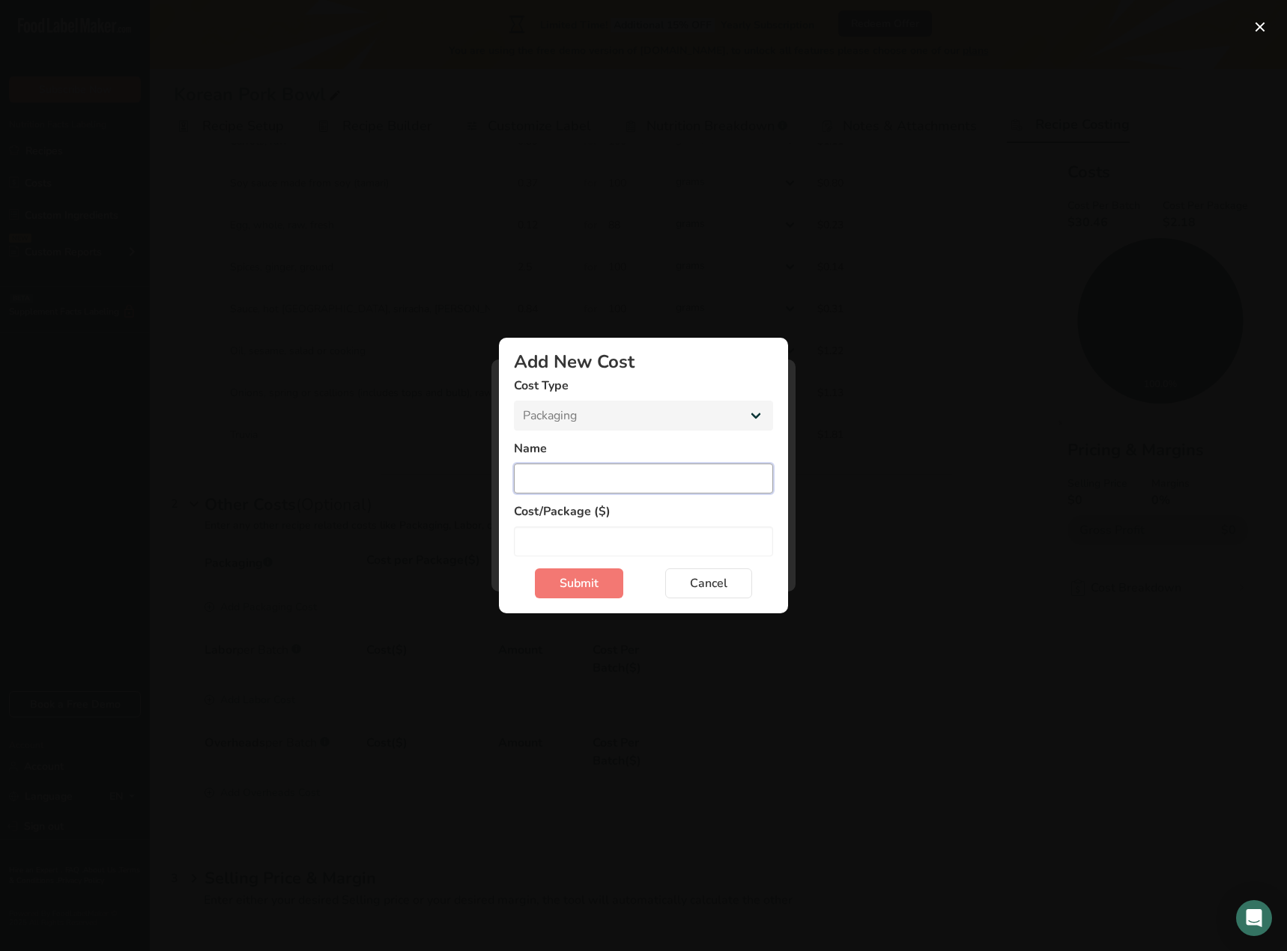
click at [622, 486] on input "Add New Cost Modal" at bounding box center [643, 479] width 259 height 30
type input "Meal Prep Containers"
click at [607, 533] on input "Add New Cost Modal" at bounding box center [643, 541] width 259 height 30
type input "1.62"
click at [587, 581] on span "Submit" at bounding box center [578, 583] width 39 height 18
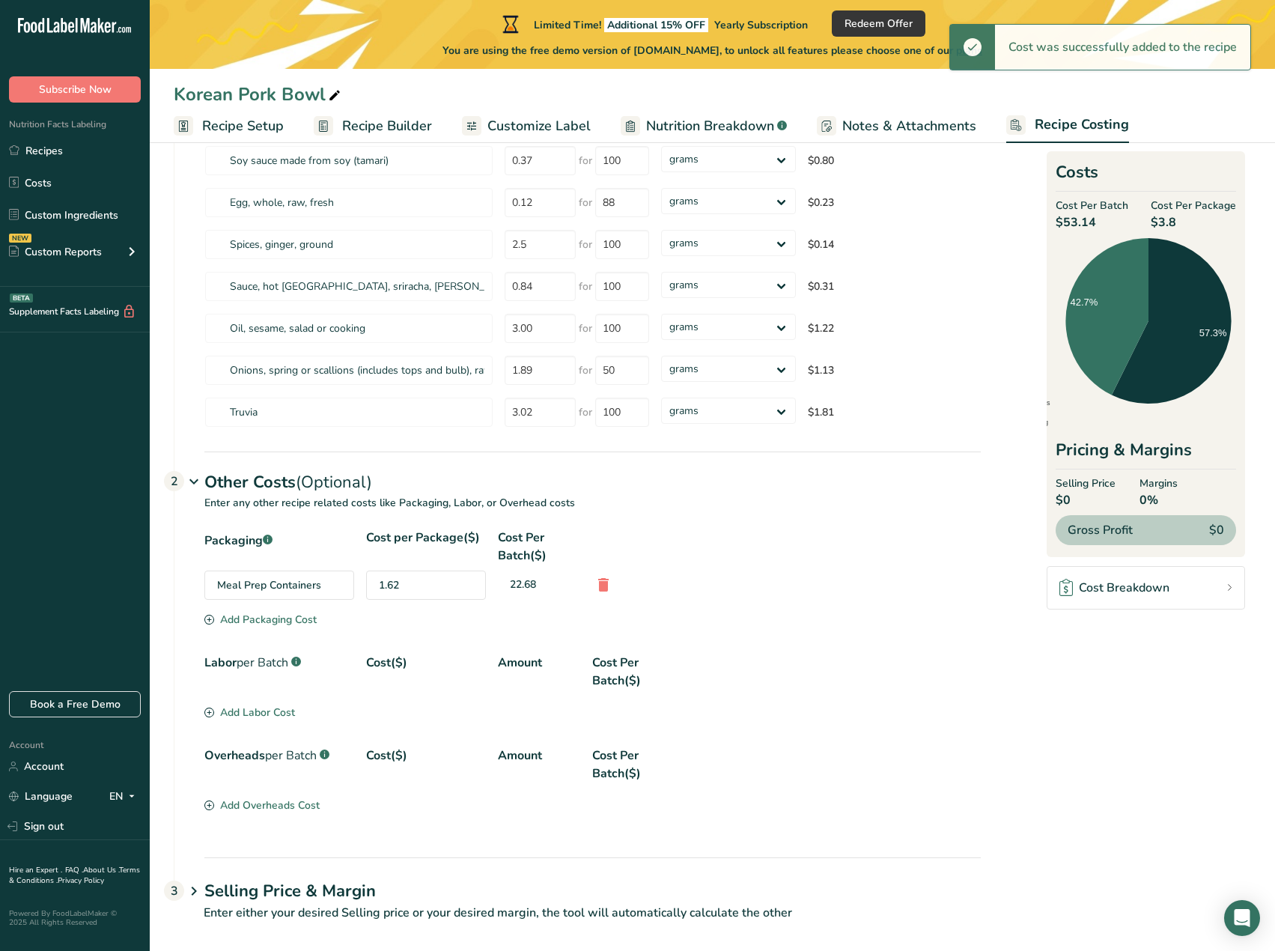
scroll to position [314, 0]
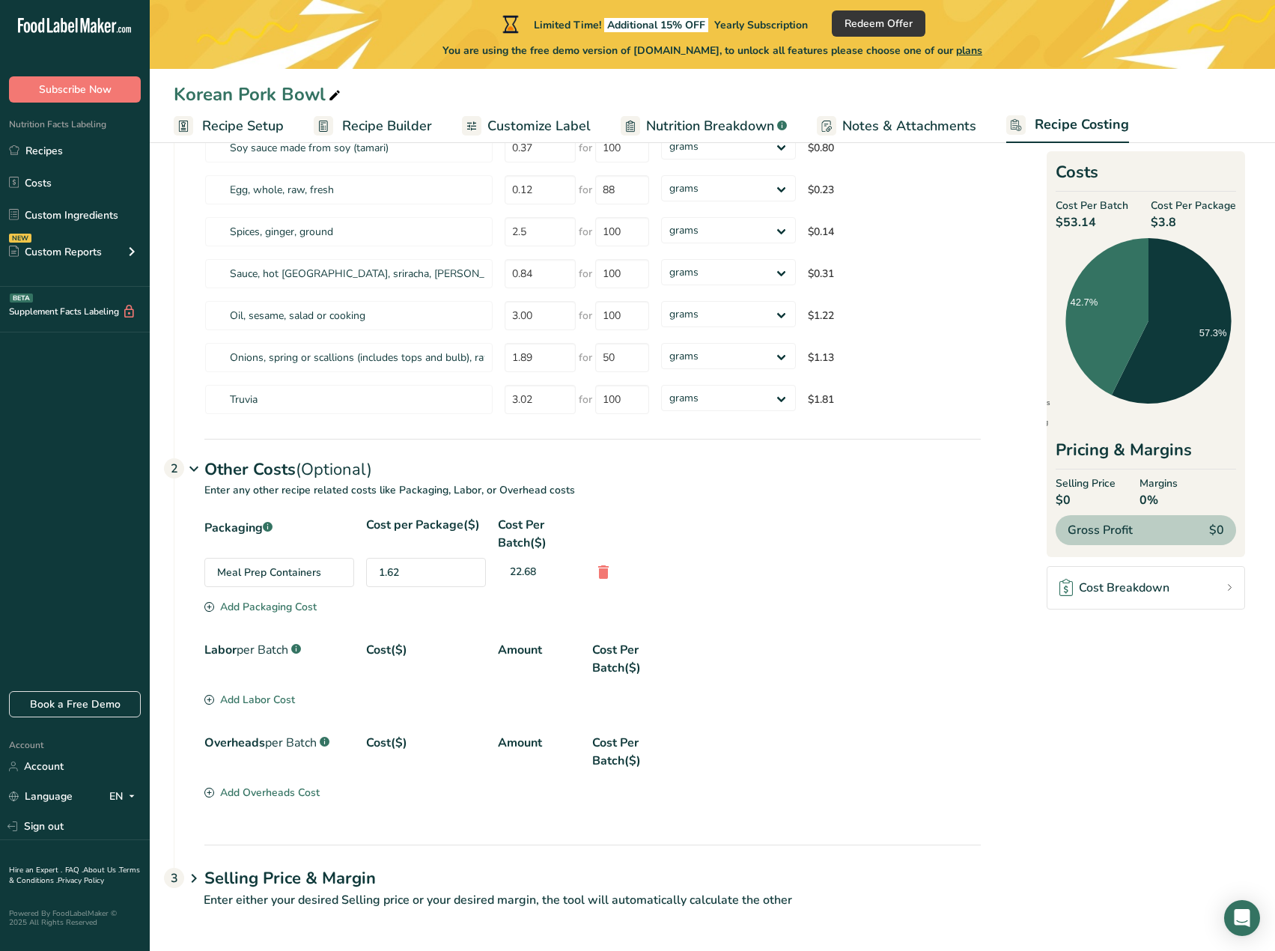
click at [247, 700] on div "Add Labor Cost" at bounding box center [249, 700] width 91 height 16
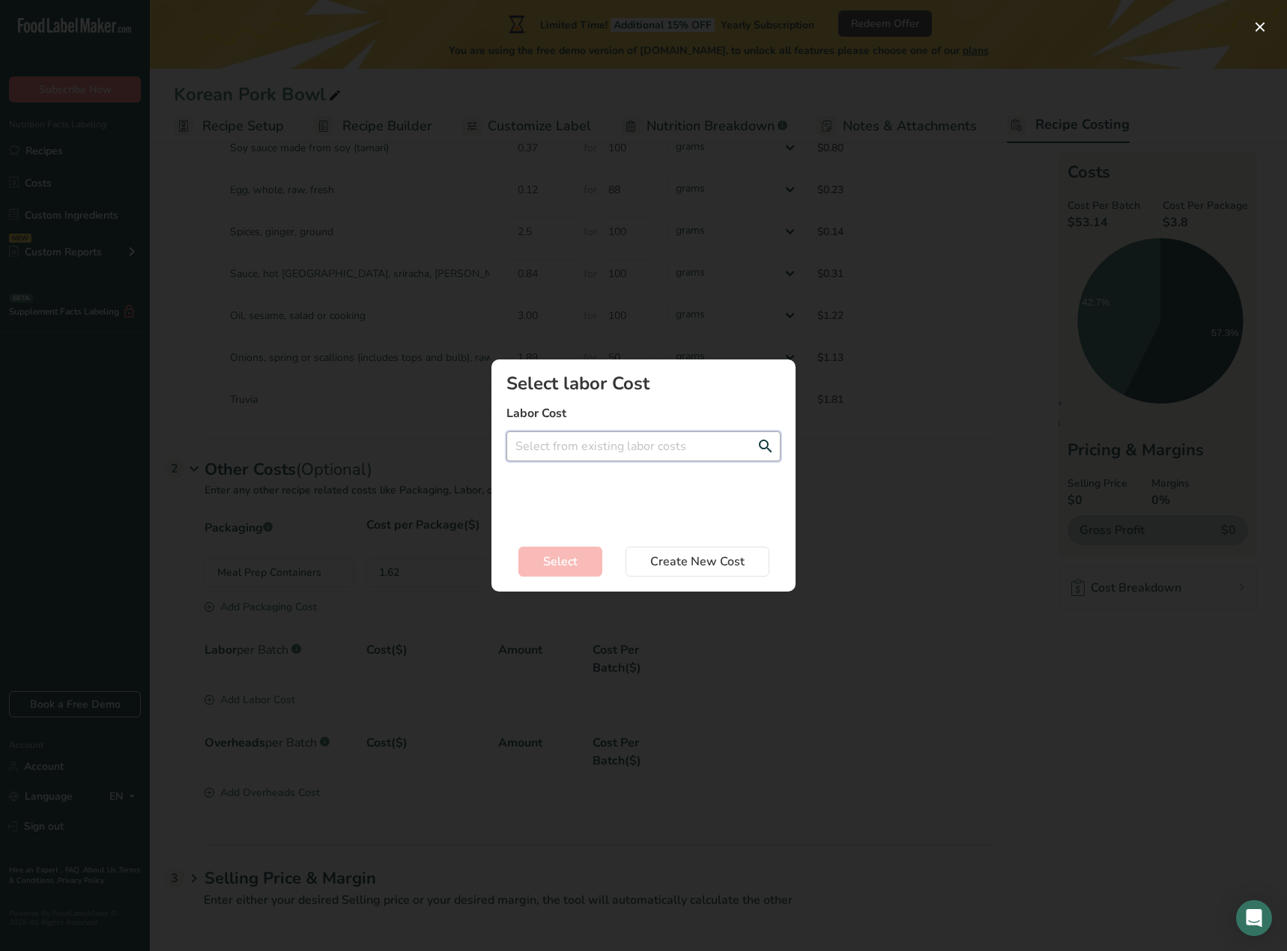
click at [598, 448] on input "Add New Recipe Cost Modal" at bounding box center [643, 446] width 274 height 30
click at [634, 478] on span "per Hour" at bounding box center [655, 477] width 43 height 14
type input "[PERSON_NAME] - 9.3$ per Hour"
click at [580, 493] on input "Add New Recipe Cost Modal" at bounding box center [643, 500] width 274 height 30
type input "2"
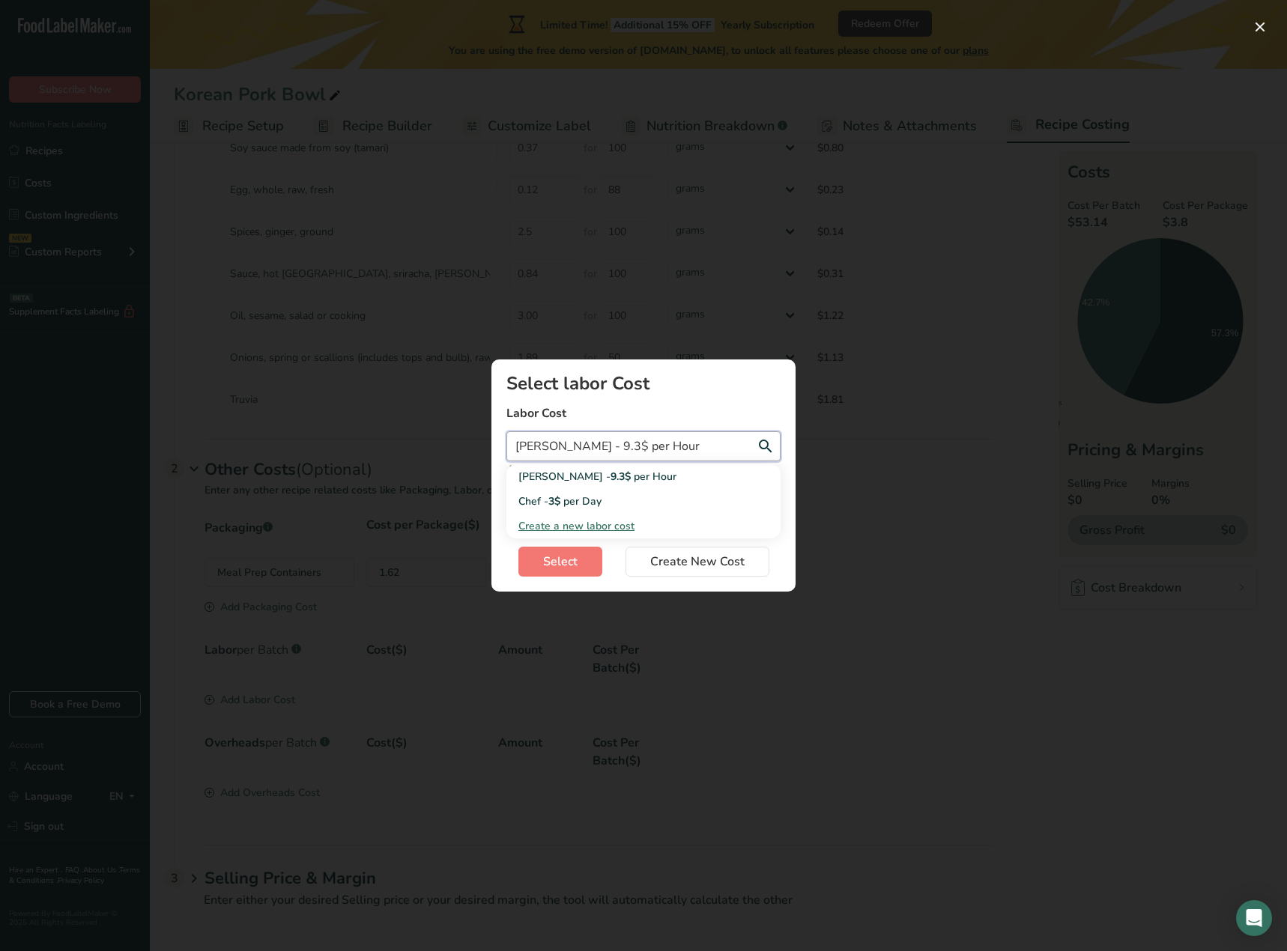
click at [674, 445] on input "[PERSON_NAME] - 9.3$ per Hour" at bounding box center [643, 446] width 274 height 30
click at [595, 523] on span "Create a new labor cost" at bounding box center [576, 526] width 116 height 14
select select "2"
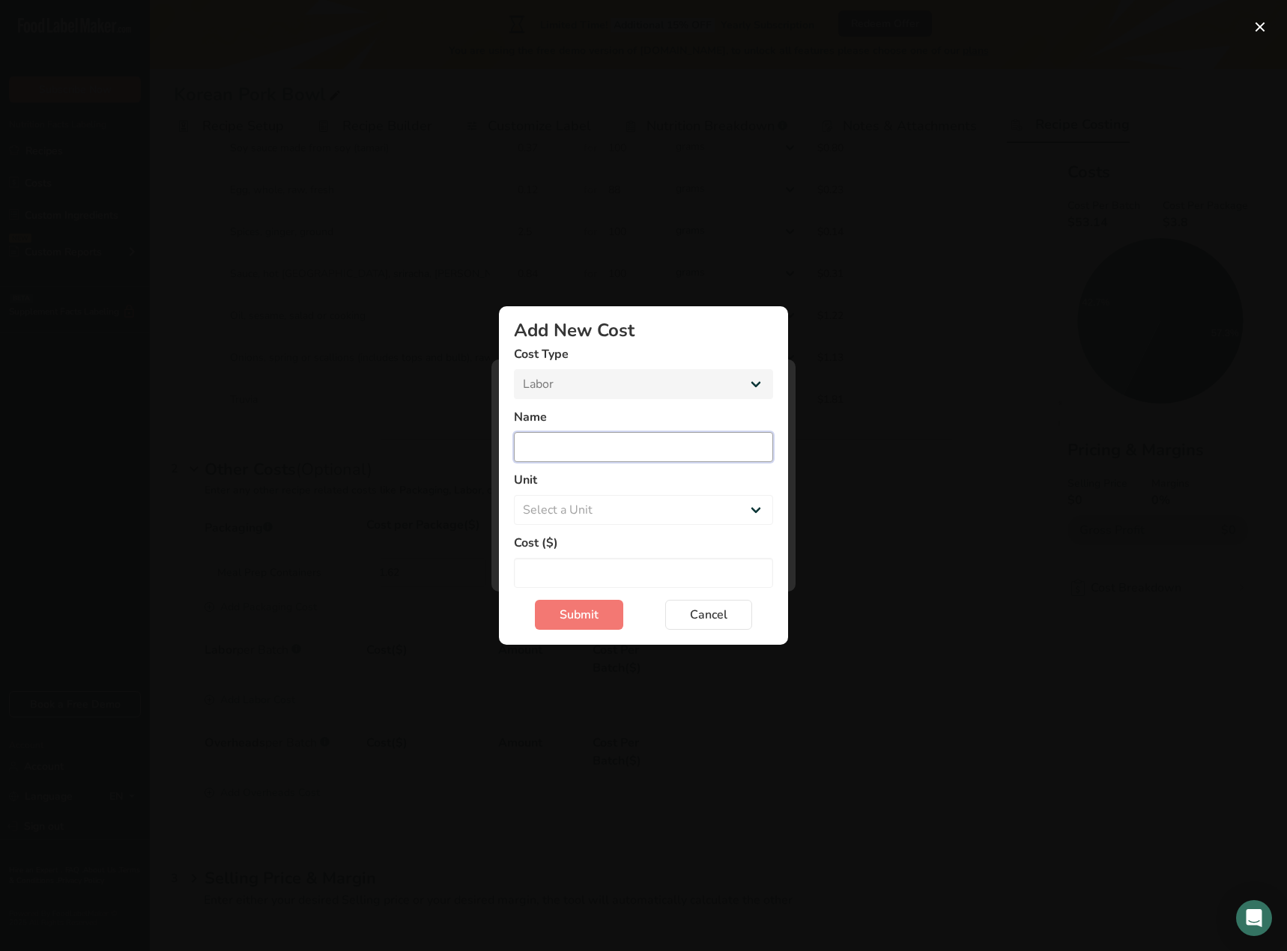
click at [556, 436] on input "Add New Cost Modal" at bounding box center [643, 447] width 259 height 30
type input "Meal Prep"
click at [625, 497] on select "Select a Unit Day Hour" at bounding box center [643, 510] width 259 height 30
select select "1"
click at [514, 495] on select "Select a Unit Day Hour" at bounding box center [643, 510] width 259 height 30
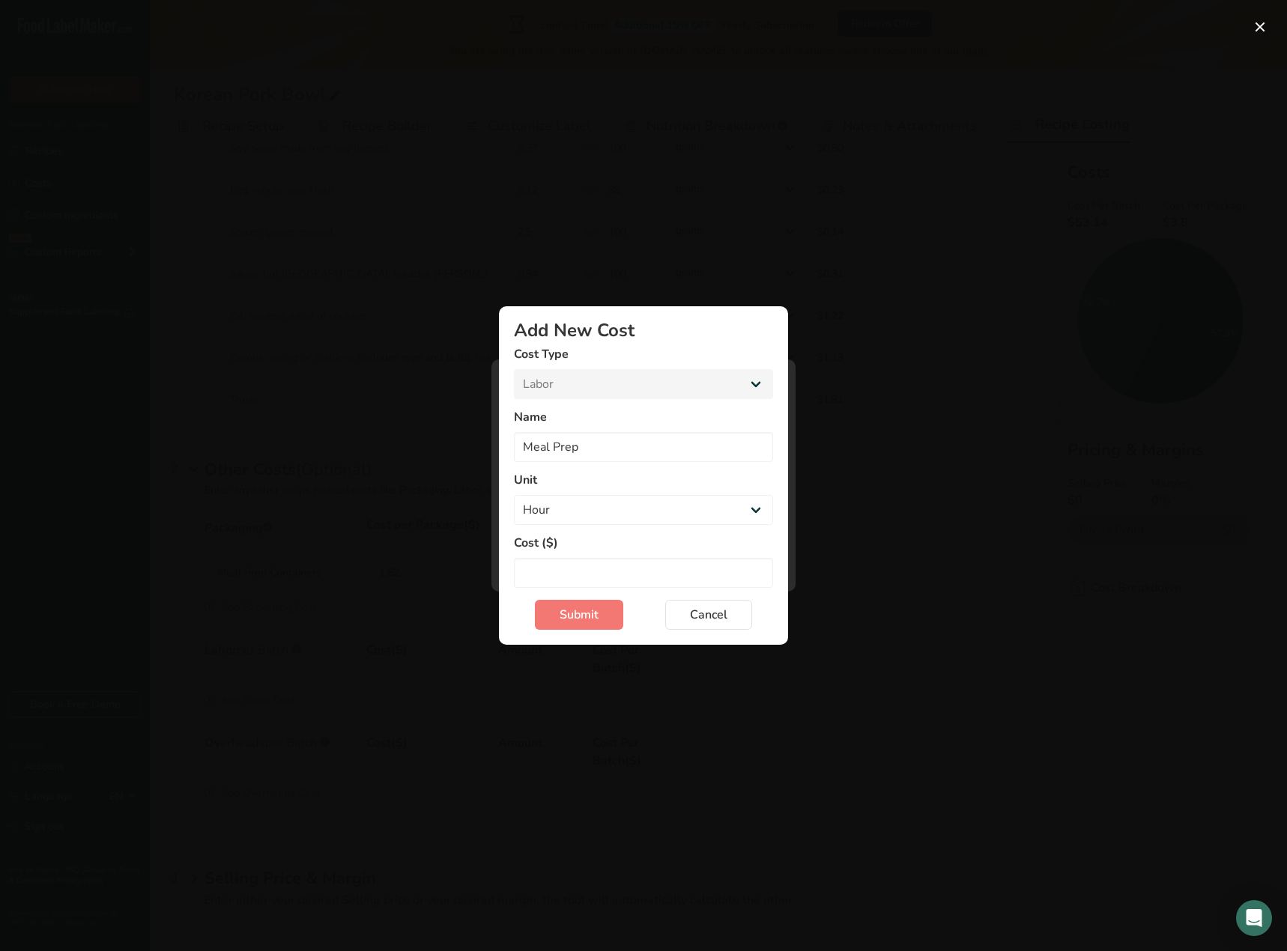
click at [568, 552] on div "Cost ($)" at bounding box center [643, 561] width 259 height 54
click at [554, 567] on input "Add New Cost Modal" at bounding box center [643, 573] width 259 height 30
type input "20.00"
click at [589, 616] on span "Submit" at bounding box center [578, 615] width 39 height 18
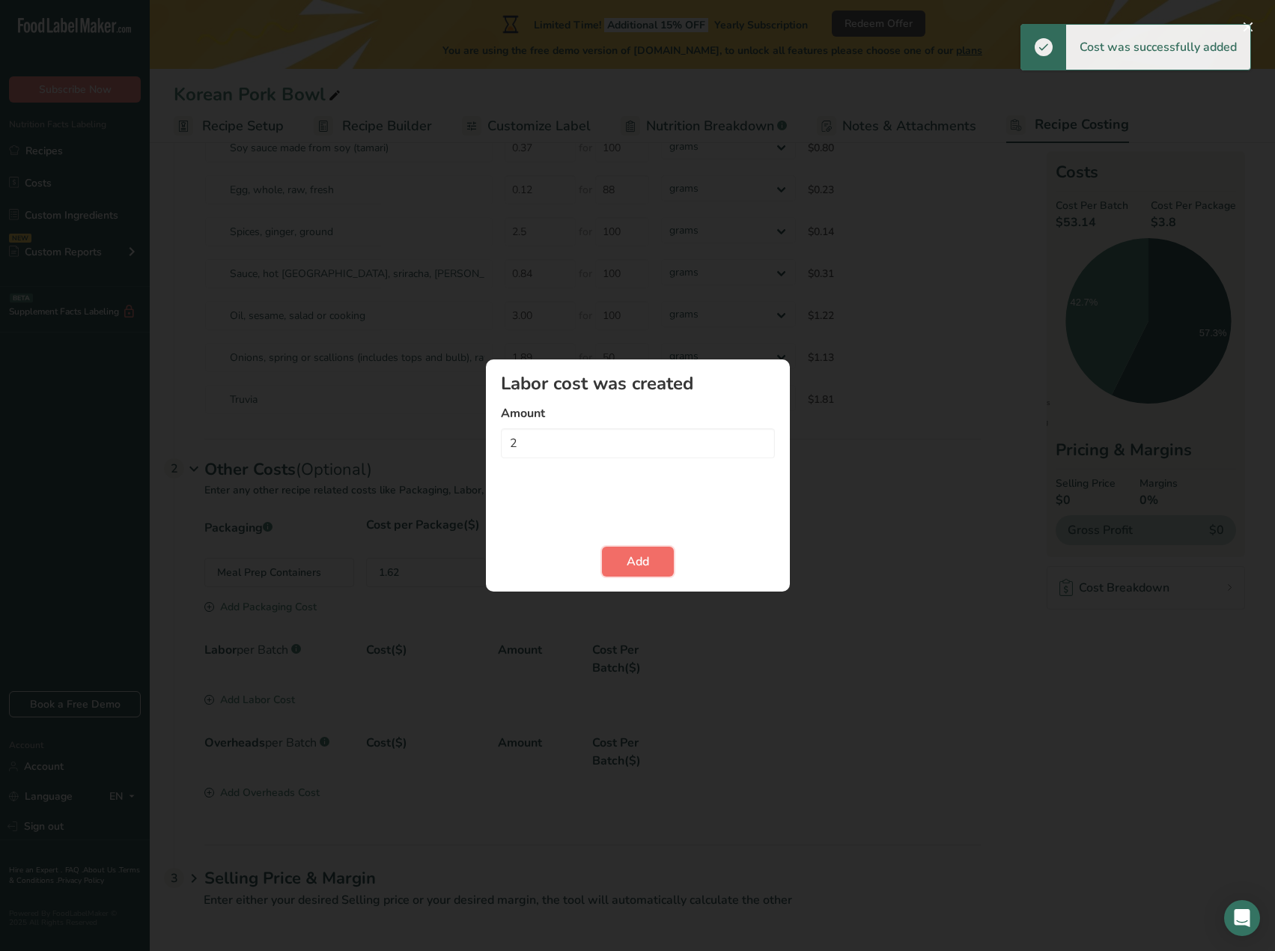
click at [643, 556] on span "Add" at bounding box center [638, 562] width 22 height 18
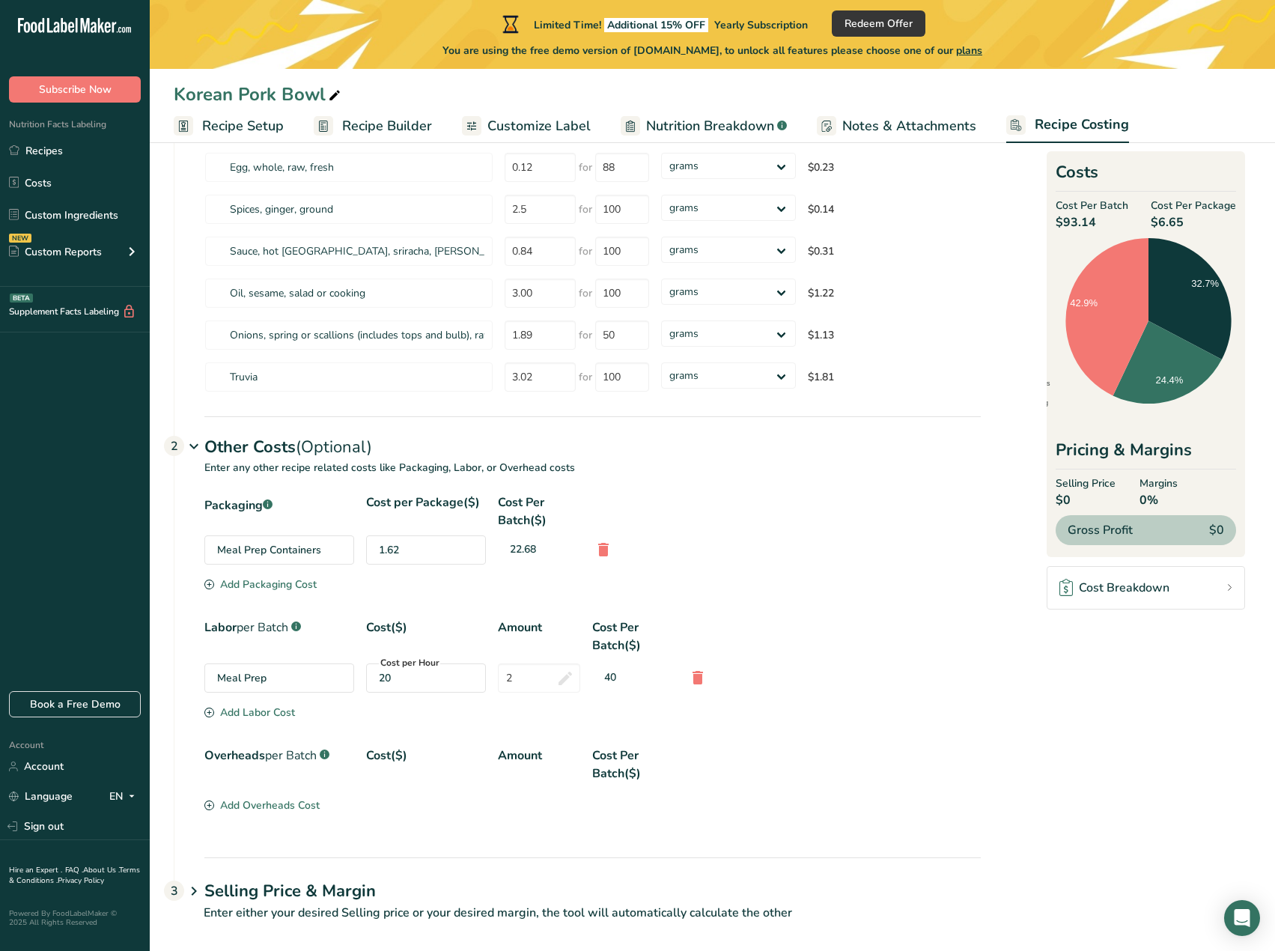
scroll to position [349, 0]
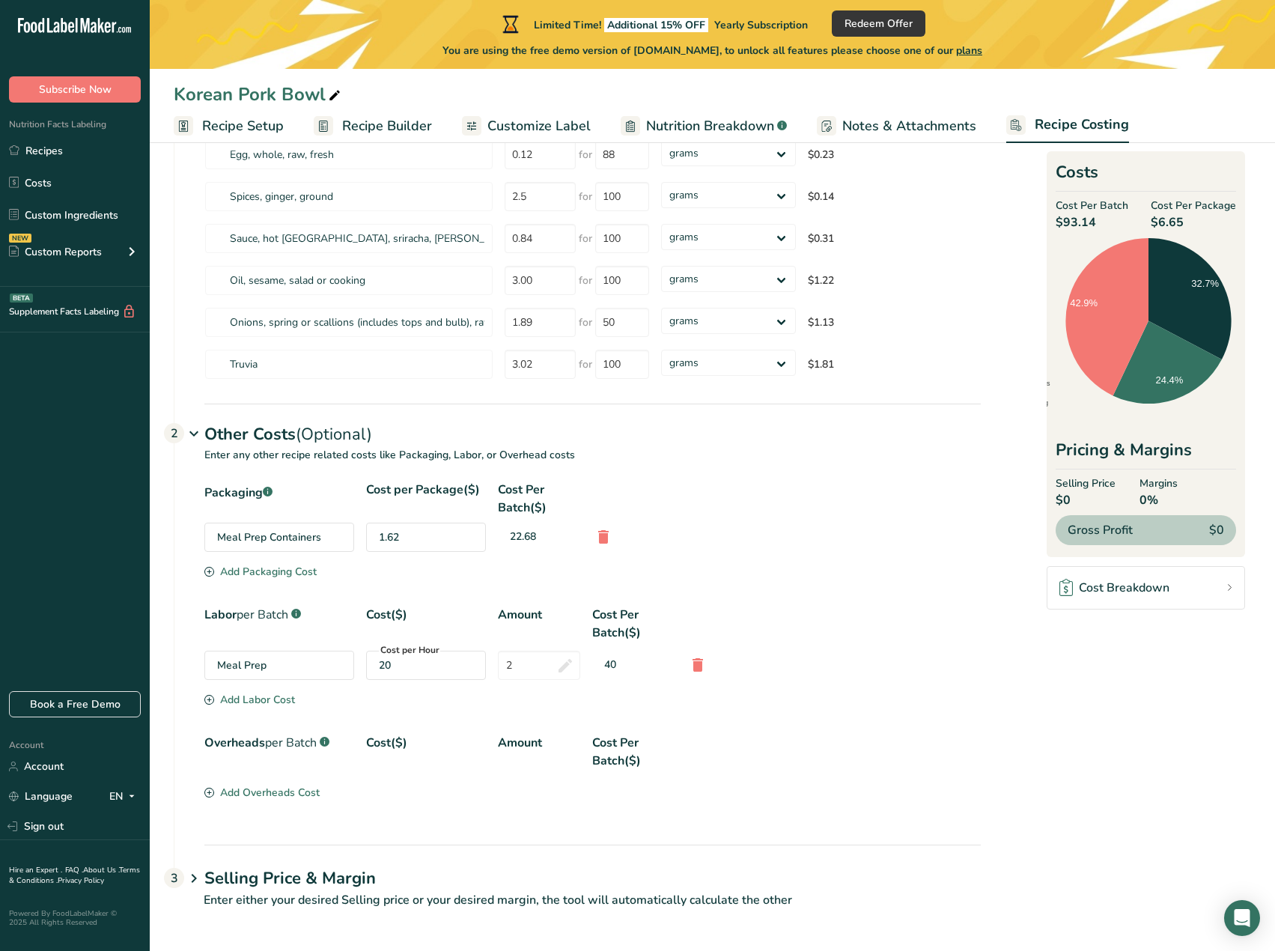
click at [264, 867] on h1 "Selling Price & Margin" at bounding box center [592, 878] width 777 height 25
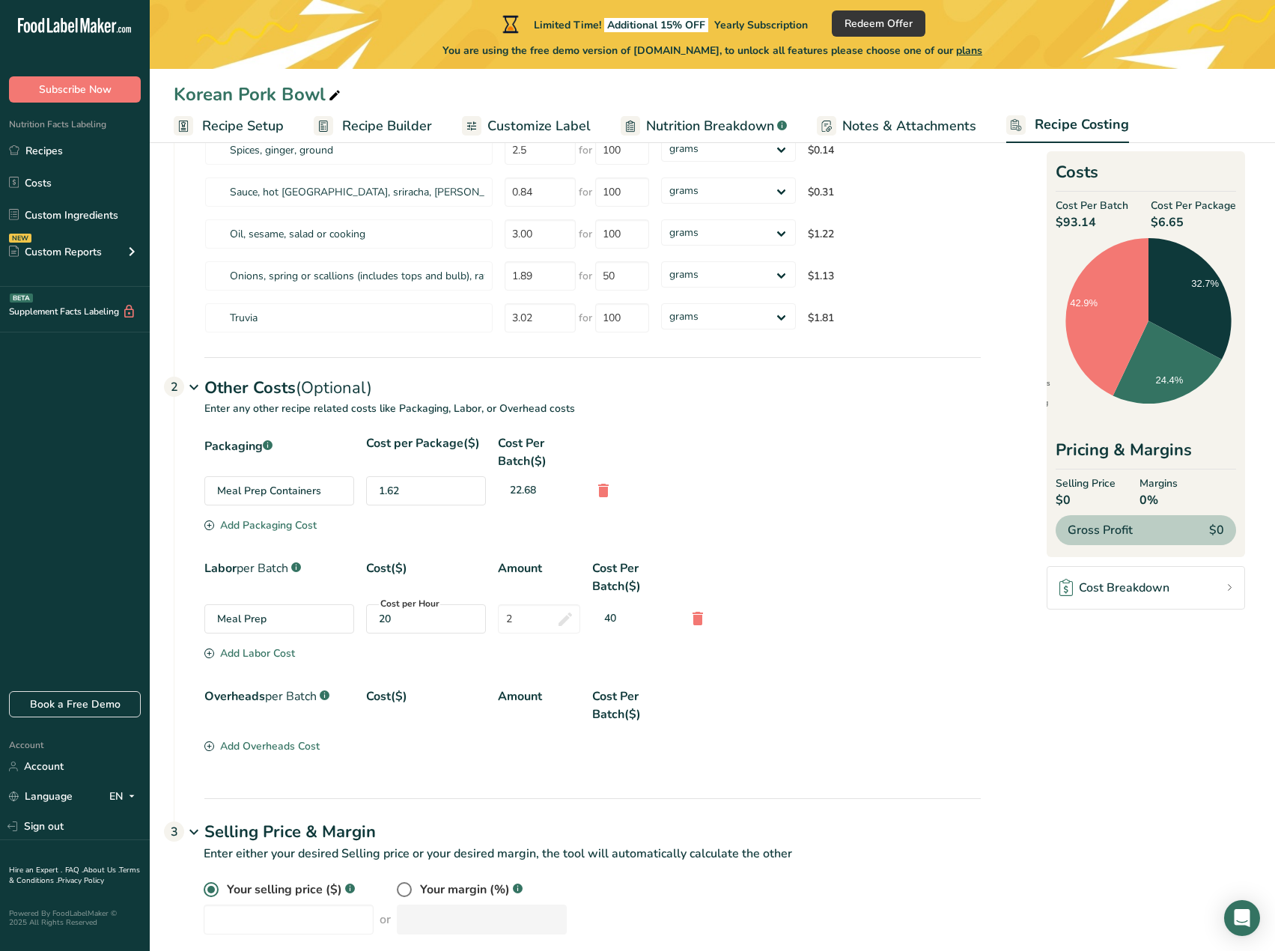
scroll to position [421, 0]
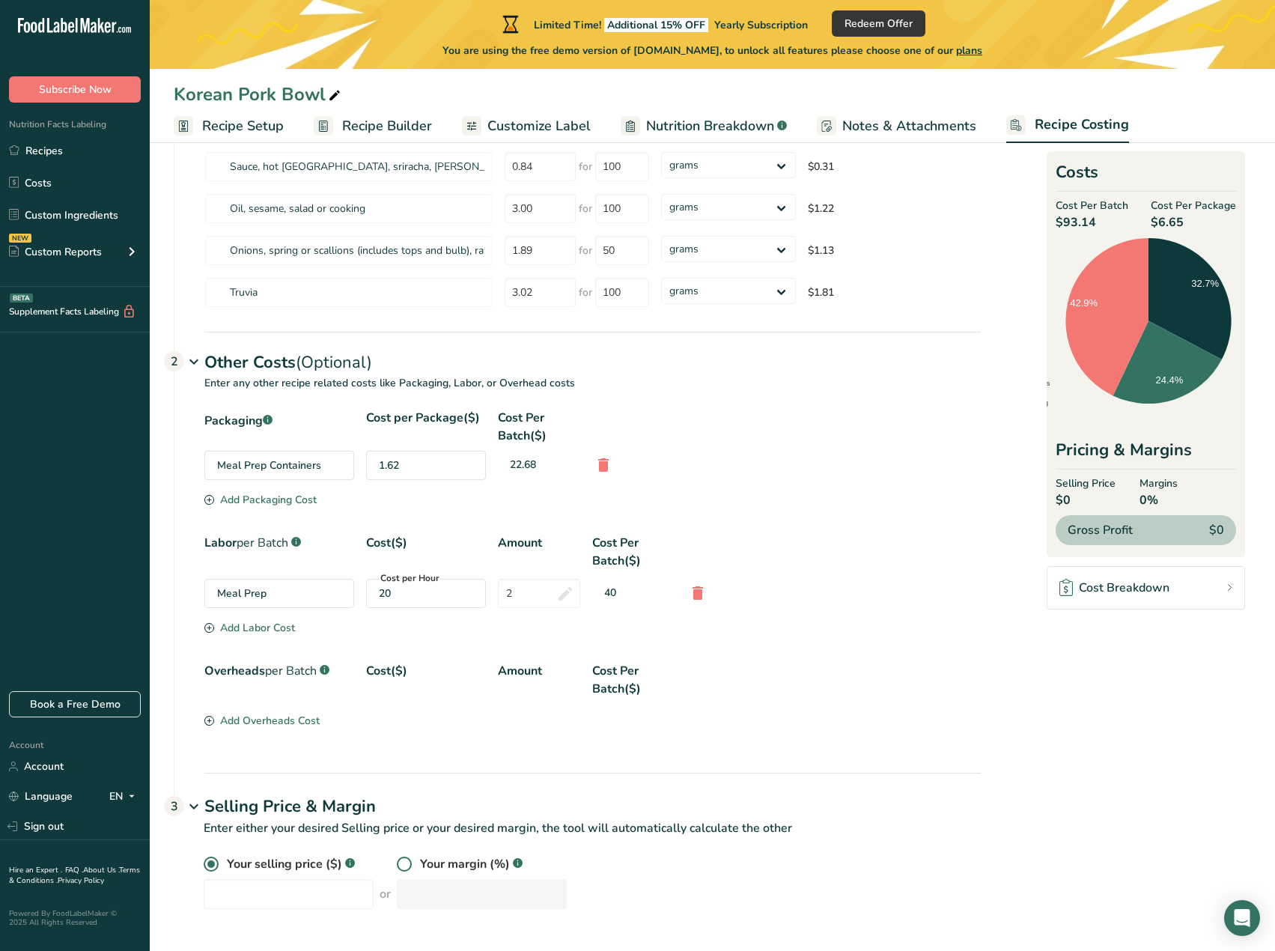
click at [397, 865] on span at bounding box center [404, 864] width 15 height 15
click at [397, 865] on input "radio" at bounding box center [402, 865] width 10 height 10
radio input "true"
radio input "false"
click at [423, 886] on input "number" at bounding box center [482, 894] width 170 height 30
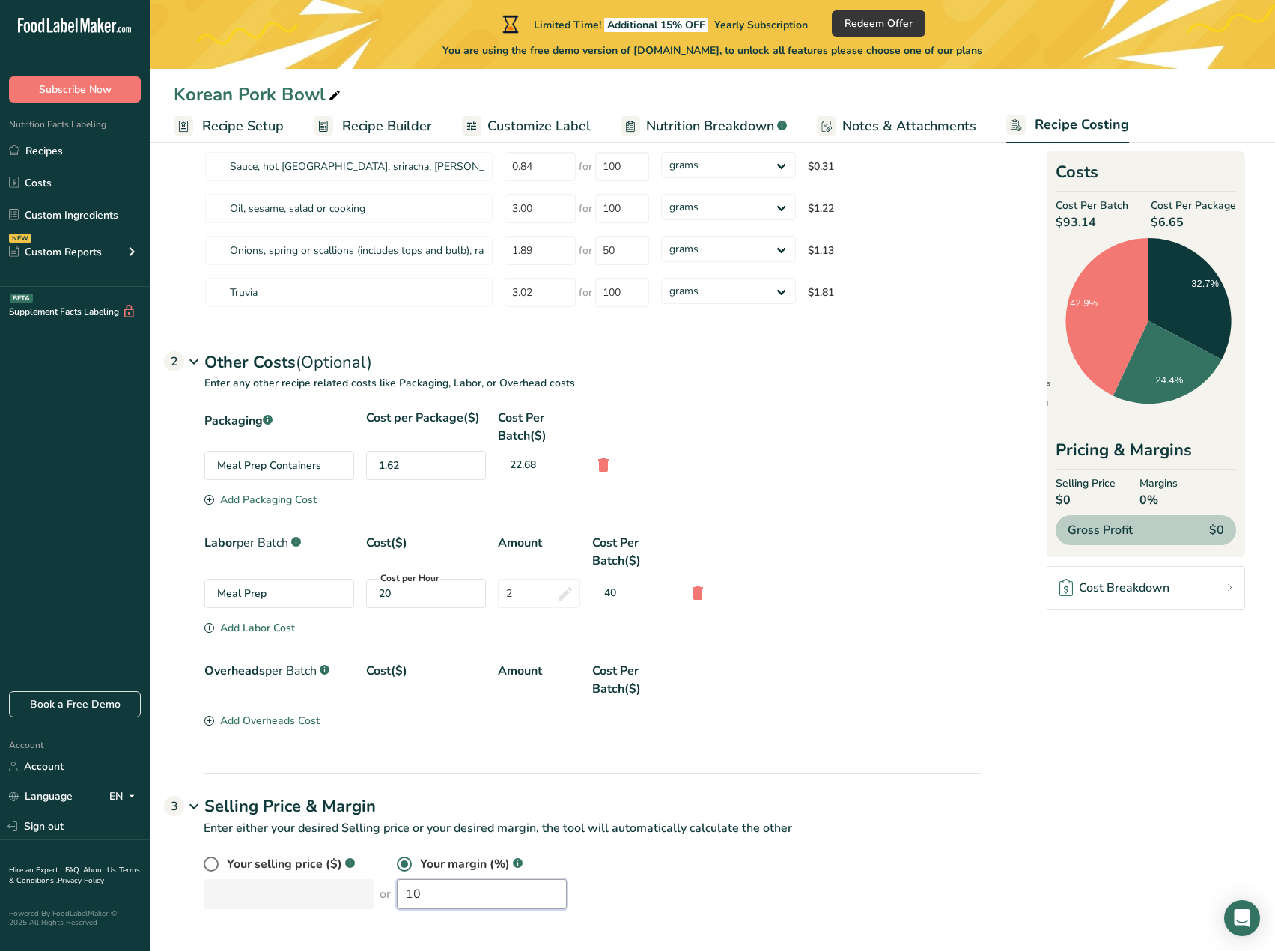
type input "1"
type input "10"
drag, startPoint x: 220, startPoint y: 866, endPoint x: 210, endPoint y: 870, distance: 11.4
click at [213, 869] on label at bounding box center [215, 864] width 23 height 15
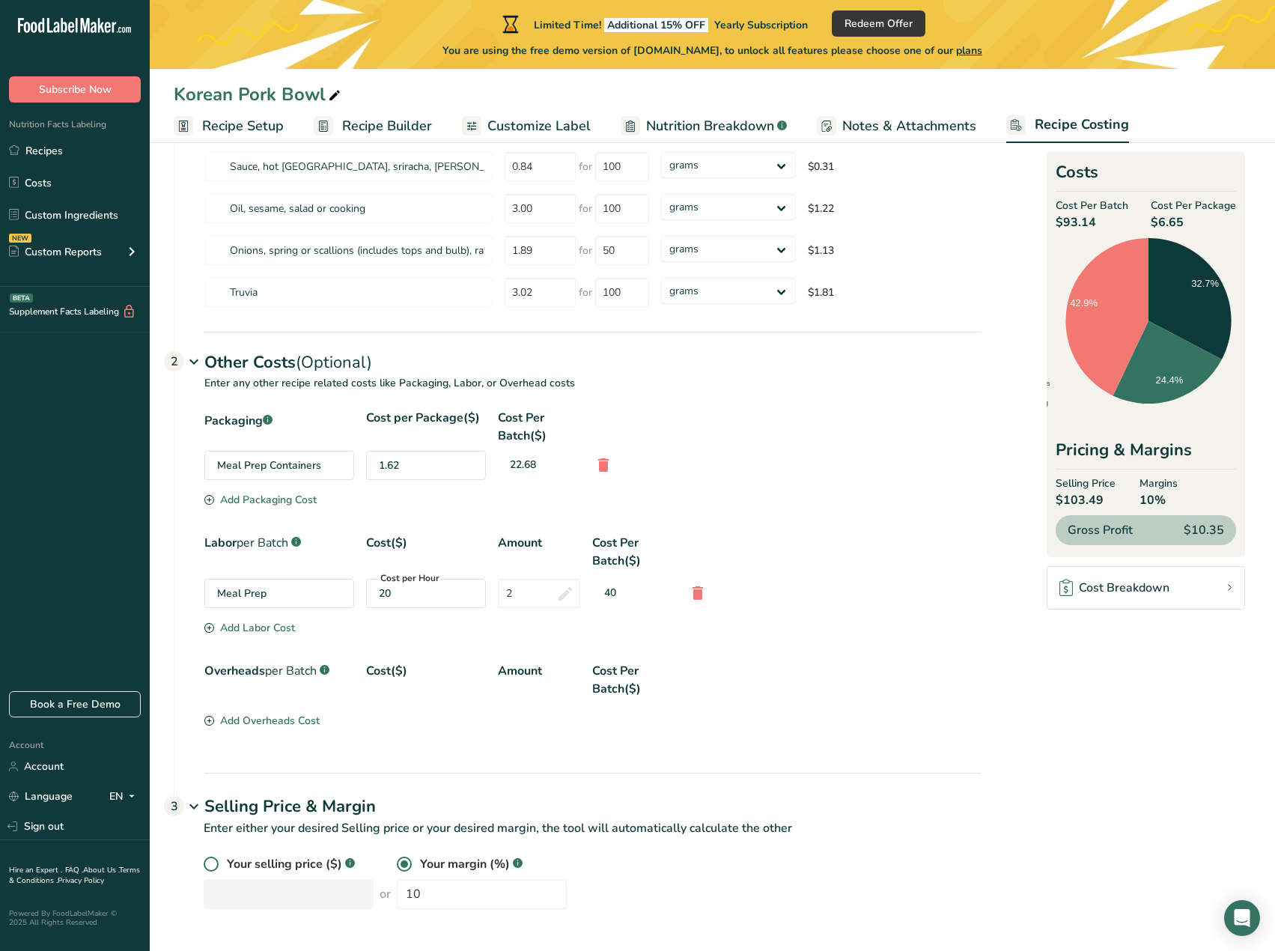
click at [213, 869] on input "radio" at bounding box center [209, 865] width 10 height 10
radio input "true"
radio input "false"
click at [239, 895] on input "number" at bounding box center [289, 894] width 170 height 30
type input "18.00"
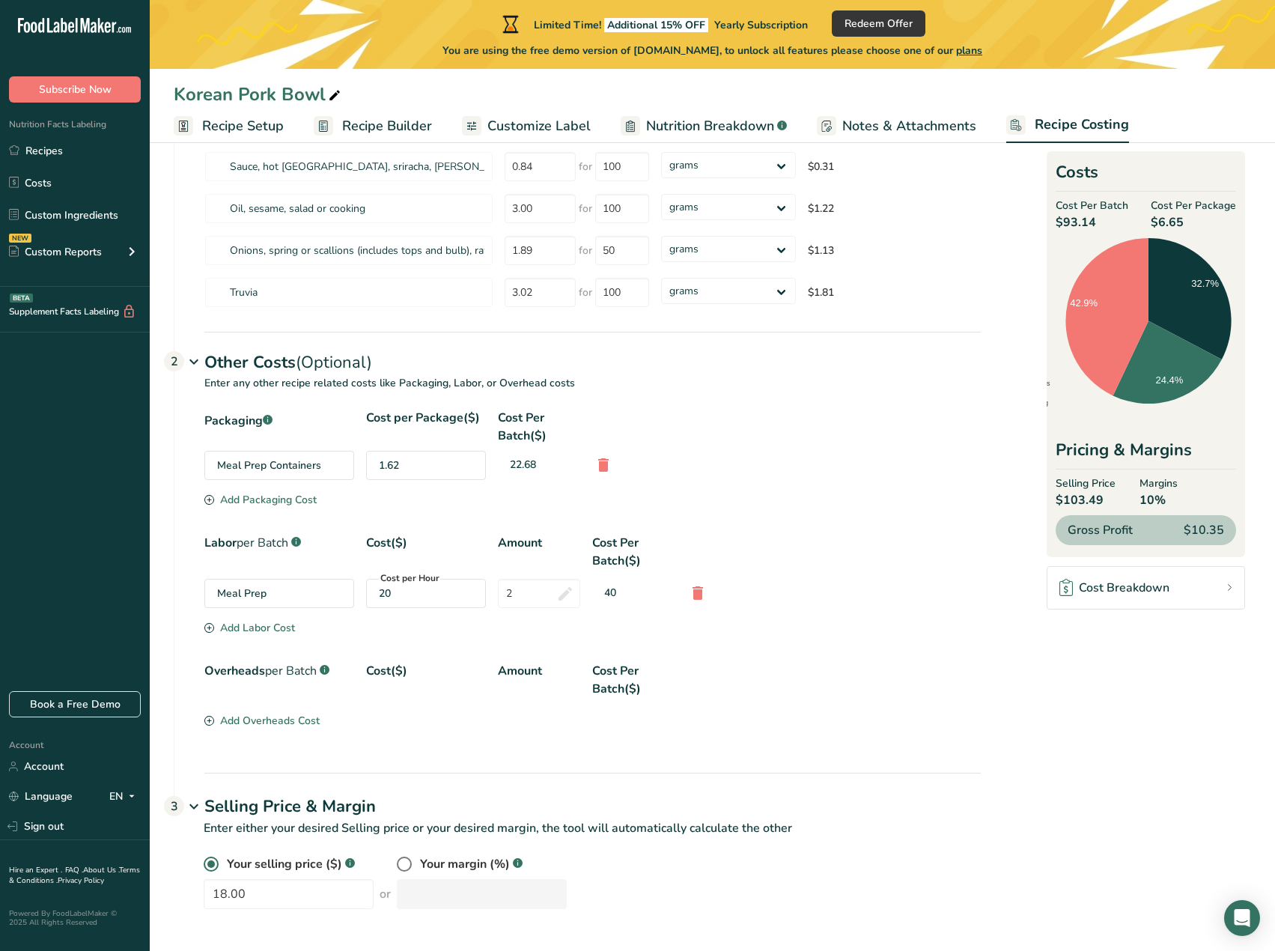
click at [762, 908] on div "Your selling price ($) .a-a{fill:#347362;}.b-a{fill:#fff;} 18.00 or Your margin…" at bounding box center [592, 882] width 777 height 54
drag, startPoint x: 295, startPoint y: 898, endPoint x: 185, endPoint y: 899, distance: 110.1
click at [186, 899] on div "Your selling price ($) .a-a{fill:#347362;}.b-a{fill:#fff;} 18.00 or Your margin…" at bounding box center [577, 891] width 807 height 72
type input "252"
click at [904, 789] on div "Selling Price & Margin 3" at bounding box center [592, 794] width 777 height 43
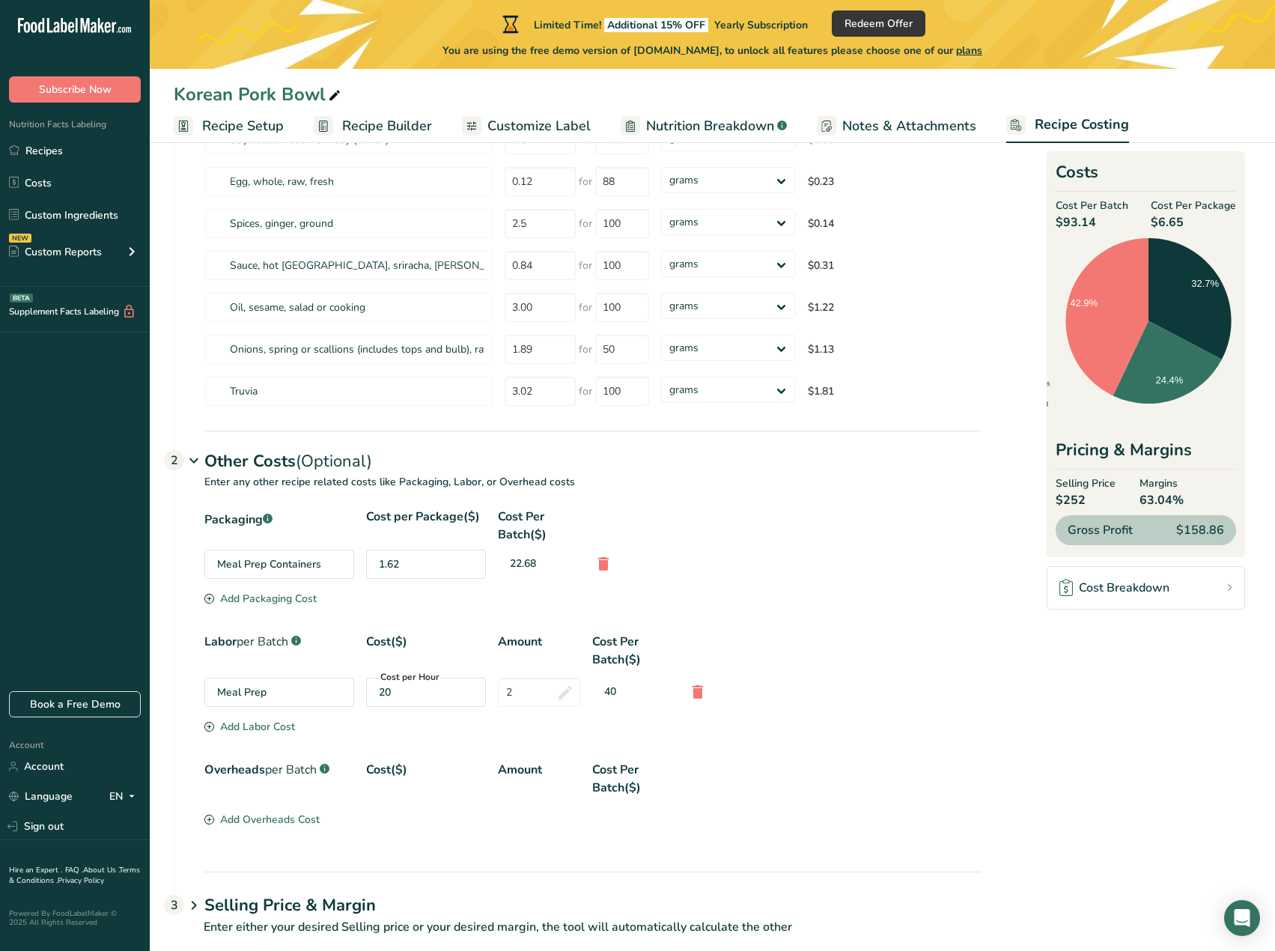
scroll to position [349, 0]
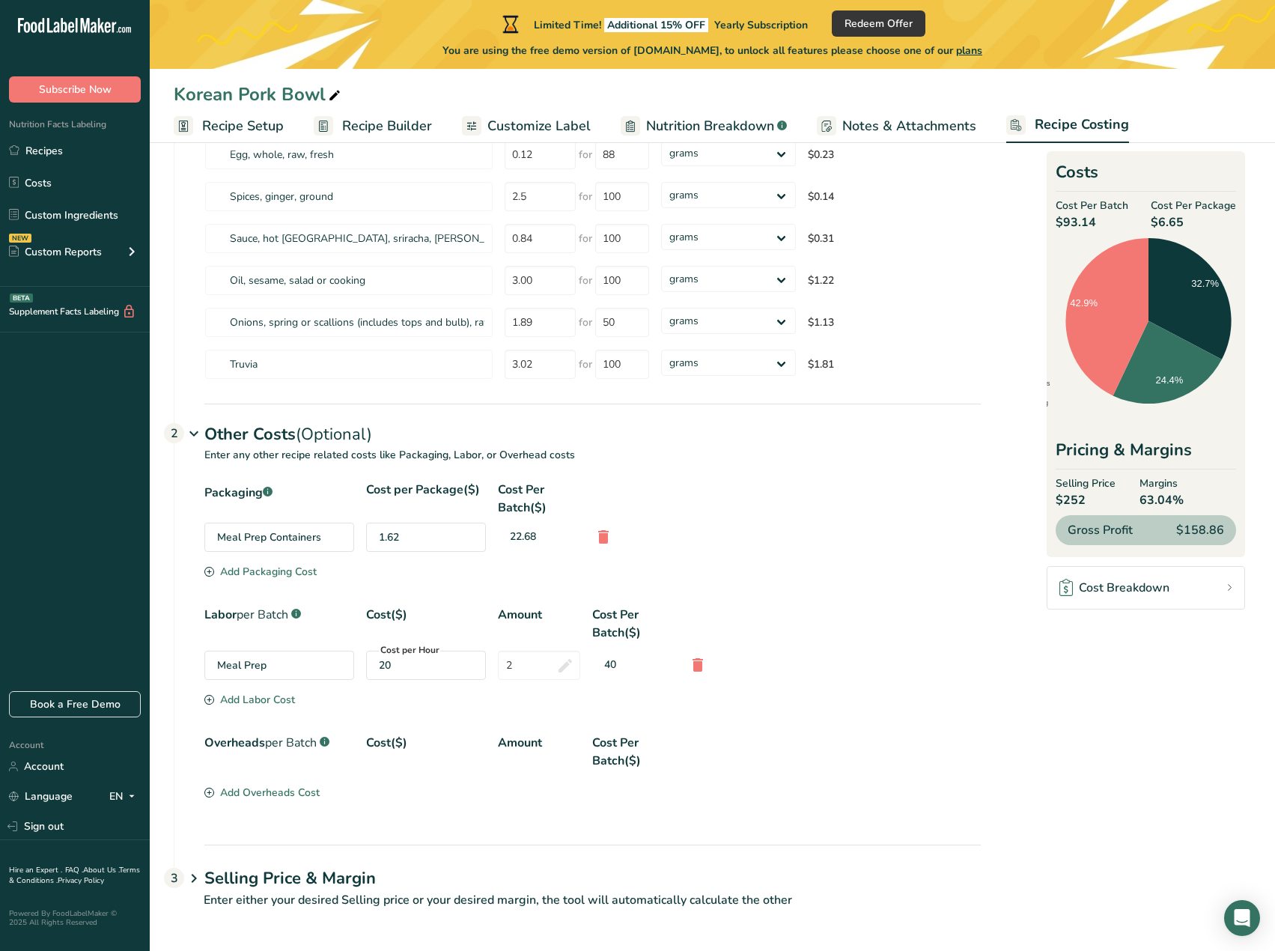
click at [1182, 586] on link "Cost Breakdown" at bounding box center [1146, 587] width 198 height 43
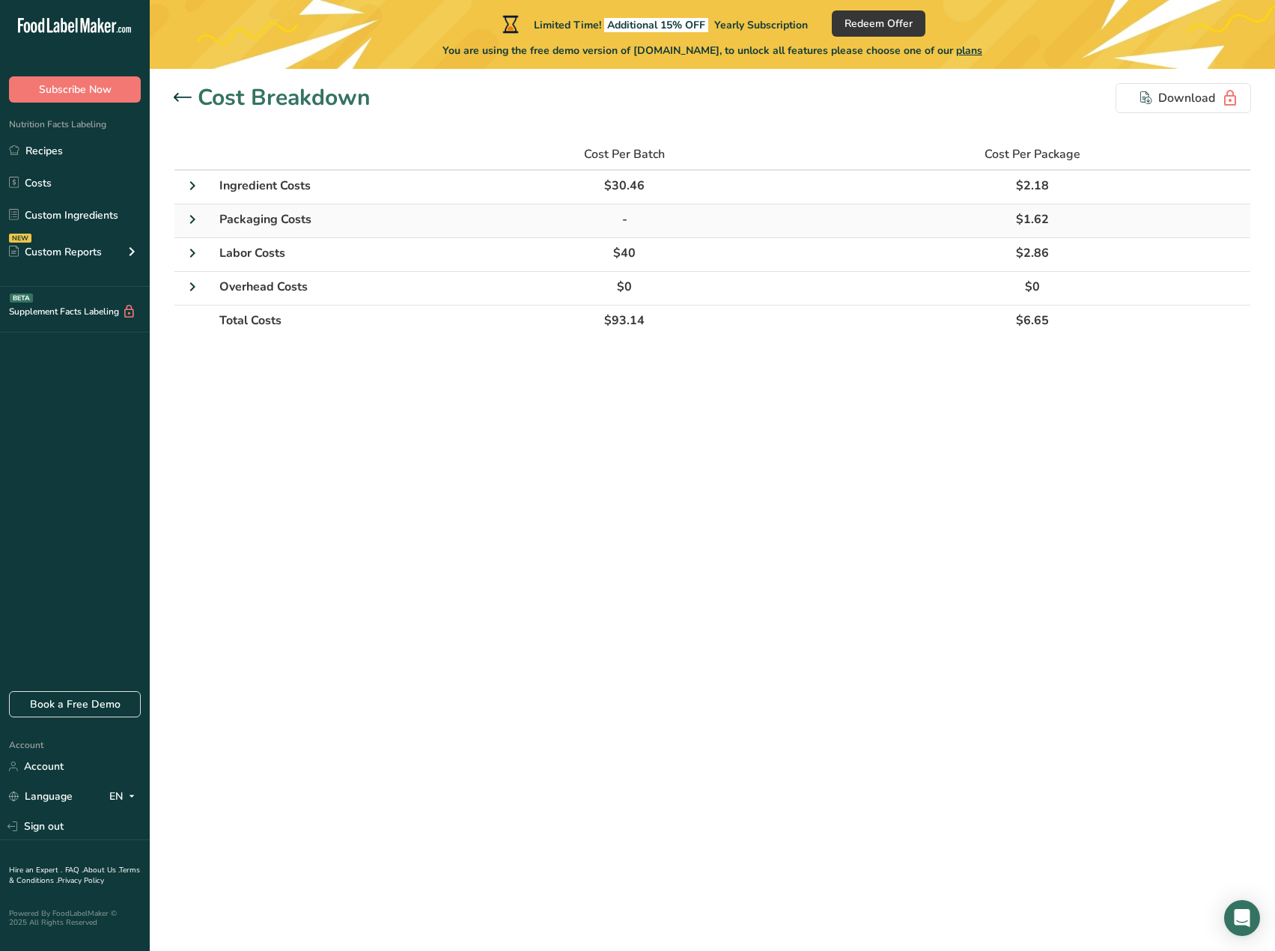
click at [287, 223] on span "Packaging Costs" at bounding box center [265, 219] width 92 height 16
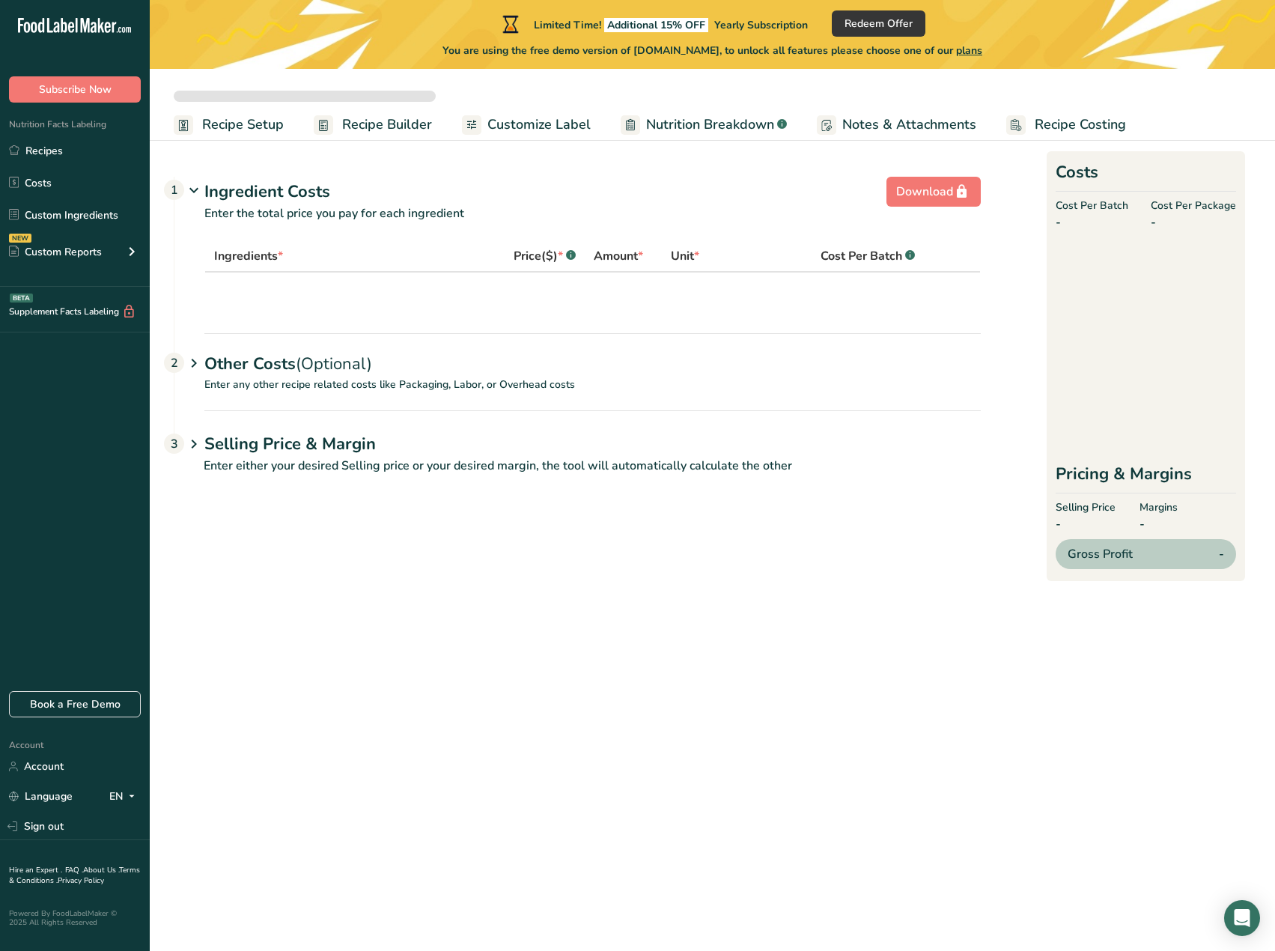
select select "12"
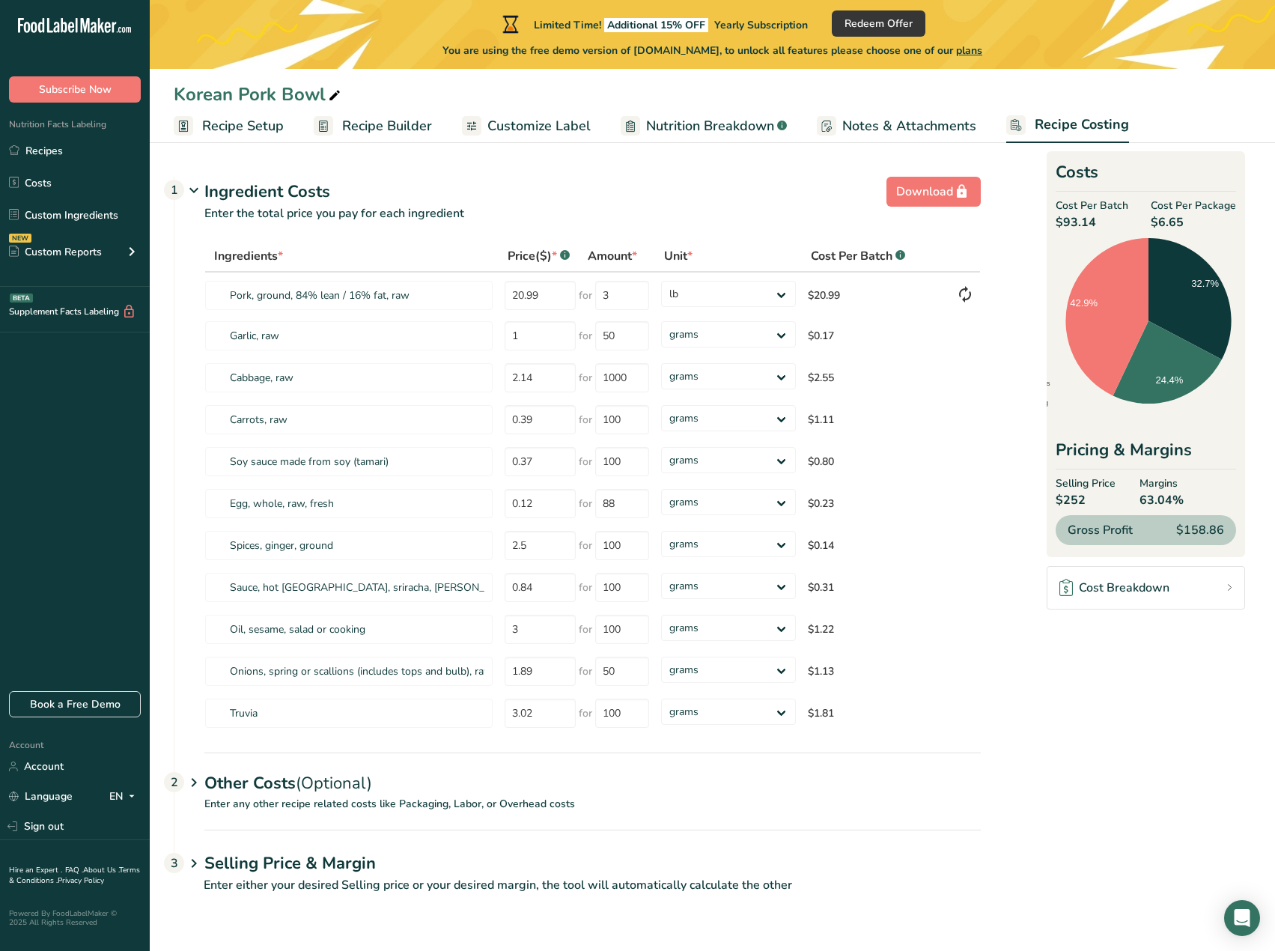
click at [390, 124] on span "Recipe Builder" at bounding box center [387, 126] width 90 height 20
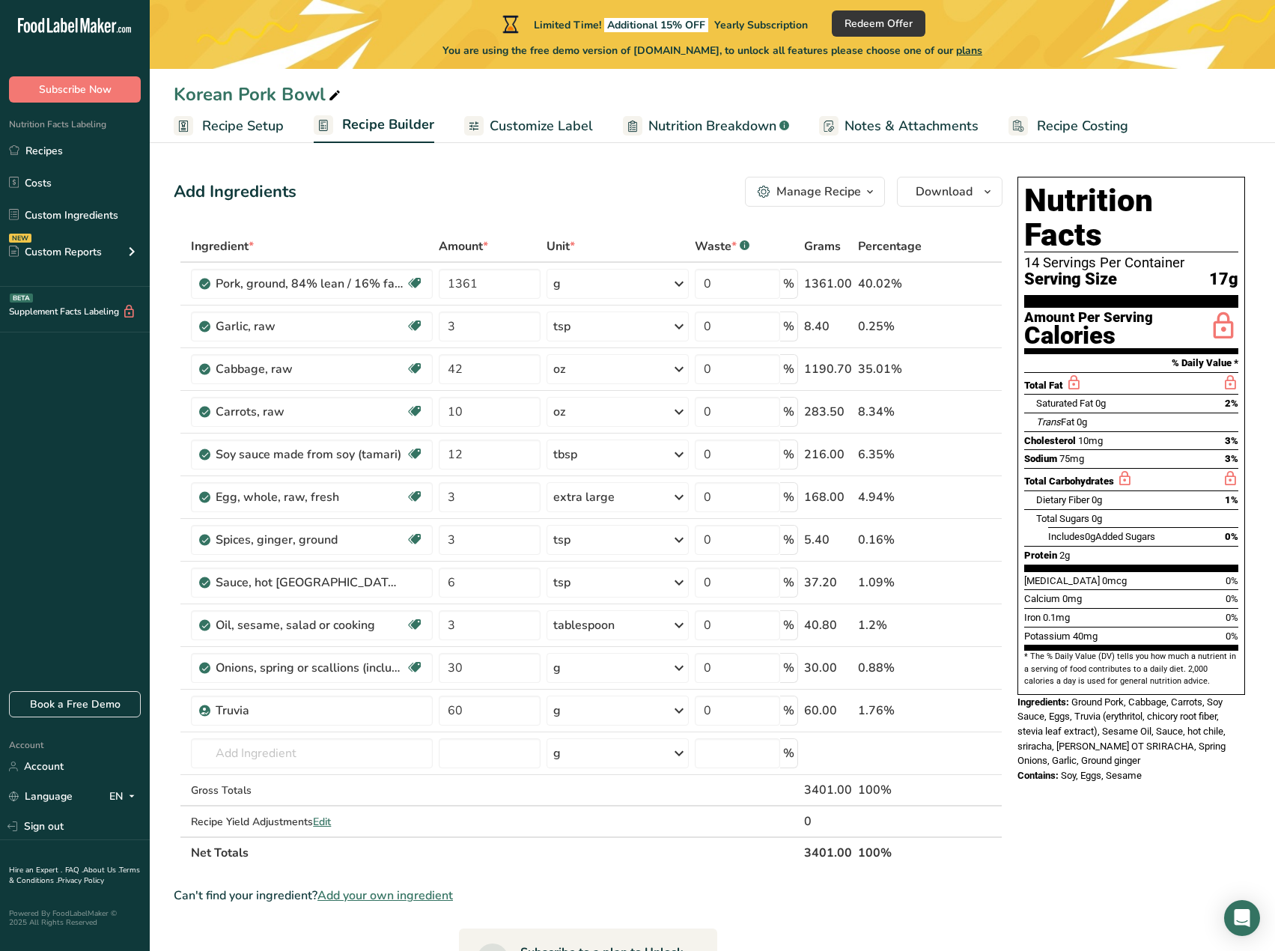
click at [854, 201] on button "Manage Recipe" at bounding box center [815, 192] width 140 height 30
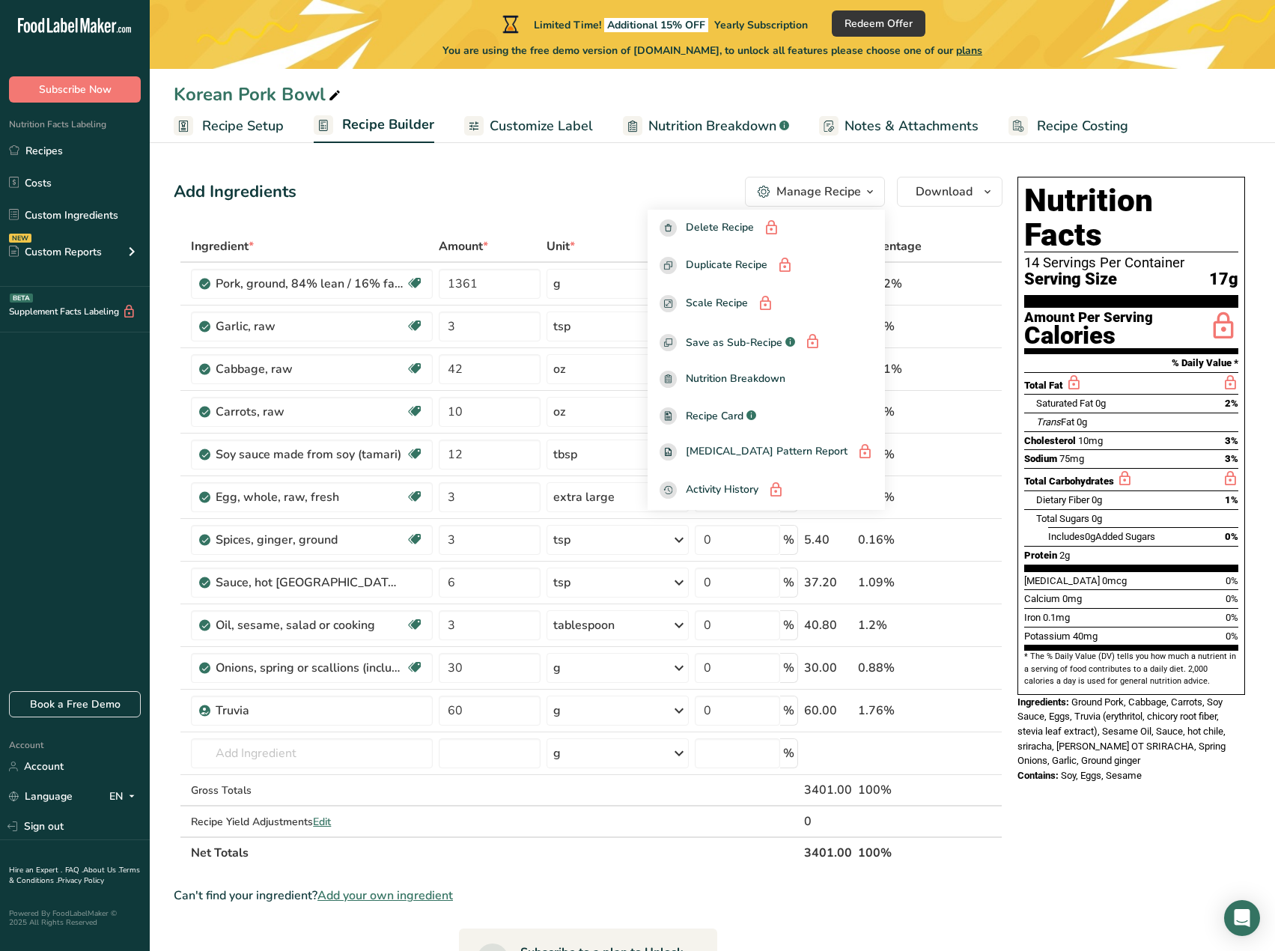
click at [854, 200] on div "Manage Recipe" at bounding box center [819, 192] width 85 height 18
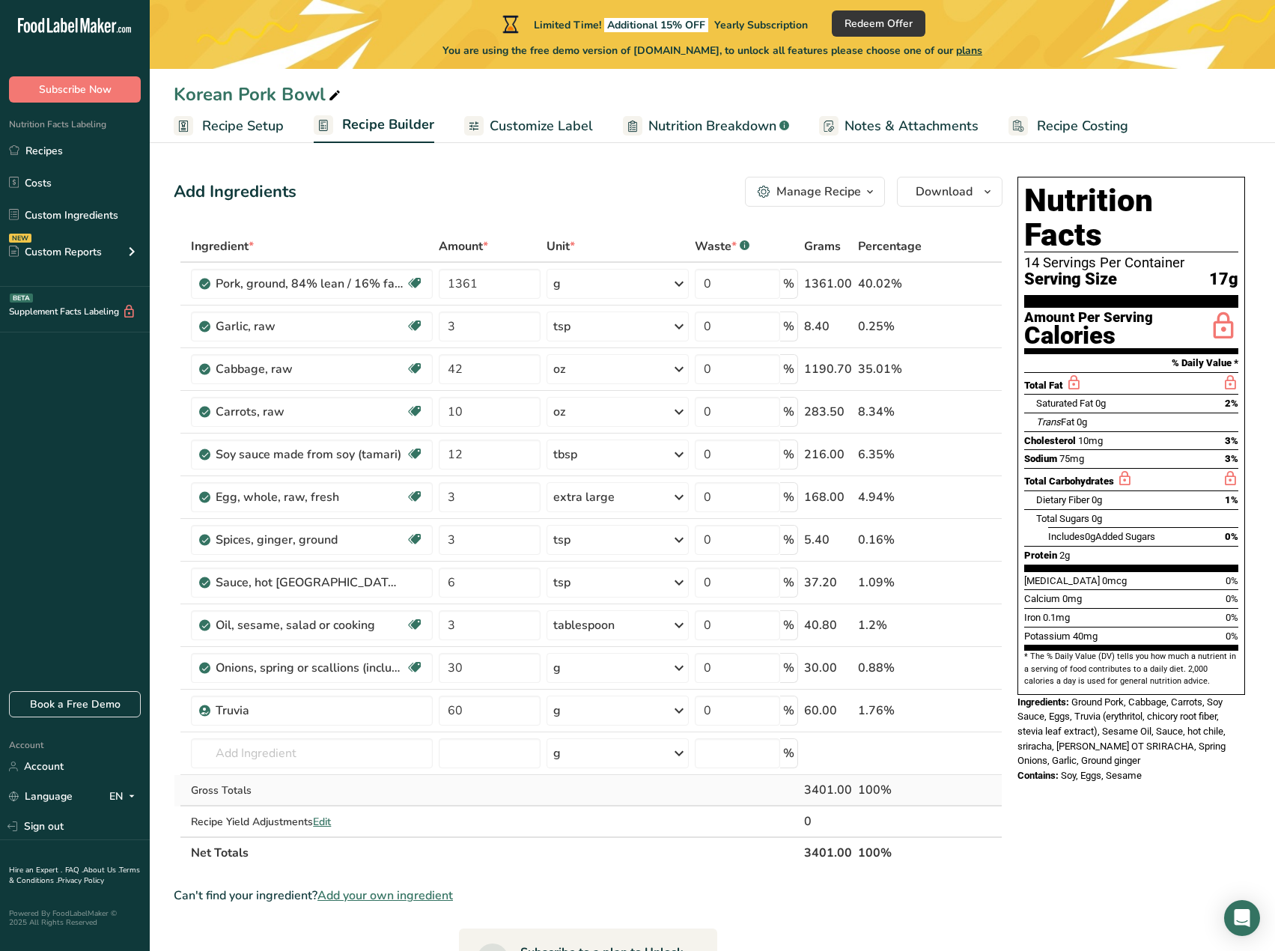
click at [759, 792] on td at bounding box center [746, 790] width 109 height 31
click at [331, 821] on span "Edit" at bounding box center [322, 822] width 18 height 14
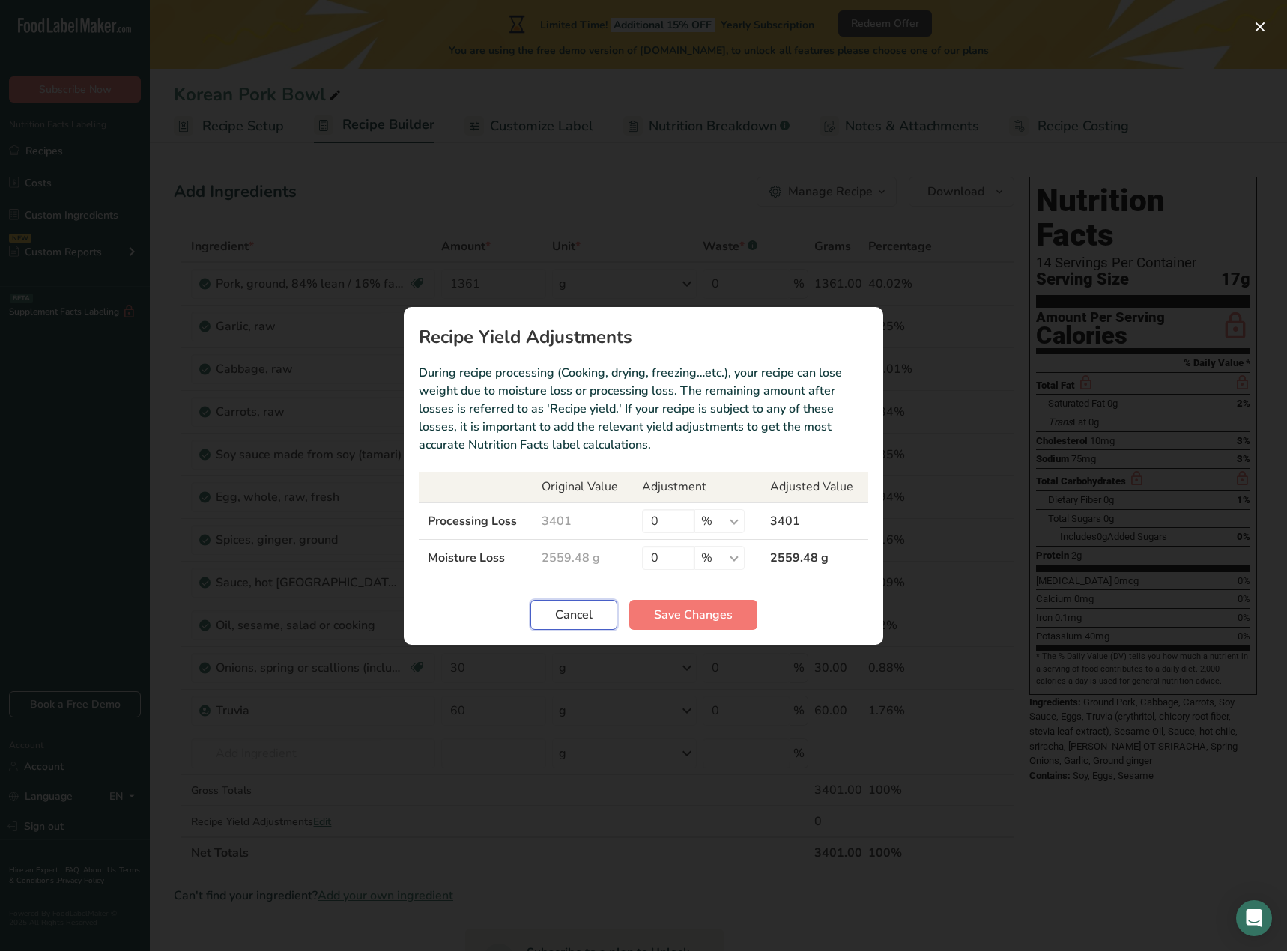
click at [575, 614] on span "Cancel" at bounding box center [573, 615] width 37 height 18
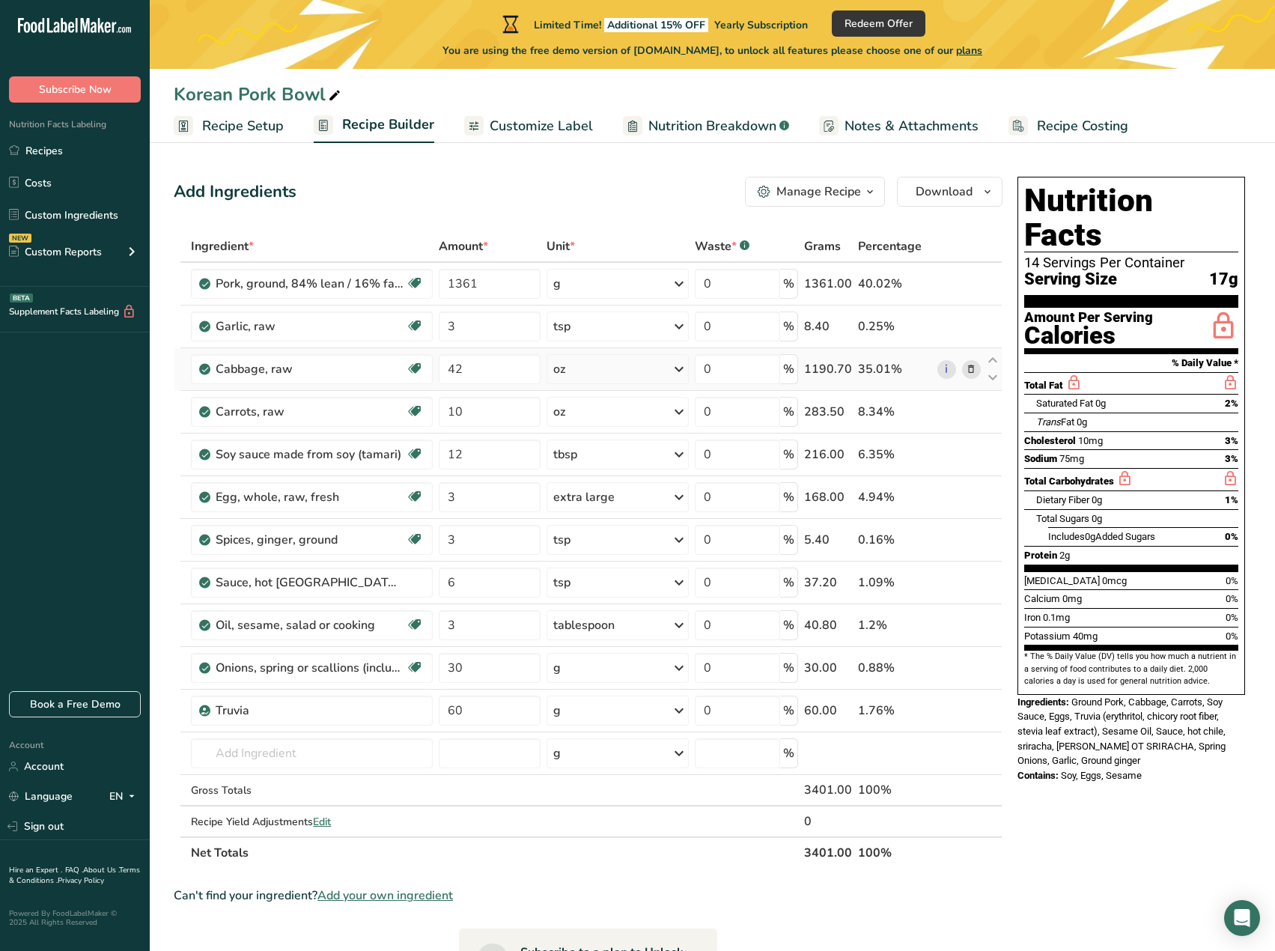
click at [611, 379] on div "oz" at bounding box center [618, 369] width 142 height 30
click at [578, 552] on div "g" at bounding box center [619, 546] width 126 height 22
drag, startPoint x: 501, startPoint y: 374, endPoint x: 440, endPoint y: 365, distance: 61.2
click at [440, 365] on input "42" at bounding box center [490, 369] width 102 height 30
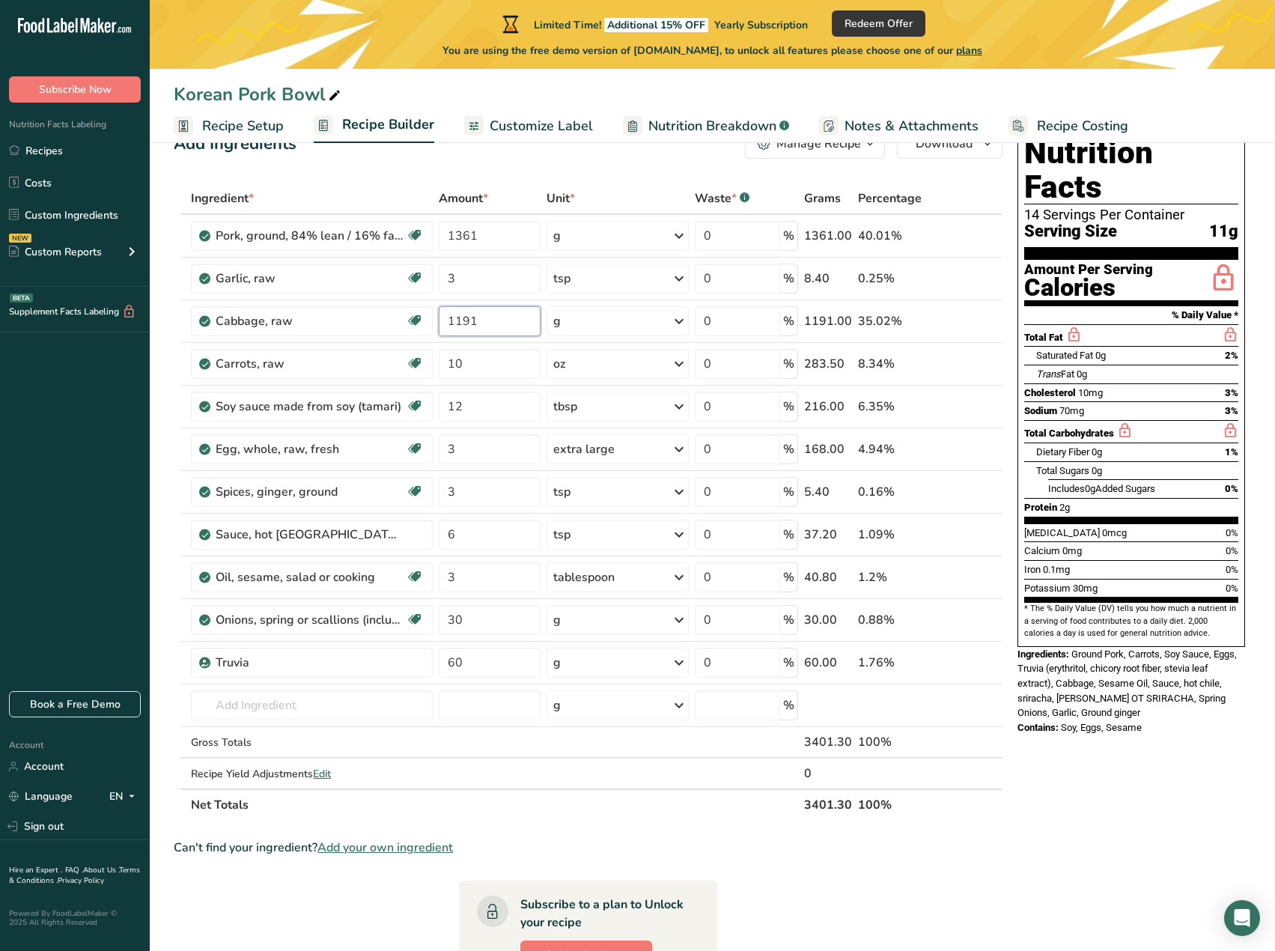
scroll to position [75, 0]
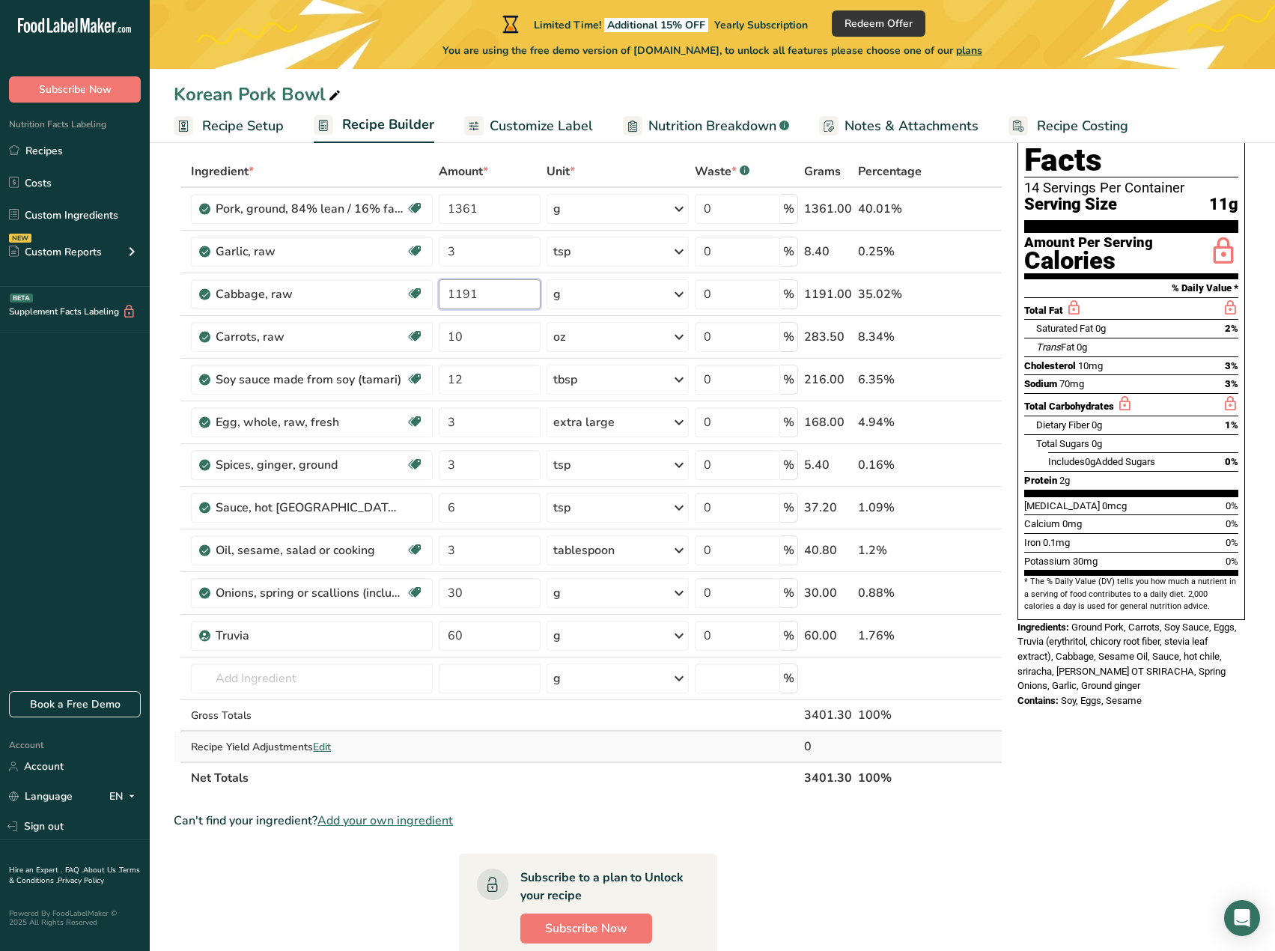
type input "1191"
click at [464, 734] on div "Ingredient * Amount * Unit * Waste * .a-a{fill:#347362;}.b-a{fill:#fff;} Grams …" at bounding box center [588, 475] width 829 height 638
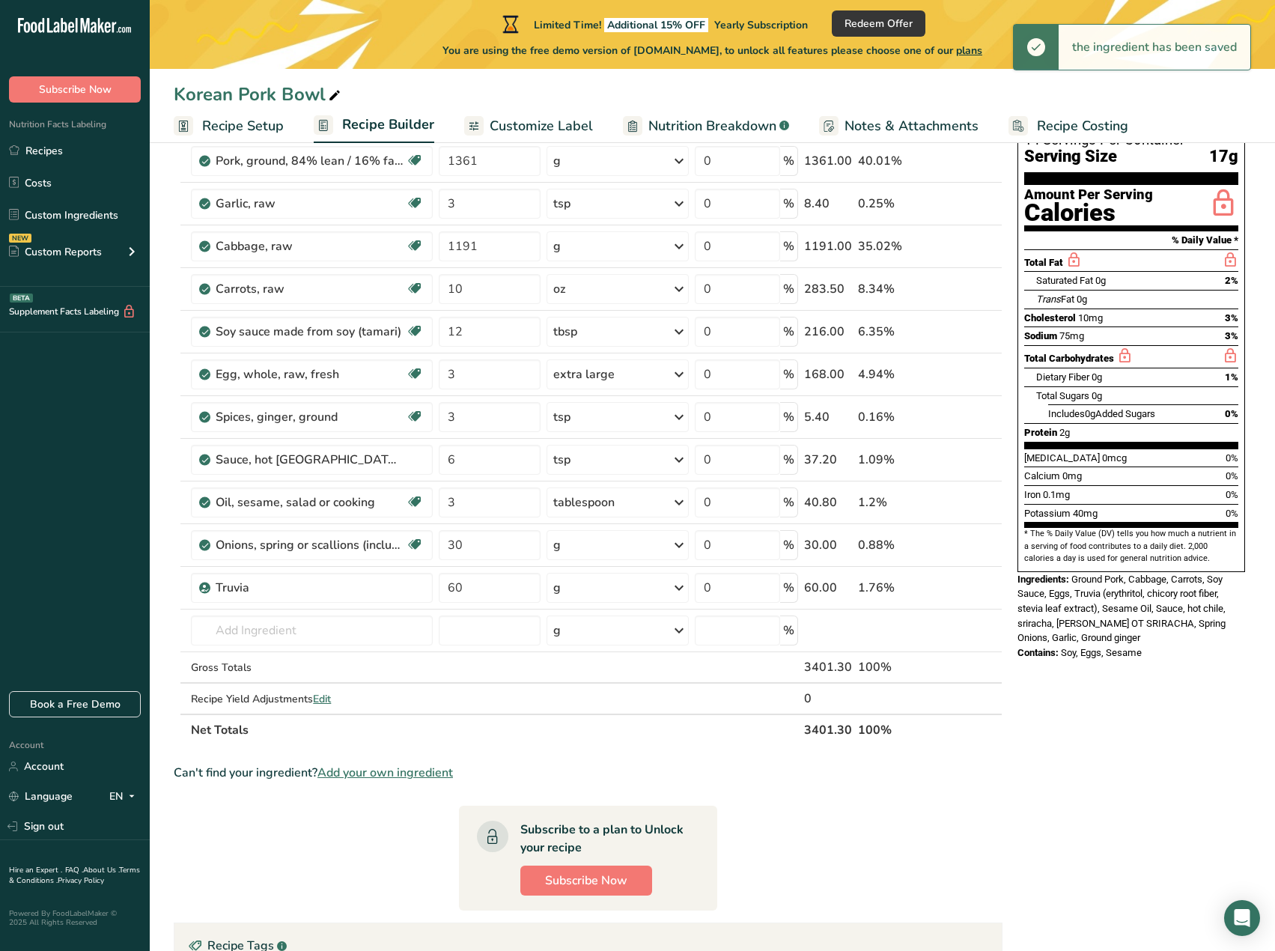
scroll to position [225, 0]
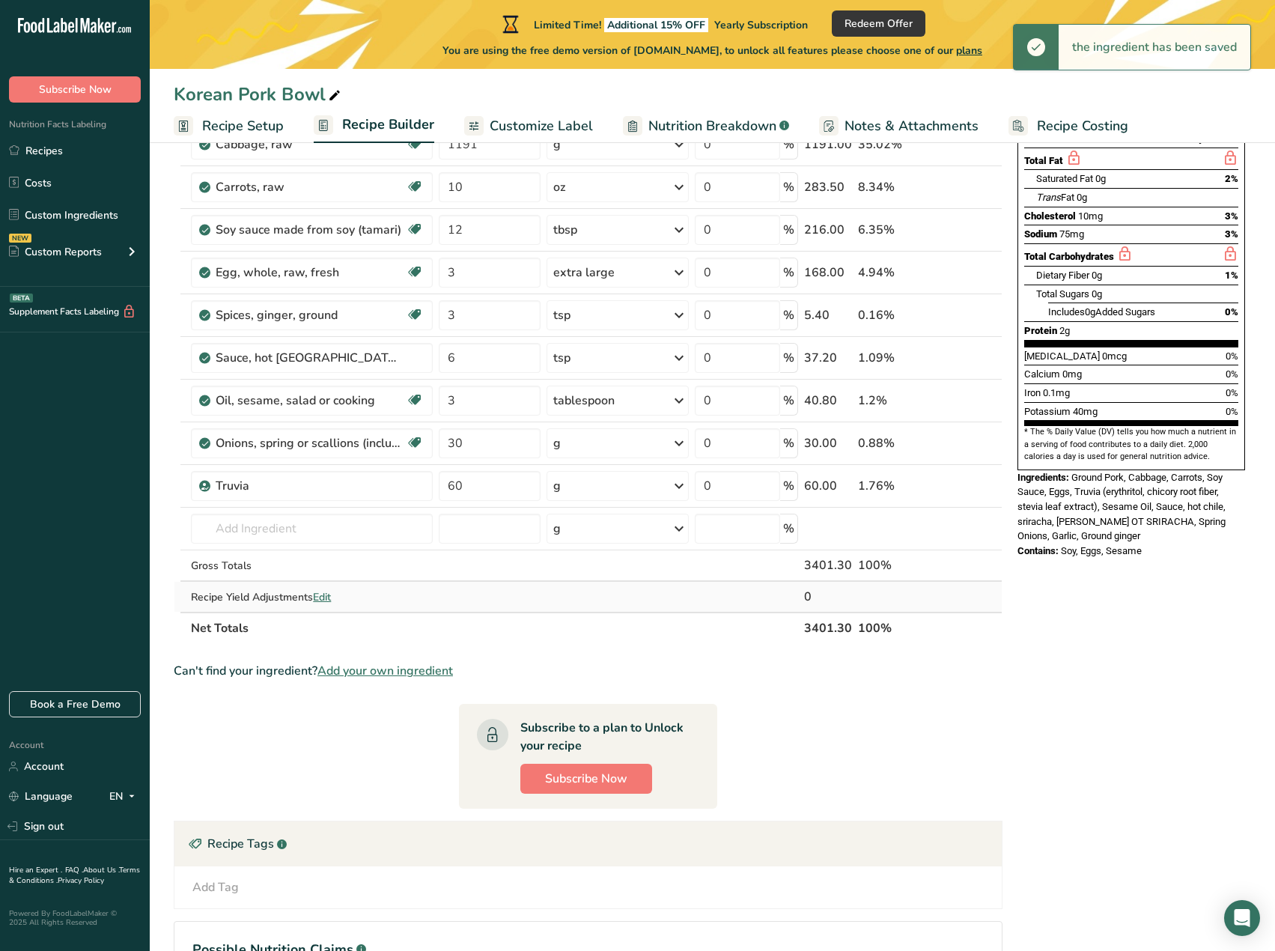
click at [330, 601] on span "Edit" at bounding box center [322, 597] width 18 height 14
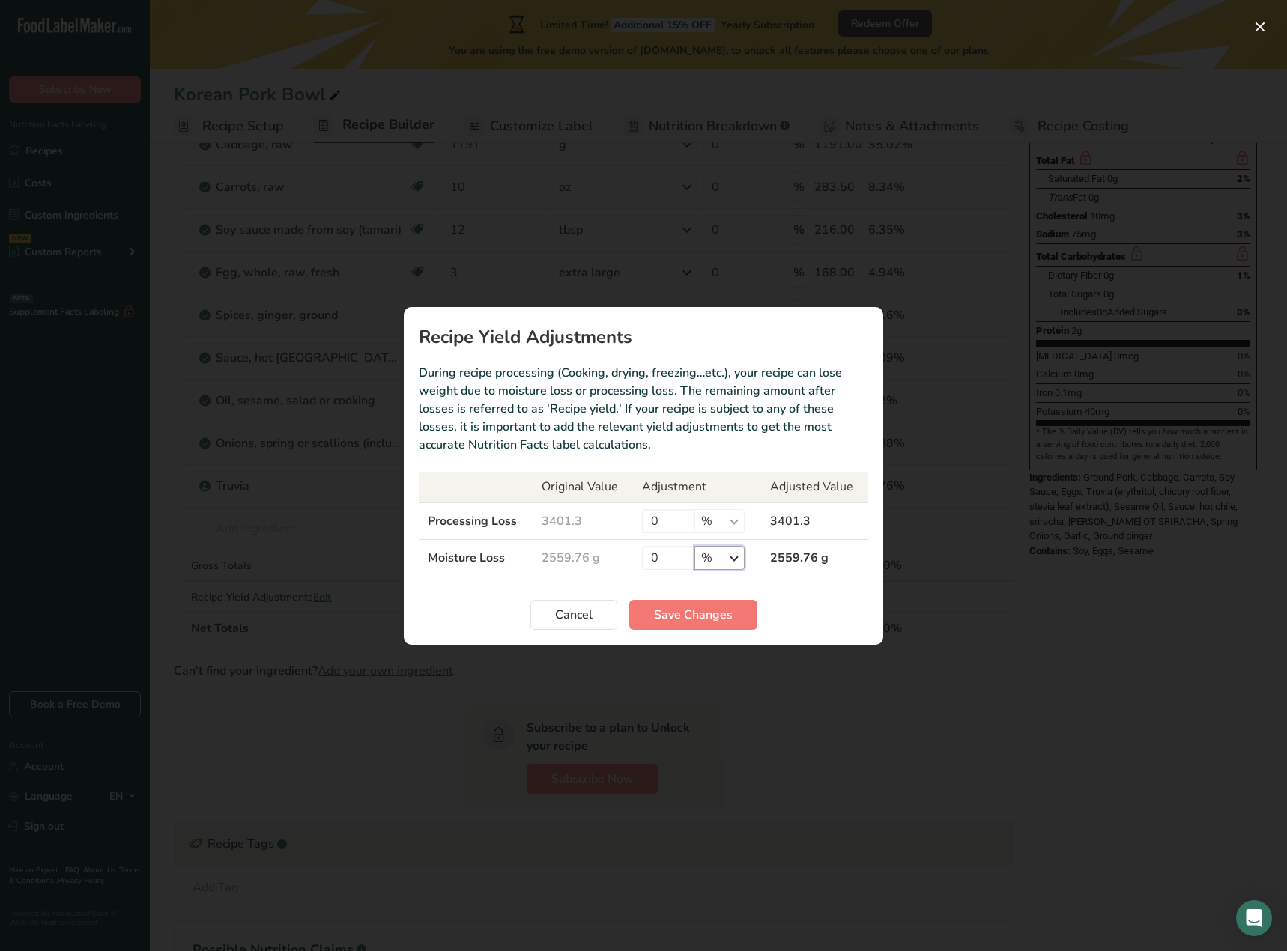
click at [728, 554] on select "% g kg mg mcg lb oz" at bounding box center [719, 558] width 50 height 24
drag, startPoint x: 664, startPoint y: 560, endPoint x: 637, endPoint y: 565, distance: 27.3
click at [631, 562] on tr "Moisture Loss 2559.76 g 0 % g kg mg mcg lb oz 2559.76 g" at bounding box center [643, 557] width 449 height 37
type input "10"
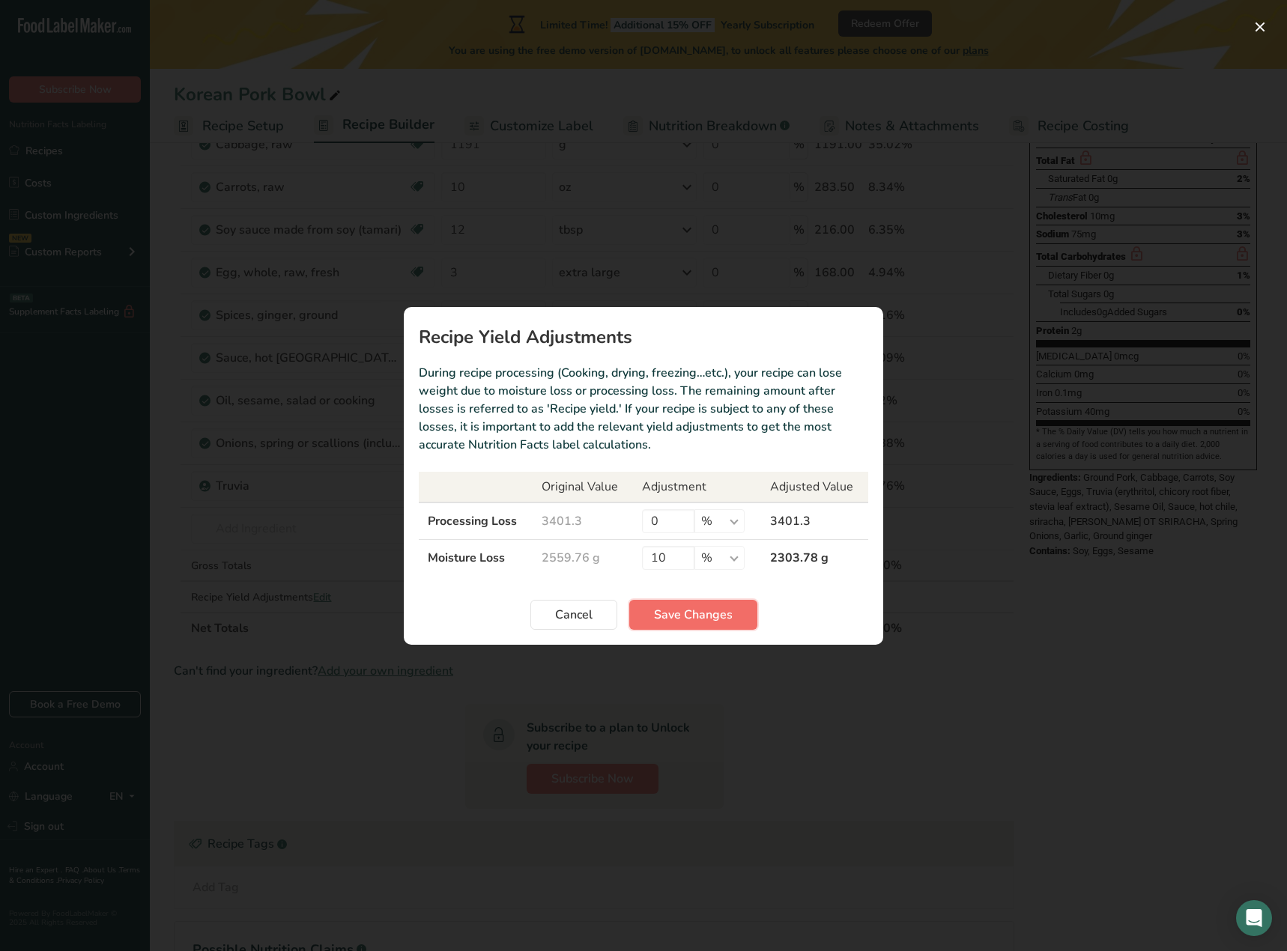
click at [666, 617] on span "Save Changes" at bounding box center [693, 615] width 79 height 18
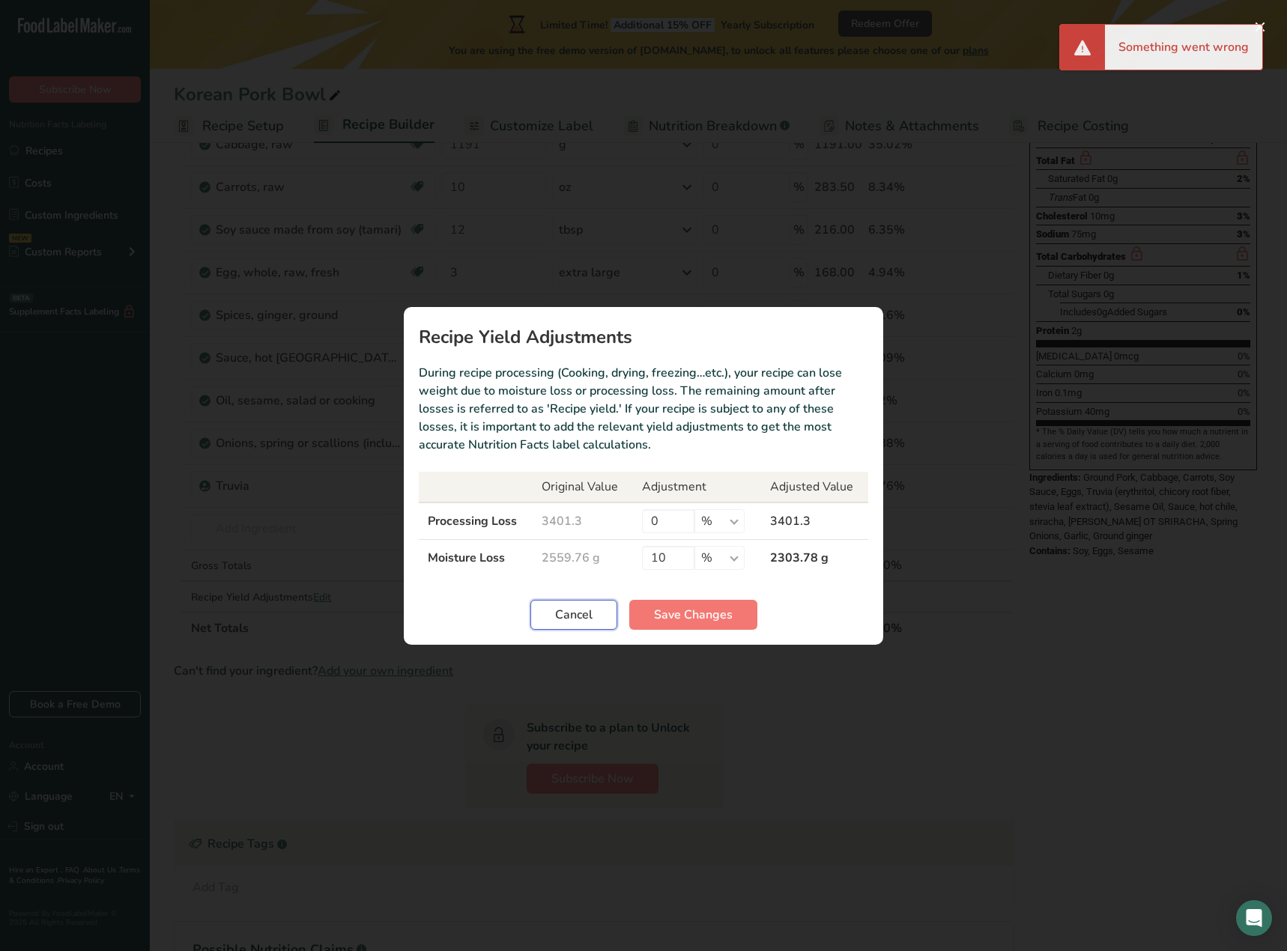
click at [588, 610] on span "Cancel" at bounding box center [573, 615] width 37 height 18
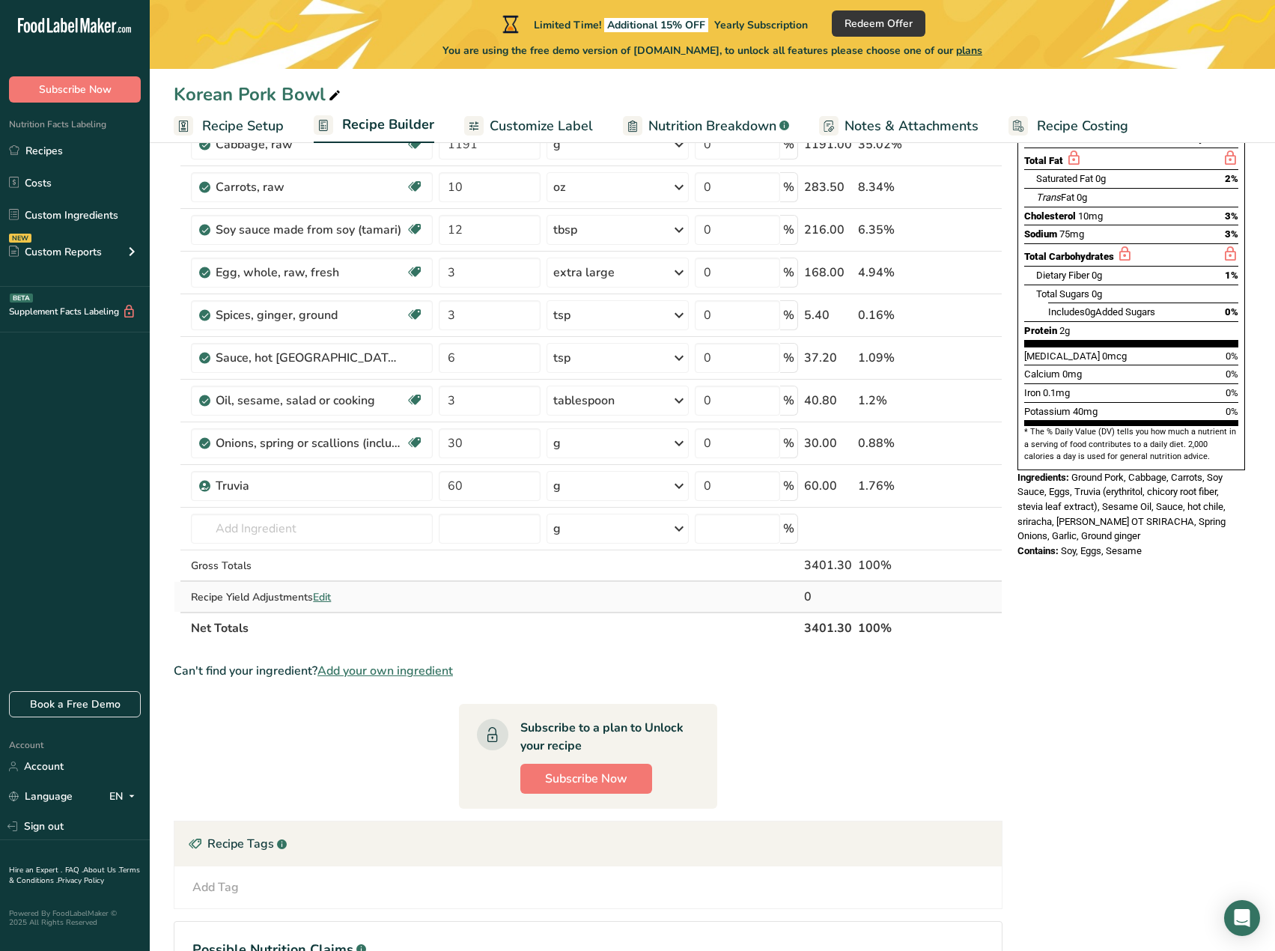
click at [324, 592] on span "Edit" at bounding box center [322, 597] width 18 height 14
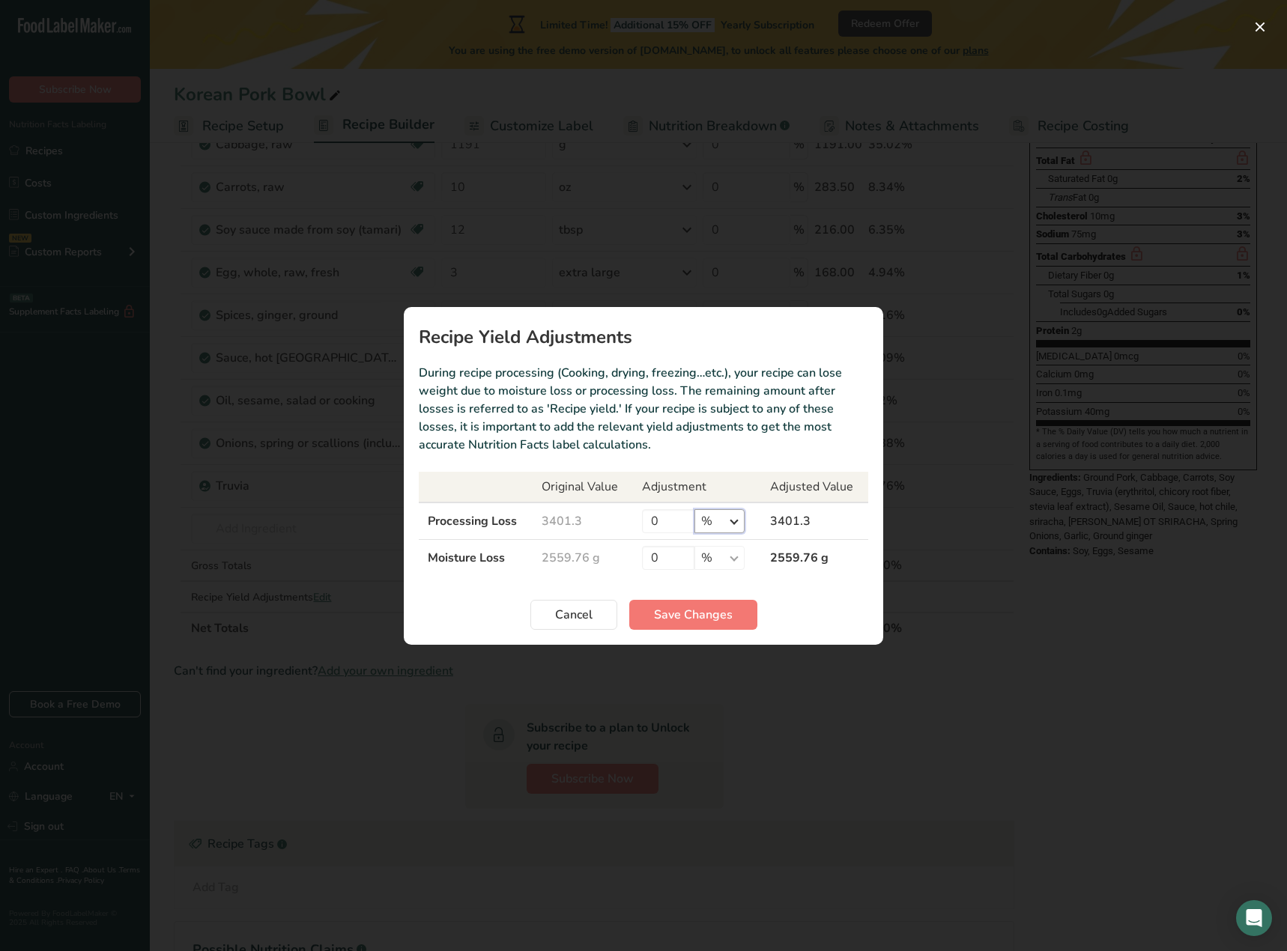
click at [726, 518] on select "% g kg mg mcg lb oz" at bounding box center [719, 521] width 50 height 24
click at [780, 542] on td "2559.76 g" at bounding box center [814, 557] width 107 height 37
click at [648, 565] on input "0" at bounding box center [668, 558] width 52 height 24
click at [720, 564] on select "% g kg mg mcg lb oz" at bounding box center [719, 558] width 50 height 24
select select "0"
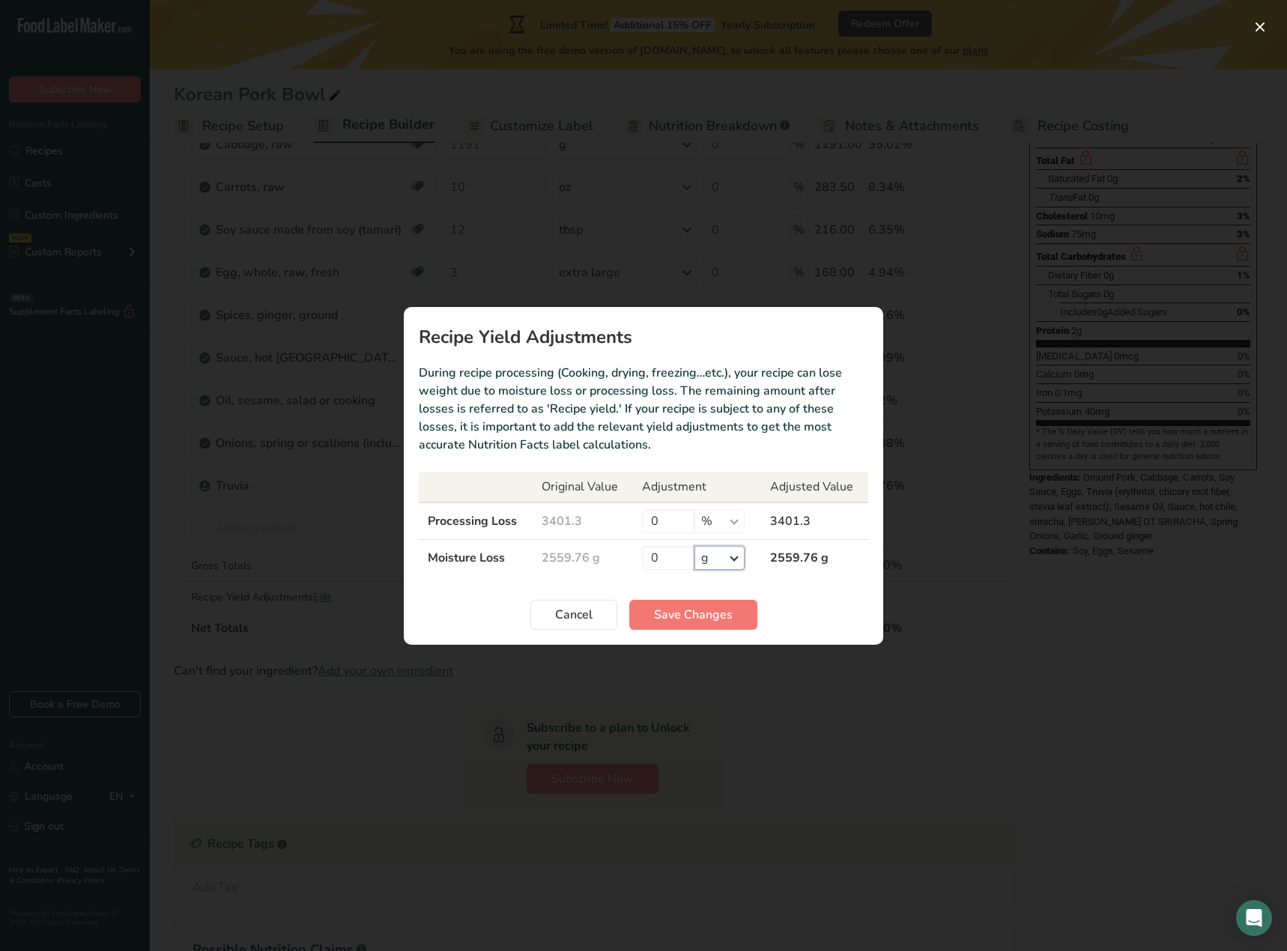
click at [694, 546] on select "% g kg mg mcg lb oz" at bounding box center [719, 558] width 50 height 24
drag, startPoint x: 670, startPoint y: 561, endPoint x: 637, endPoint y: 560, distance: 33.0
click at [637, 560] on td "0 % g kg mg mcg lb oz" at bounding box center [697, 557] width 128 height 37
click at [576, 613] on span "Cancel" at bounding box center [573, 615] width 37 height 18
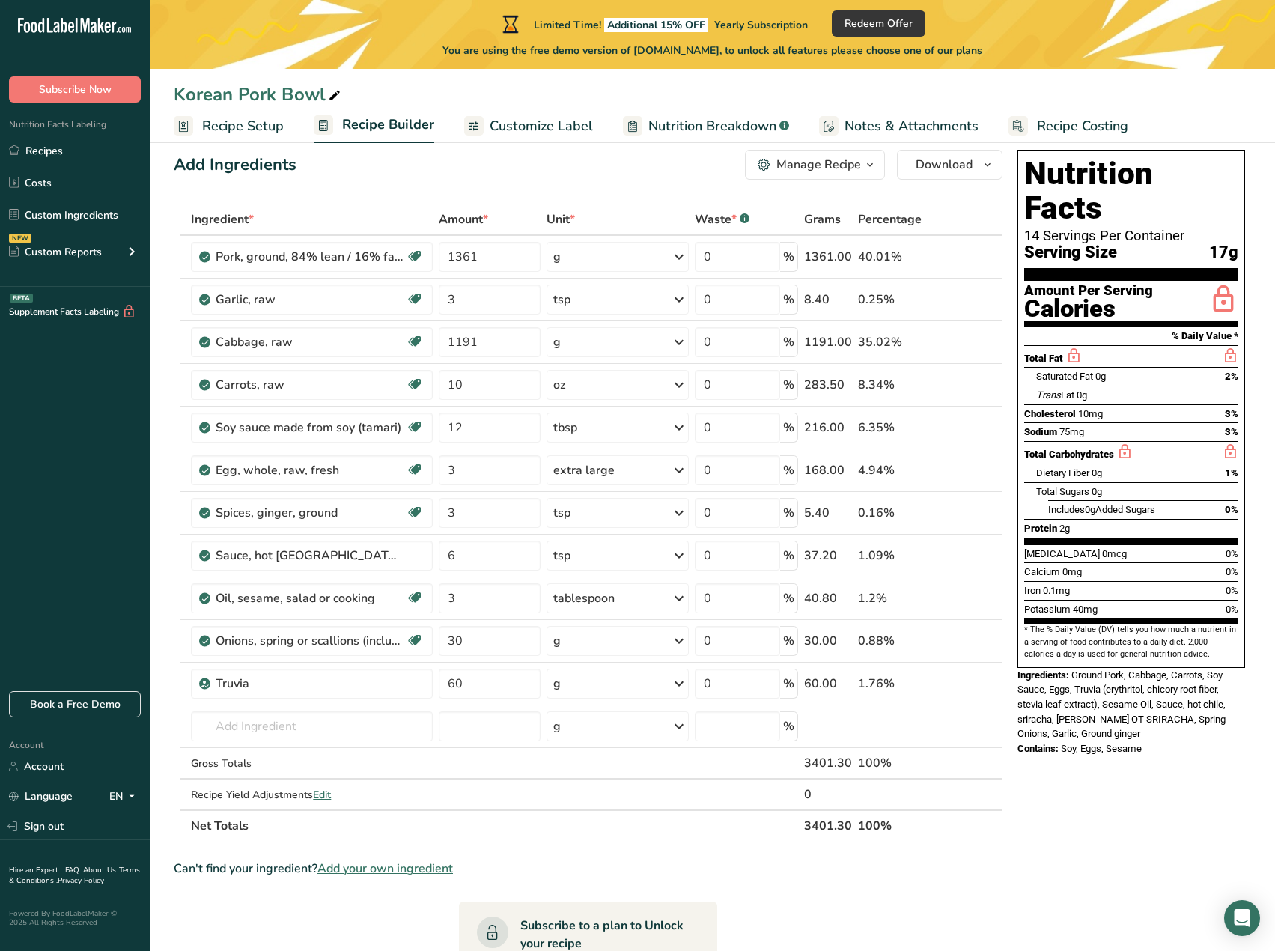
scroll to position [0, 0]
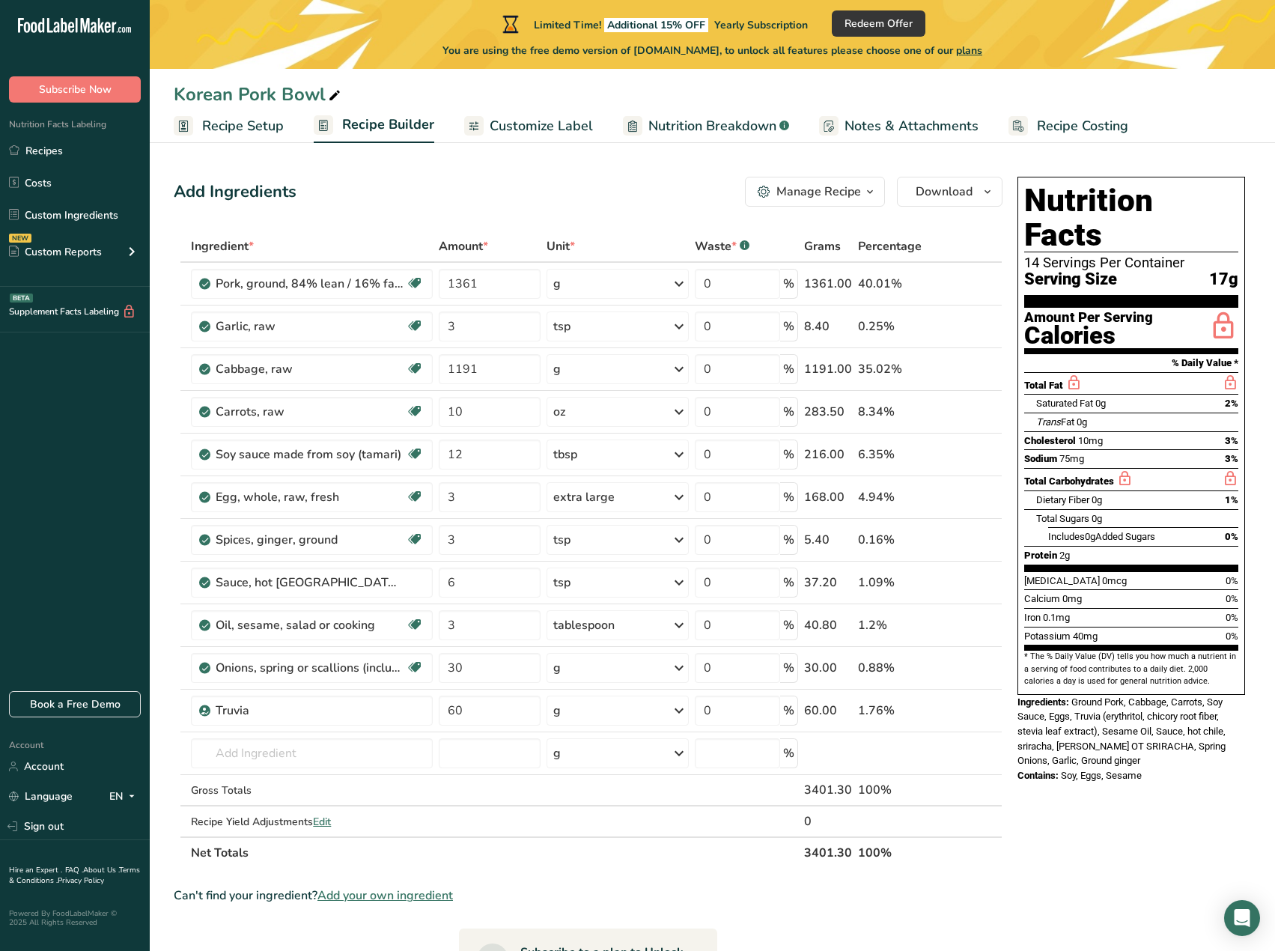
click at [257, 125] on span "Recipe Setup" at bounding box center [243, 126] width 82 height 20
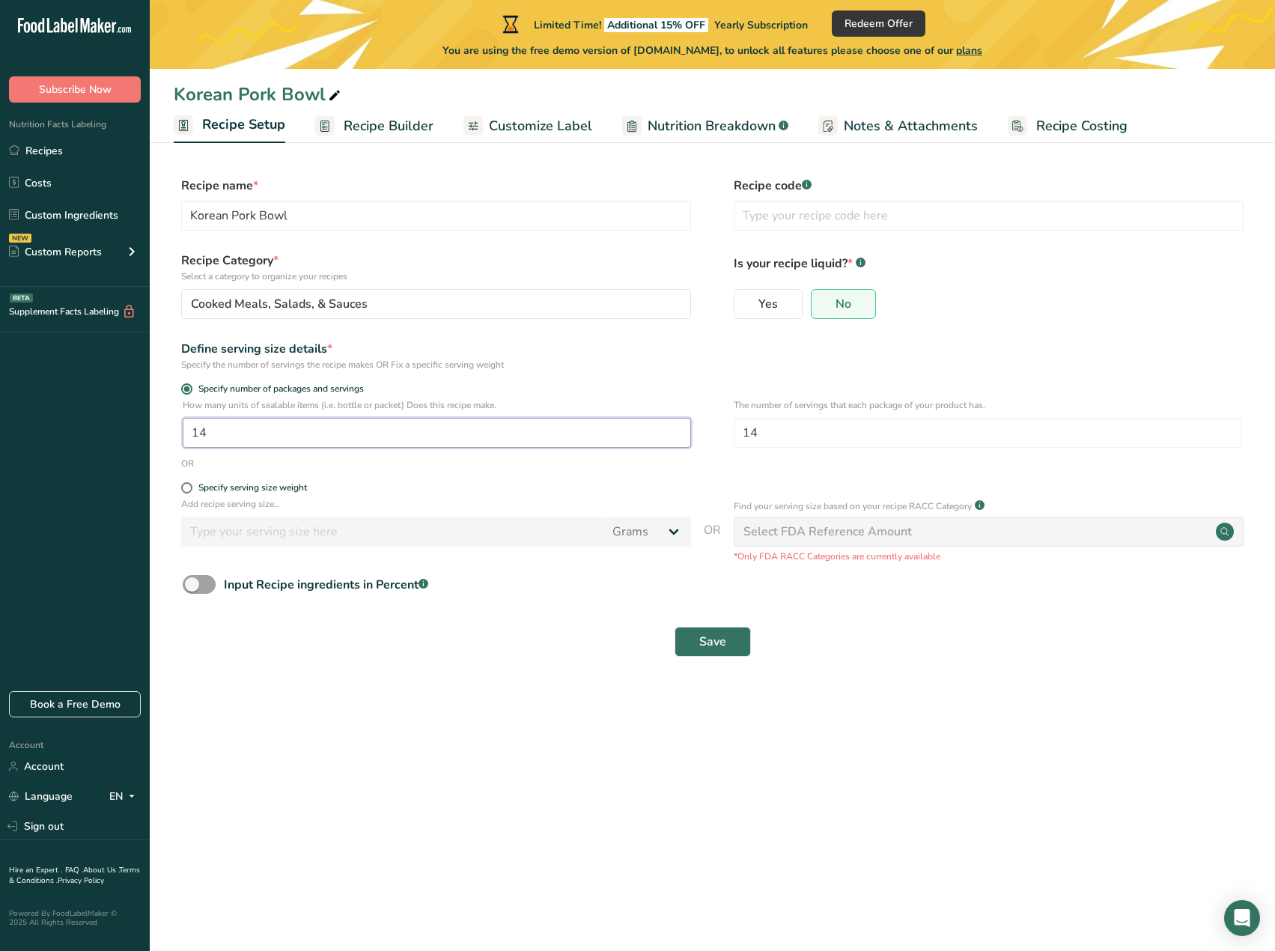
drag, startPoint x: 379, startPoint y: 435, endPoint x: 186, endPoint y: 445, distance: 193.4
click at [169, 424] on section "Recipe name * Korean Pork Bowl Recipe code .a-a{fill:#347362;}.b-a{fill:#fff;} …" at bounding box center [713, 418] width 1126 height 543
type input "10"
click at [721, 645] on span "Save" at bounding box center [712, 642] width 27 height 18
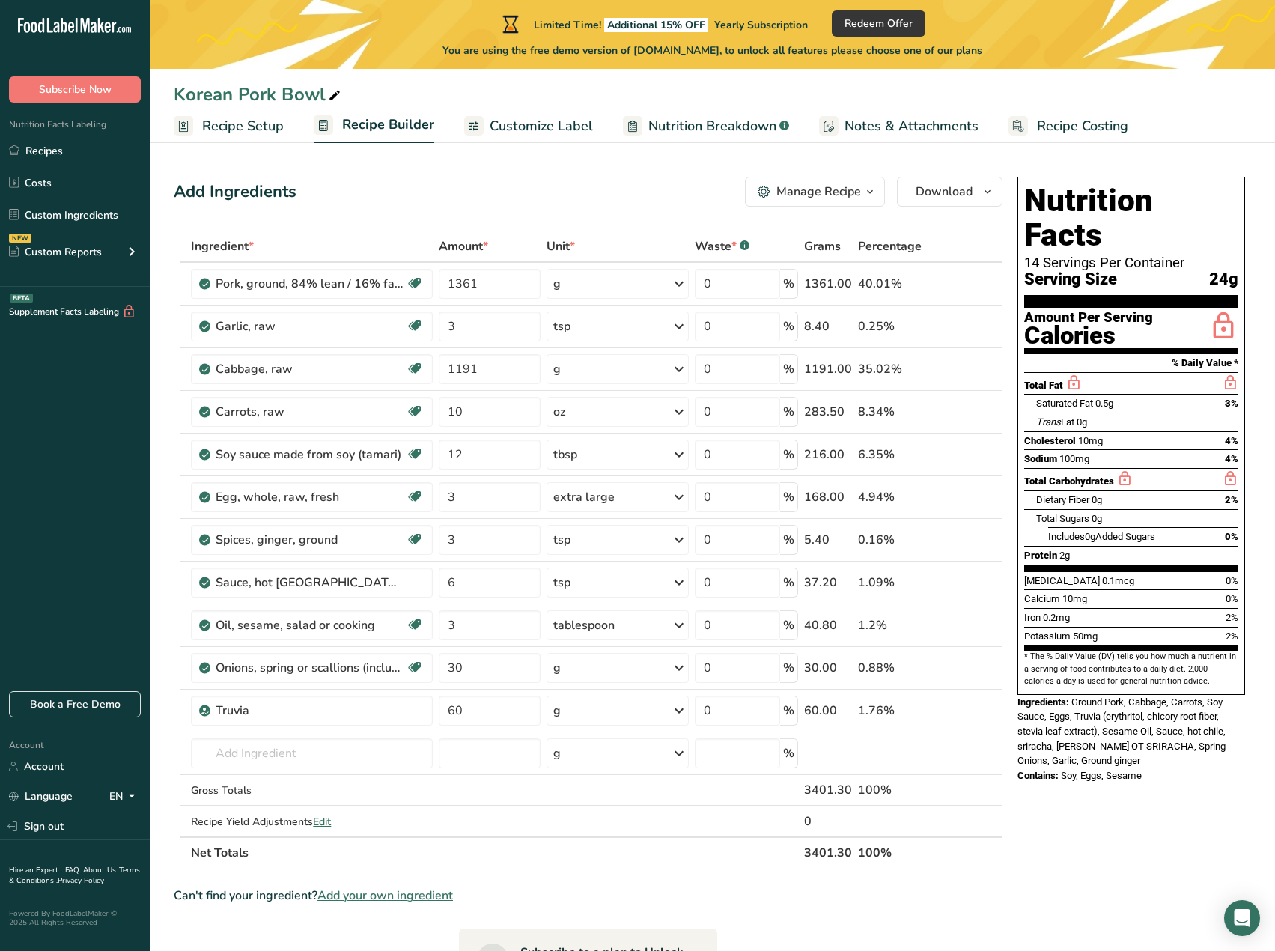
click at [695, 203] on div "Add Ingredients Manage Recipe Delete Recipe Duplicate Recipe Scale Recipe Save …" at bounding box center [588, 192] width 829 height 30
click at [1051, 134] on span "Recipe Costing" at bounding box center [1082, 126] width 91 height 20
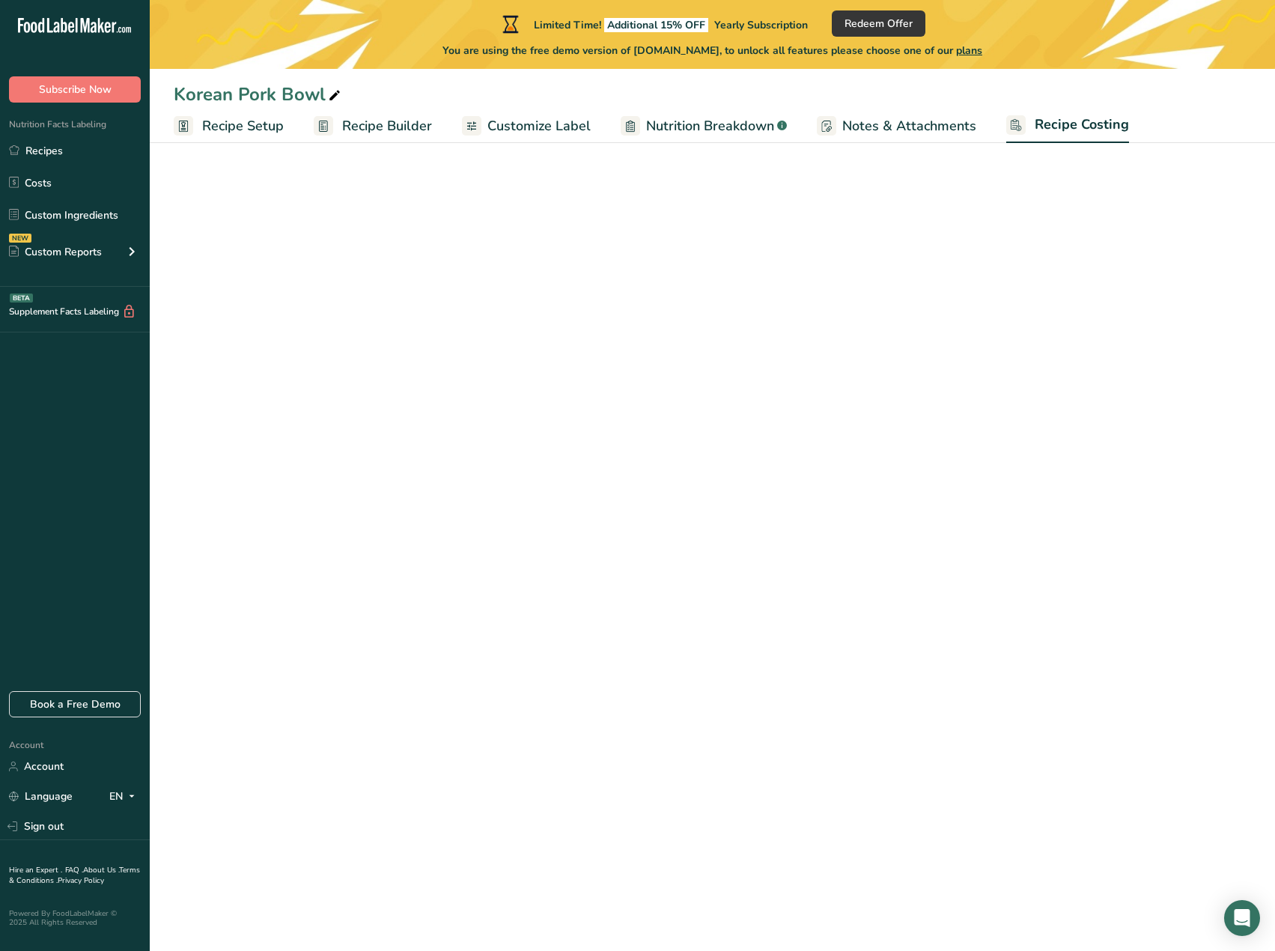
select select "12"
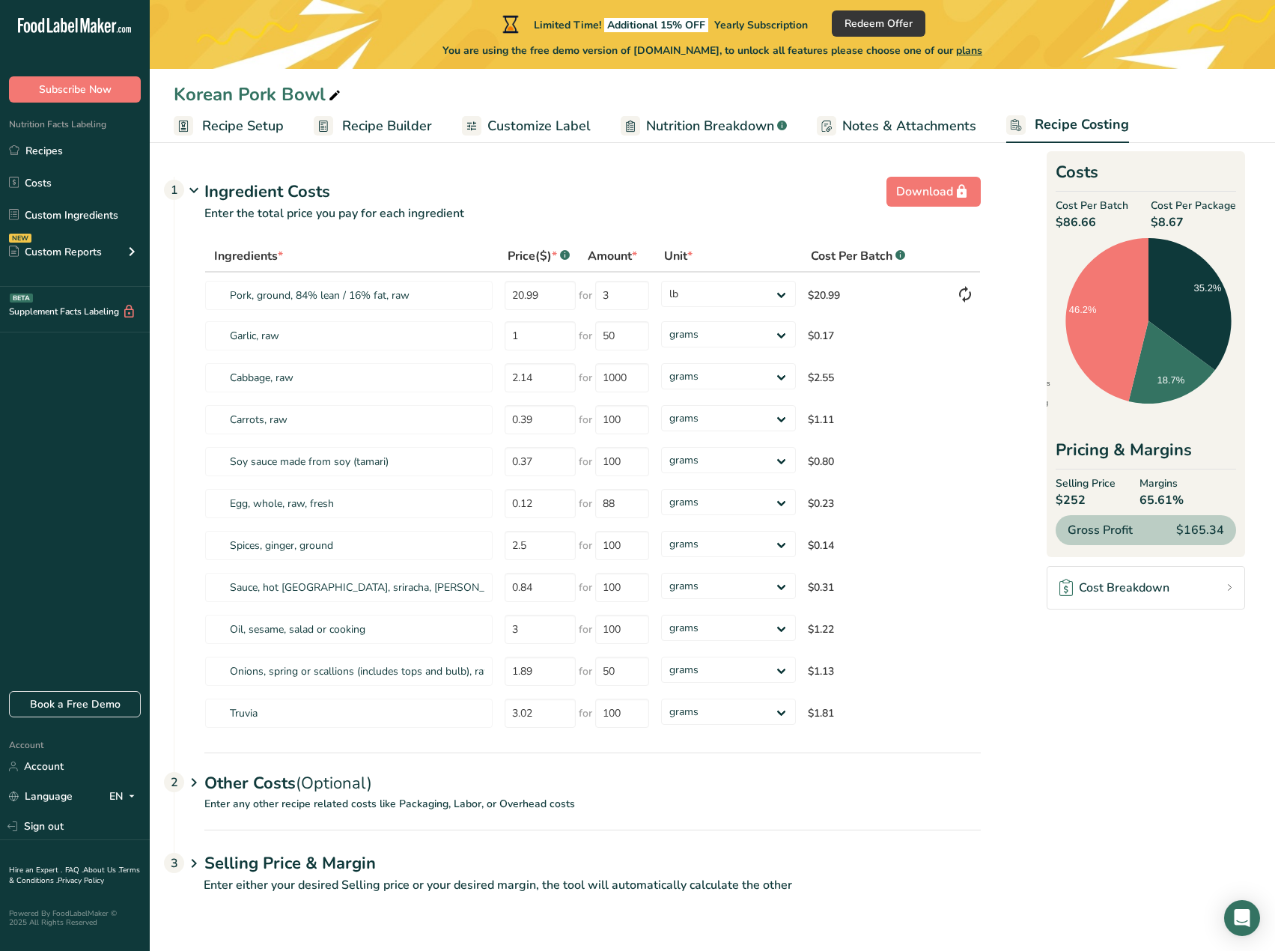
click at [393, 789] on div "Other Costs (Optional) 2" at bounding box center [592, 774] width 777 height 43
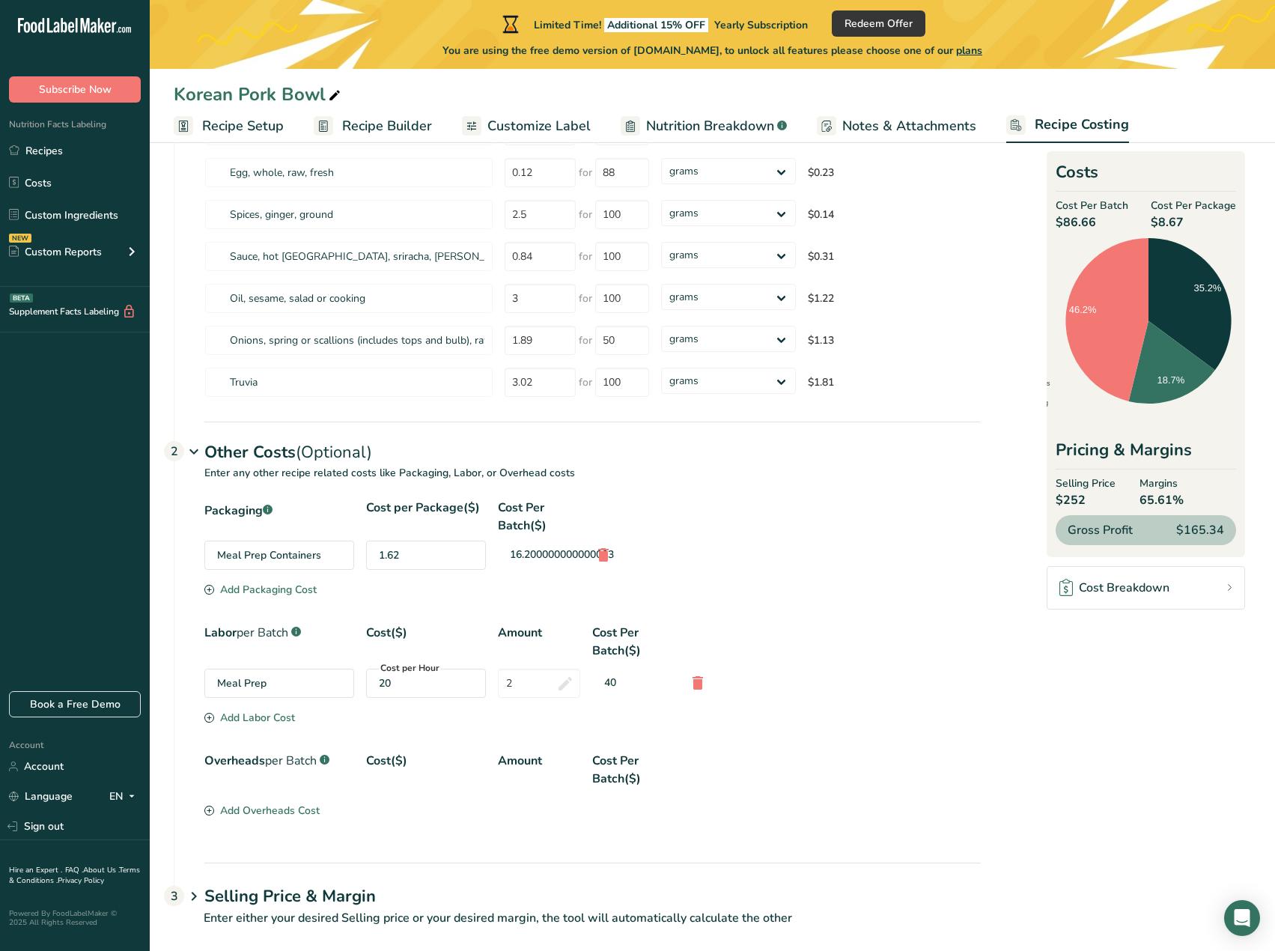
scroll to position [349, 0]
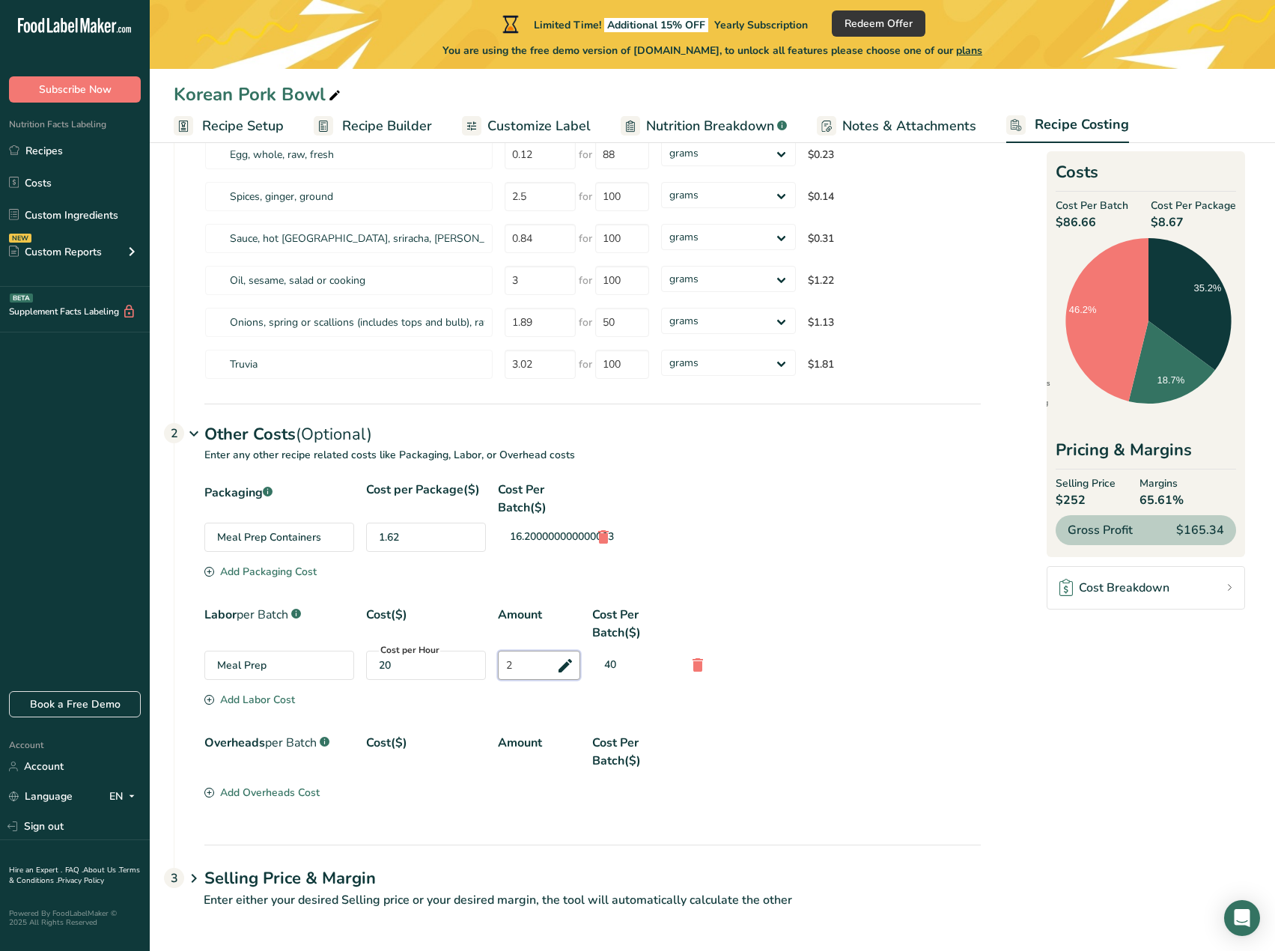
click at [501, 660] on input "2" at bounding box center [539, 665] width 82 height 29
click at [803, 628] on div "Labor per Batch .a-a{fill:#347362;}.b-a{fill:#fff;} Cost($) Amount Cost Per Bat…" at bounding box center [592, 624] width 777 height 36
click at [886, 654] on div "Meal Prep Cost per Hour 20 2 40" at bounding box center [592, 665] width 777 height 29
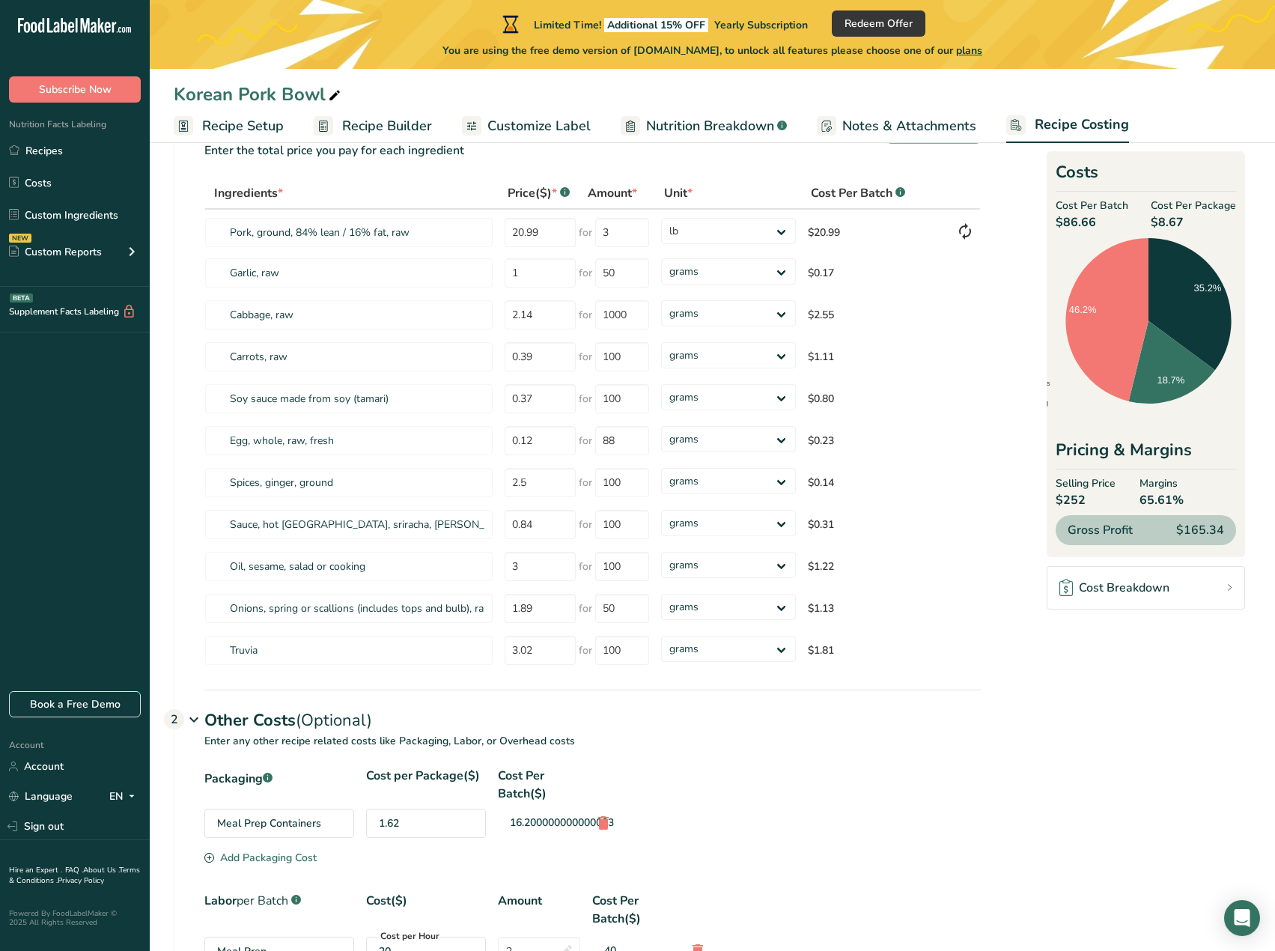
scroll to position [0, 0]
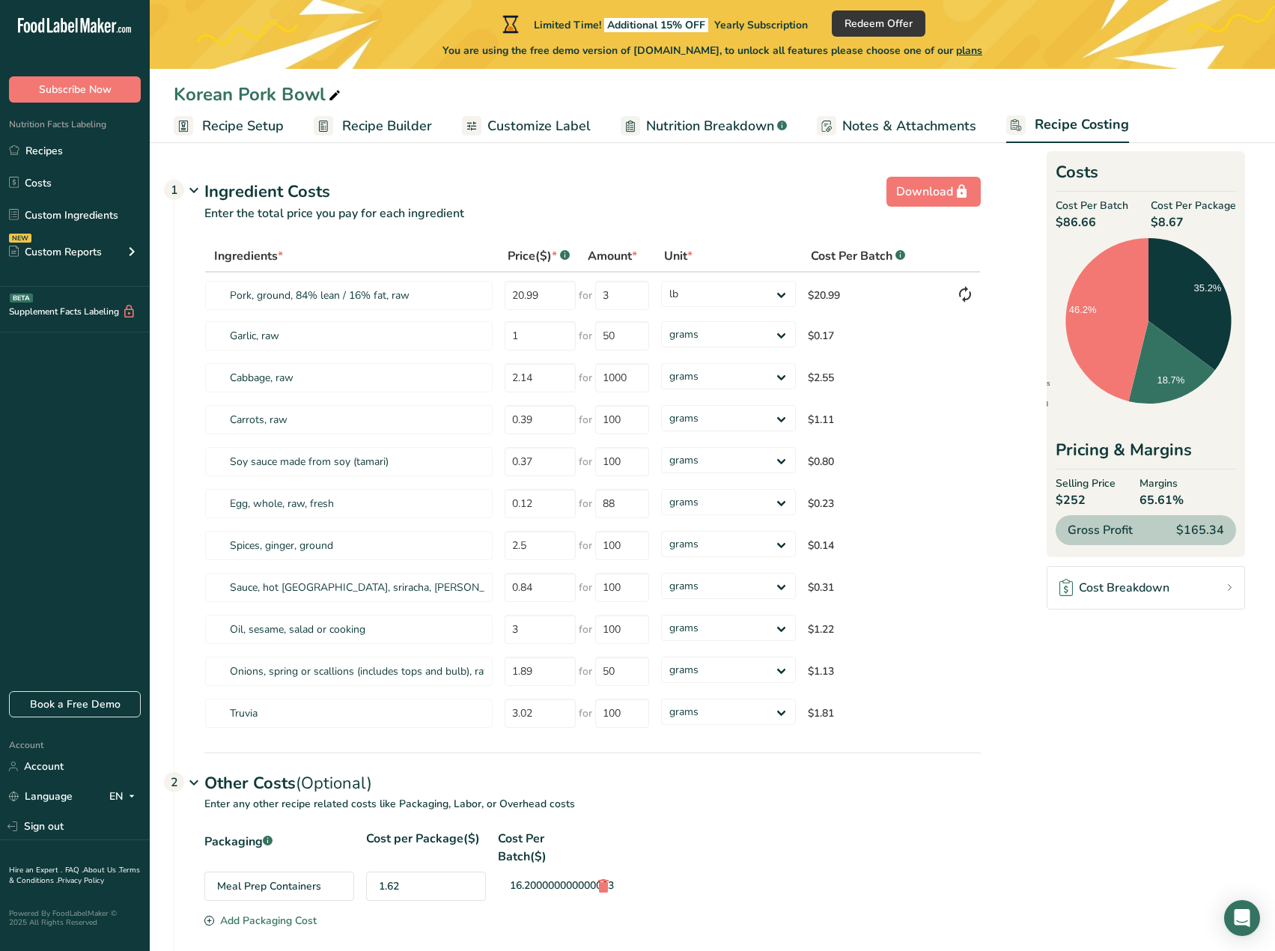
click at [368, 122] on span "Recipe Builder" at bounding box center [387, 126] width 90 height 20
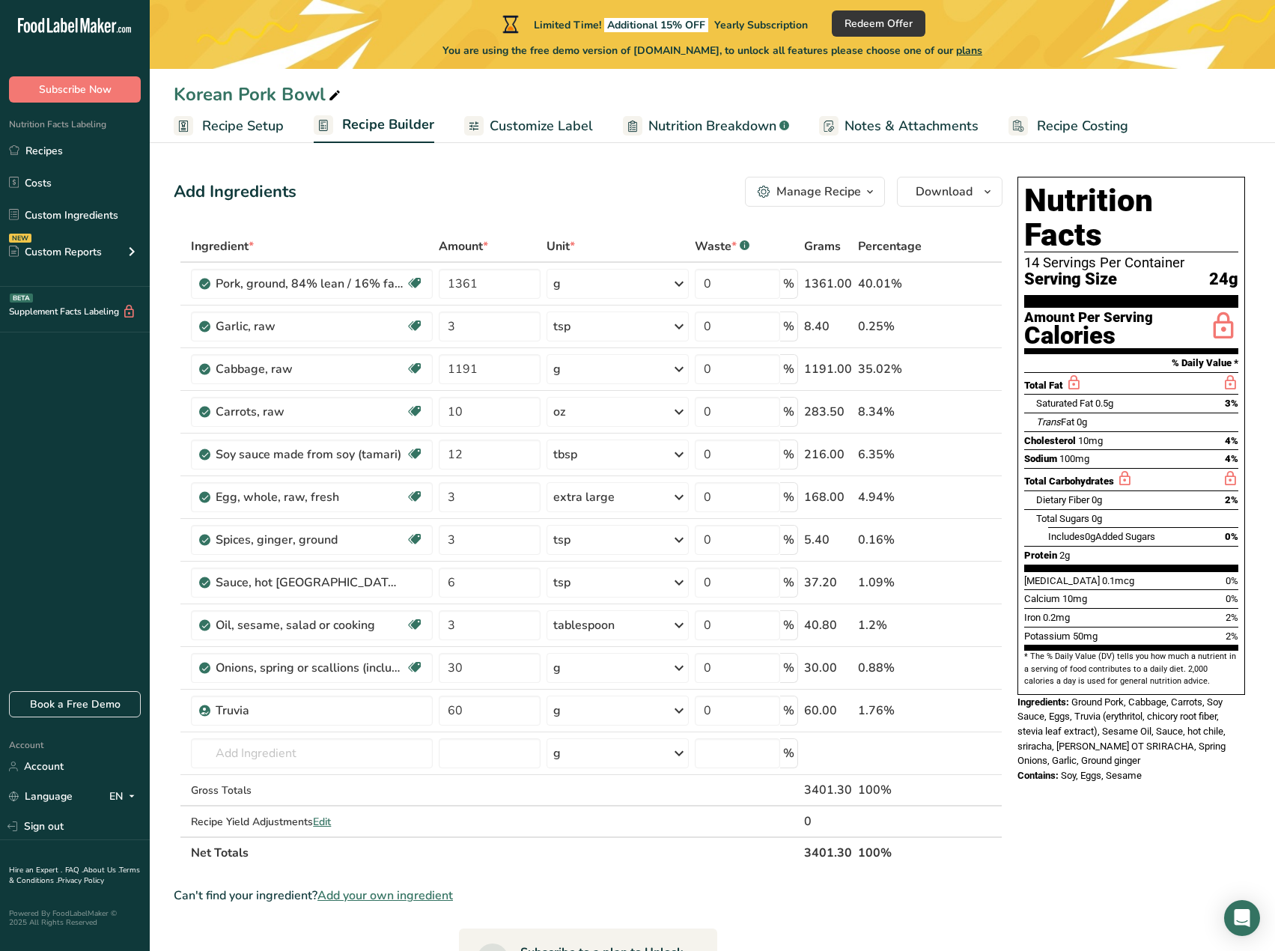
click at [261, 120] on span "Recipe Setup" at bounding box center [243, 126] width 82 height 20
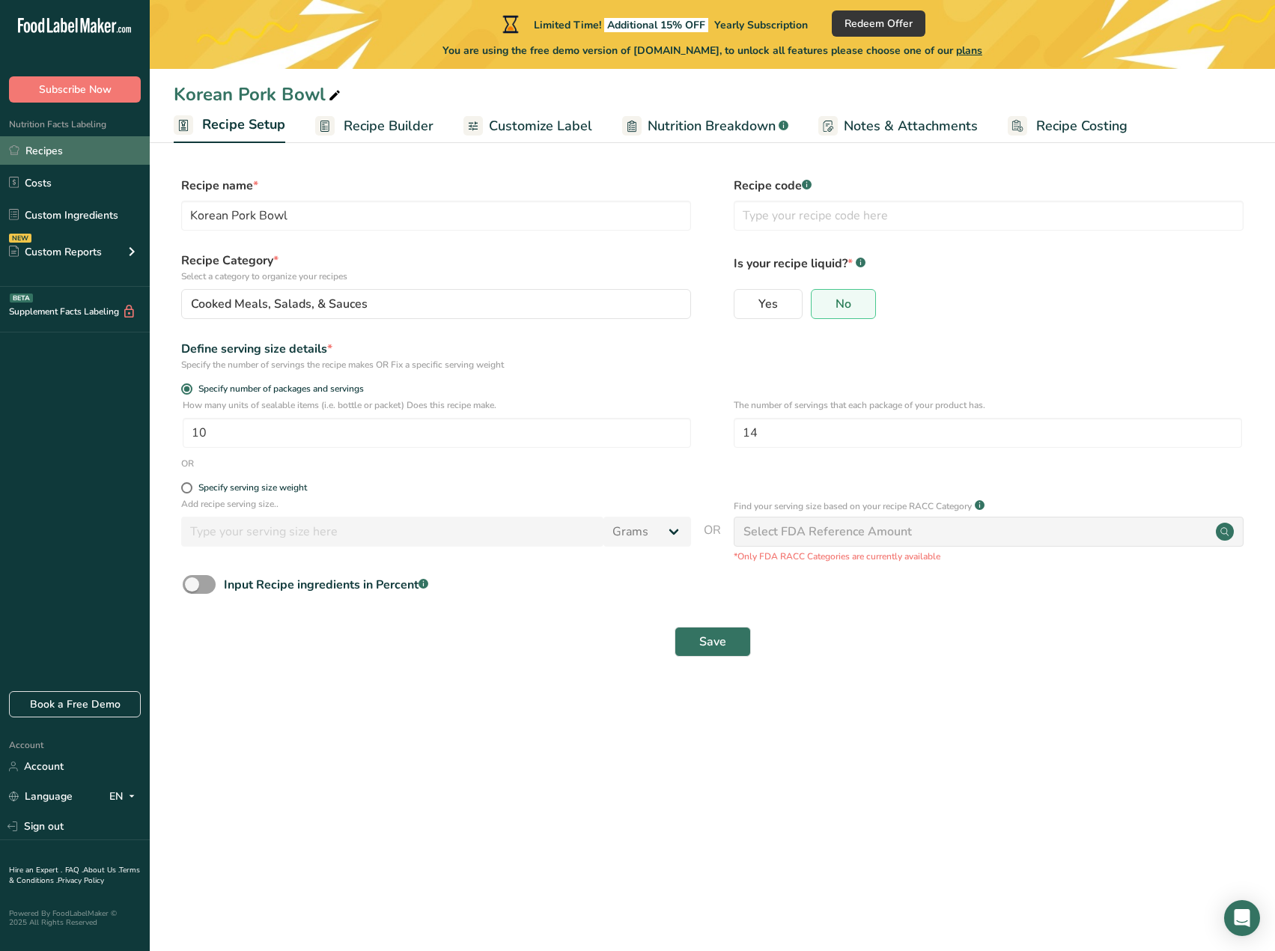
click at [45, 159] on link "Recipes" at bounding box center [75, 150] width 150 height 28
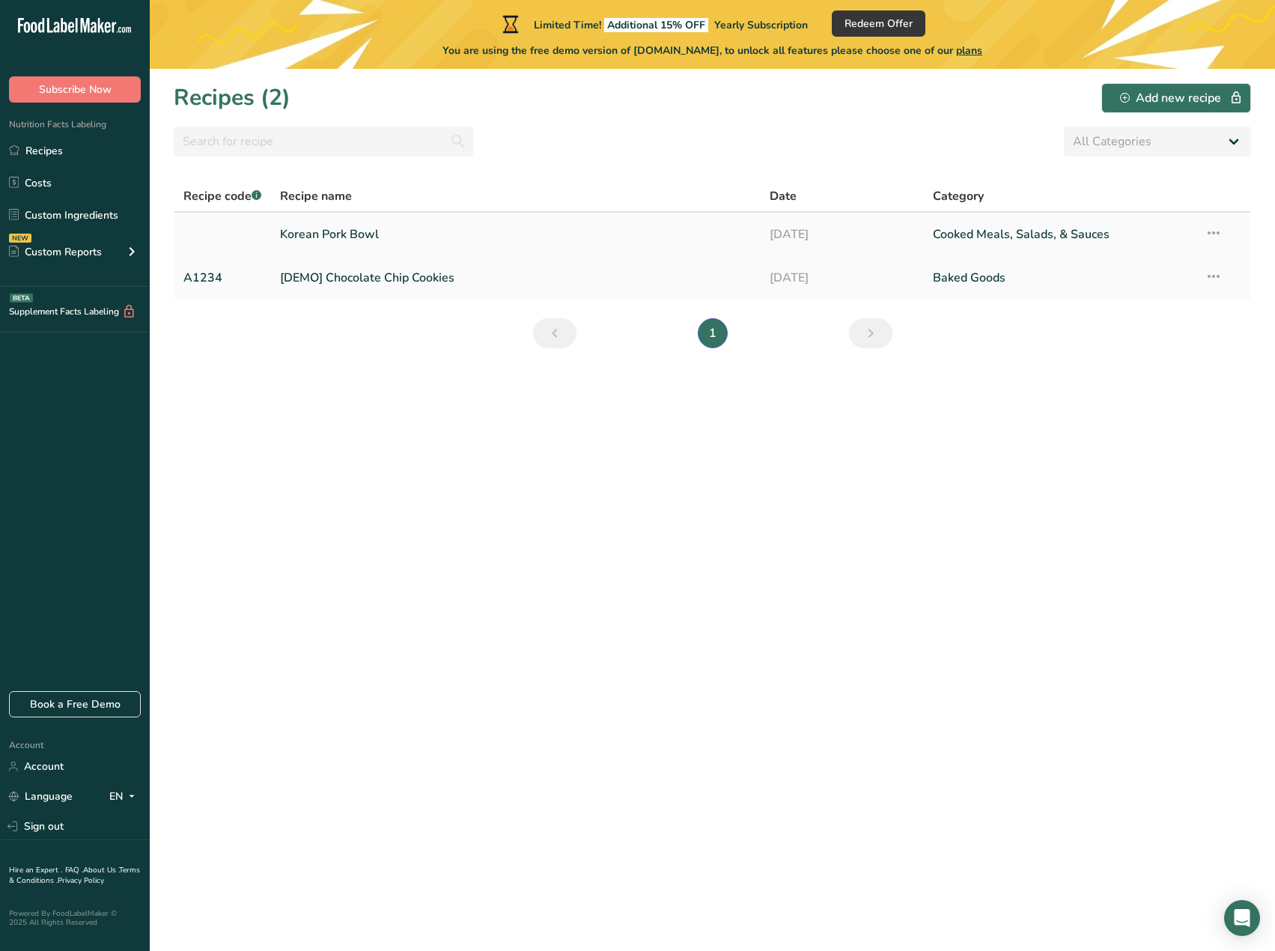
click at [435, 229] on link "Korean Pork Bowl" at bounding box center [516, 234] width 472 height 31
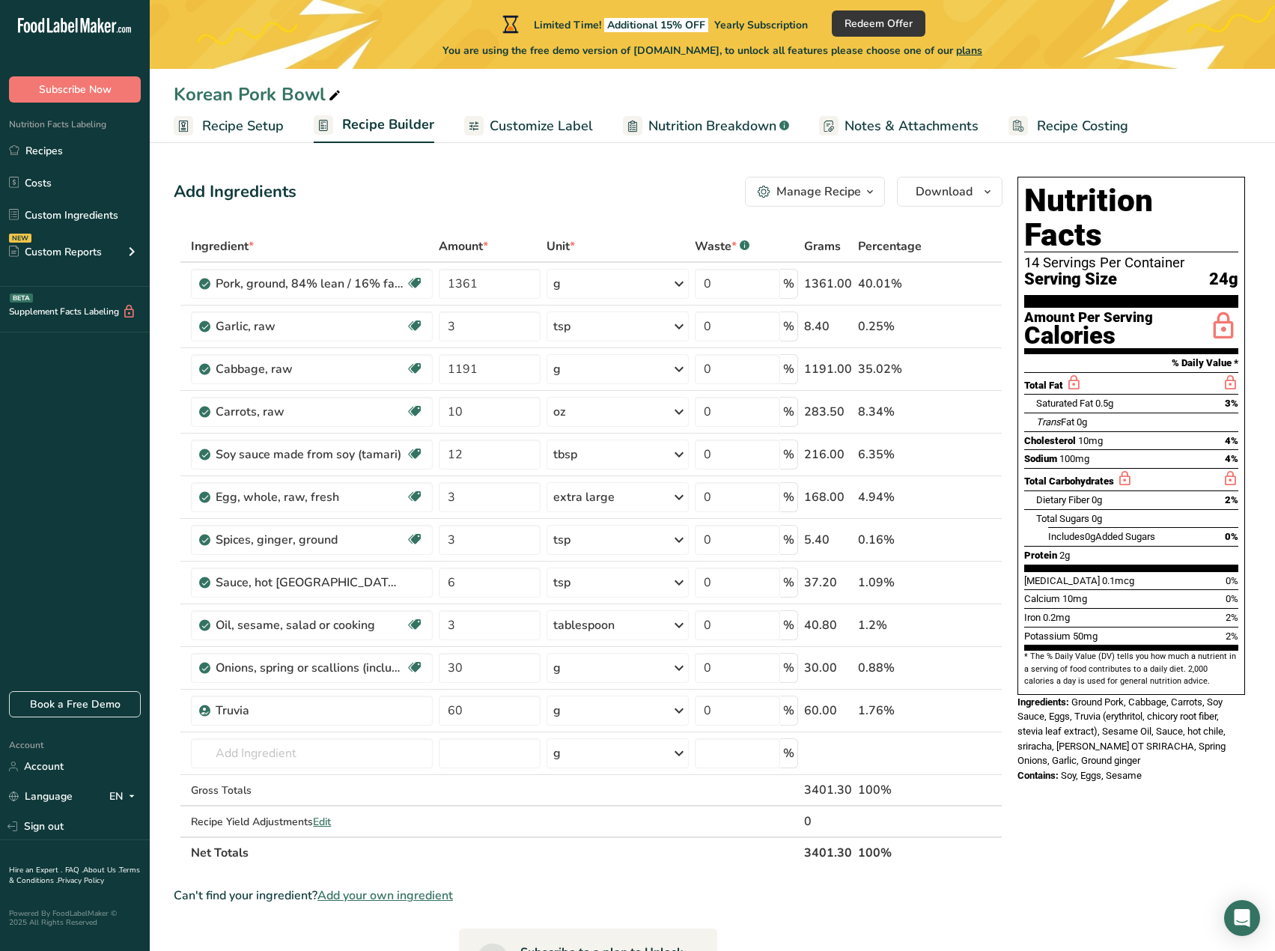
click at [255, 121] on span "Recipe Setup" at bounding box center [243, 126] width 82 height 20
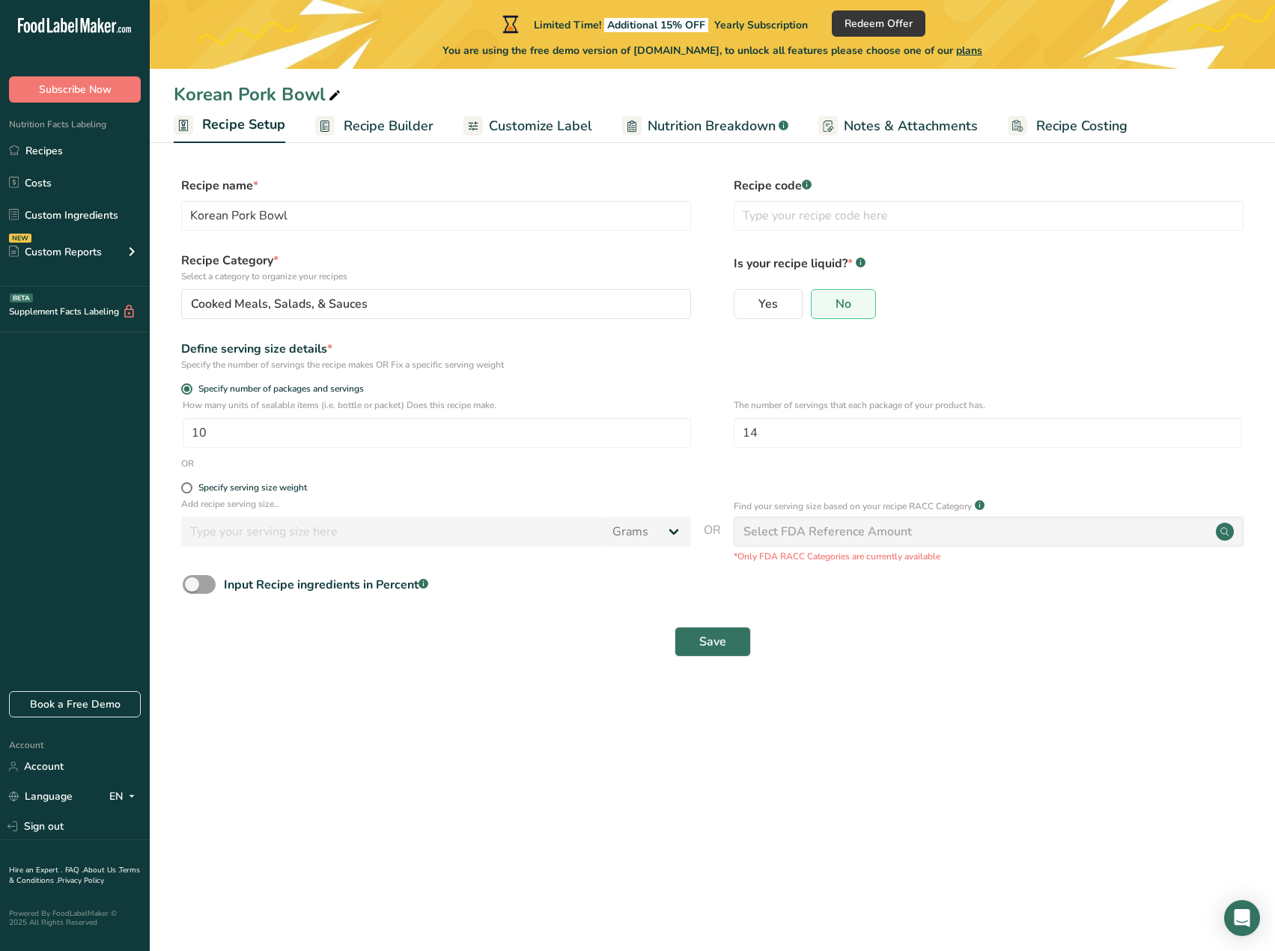
click at [332, 98] on icon at bounding box center [334, 95] width 13 height 21
drag, startPoint x: 304, startPoint y: 89, endPoint x: 87, endPoint y: 77, distance: 217.5
click at [88, 75] on div ".a-20{fill:#fff;} Subscribe Now Nutrition Facts Labeling Recipes Costs Custom I…" at bounding box center [637, 475] width 1275 height 951
type input "Egg Roll in a Bowl"
click at [720, 635] on span "Save" at bounding box center [712, 642] width 27 height 18
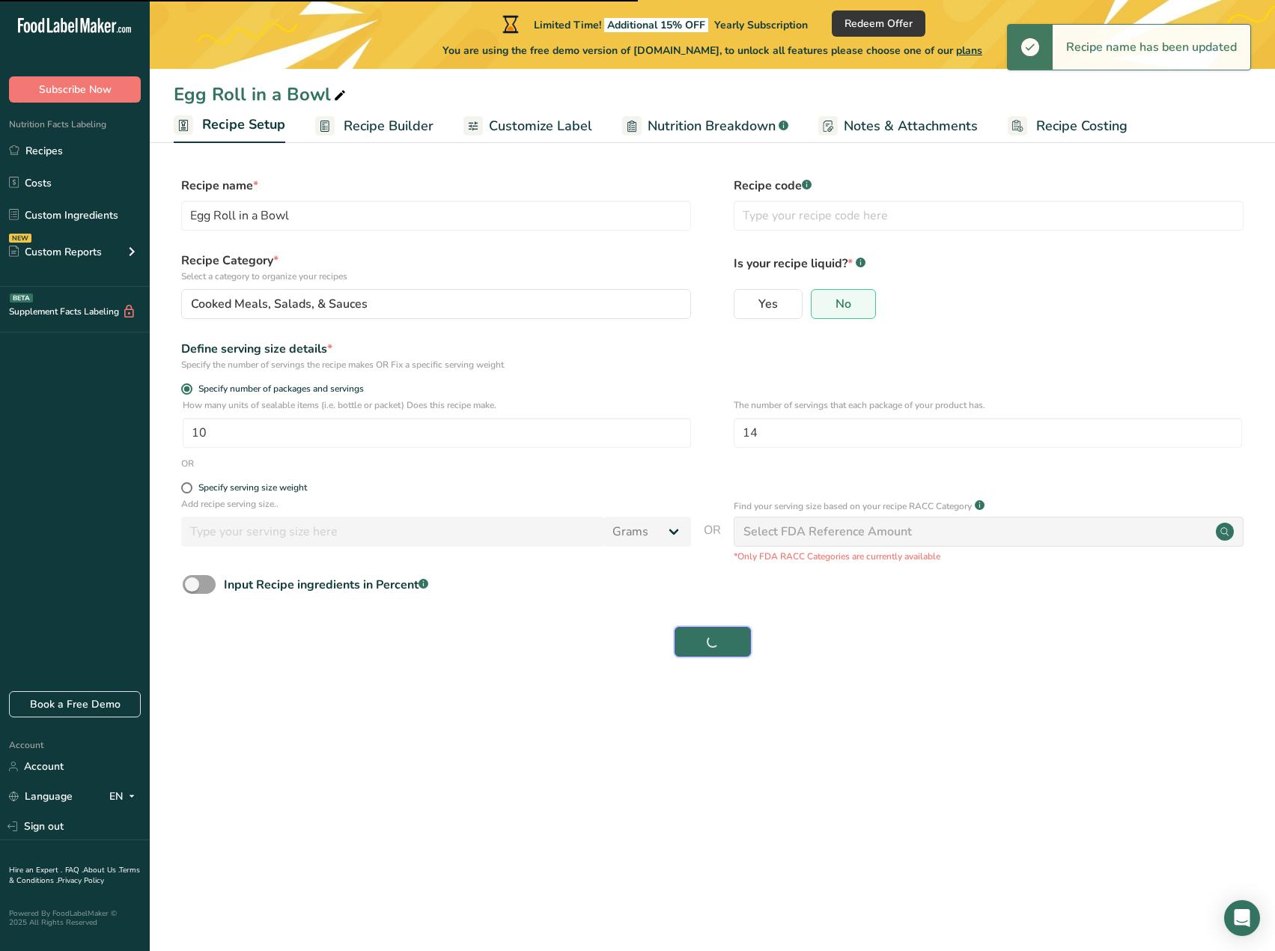
type input "Korean Pork Bowl"
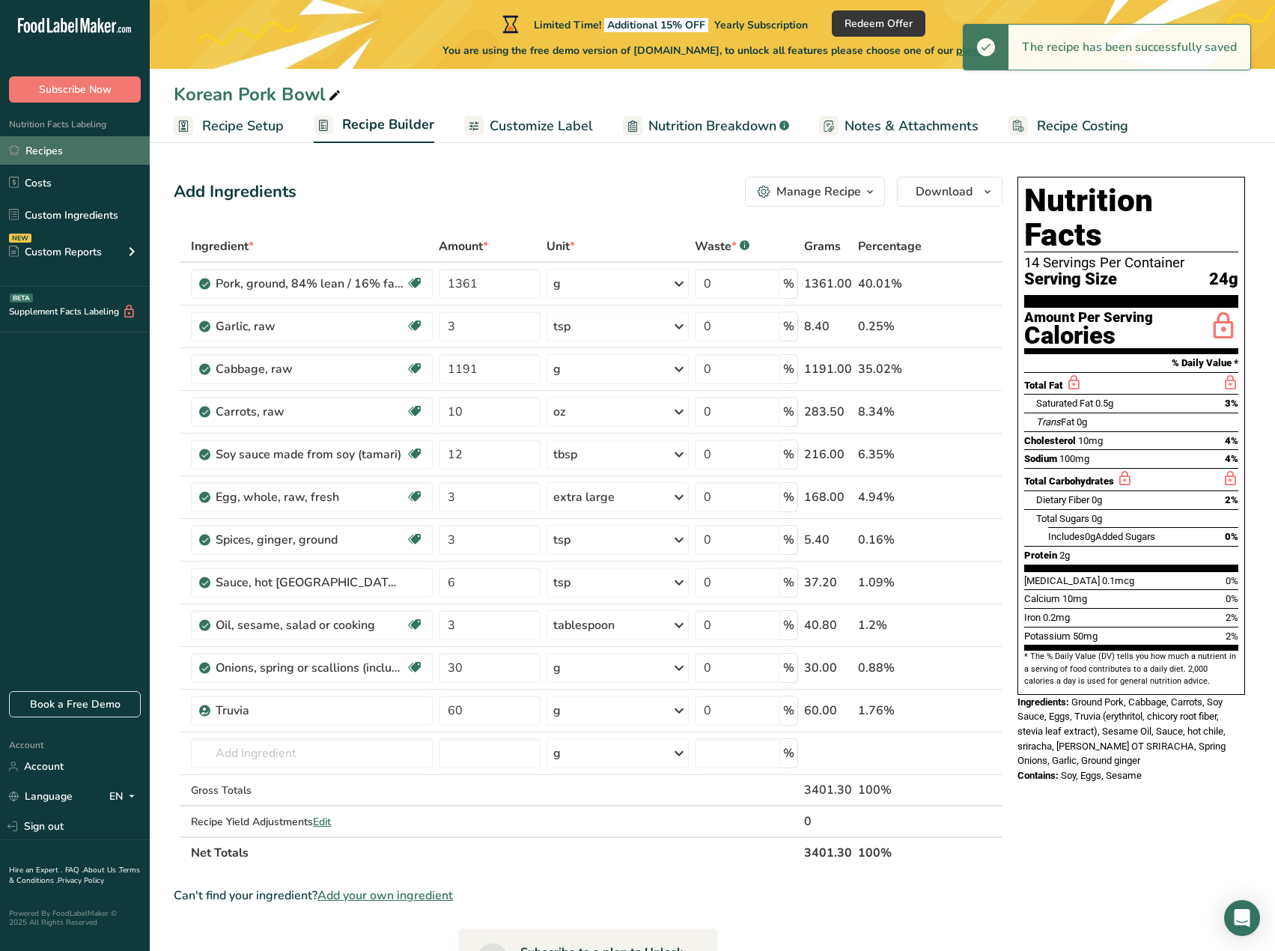
click at [59, 146] on link "Recipes" at bounding box center [75, 150] width 150 height 28
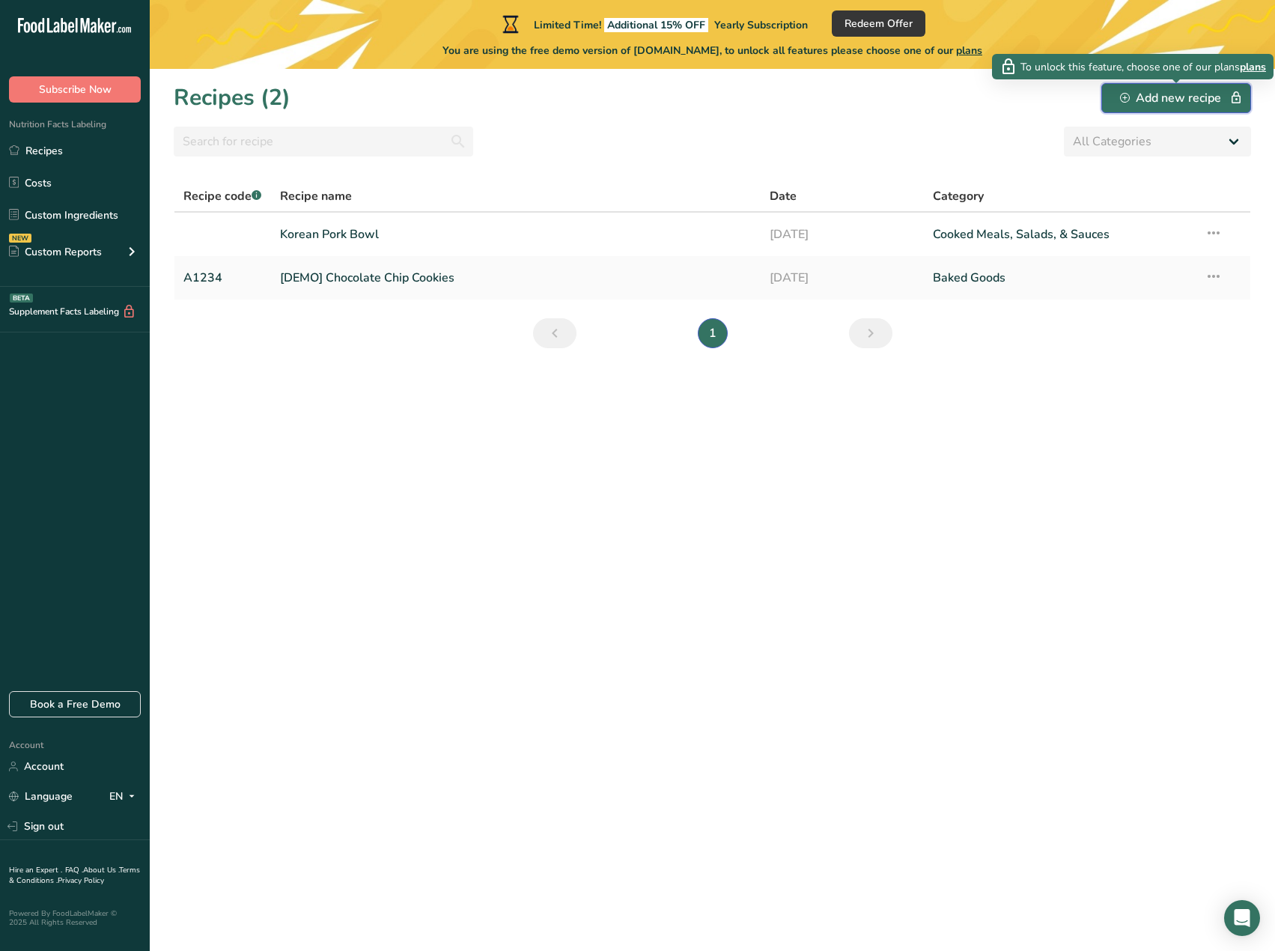
click at [1187, 96] on div "Add new recipe" at bounding box center [1176, 98] width 112 height 18
click at [517, 267] on link "[DEMO] Chocolate Chip Cookies" at bounding box center [516, 277] width 472 height 31
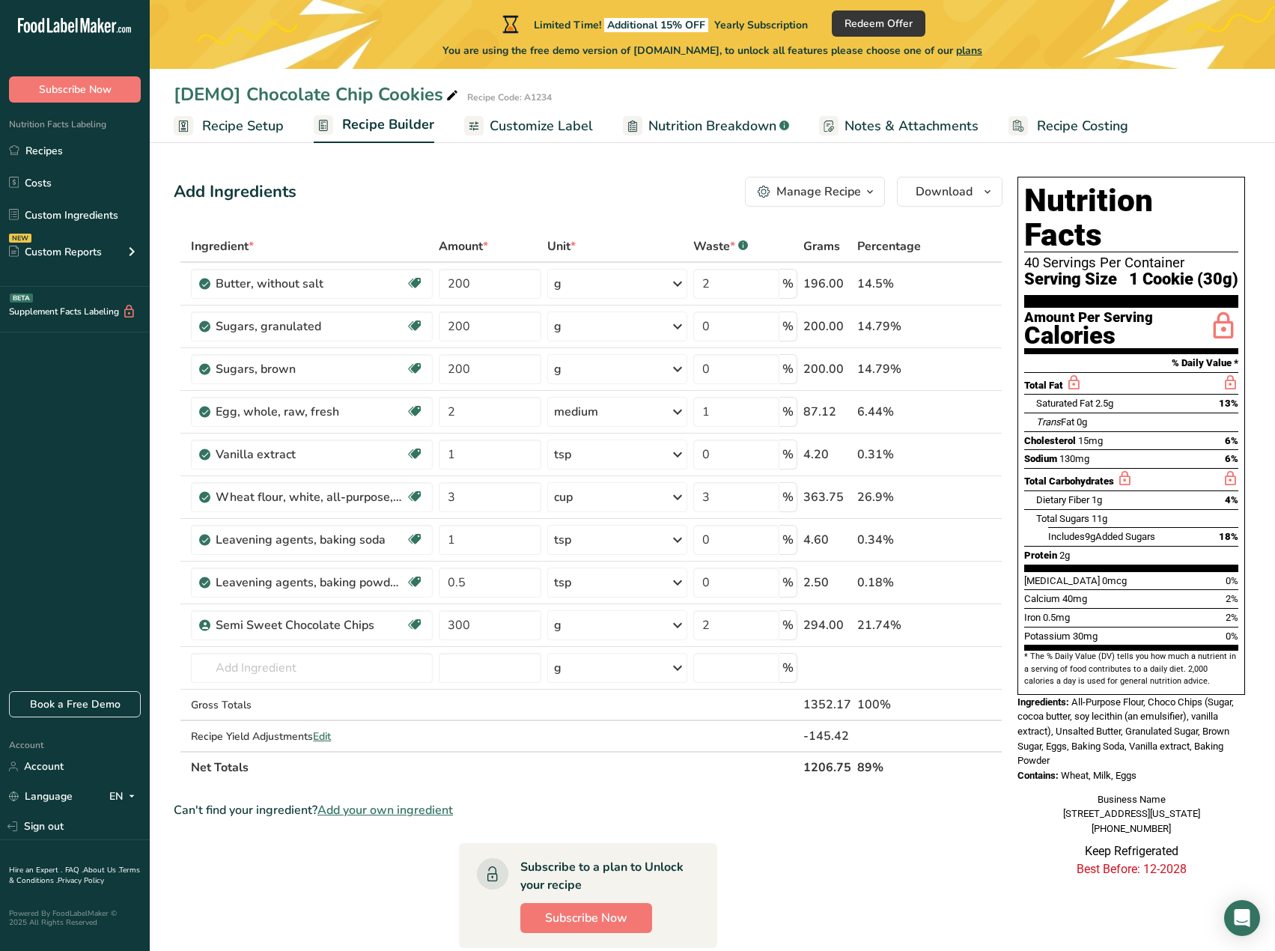
click at [1099, 121] on span "Recipe Costing" at bounding box center [1082, 126] width 91 height 20
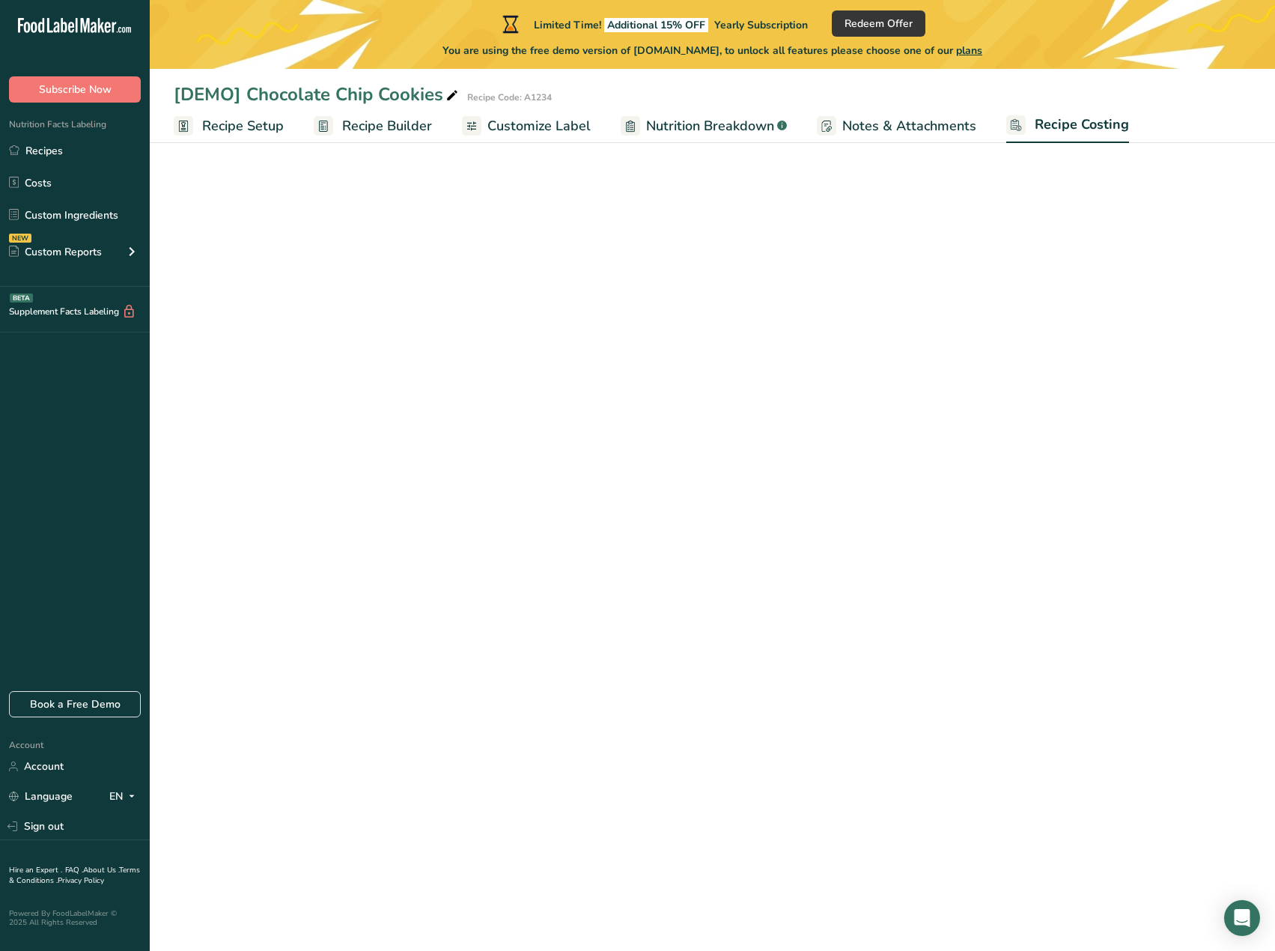
select select "1"
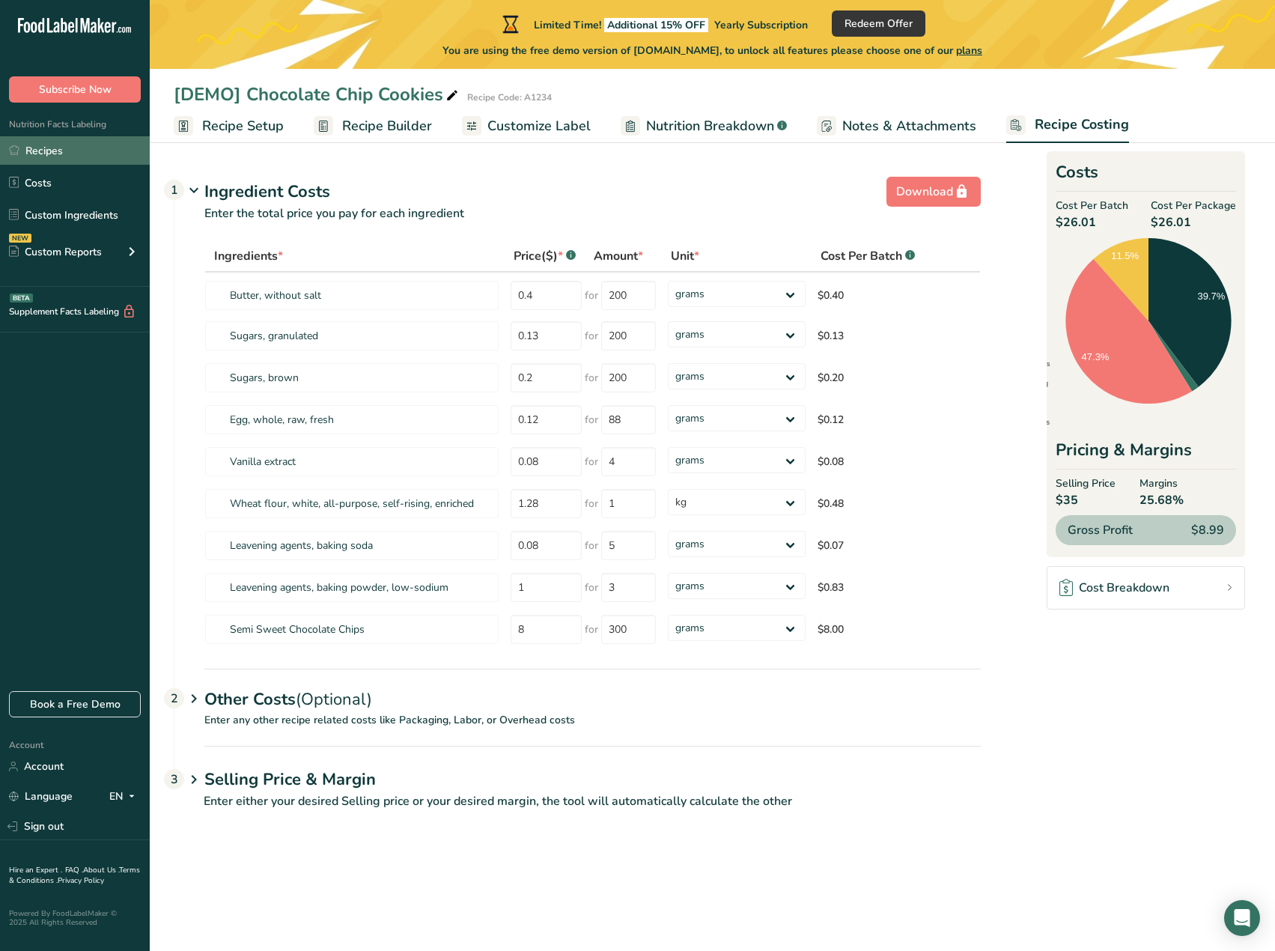
click at [72, 156] on link "Recipes" at bounding box center [75, 150] width 150 height 28
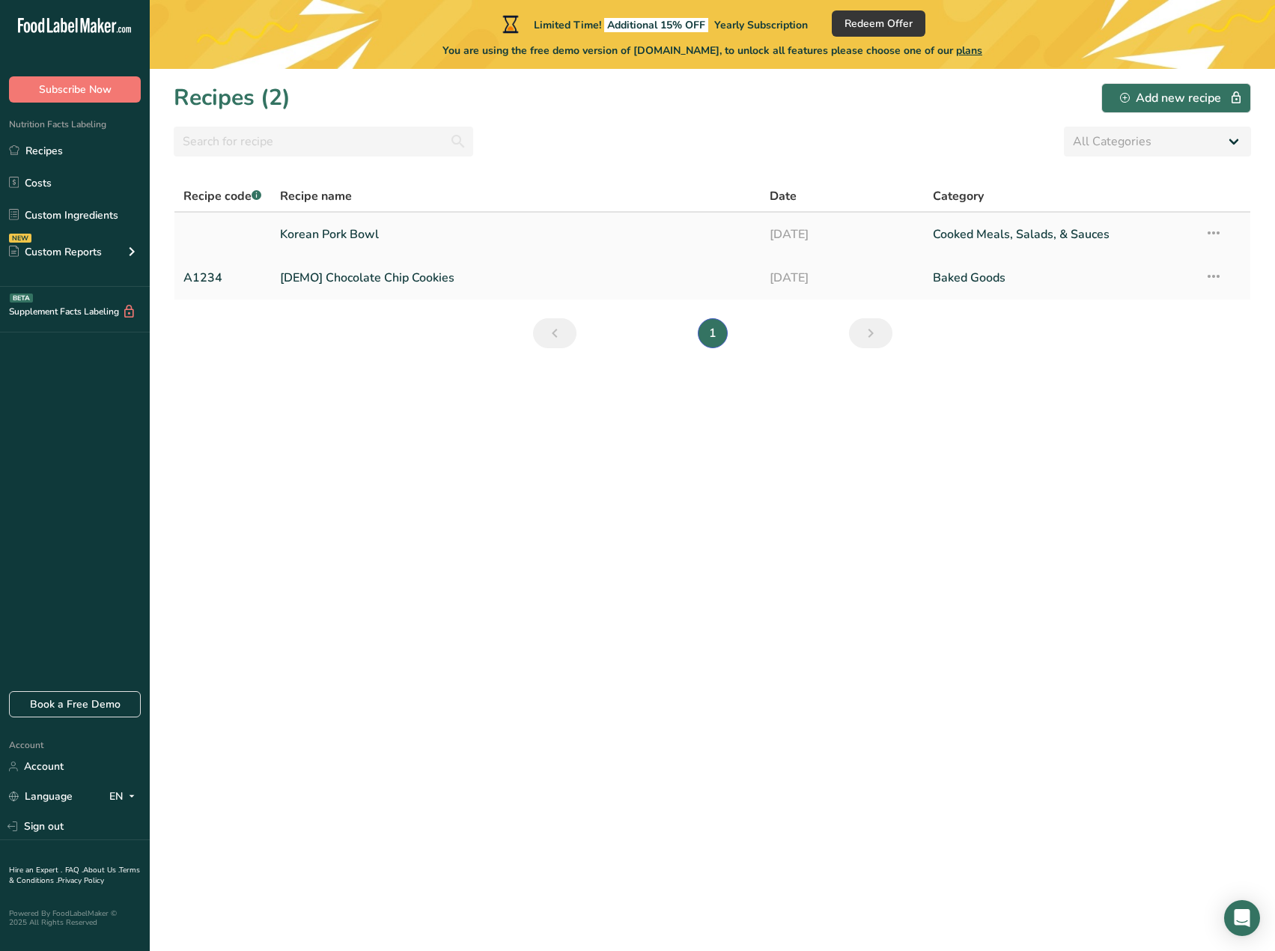
click at [359, 235] on link "Korean Pork Bowl" at bounding box center [516, 234] width 472 height 31
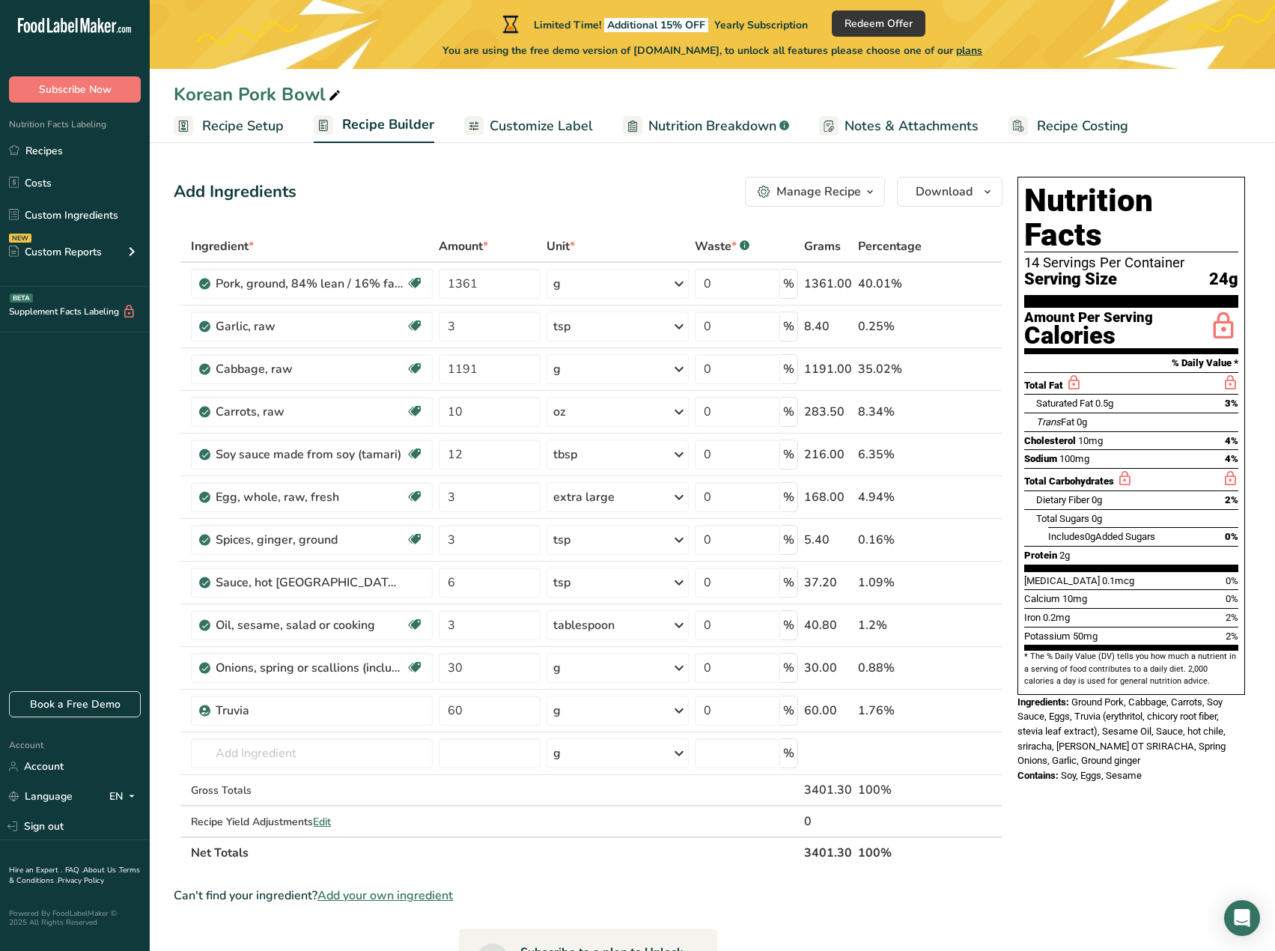
click at [1080, 130] on span "Recipe Costing" at bounding box center [1082, 126] width 91 height 20
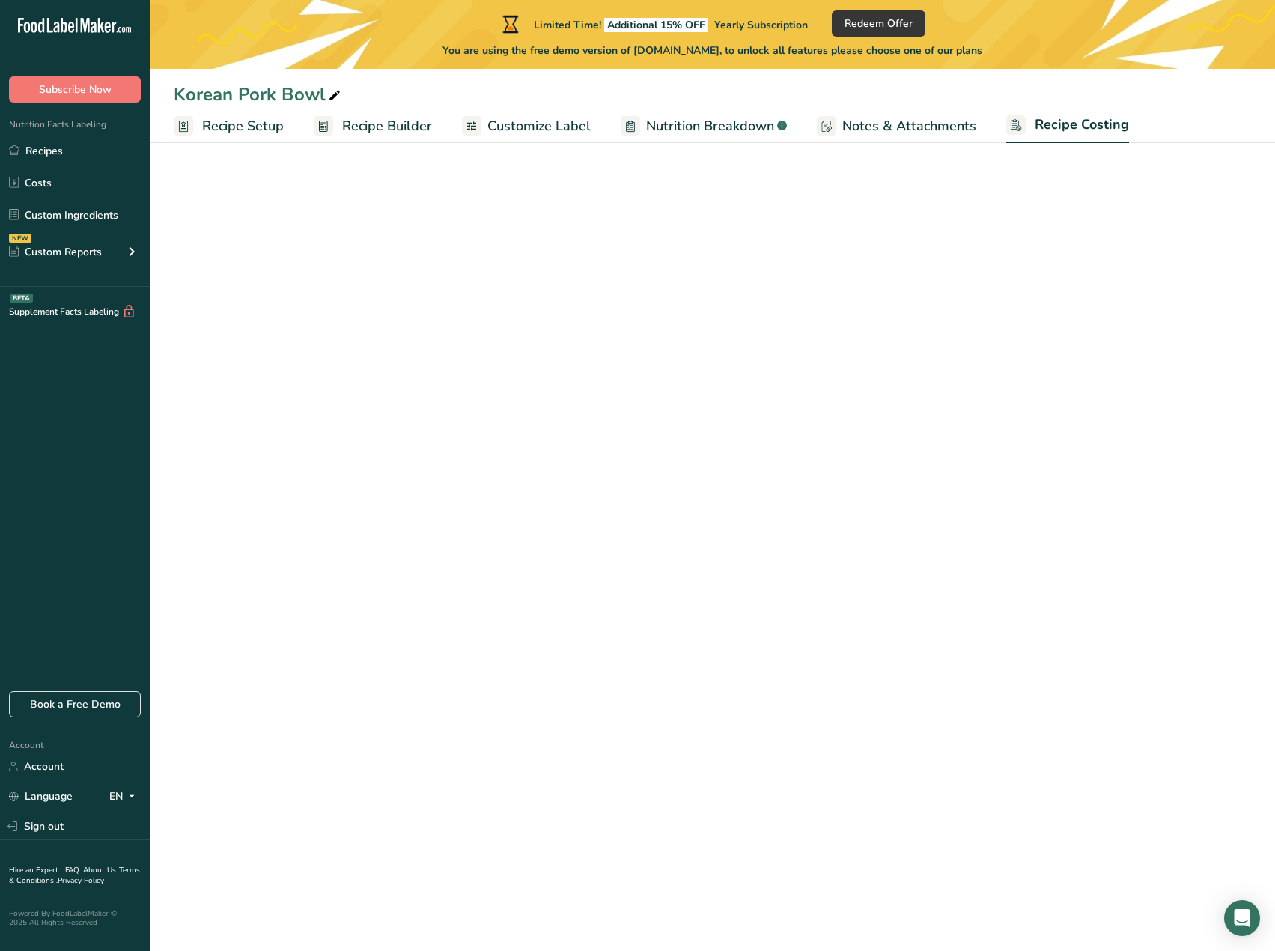
select select "12"
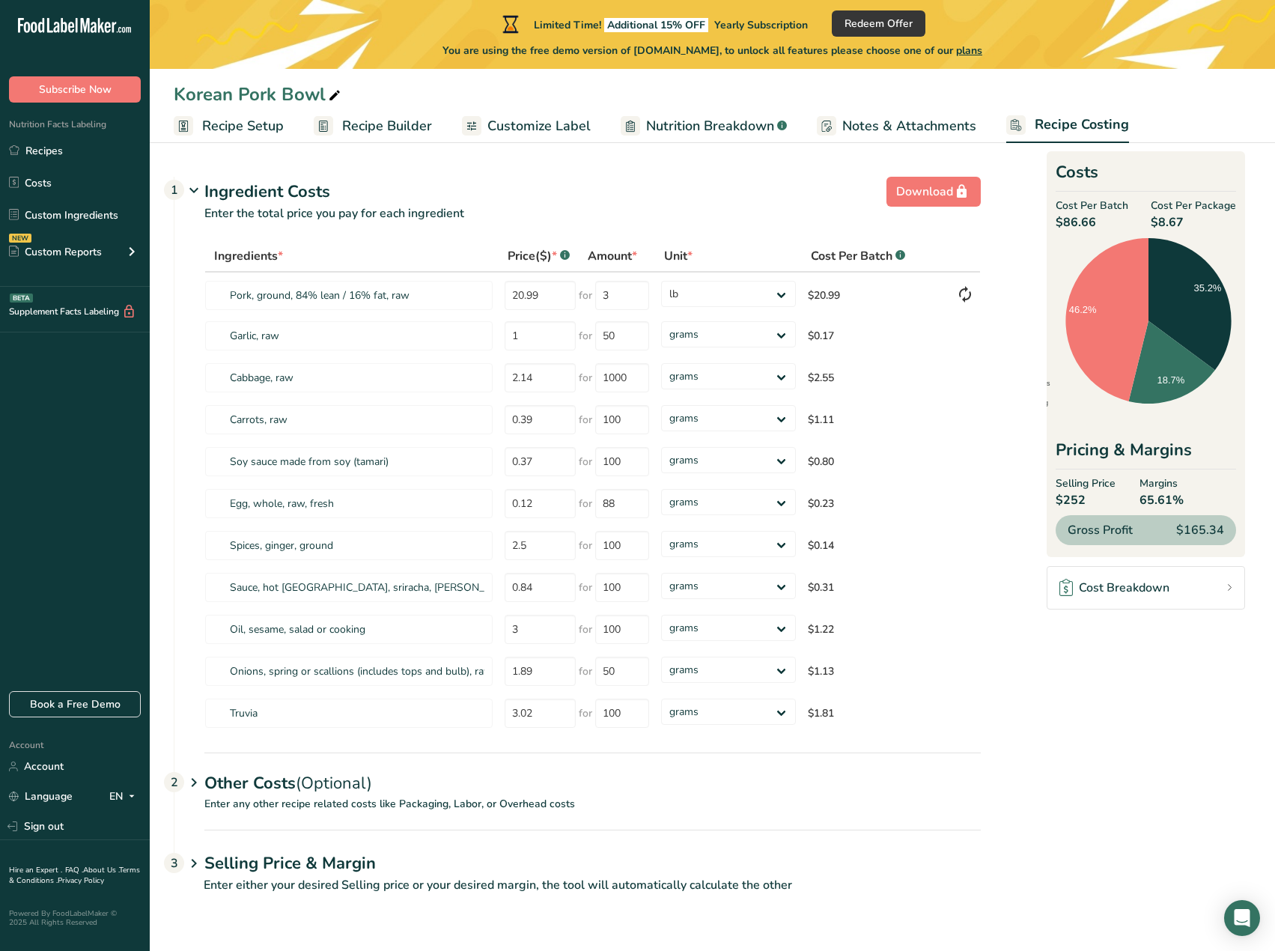
click at [381, 866] on h1 "Selling Price & Margin" at bounding box center [592, 863] width 777 height 25
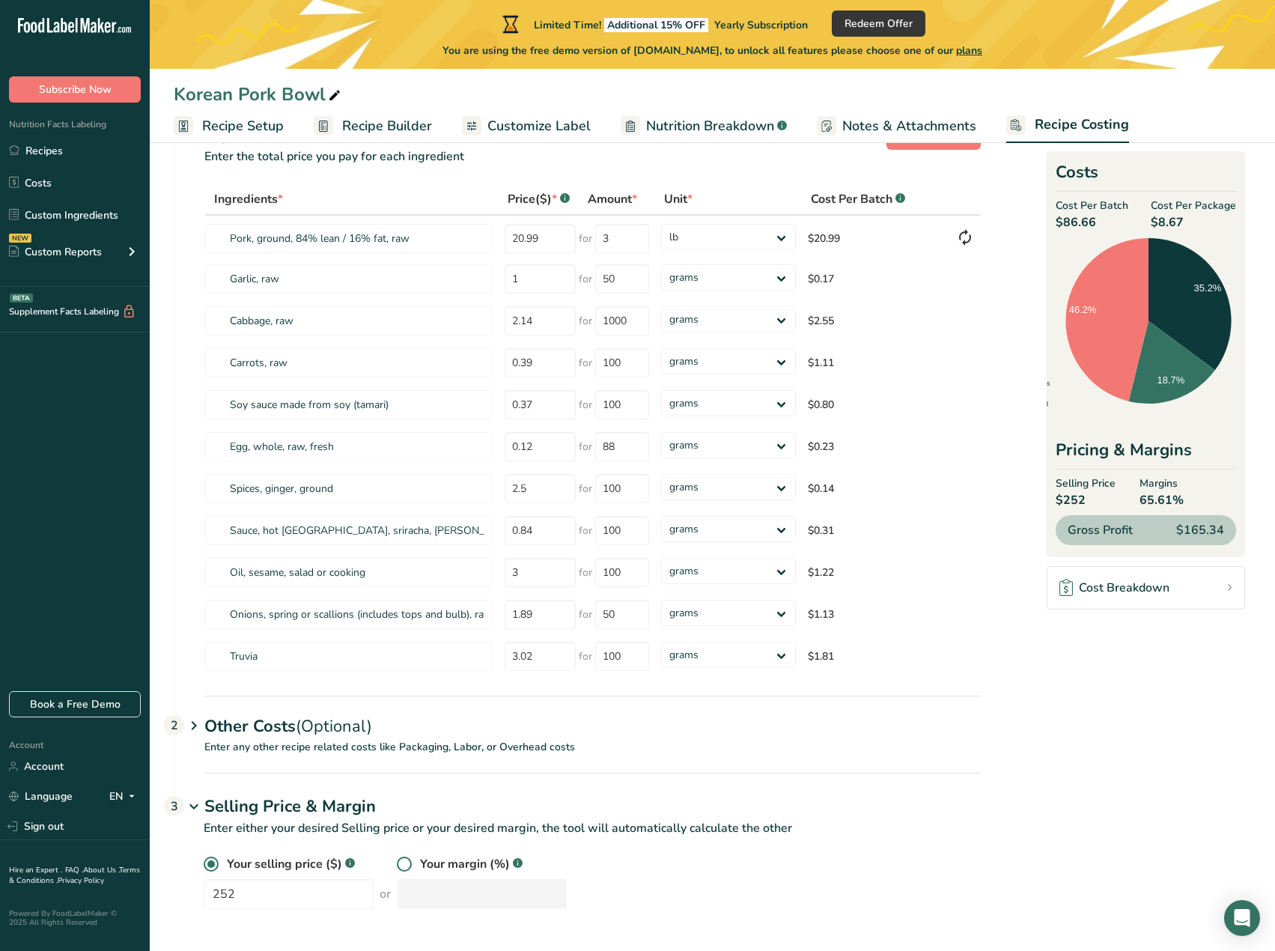
click at [397, 860] on span at bounding box center [404, 864] width 15 height 15
click at [397, 860] on input "radio" at bounding box center [402, 865] width 10 height 10
radio input "true"
radio input "false"
click at [406, 887] on input "number" at bounding box center [482, 894] width 170 height 30
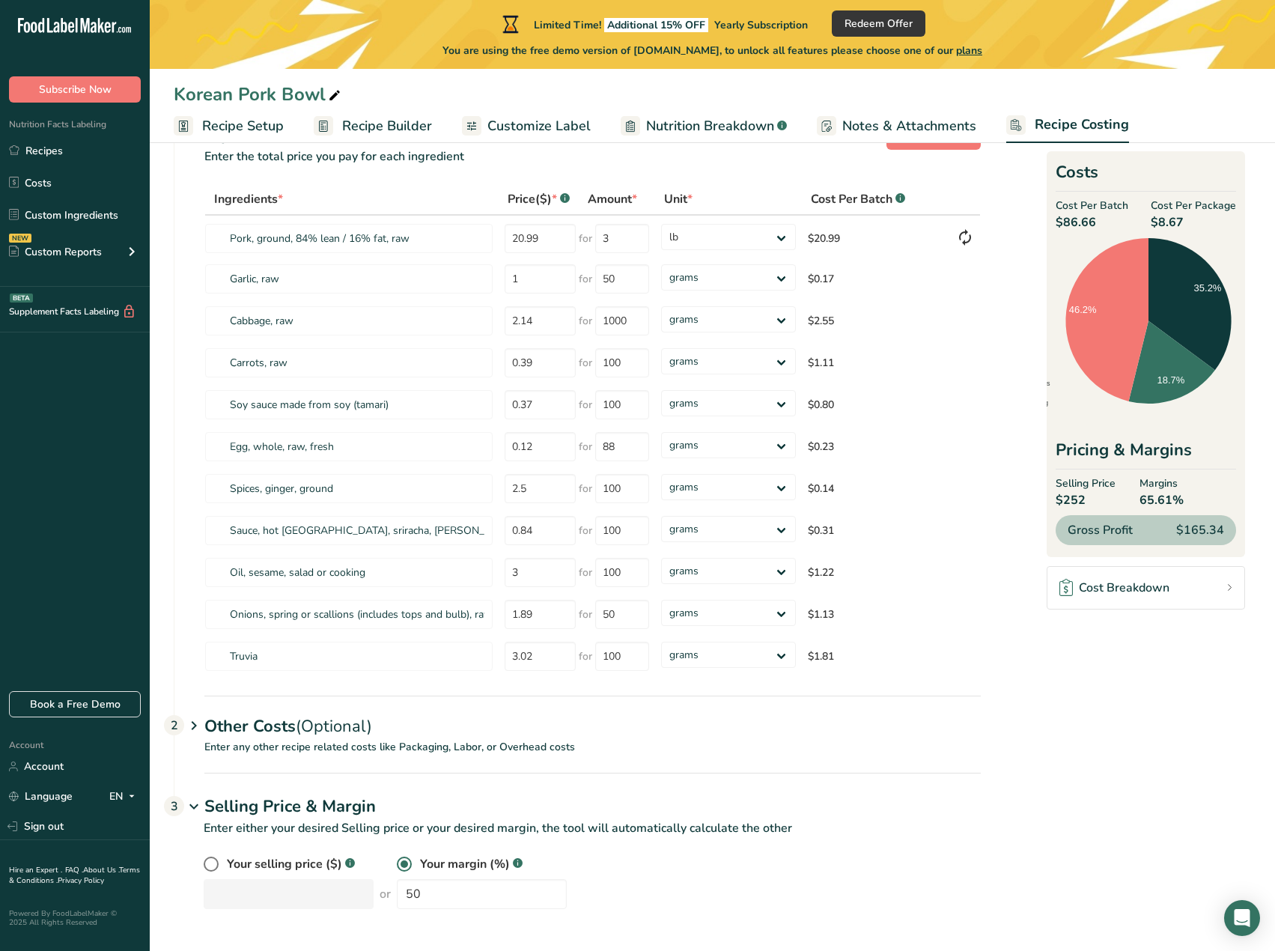
click at [684, 853] on p "Enter either your desired Selling price or your desired margin, the tool will a…" at bounding box center [577, 837] width 807 height 36
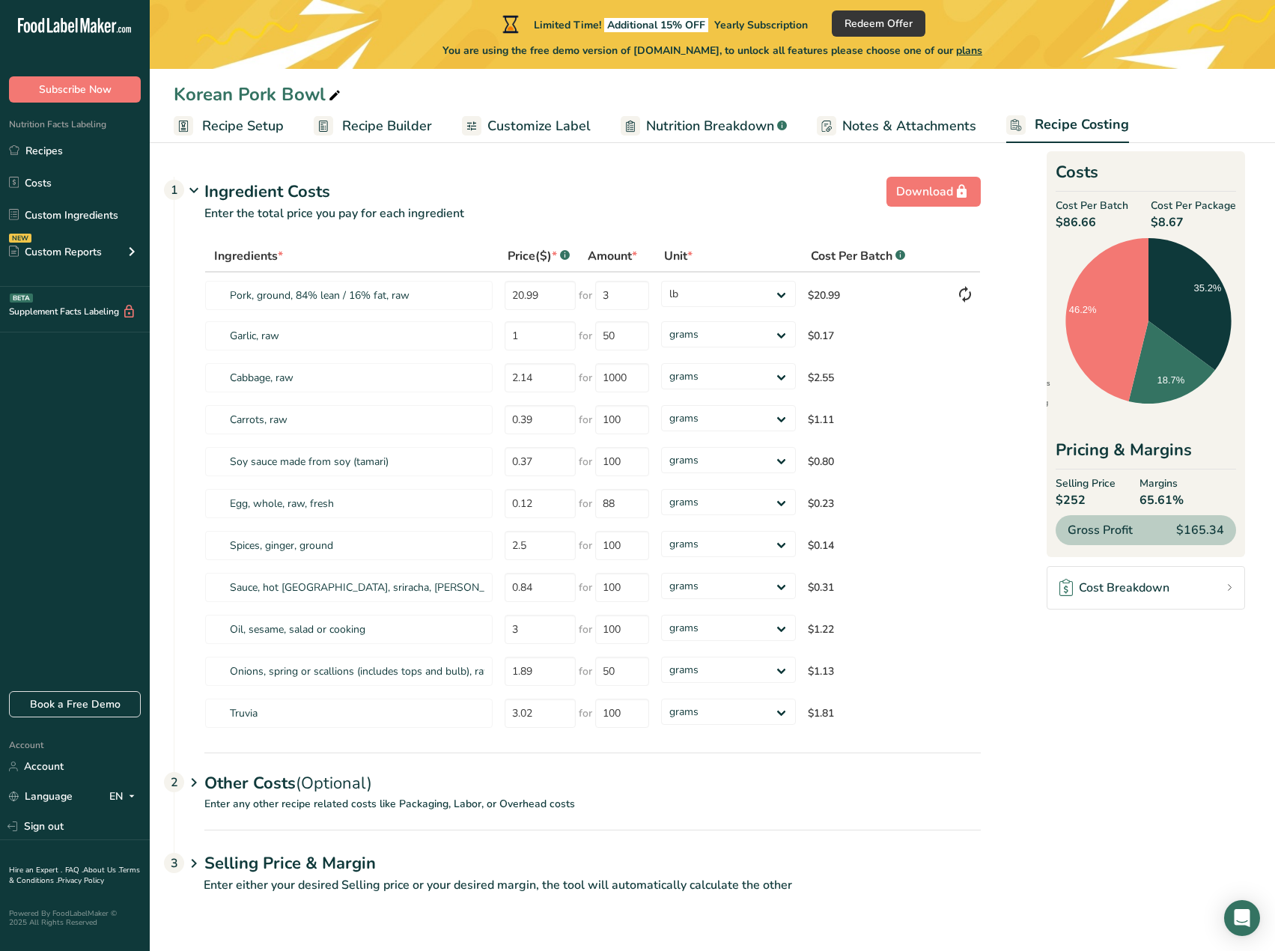
scroll to position [0, 0]
click at [584, 869] on h1 "Selling Price & Margin" at bounding box center [592, 863] width 777 height 25
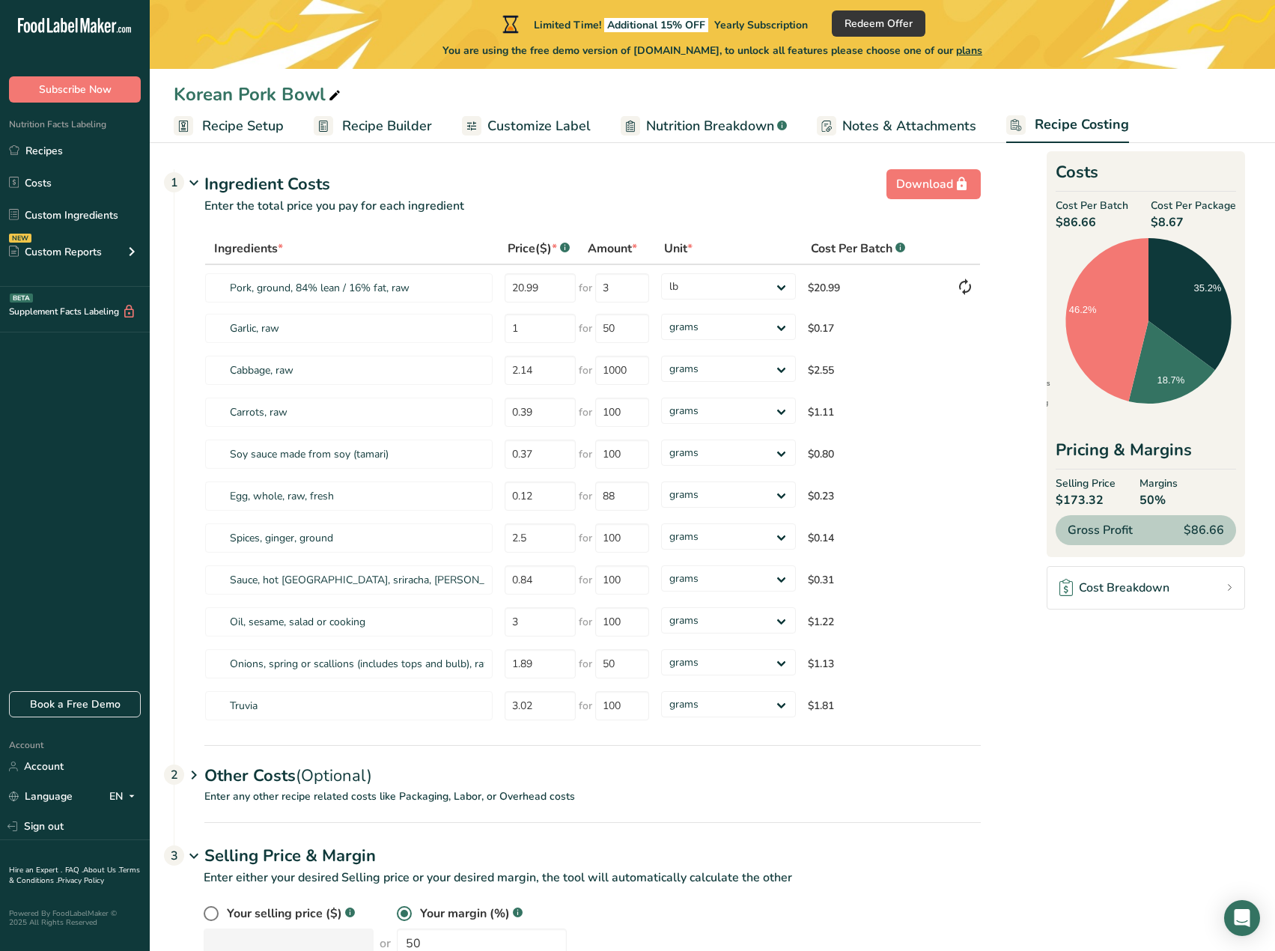
scroll to position [57, 0]
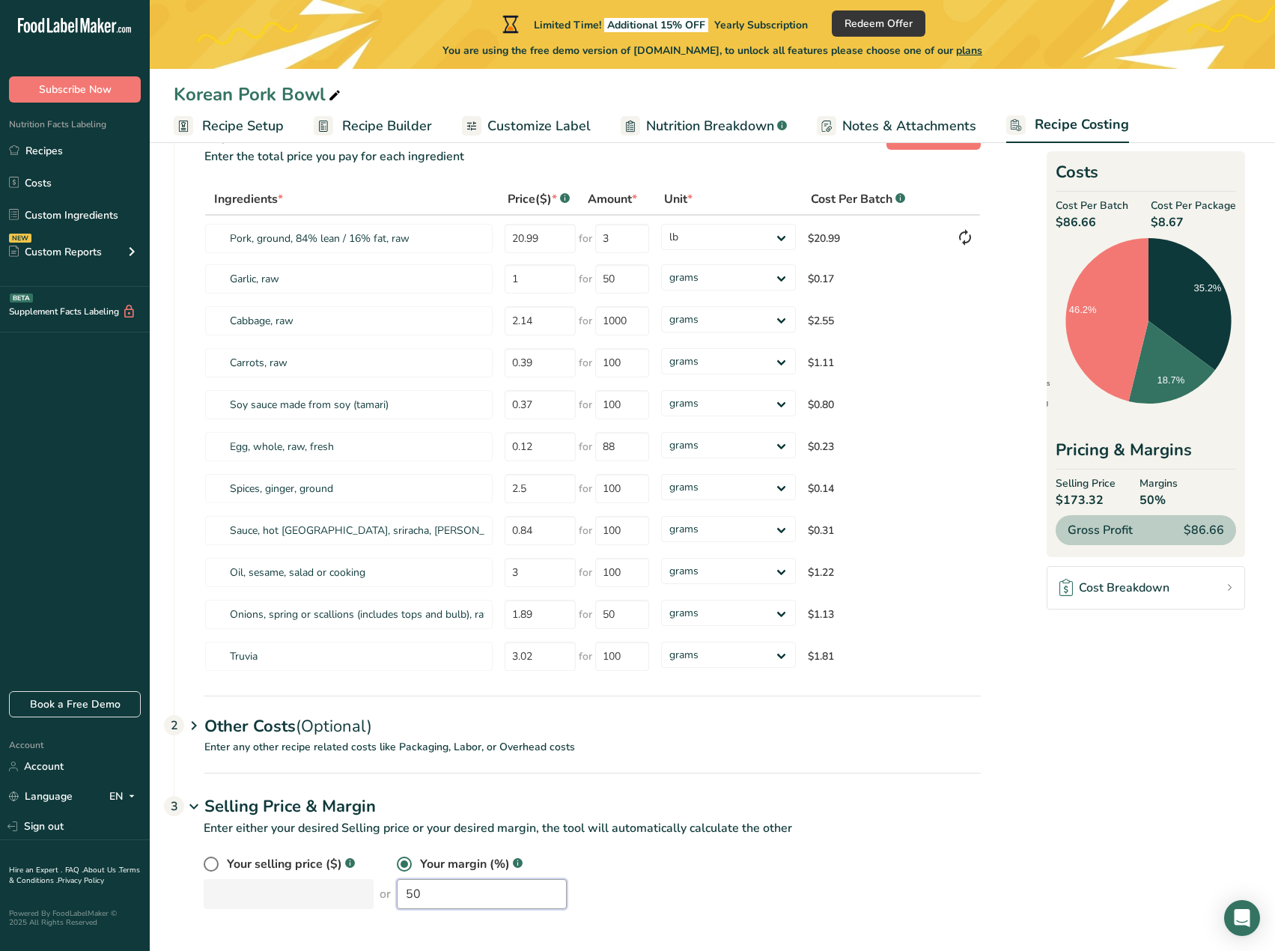
drag, startPoint x: 459, startPoint y: 890, endPoint x: 380, endPoint y: 886, distance: 79.5
click at [380, 886] on div "Your selling price ($) .a-a{fill:#347362;}.b-a{fill:#fff;} or Your margin (%) .…" at bounding box center [592, 882] width 777 height 54
click at [888, 892] on div "Your selling price ($) .a-a{fill:#347362;}.b-a{fill:#fff;} or Your margin (%) .…" at bounding box center [592, 882] width 777 height 54
click at [295, 885] on div "Your selling price ($) .a-a{fill:#347362;}.b-a{fill:#fff;} or Your margin (%) .…" at bounding box center [592, 882] width 777 height 54
type input "30"
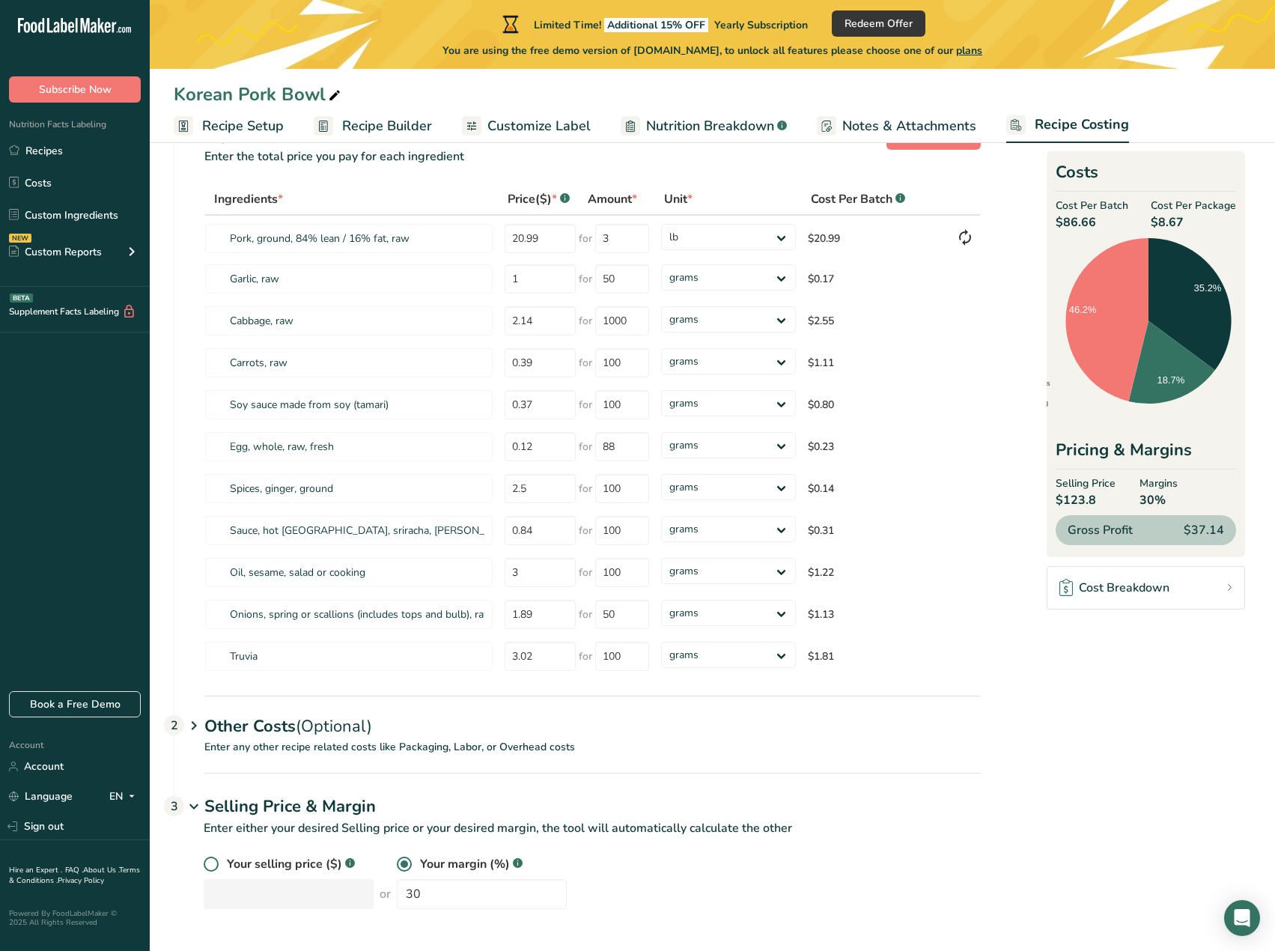
click at [209, 862] on span at bounding box center [211, 864] width 15 height 15
click at [209, 862] on input "radio" at bounding box center [209, 865] width 10 height 10
radio input "true"
radio input "false"
click at [240, 887] on input "number" at bounding box center [289, 894] width 170 height 30
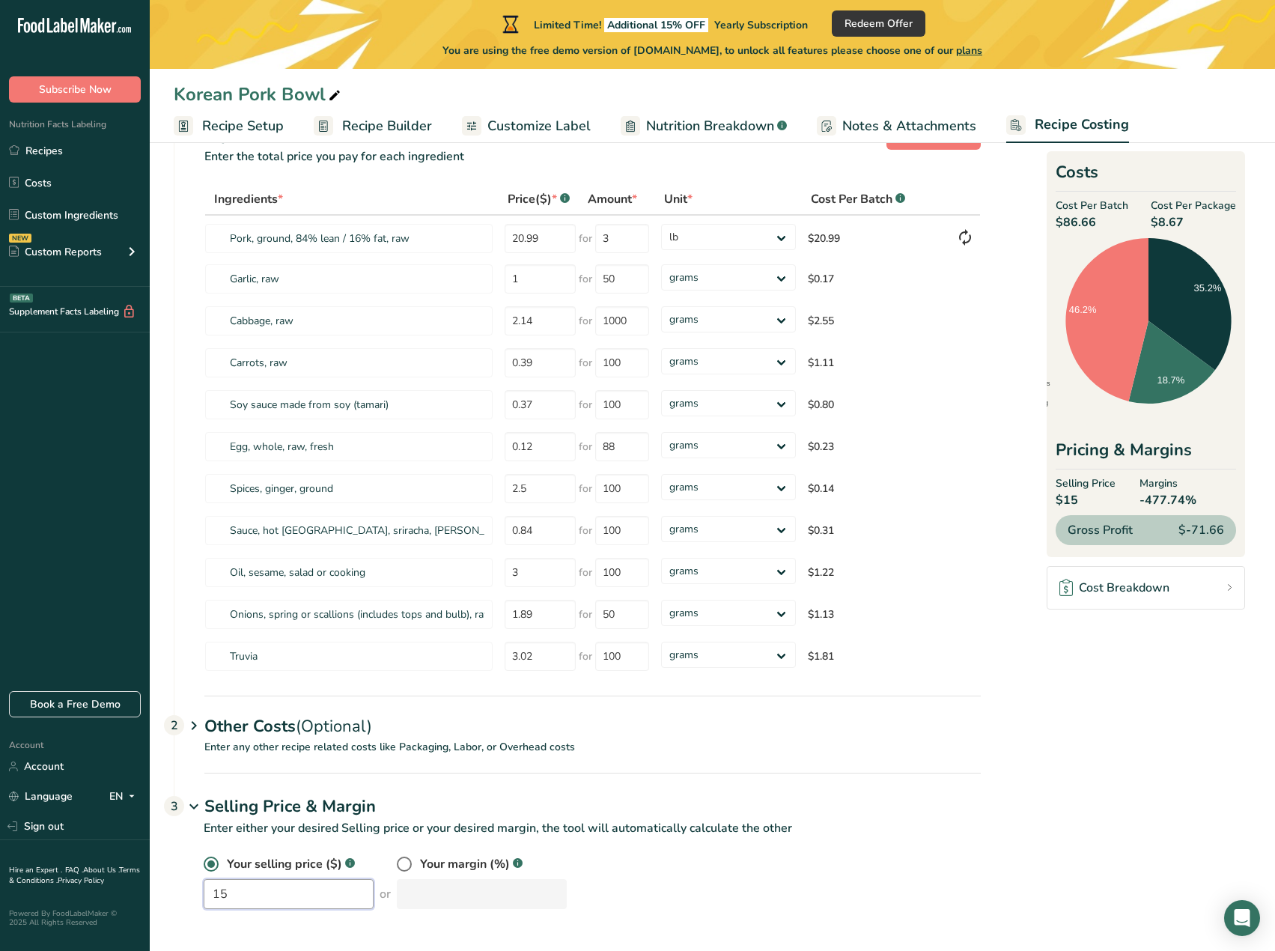
drag, startPoint x: 264, startPoint y: 889, endPoint x: 198, endPoint y: 879, distance: 66.6
click at [198, 879] on div "Your selling price ($) .a-a{fill:#347362;}.b-a{fill:#fff;} 15 or Your margin (%…" at bounding box center [577, 891] width 807 height 72
type input "150"
click at [397, 855] on label "Your margin (%)" at bounding box center [453, 864] width 113 height 18
click at [397, 860] on input "radio" at bounding box center [402, 865] width 10 height 10
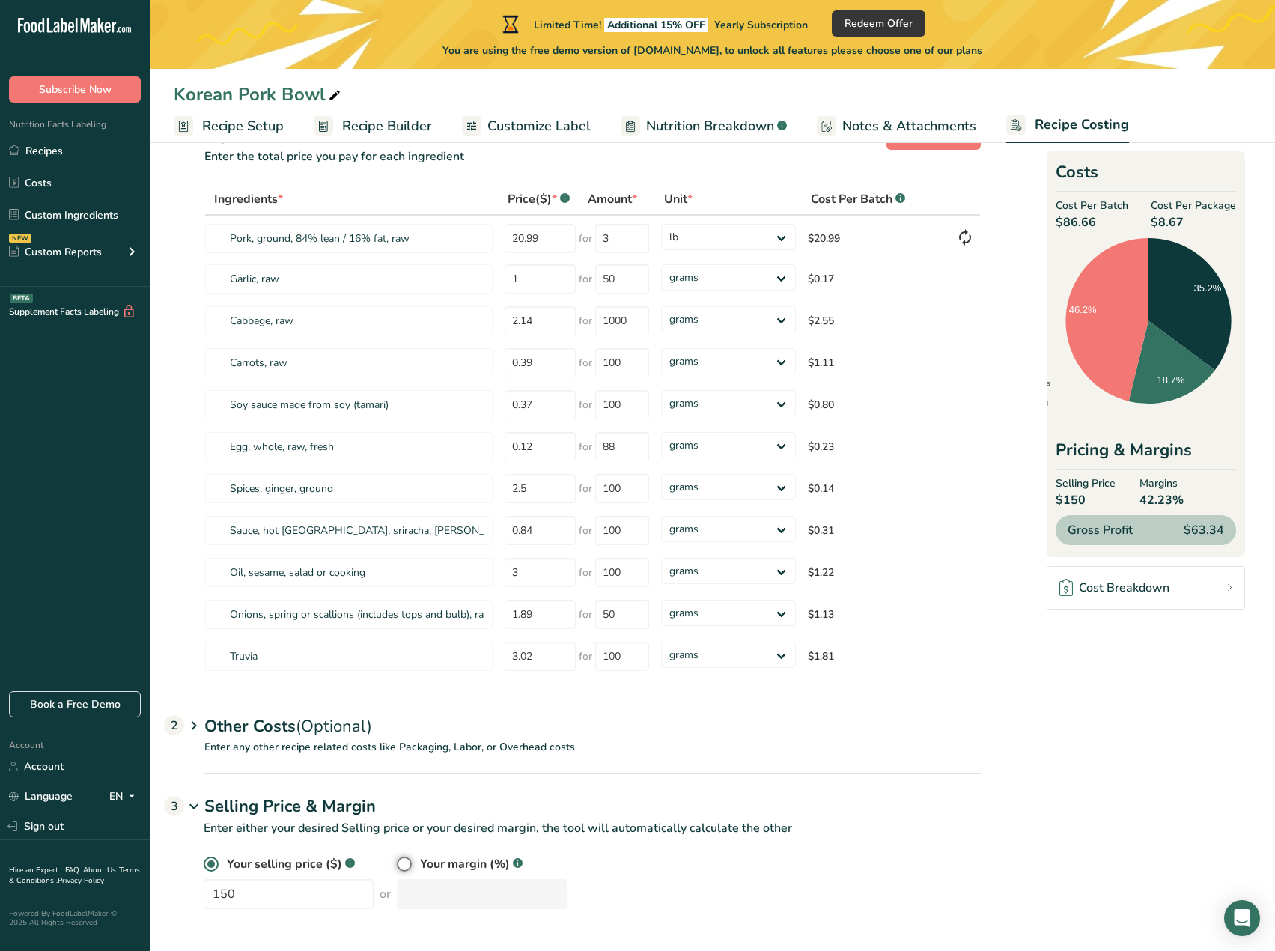
radio input "true"
radio input "false"
click at [413, 882] on input "number" at bounding box center [482, 894] width 170 height 30
type input "45"
click at [217, 866] on span at bounding box center [211, 864] width 15 height 15
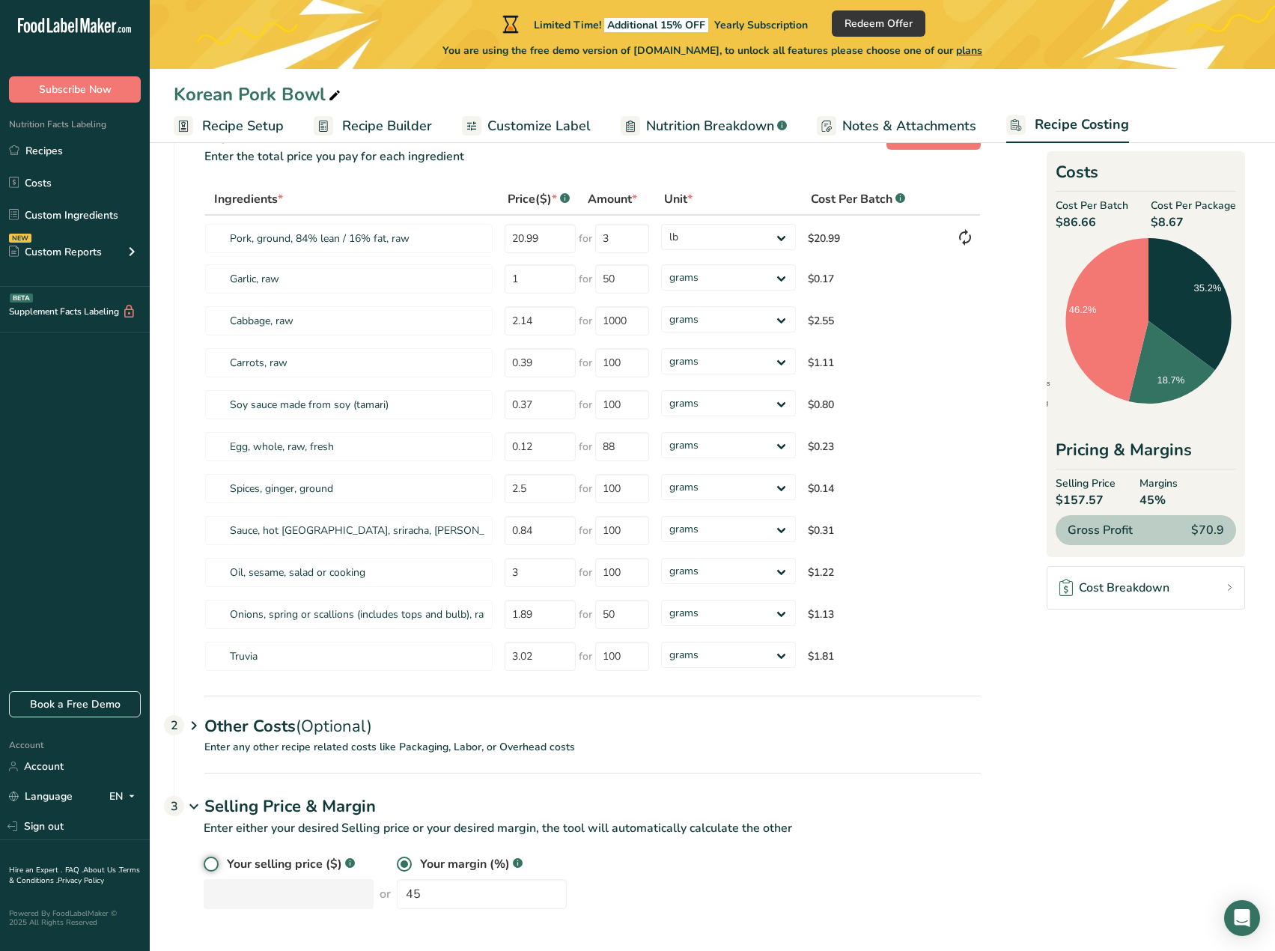
click at [213, 866] on input "radio" at bounding box center [209, 865] width 10 height 10
radio input "true"
radio input "false"
click at [230, 880] on input "number" at bounding box center [289, 894] width 170 height 30
type input "186"
